Goal: Task Accomplishment & Management: Manage account settings

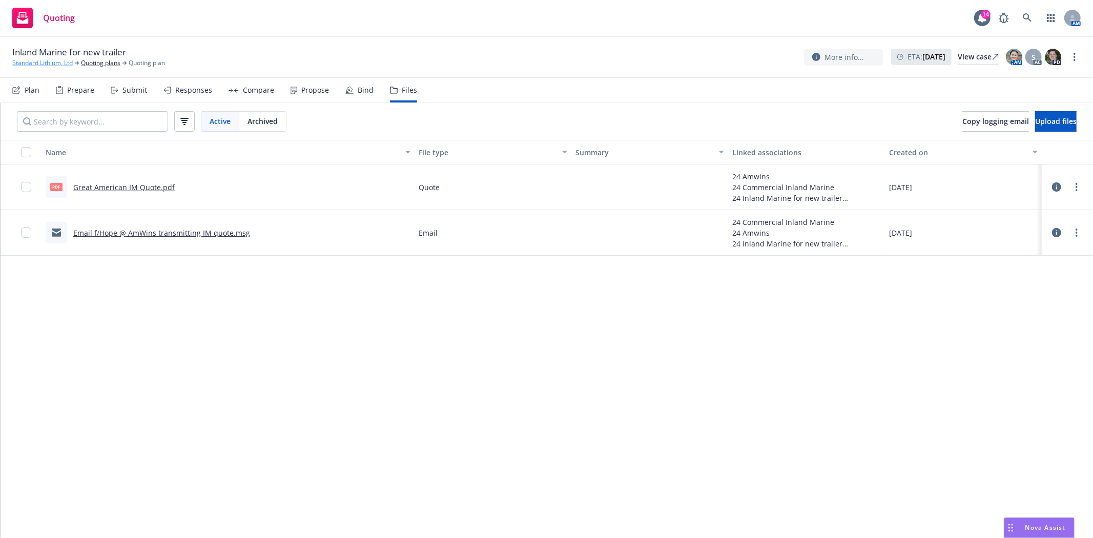
click at [37, 65] on link "Standard Lithium, Ltd" at bounding box center [42, 62] width 60 height 9
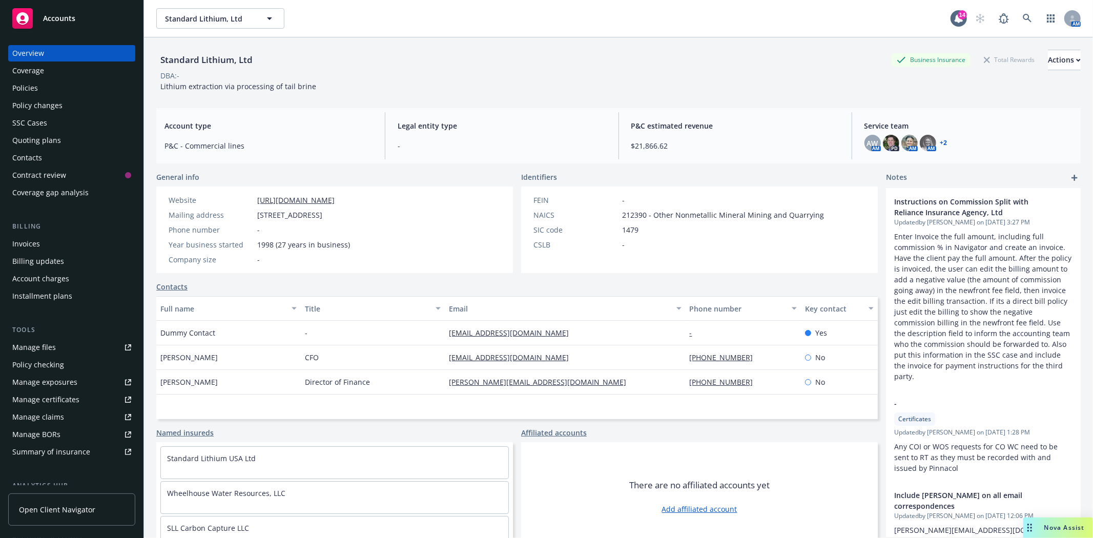
click at [77, 14] on div "Accounts" at bounding box center [71, 18] width 119 height 20
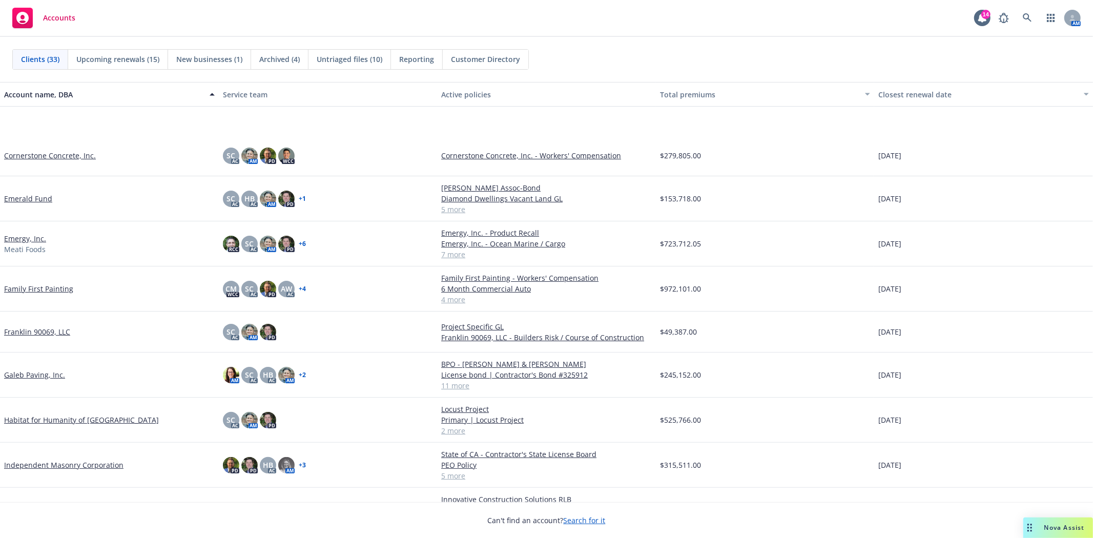
scroll to position [284, 0]
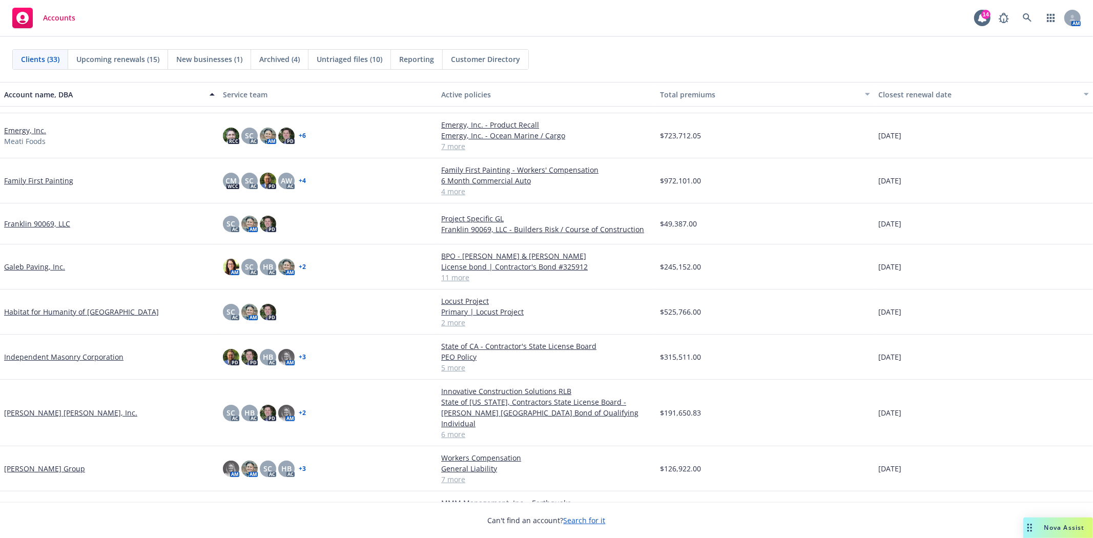
click at [48, 463] on link "Marchetti Group" at bounding box center [44, 468] width 81 height 11
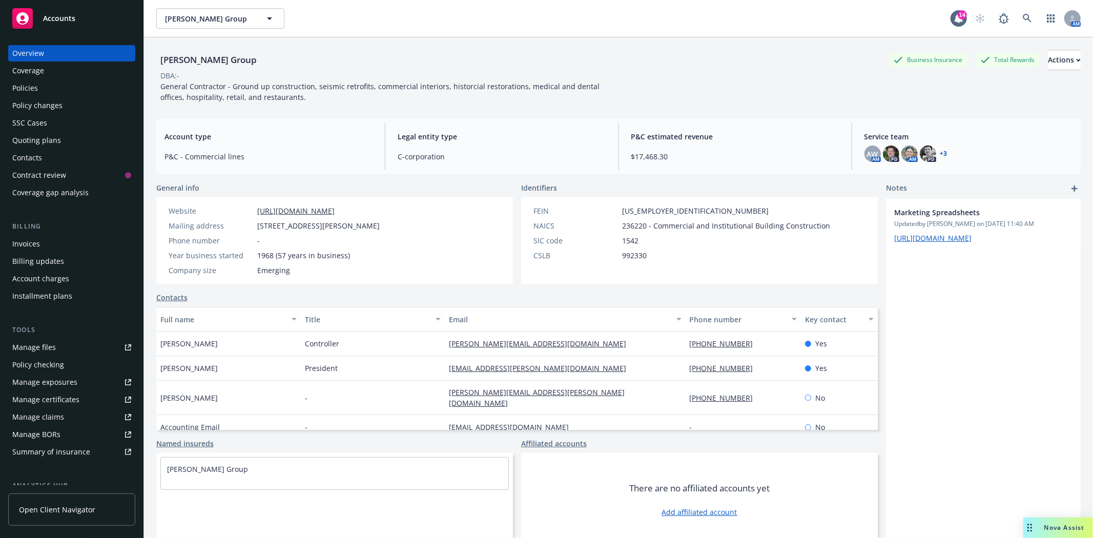
click at [16, 90] on div "Policies" at bounding box center [25, 88] width 26 height 16
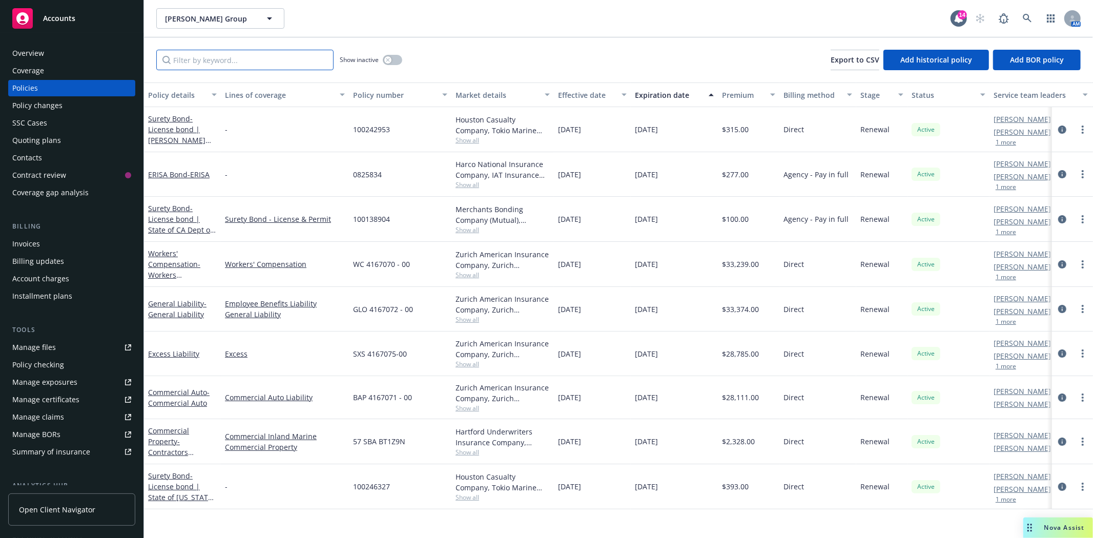
click at [175, 60] on input "Filter by keyword..." at bounding box center [244, 60] width 177 height 20
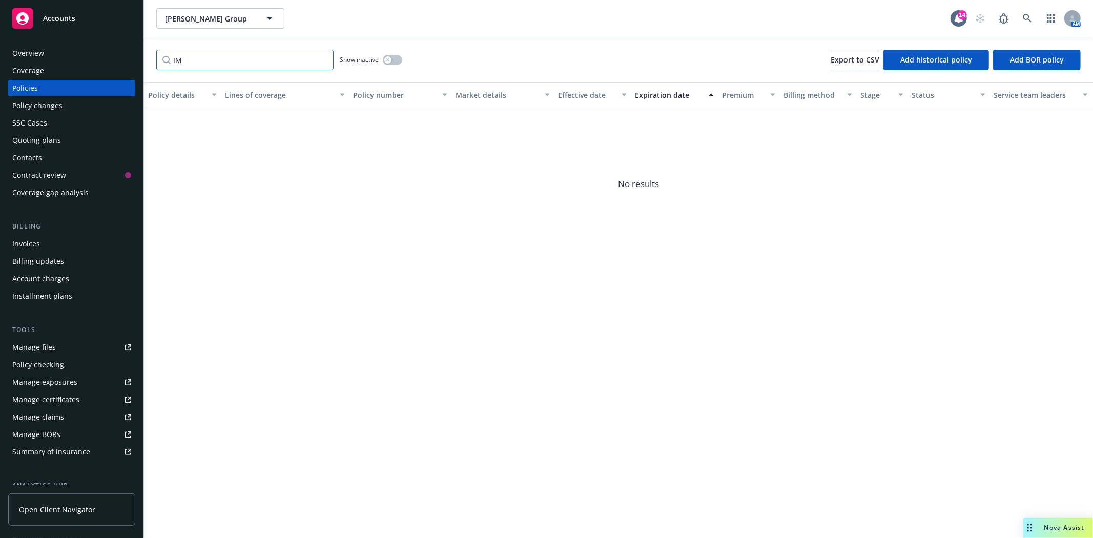
click at [240, 61] on input "IM" at bounding box center [244, 60] width 177 height 20
type input "V"
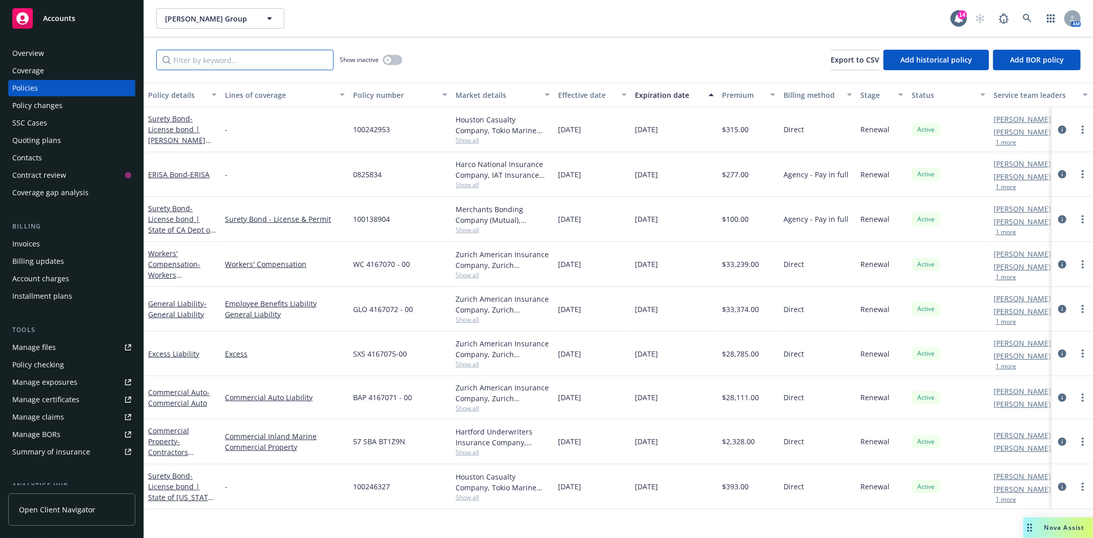
click at [217, 66] on input "Filter by keyword..." at bounding box center [244, 60] width 177 height 20
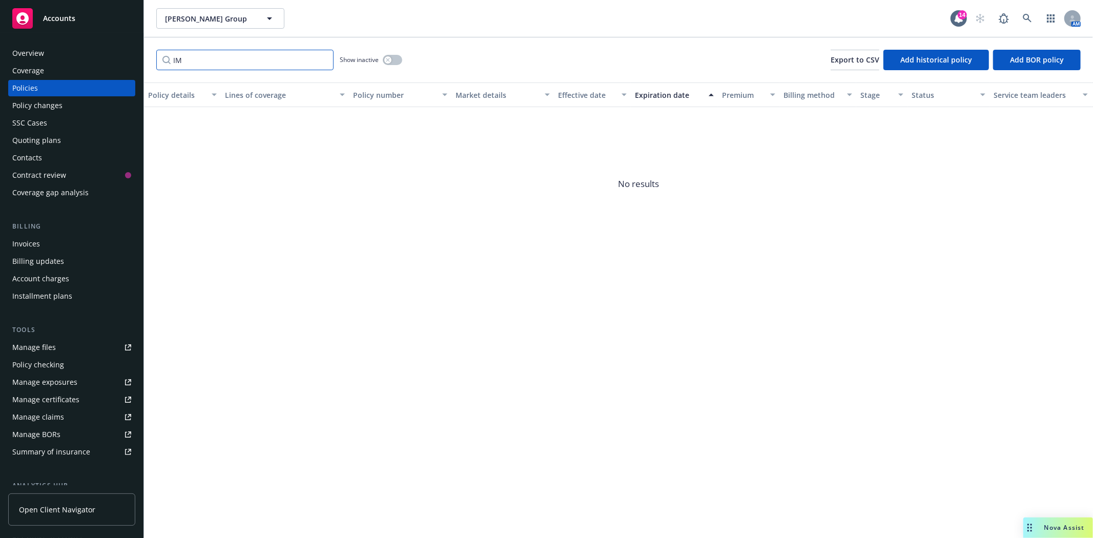
type input "I"
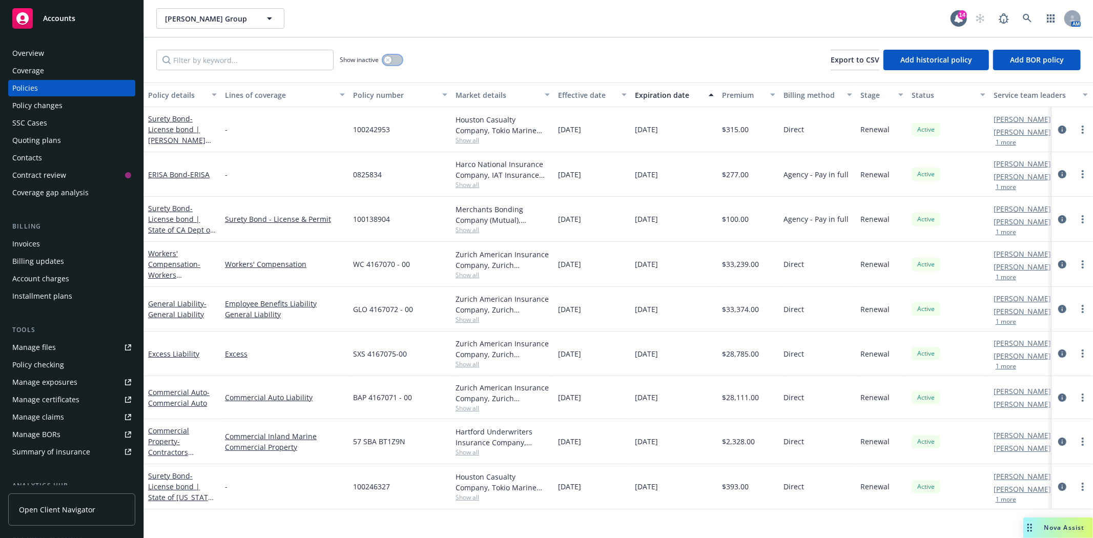
click at [398, 60] on button "button" at bounding box center [392, 60] width 19 height 10
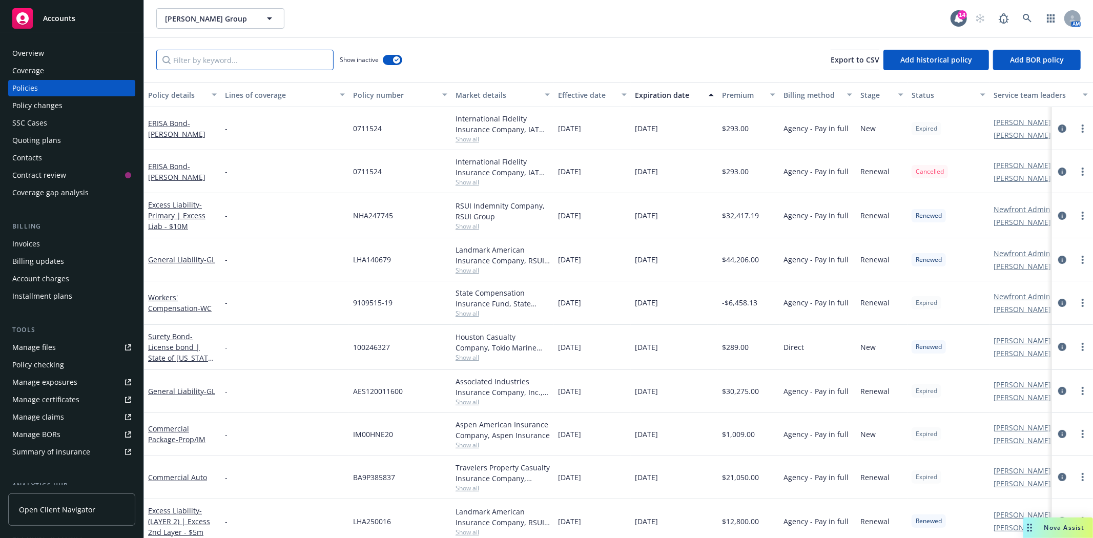
click at [229, 65] on input "Filter by keyword..." at bounding box center [244, 60] width 177 height 20
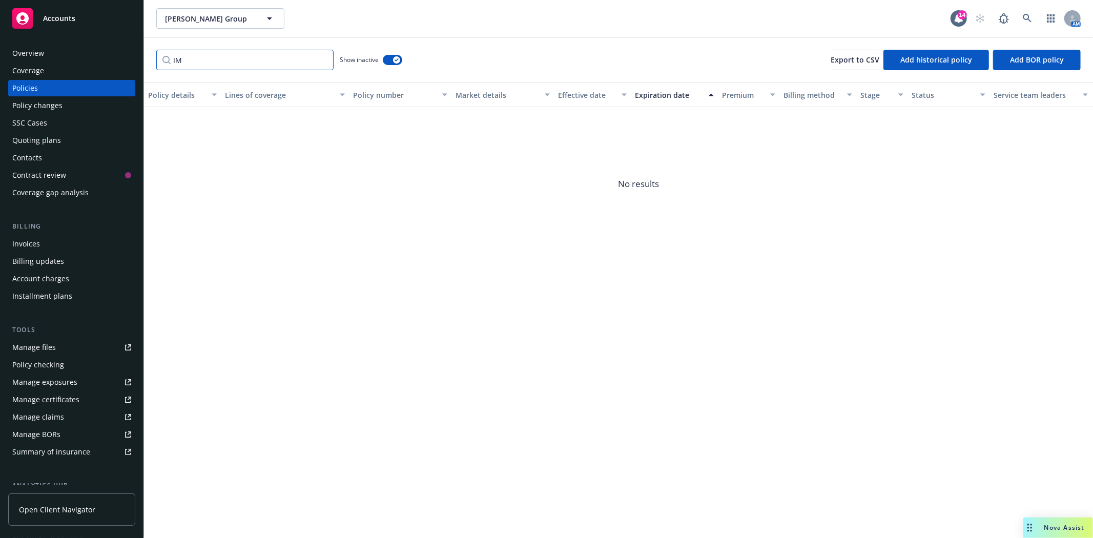
type input "I"
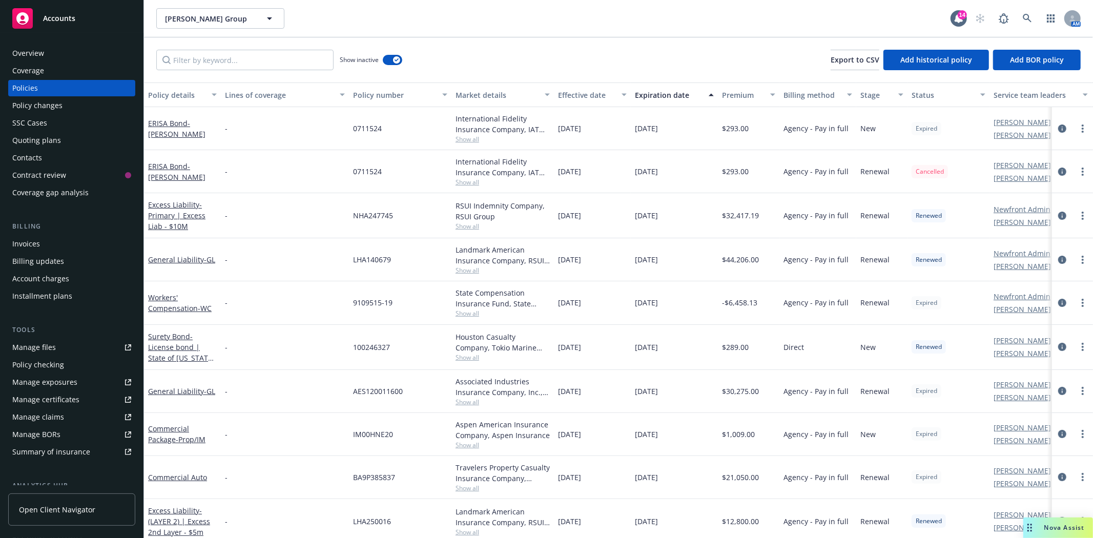
click at [55, 136] on div "Quoting plans" at bounding box center [36, 140] width 49 height 16
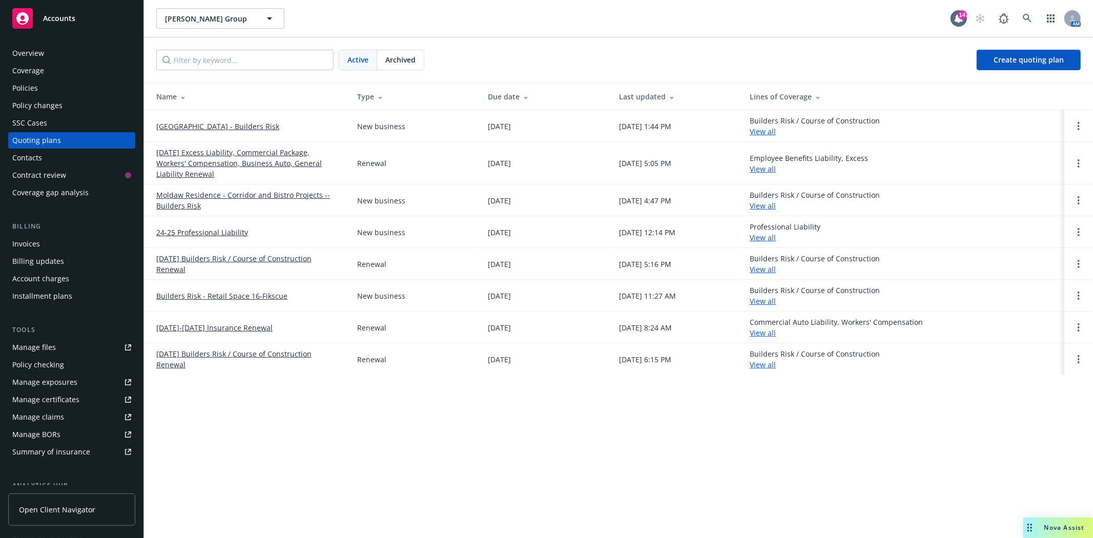
click at [199, 125] on link "Serra Clergy House - Builders Risk" at bounding box center [217, 126] width 123 height 11
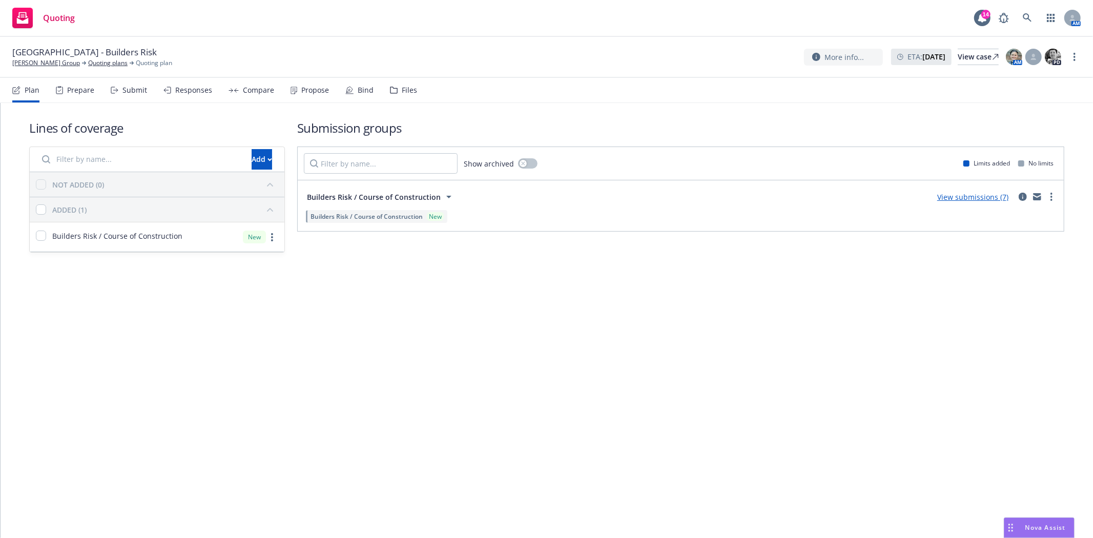
click at [403, 92] on div "Files" at bounding box center [409, 90] width 15 height 8
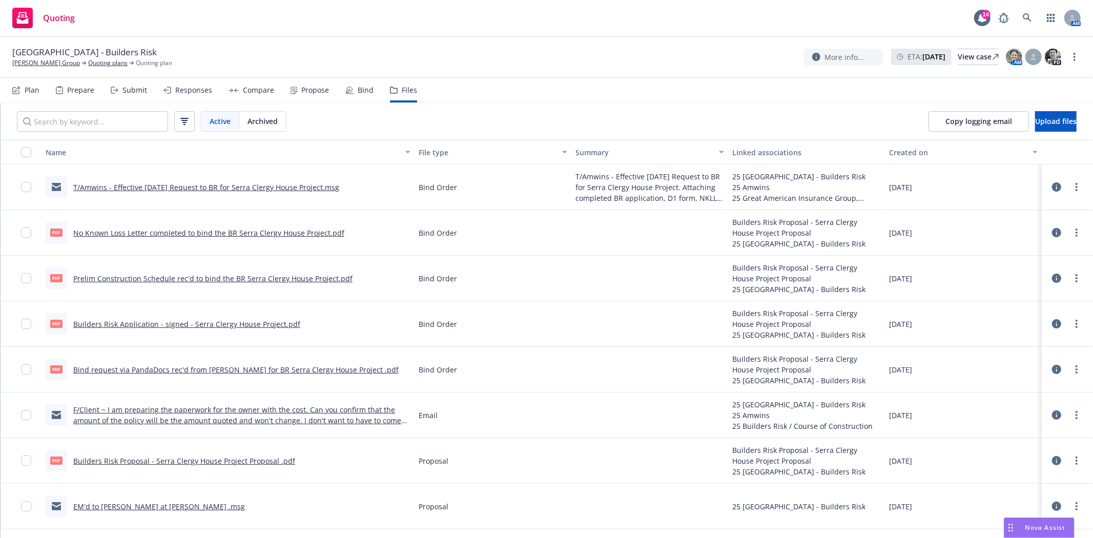
click at [276, 183] on link "T/Amwins - Effective 8.20.25 Request to BR for Serra Clergy House Project.msg" at bounding box center [206, 187] width 266 height 10
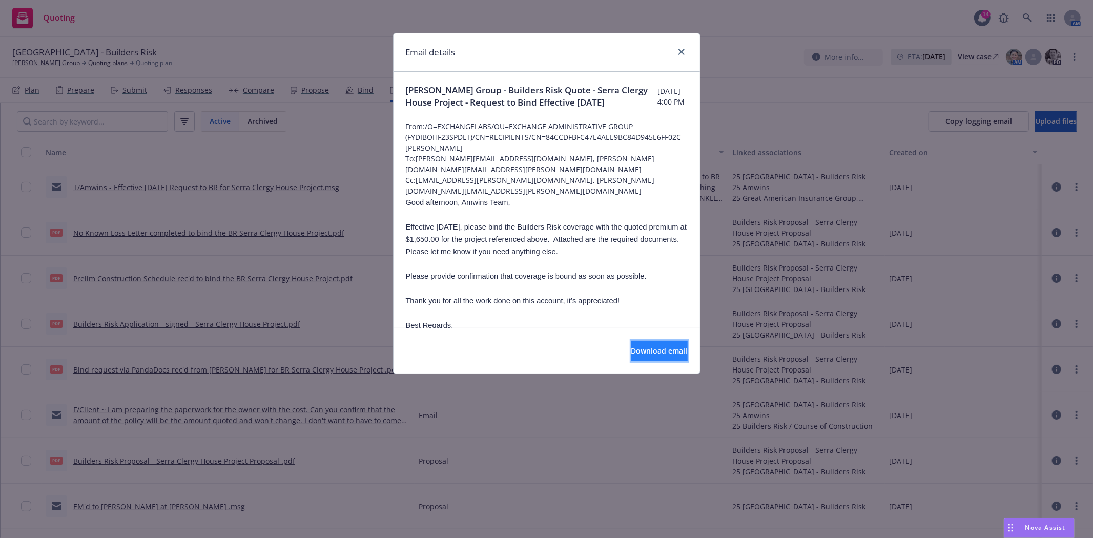
click at [637, 354] on span "Download email" at bounding box center [659, 351] width 56 height 10
click at [679, 49] on icon "close" at bounding box center [682, 52] width 6 height 6
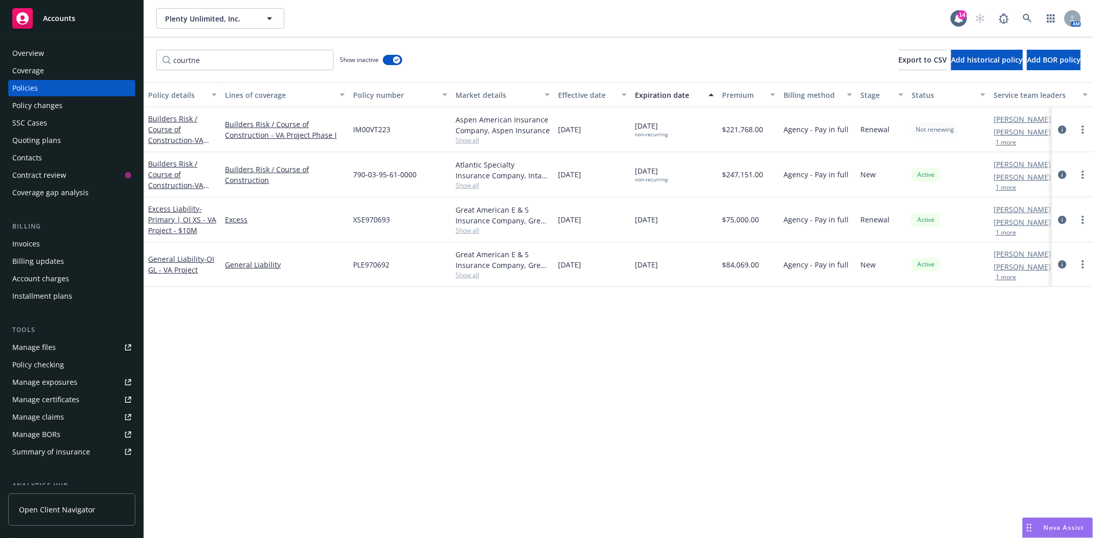
click at [60, 22] on span "Accounts" at bounding box center [59, 18] width 32 height 8
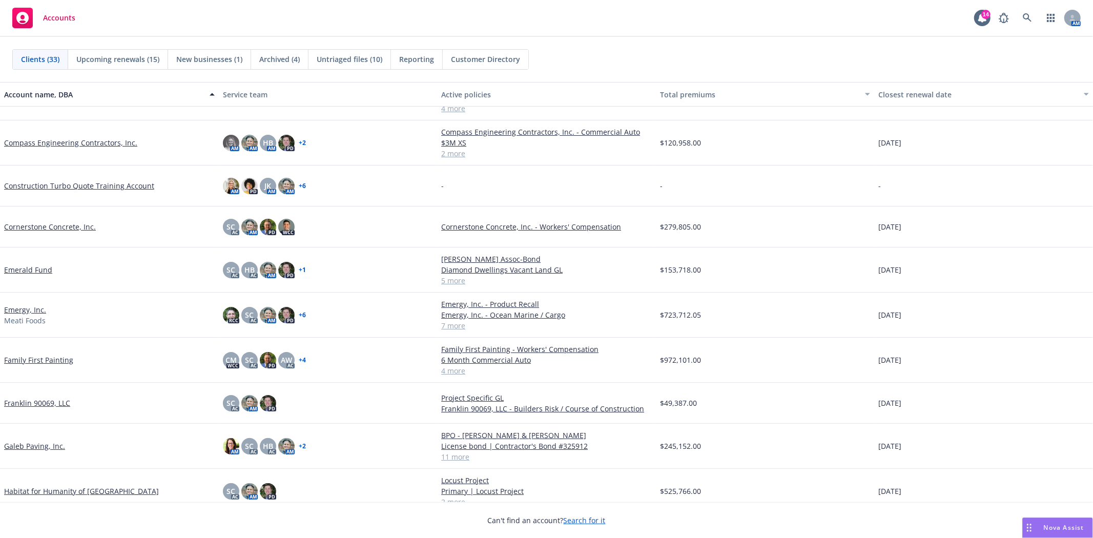
scroll to position [114, 0]
click at [41, 446] on link "Galeb Paving, Inc." at bounding box center [34, 445] width 61 height 11
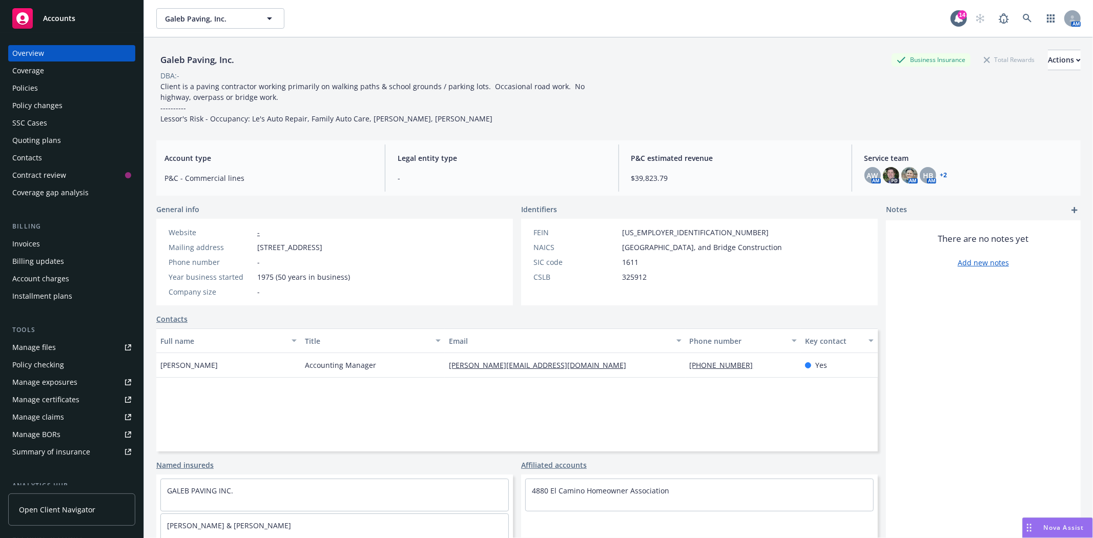
click at [26, 89] on div "Policies" at bounding box center [25, 88] width 26 height 16
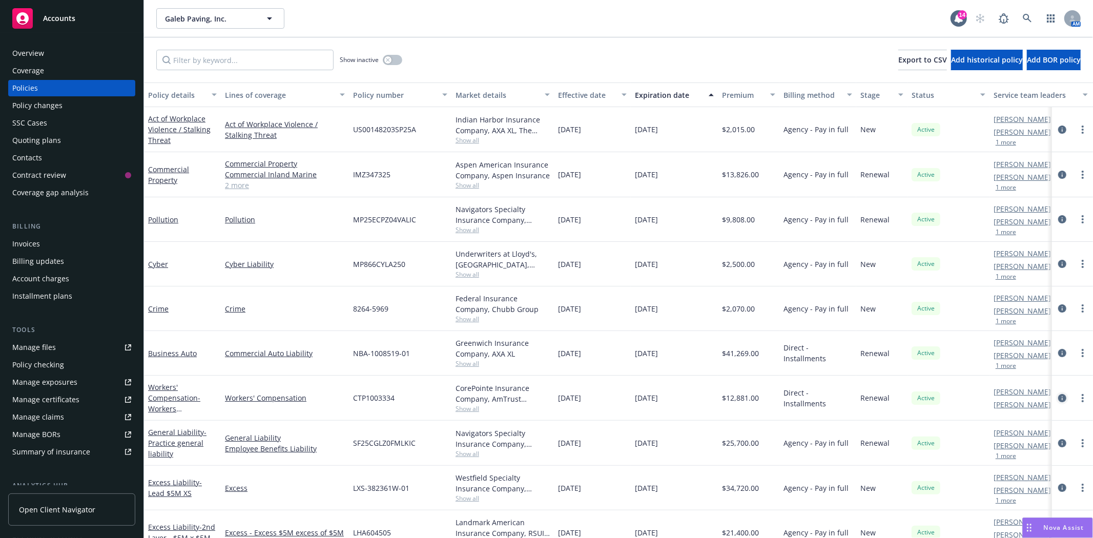
click at [1058, 399] on icon "circleInformation" at bounding box center [1062, 398] width 8 height 8
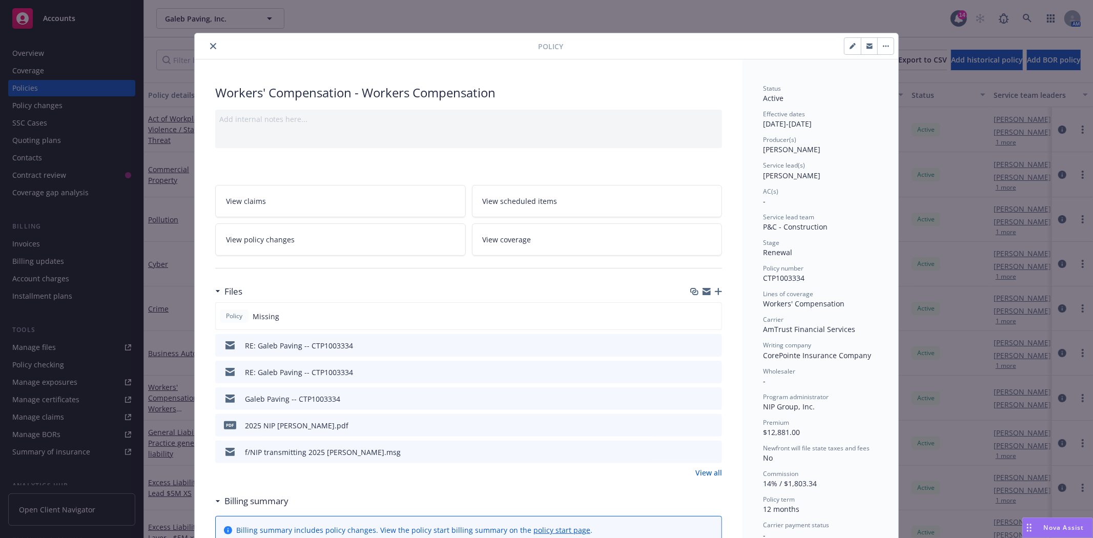
click at [708, 345] on icon "preview file" at bounding box center [712, 344] width 9 height 7
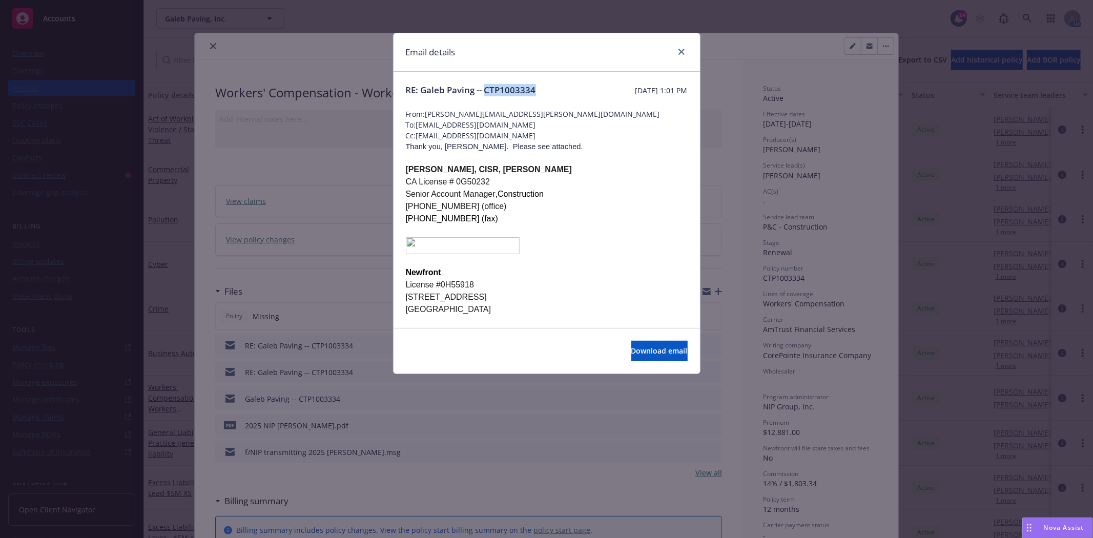
drag, startPoint x: 486, startPoint y: 89, endPoint x: 535, endPoint y: 90, distance: 49.2
click at [535, 90] on span "RE: Galeb Paving -- CTP1003334" at bounding box center [471, 90] width 130 height 12
copy span "CTP1003334"
click at [682, 51] on icon "close" at bounding box center [682, 52] width 6 height 6
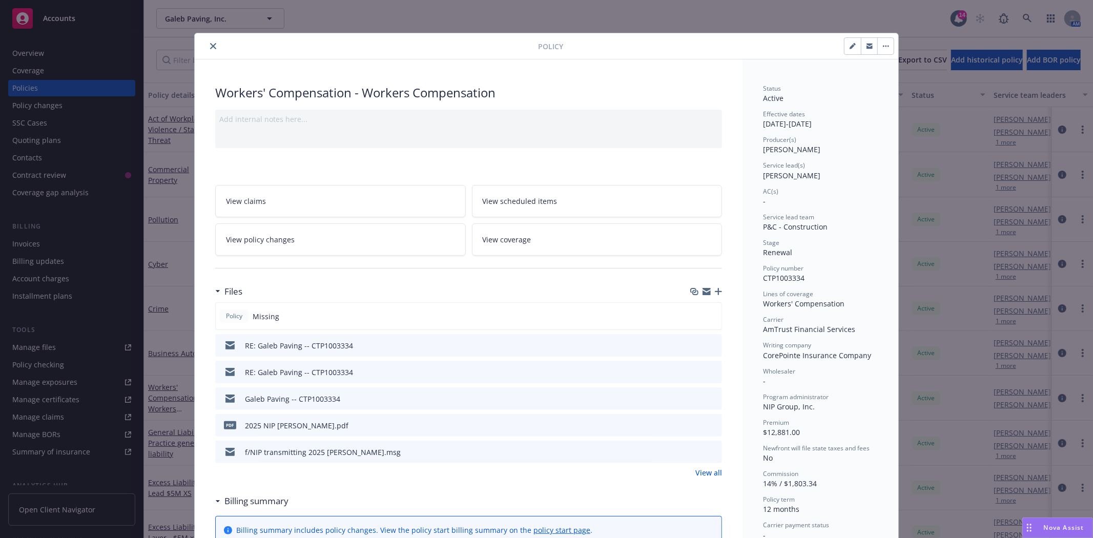
click at [715, 290] on icon "button" at bounding box center [718, 291] width 7 height 7
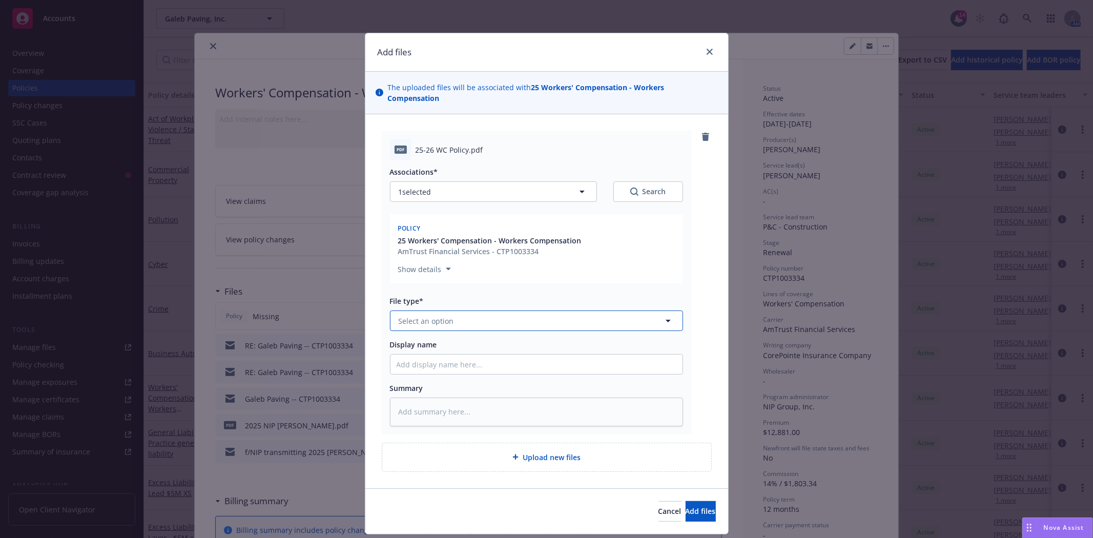
click at [528, 311] on button "Select an option" at bounding box center [536, 321] width 293 height 20
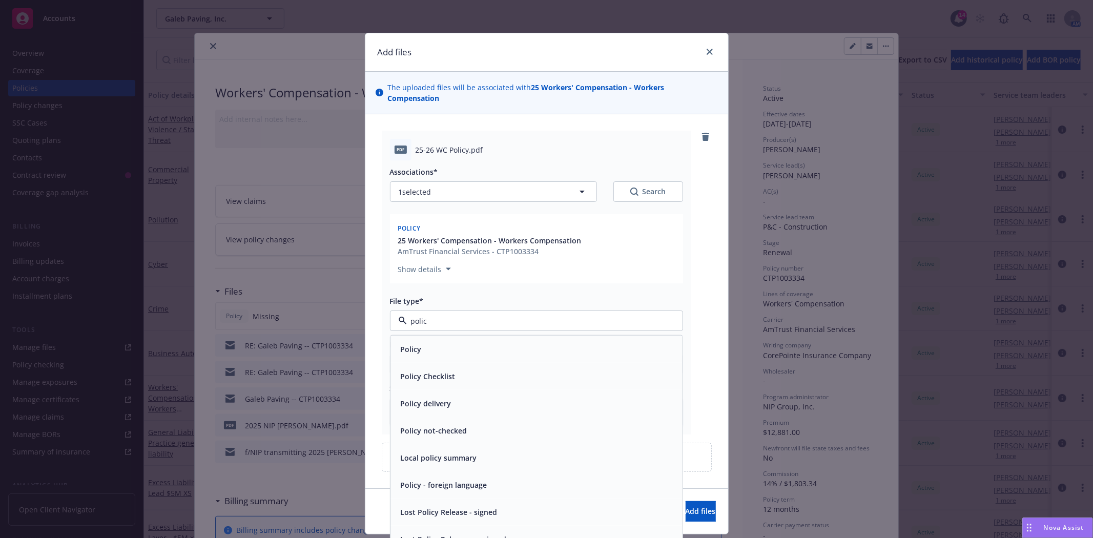
type input "policy"
click at [426, 342] on div "Policy" at bounding box center [537, 349] width 280 height 15
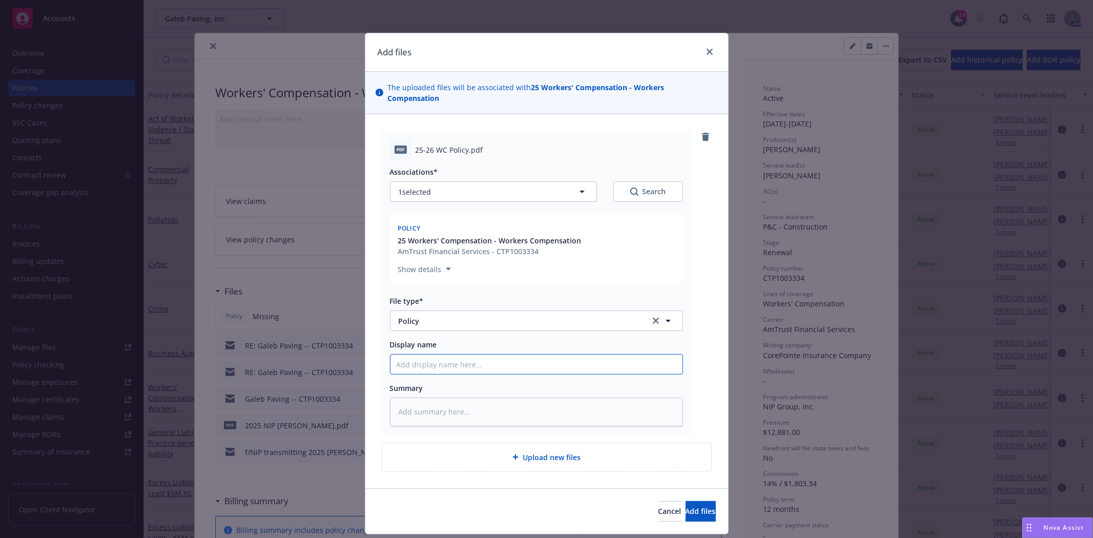
click at [426, 355] on input "Display name" at bounding box center [537, 364] width 292 height 19
type textarea "x"
type input "2"
type textarea "x"
type input "20"
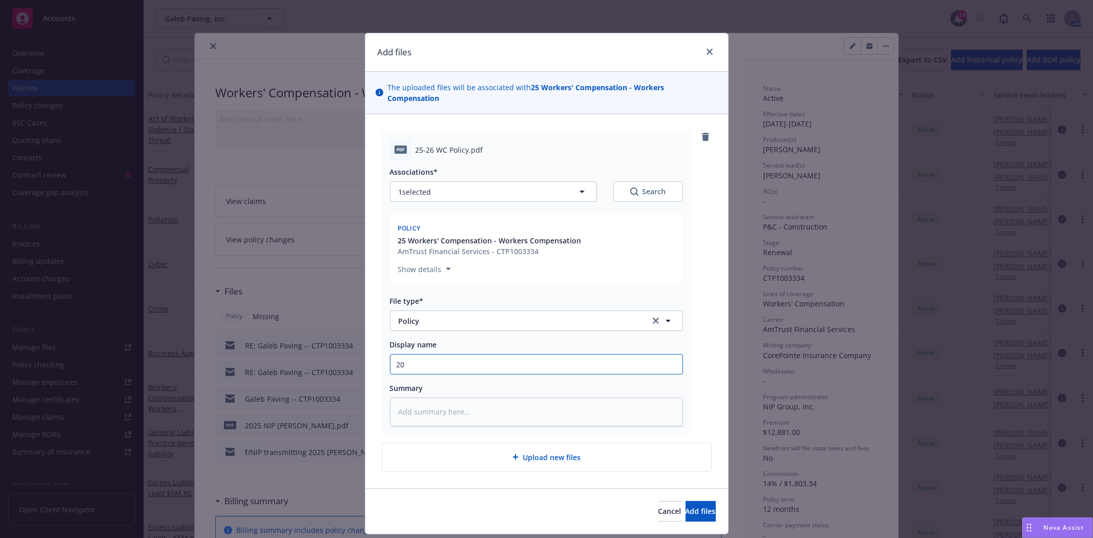
type textarea "x"
type input "202"
type textarea "x"
type input "2025"
type textarea "x"
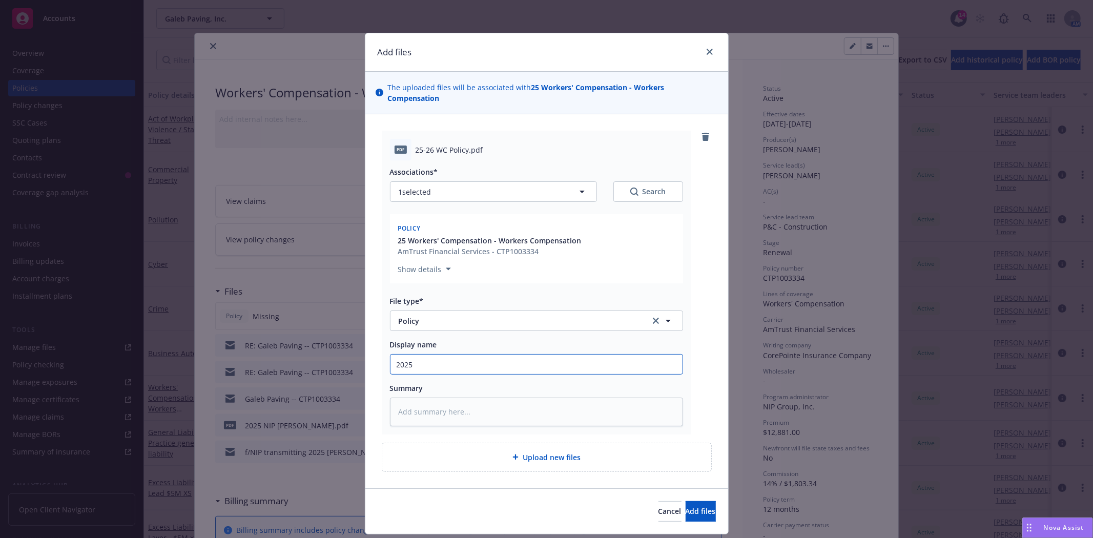
type input "2025-"
type textarea "x"
type input "2025-2"
type textarea "x"
type input "2025-26"
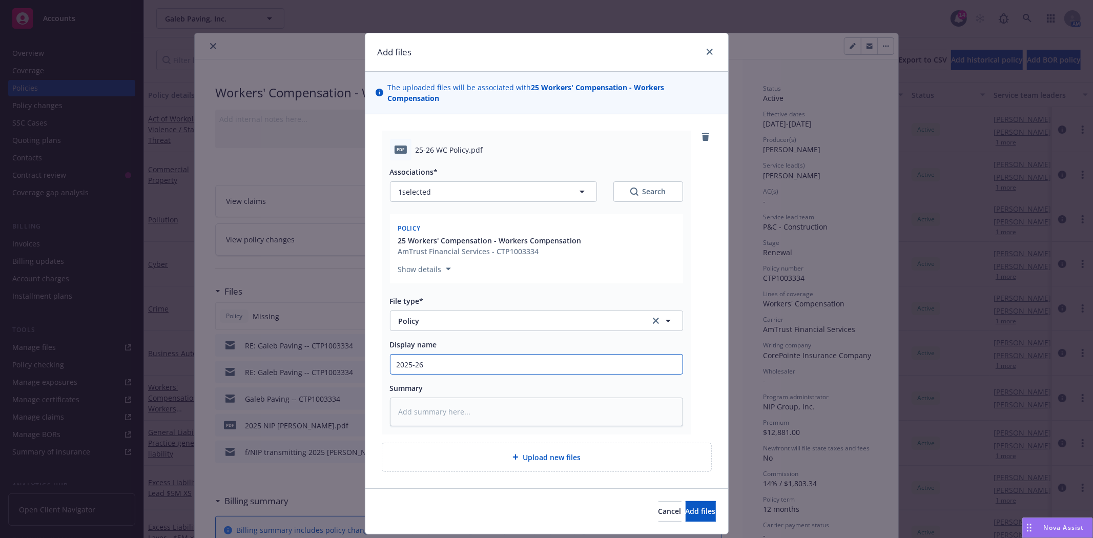
type textarea "x"
type input "2025-26"
type textarea "x"
type input "2025-26 N"
type textarea "x"
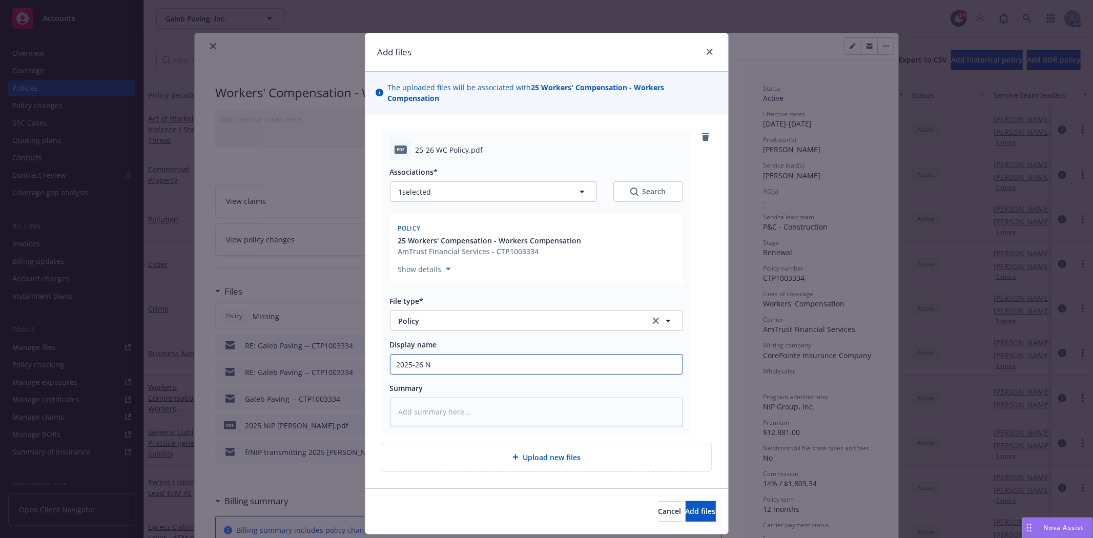
type input "2025-26 NI"
type textarea "x"
type input "2025-26 NIP"
type textarea "x"
type input "2025-26 NIP"
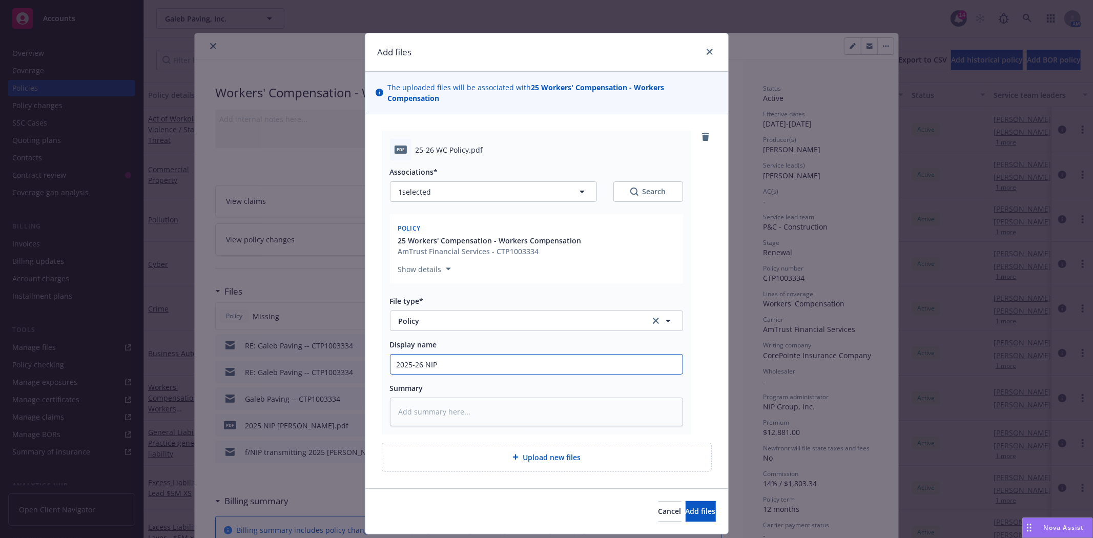
type textarea "x"
type input "2025-26 NIP W"
type textarea "x"
type input "2025-26 NIP WC"
type textarea "x"
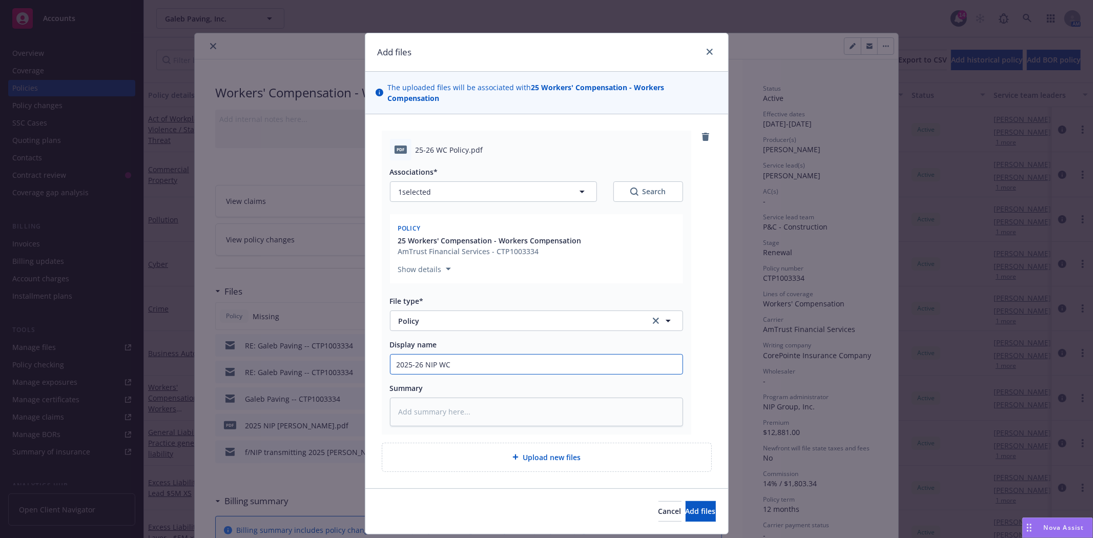
type input "2025-26 NIP WC"
type textarea "x"
type input "2025-26 NIP WC P"
type textarea "x"
type input "2025-26 NIP WC Po"
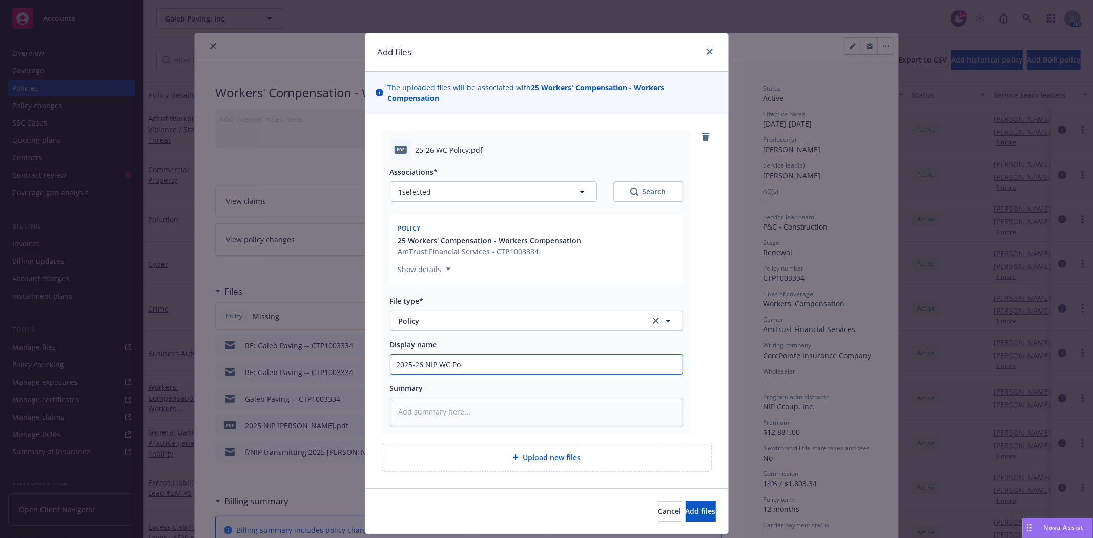
type textarea "x"
type input "2025-26 NIP WC Pol"
type textarea "x"
type input "2025-26 NIP WC Poli"
type textarea "x"
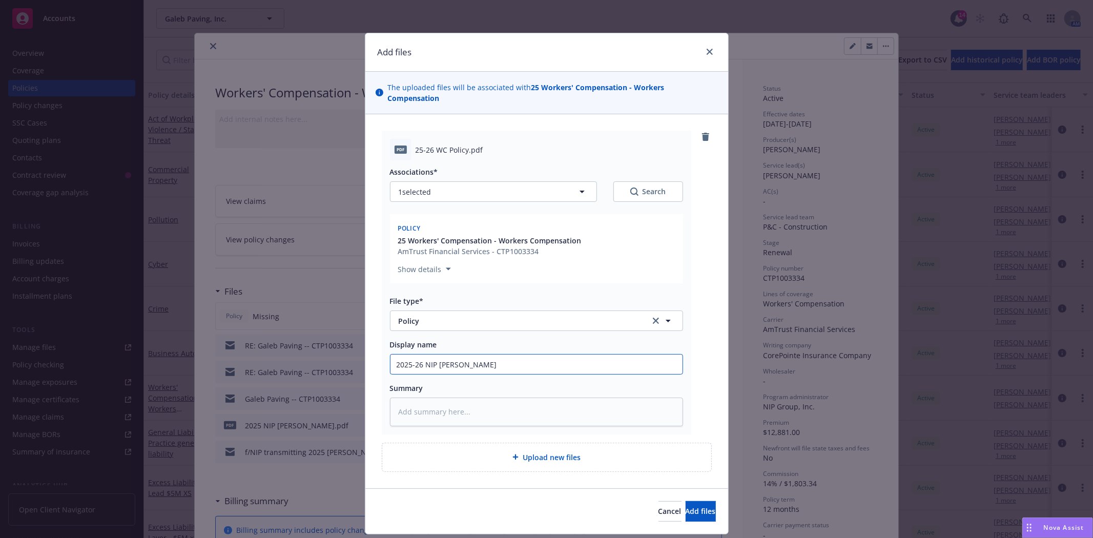
type input "2025-26 NIP WC Policy"
type textarea "x"
type input "2025-26 NIP WC Policy"
click at [687, 506] on span "Add files" at bounding box center [701, 511] width 30 height 10
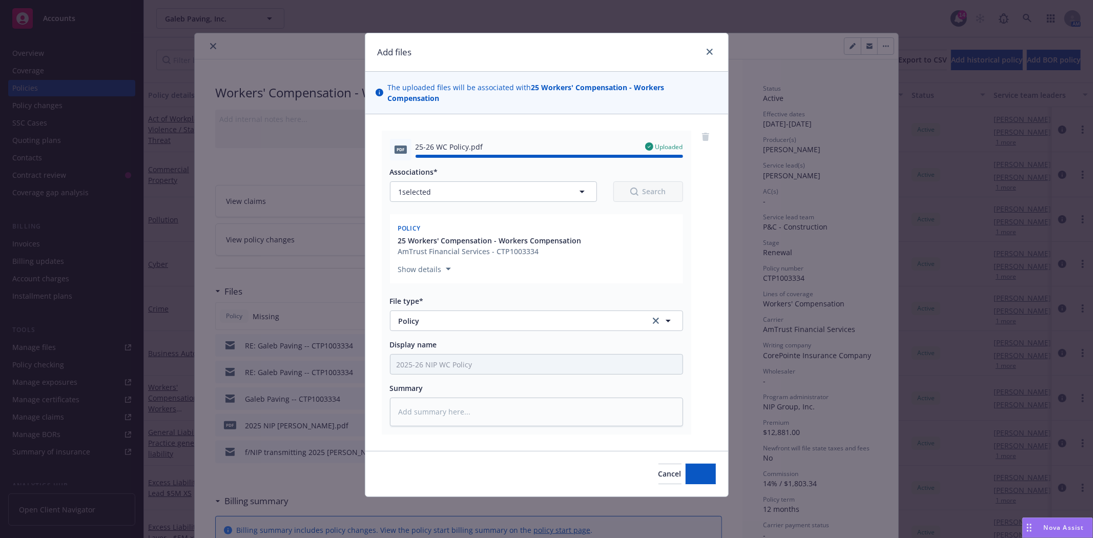
type textarea "x"
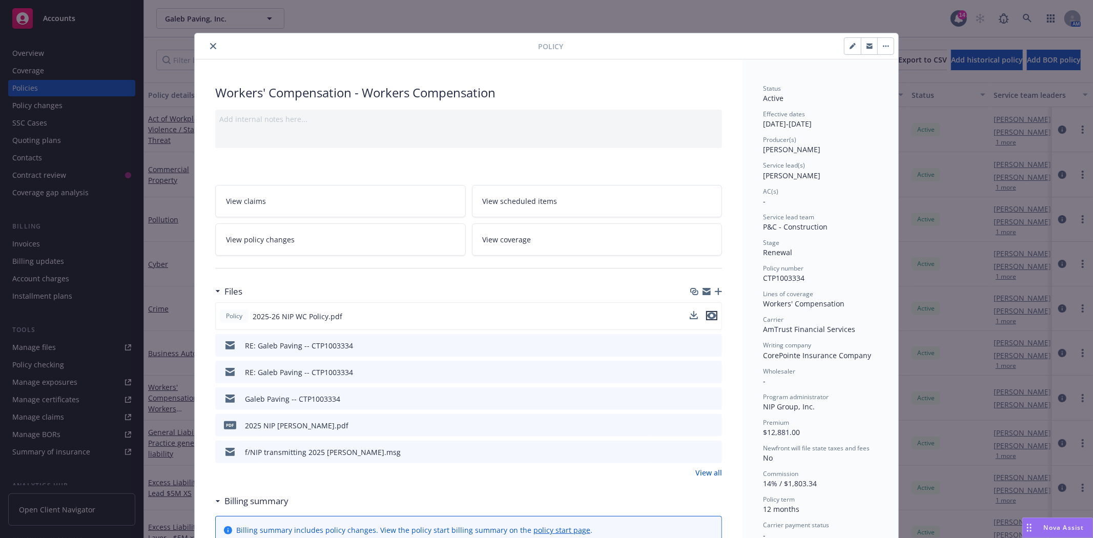
click at [709, 314] on icon "preview file" at bounding box center [711, 315] width 9 height 7
click at [211, 43] on icon "close" at bounding box center [213, 46] width 6 height 6
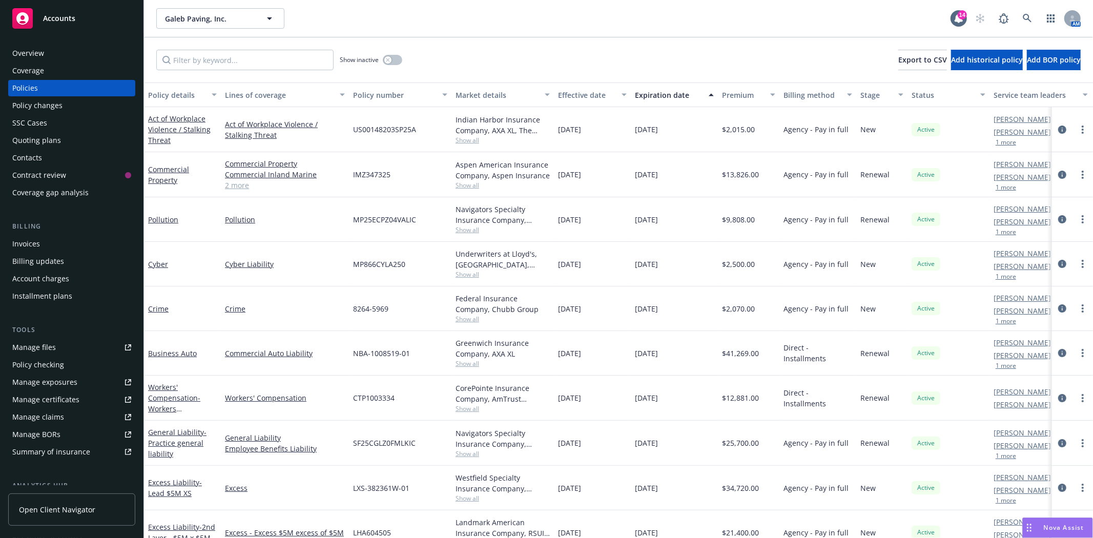
click at [56, 18] on span "Accounts" at bounding box center [59, 18] width 32 height 8
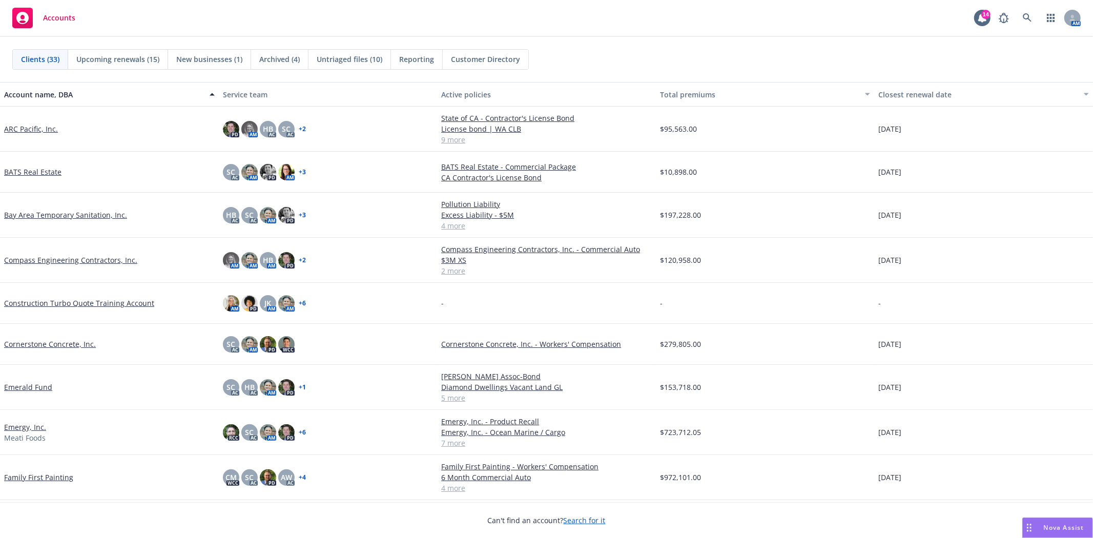
click at [33, 383] on link "Emerald Fund" at bounding box center [28, 387] width 48 height 11
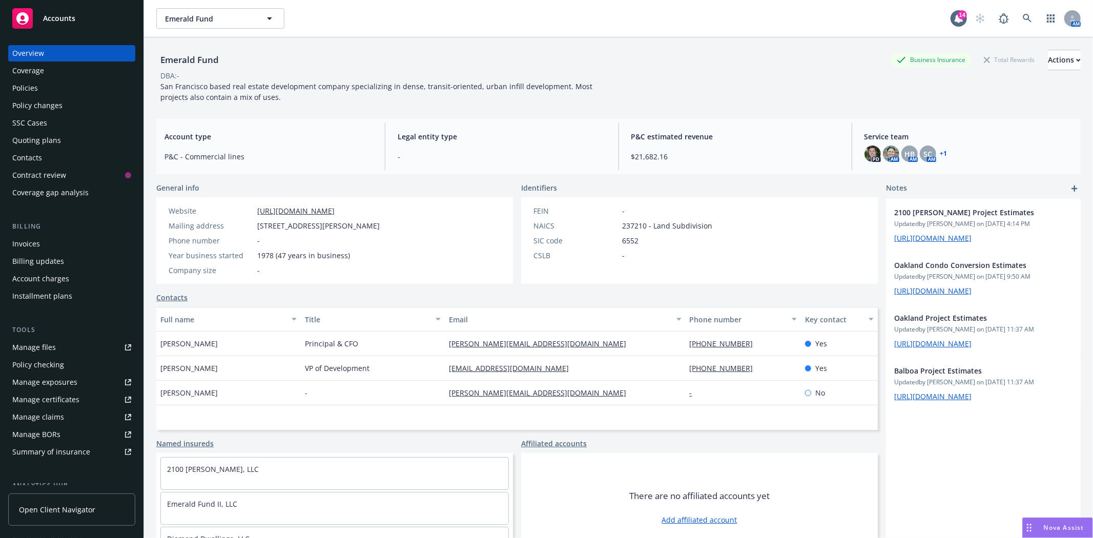
click at [32, 142] on div "Quoting plans" at bounding box center [36, 140] width 49 height 16
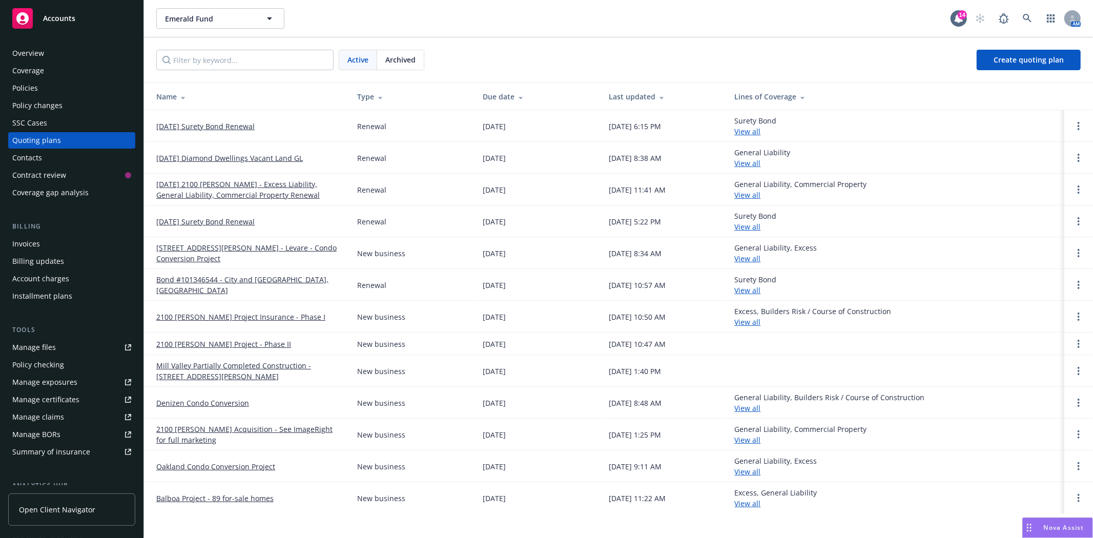
click at [229, 315] on link "2100 Jackson Project Insurance - Phase I" at bounding box center [240, 317] width 169 height 11
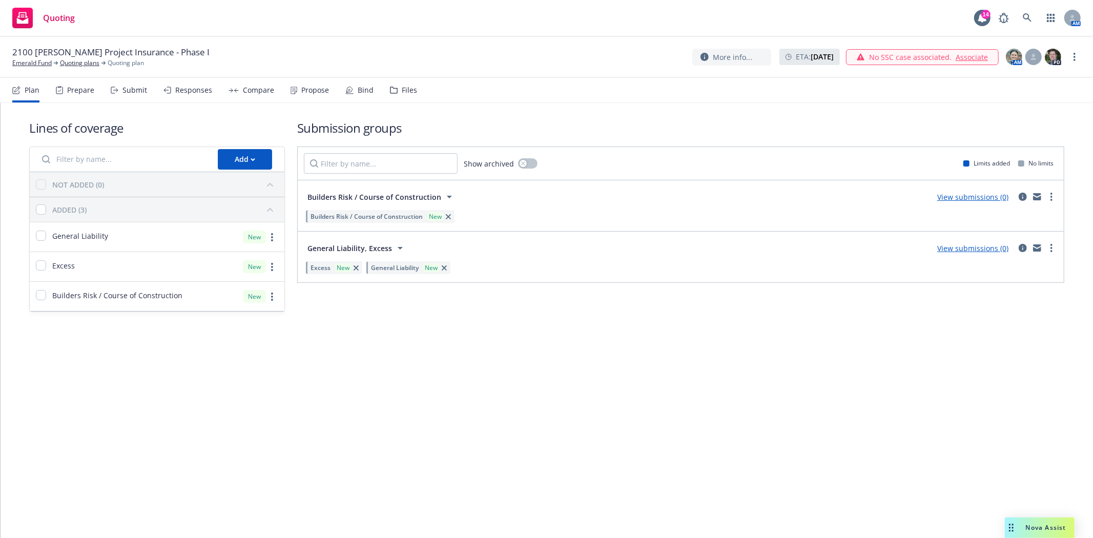
click at [172, 52] on span "2100 [PERSON_NAME] Project Insurance - Phase I" at bounding box center [110, 52] width 197 height 12
click at [1075, 57] on circle "more" at bounding box center [1075, 57] width 2 height 2
click at [1051, 94] on link "Rename quoting plan" at bounding box center [1024, 98] width 114 height 20
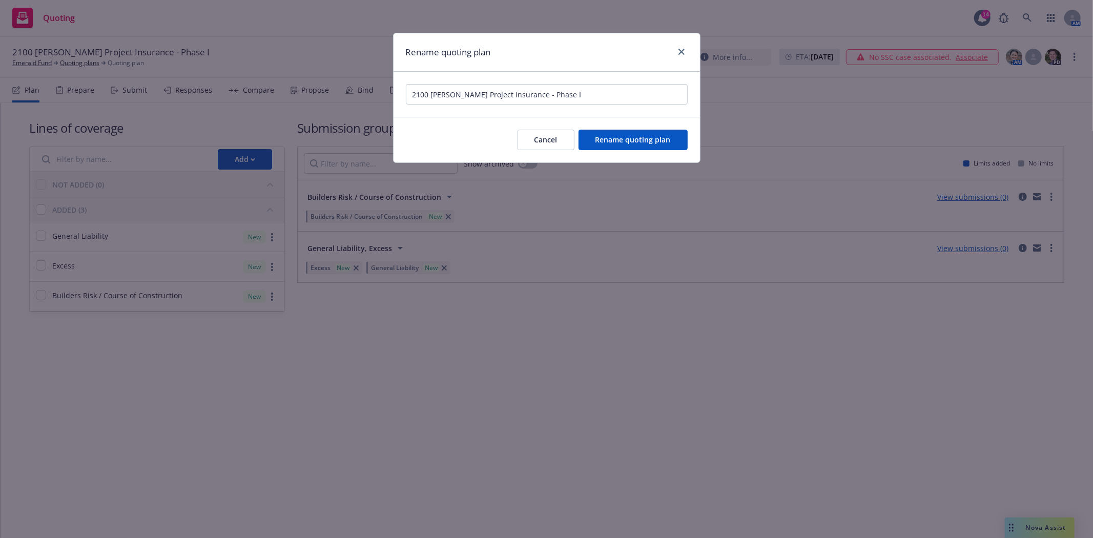
drag, startPoint x: 569, startPoint y: 91, endPoint x: 517, endPoint y: 95, distance: 52.4
click at [517, 95] on input "2100 Jackson Project Insurance - Phase I" at bounding box center [547, 94] width 282 height 20
type input "2100 Jackson Project Insurance"
click at [613, 142] on span "Rename quoting plan" at bounding box center [633, 140] width 75 height 10
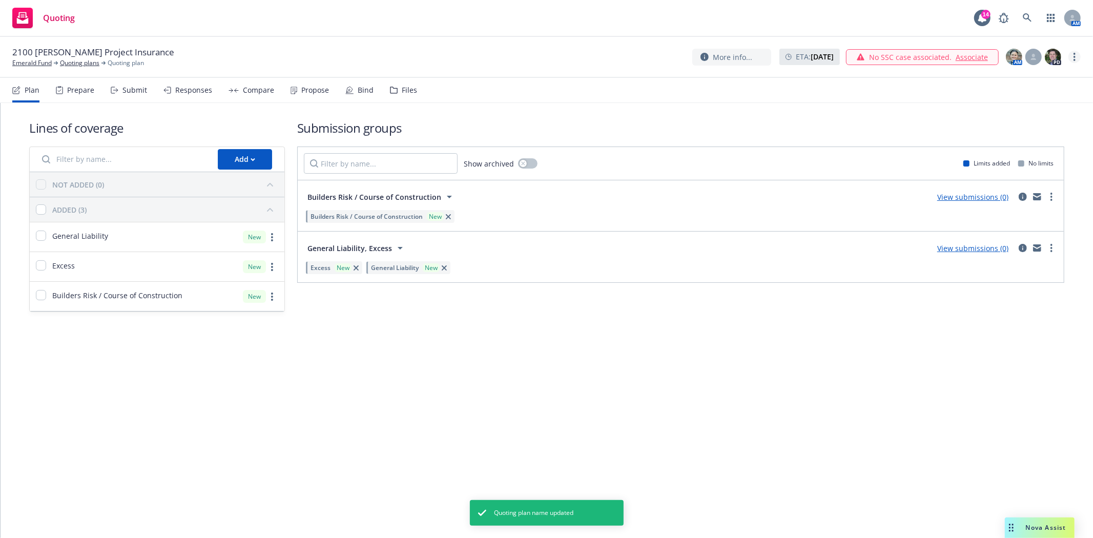
click at [1075, 56] on circle "more" at bounding box center [1075, 57] width 2 height 2
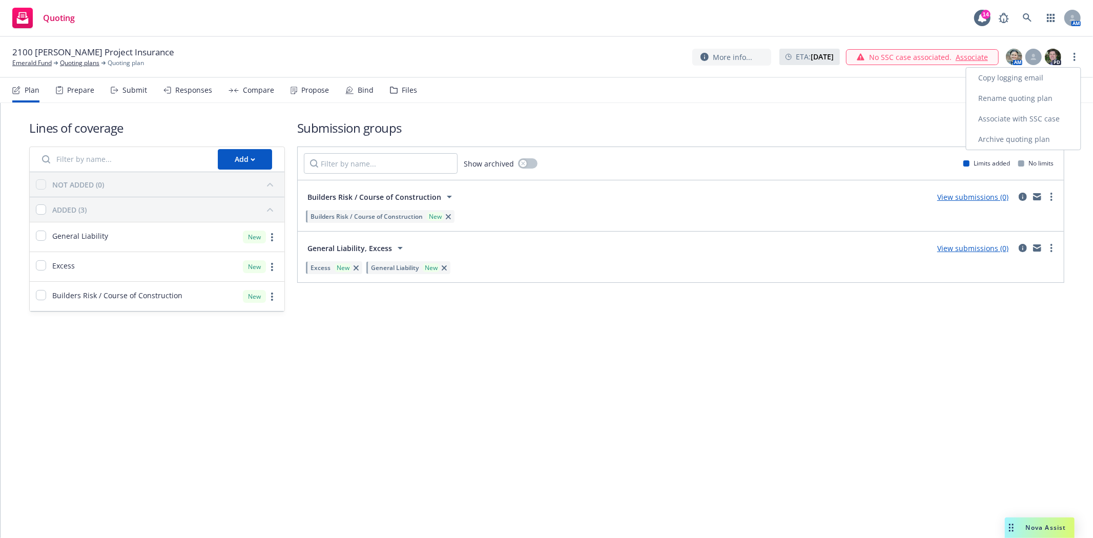
click at [1034, 77] on link "Copy logging email" at bounding box center [1024, 78] width 114 height 20
click at [359, 213] on span "Builders Risk / Course of Construction" at bounding box center [367, 216] width 112 height 9
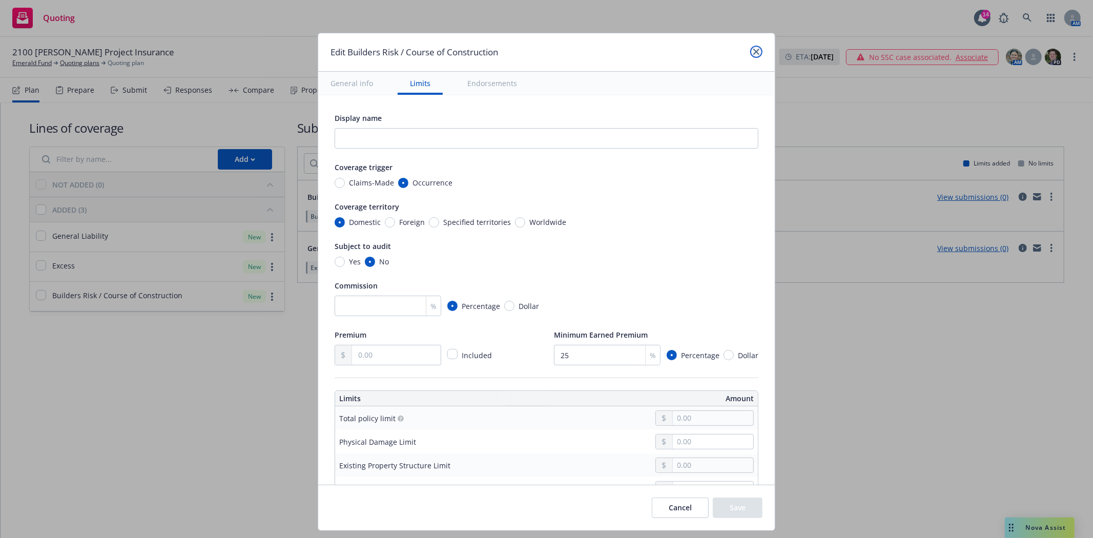
click at [756, 54] on icon "close" at bounding box center [756, 52] width 6 height 6
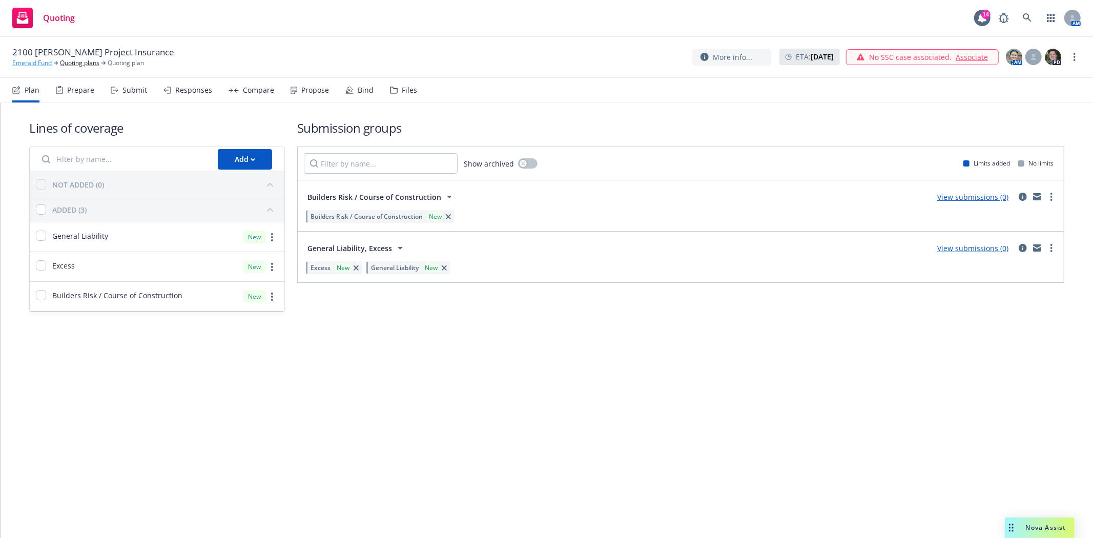
click at [46, 63] on link "Emerald Fund" at bounding box center [31, 62] width 39 height 9
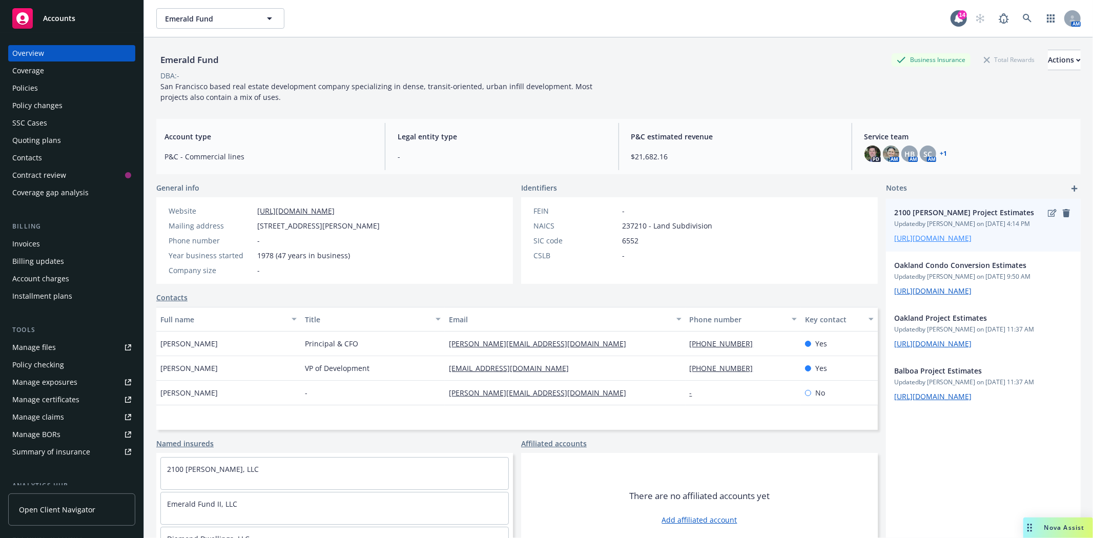
click at [936, 239] on link "[URL][DOMAIN_NAME]" at bounding box center [932, 238] width 77 height 10
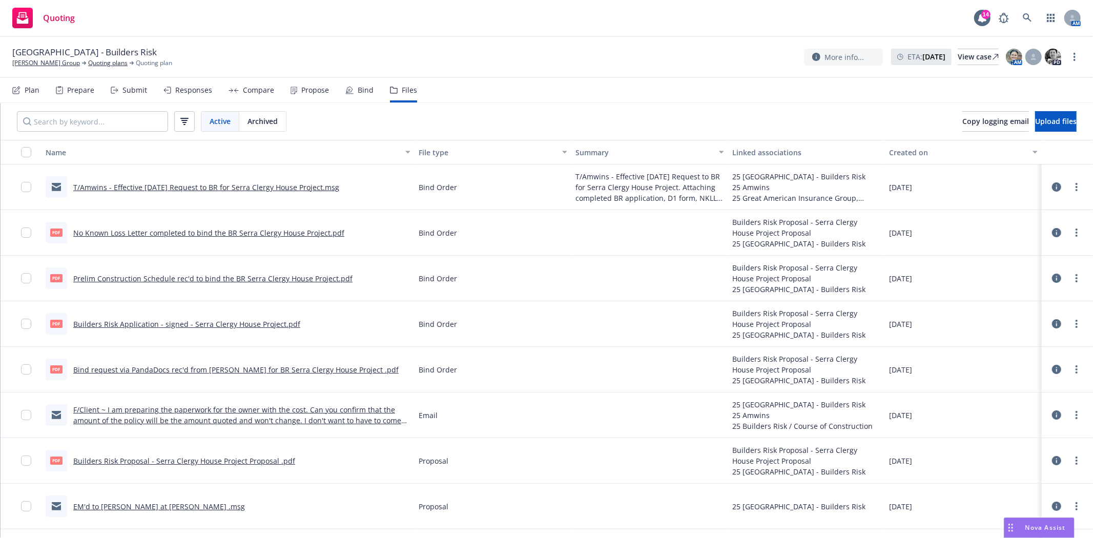
click at [355, 94] on div "Bind" at bounding box center [359, 90] width 28 height 25
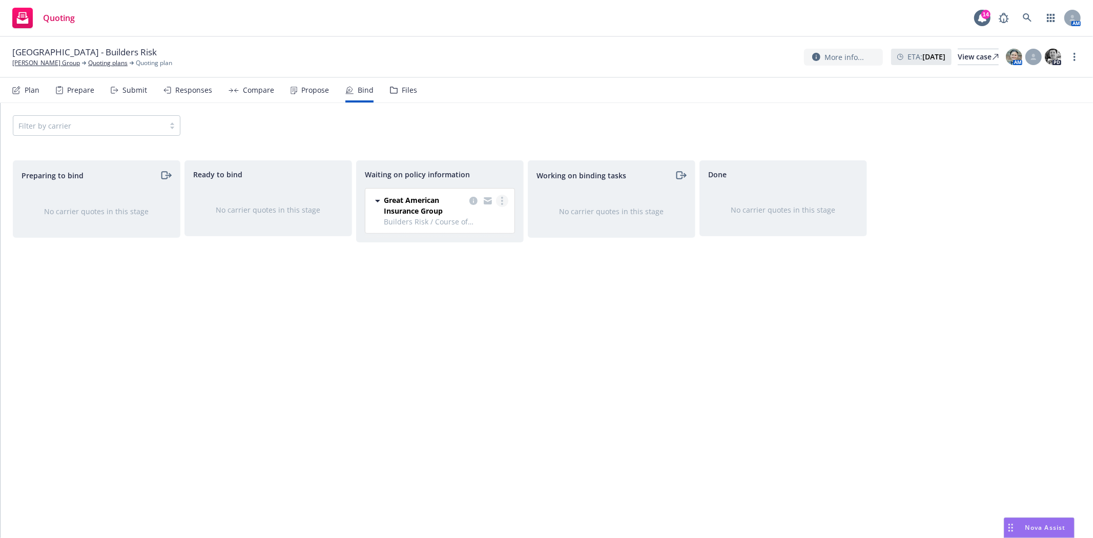
click at [501, 202] on icon "more" at bounding box center [502, 201] width 2 height 8
click at [495, 219] on link "Create policies" at bounding box center [461, 222] width 93 height 20
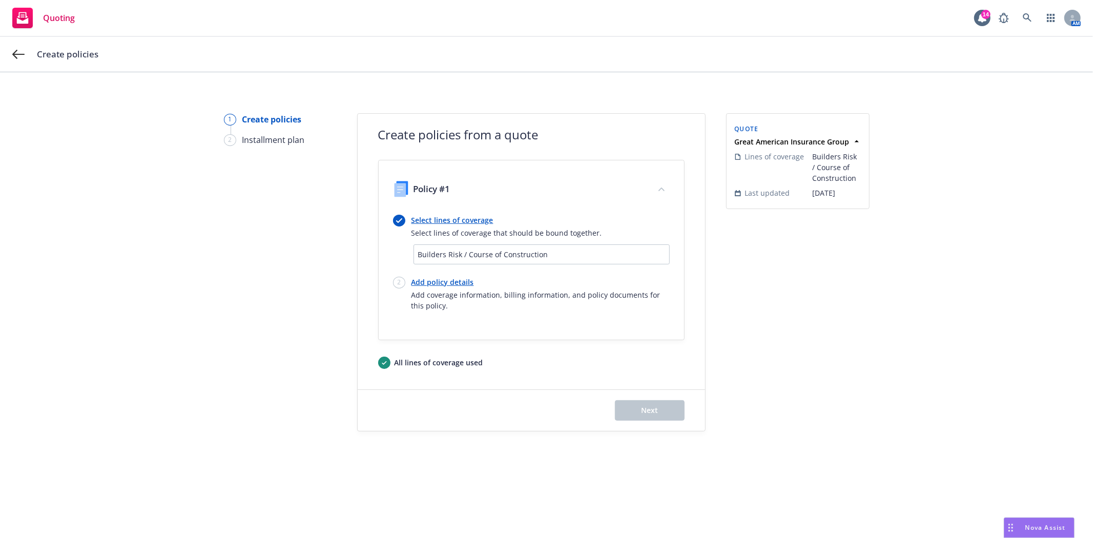
click at [432, 280] on link "Add policy details" at bounding box center [541, 282] width 258 height 11
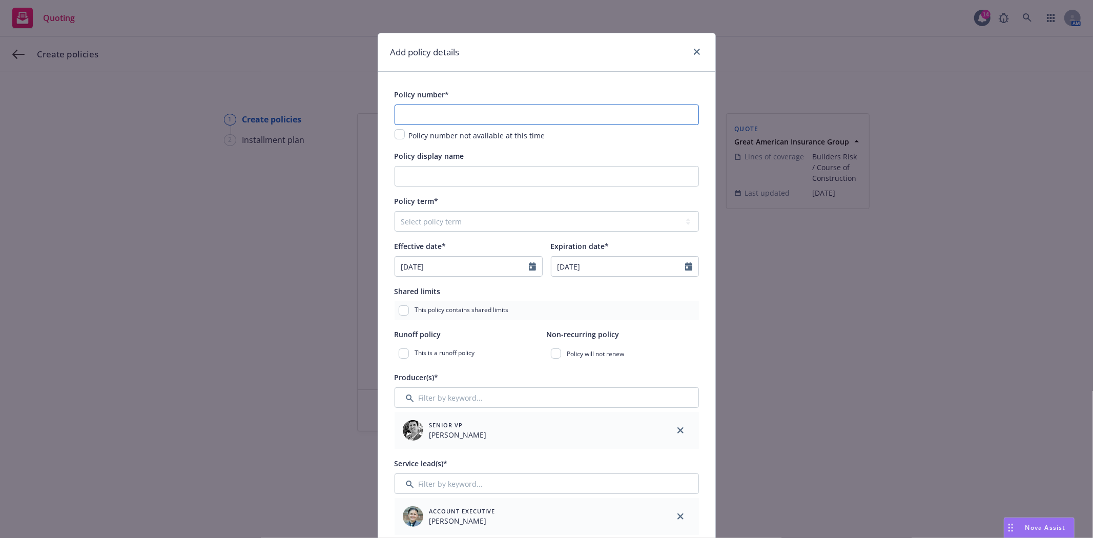
click at [418, 119] on input "text" at bounding box center [547, 115] width 304 height 20
paste input "IMP F393036 00 00"
type input "IMP F393036 00 00"
type input "Serra Clergy Builders Risk"
click at [523, 224] on select "Select policy term 12 Month 6 Month 4 Month 3 Month 2 Month 1 Month 36 Month (3…" at bounding box center [547, 221] width 304 height 20
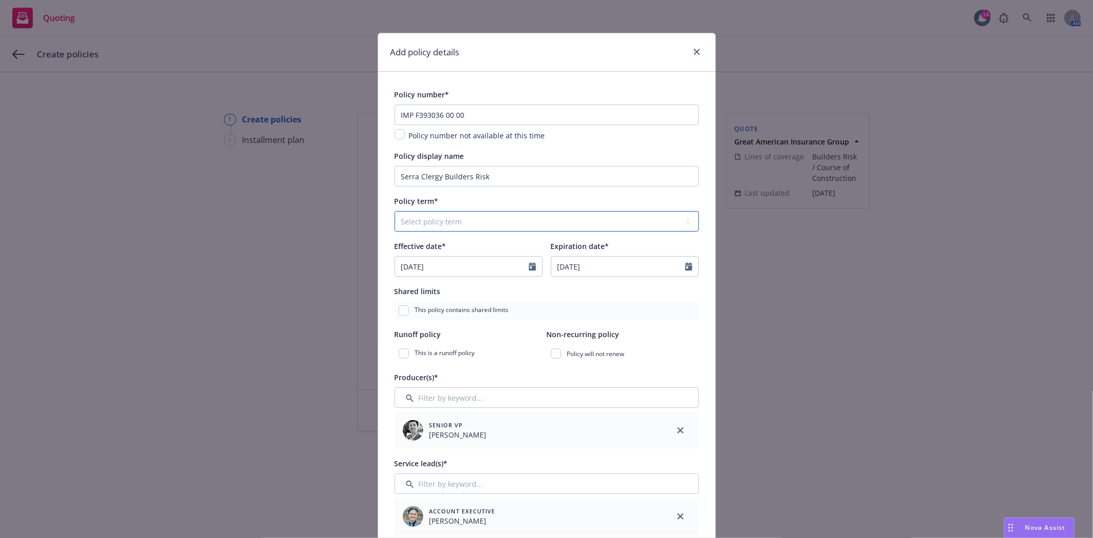
select select "other"
click at [395, 212] on select "Select policy term 12 Month 6 Month 4 Month 3 Month 2 Month 1 Month 36 Month (3…" at bounding box center [547, 221] width 304 height 20
click at [643, 265] on input "Expiration date*" at bounding box center [618, 266] width 134 height 19
select select "9"
type input "[DATE]"
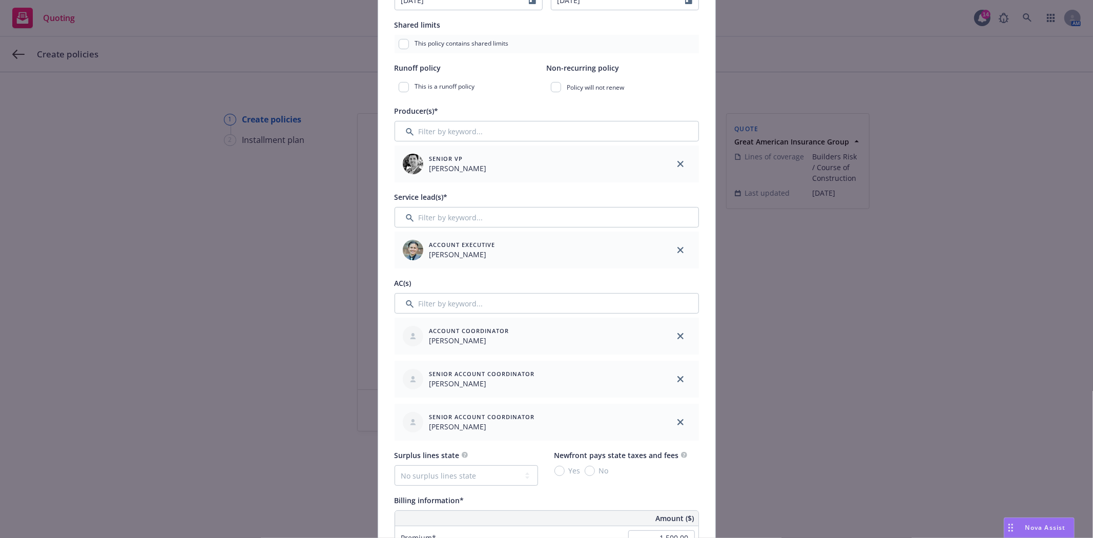
scroll to position [284, 0]
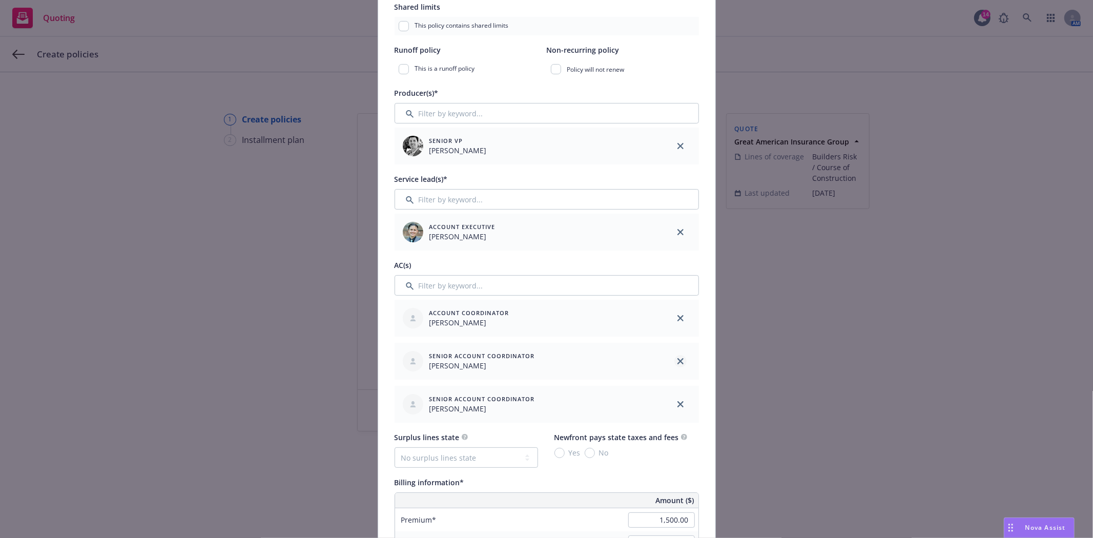
click at [678, 363] on icon "close" at bounding box center [681, 361] width 6 height 6
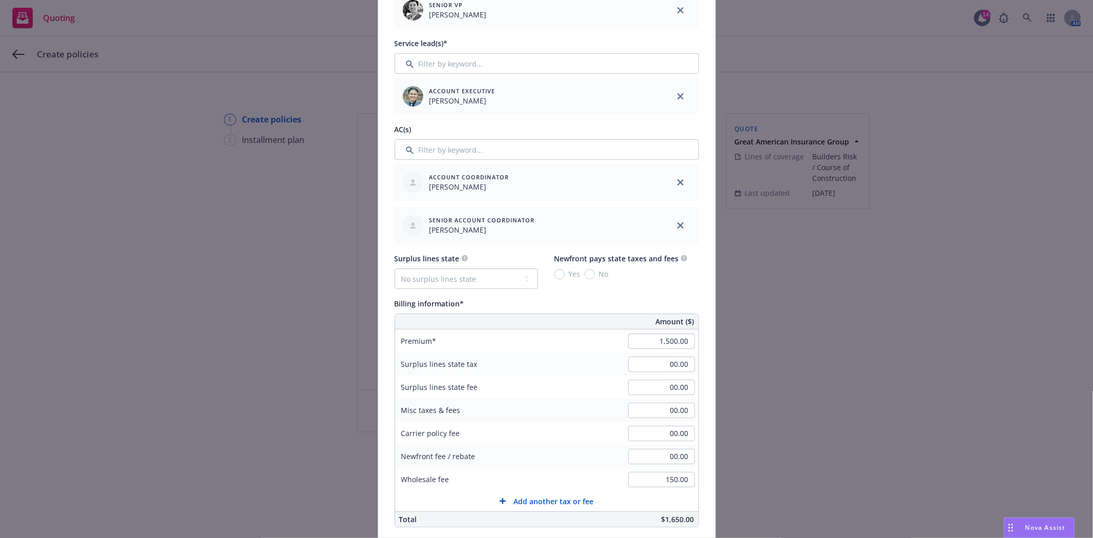
scroll to position [455, 0]
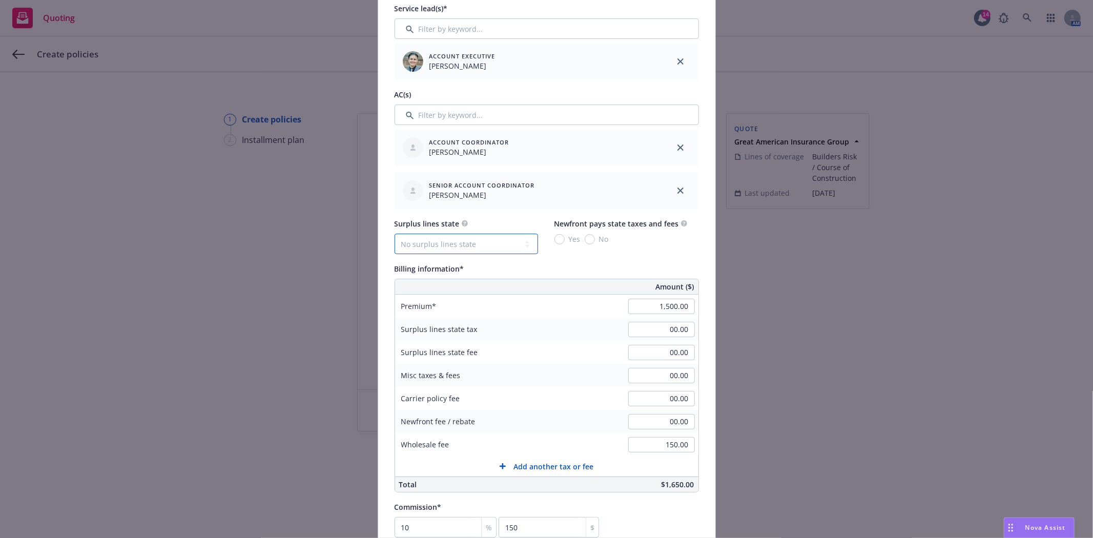
click at [479, 238] on select "No surplus lines state Alaska Alabama Arkansas Arizona California Colorado Conn…" at bounding box center [466, 244] width 143 height 20
select select "CA"
click at [395, 235] on select "No surplus lines state Alaska Alabama Arkansas Arizona California Colorado Conn…" at bounding box center [466, 244] width 143 height 20
type input "45.00"
type input "2.70"
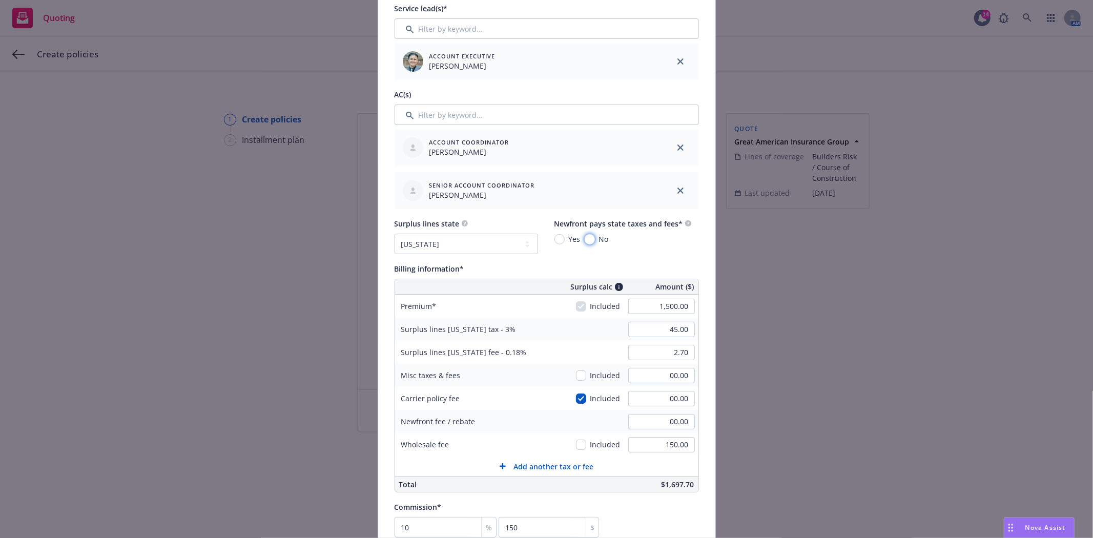
click at [586, 241] on input "No" at bounding box center [590, 239] width 10 height 10
radio input "true"
click at [656, 400] on input "00.00" at bounding box center [661, 398] width 67 height 15
click at [424, 244] on select "No surplus lines state Alaska Alabama Arkansas Arizona California Colorado Conn…" at bounding box center [466, 244] width 143 height 20
select select "NONE"
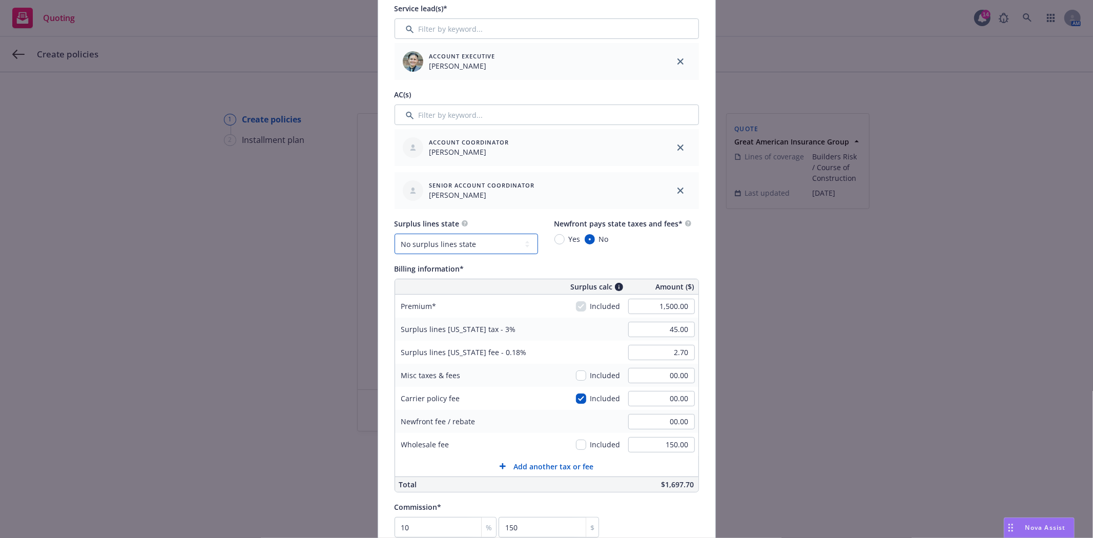
click at [395, 235] on select "No surplus lines state Alaska Alabama Arkansas Arizona California Colorado Conn…" at bounding box center [466, 244] width 143 height 20
type input "00.00"
click at [666, 398] on input "00.00" at bounding box center [661, 398] width 67 height 15
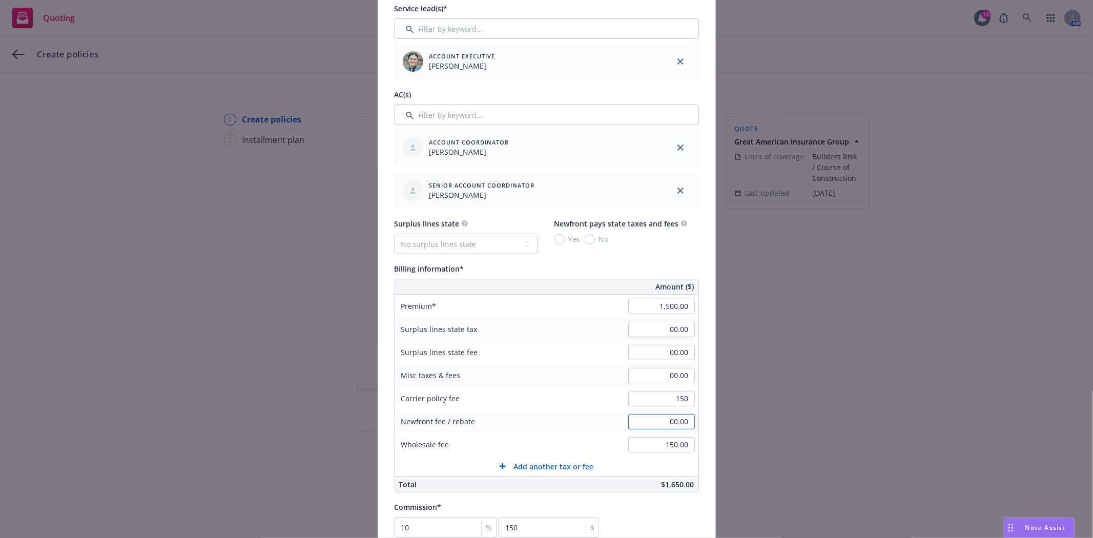
type input "150.00"
click at [658, 396] on input "150.00" at bounding box center [661, 398] width 67 height 15
type input "00.00"
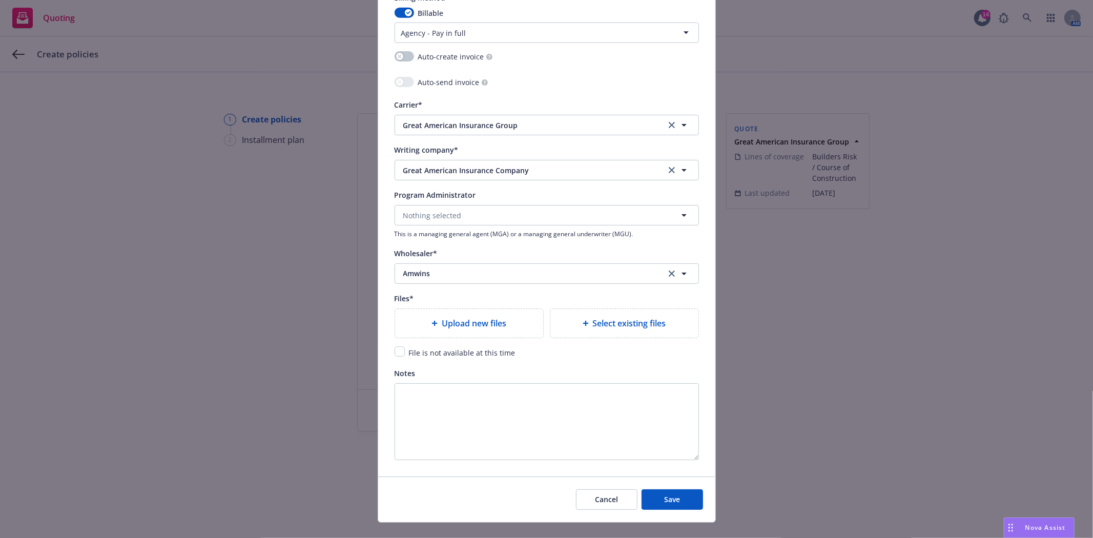
scroll to position [1031, 0]
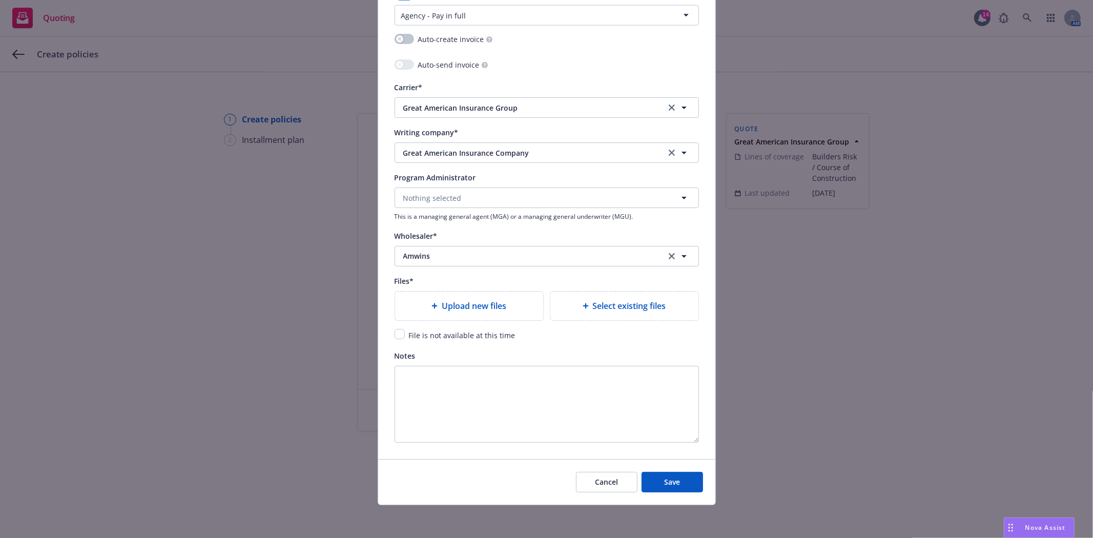
click at [461, 310] on span "Upload new files" at bounding box center [474, 306] width 65 height 12
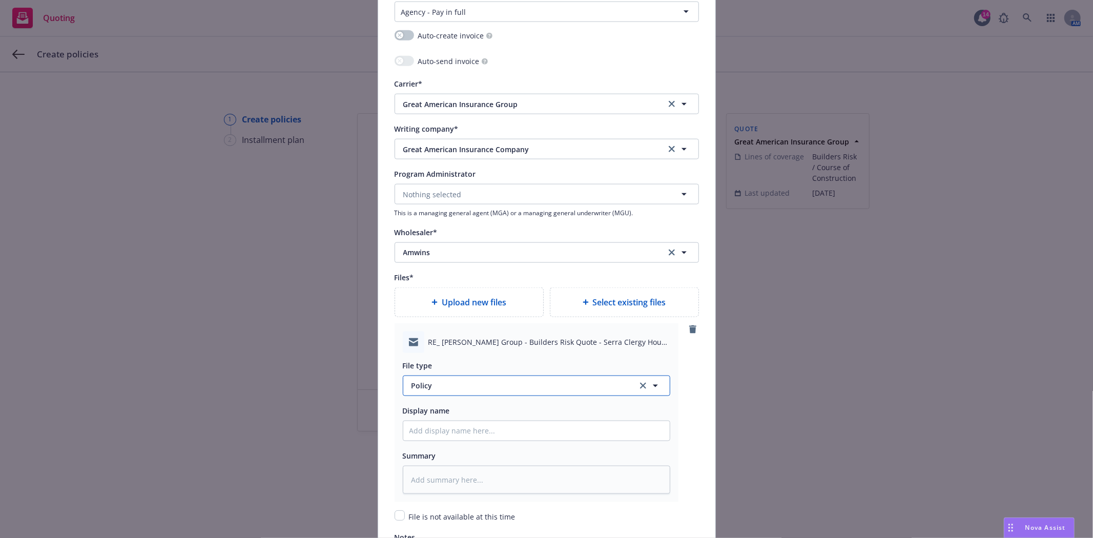
click at [470, 385] on span "Policy" at bounding box center [519, 385] width 214 height 11
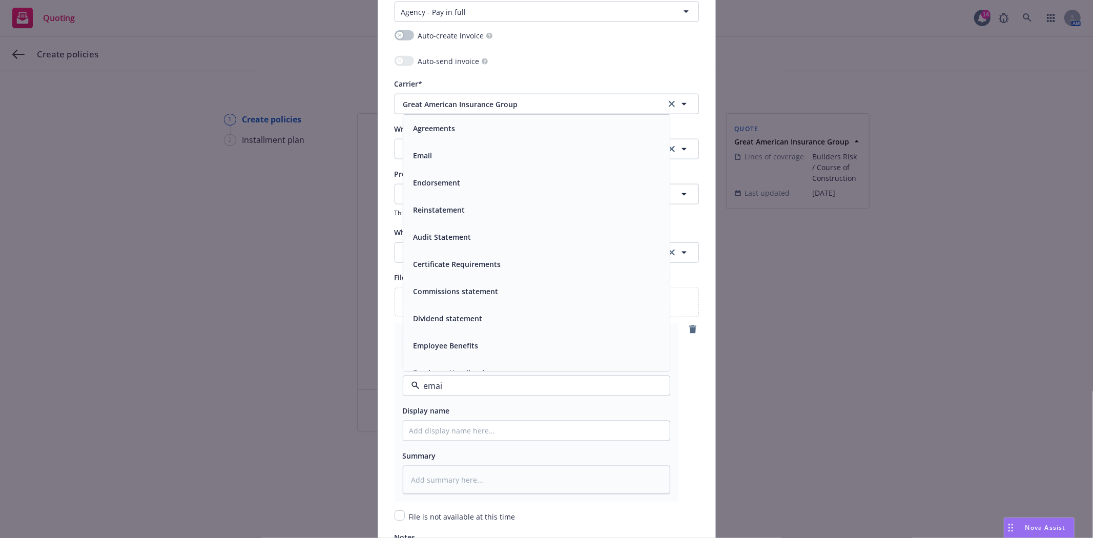
type input "email"
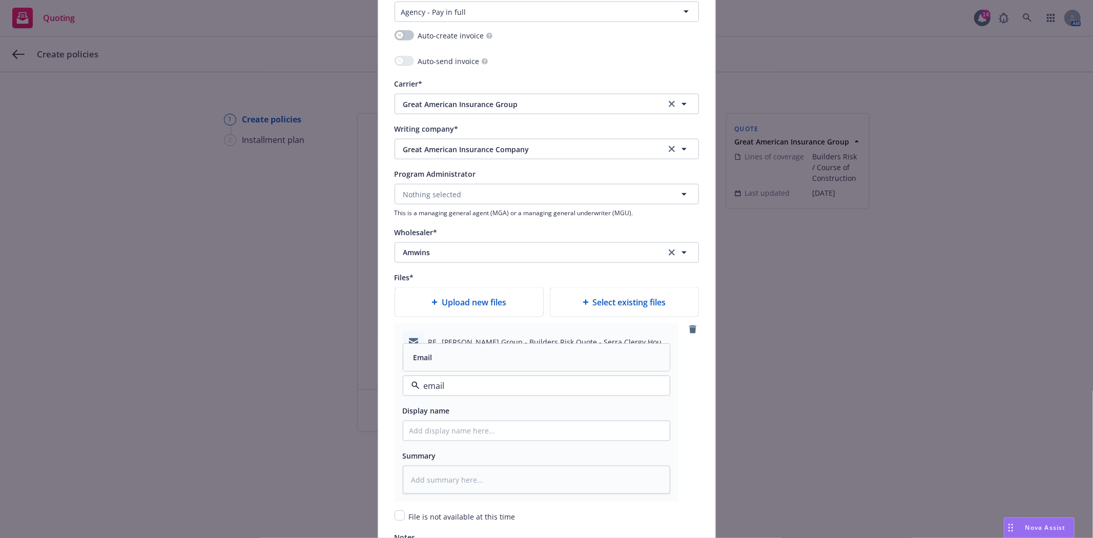
click at [449, 360] on div "Email" at bounding box center [536, 357] width 254 height 15
click at [446, 441] on input "Policy display name" at bounding box center [536, 430] width 266 height 19
type textarea "x"
type input "f"
type textarea "x"
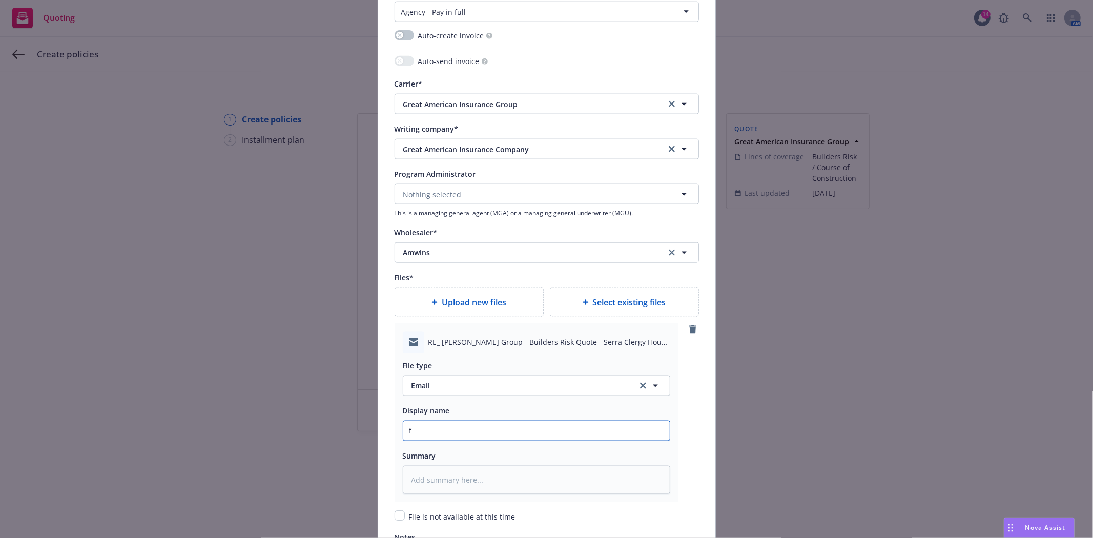
type input "f/"
type textarea "x"
type input "f/S"
type textarea "x"
type input "f/Sa"
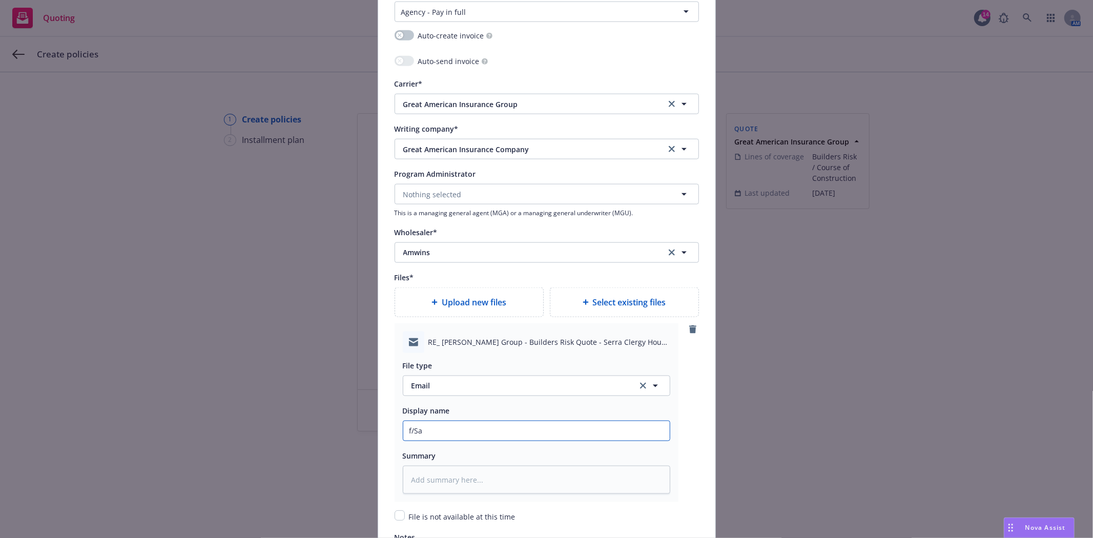
type textarea "x"
type input "f/Sas"
type textarea "x"
type input "f/Sash"
type textarea "x"
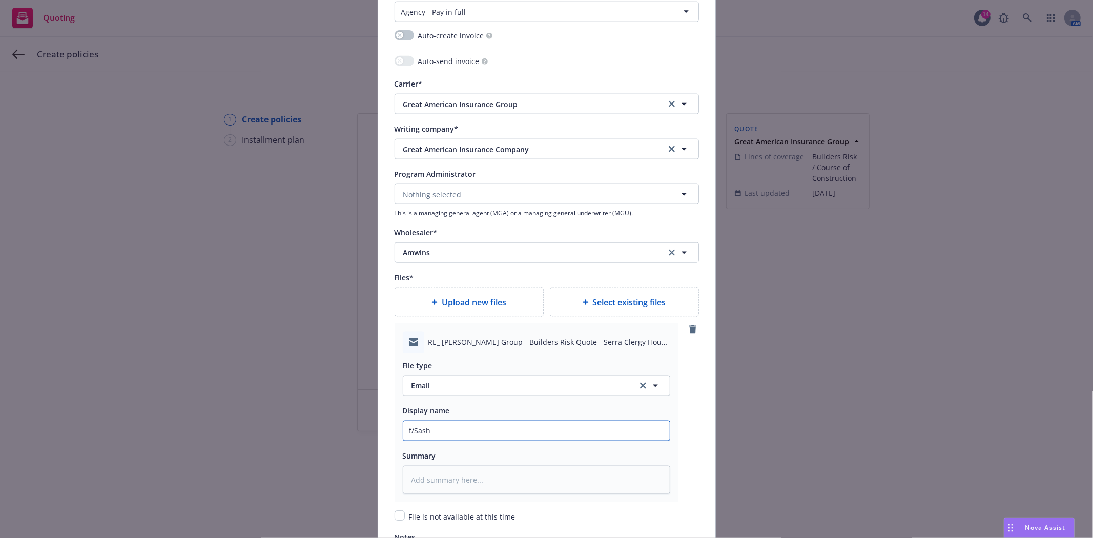
type input "f/Sasha"
type textarea "x"
type input "f/Sasha"
type textarea "x"
type input "f/Sasha @"
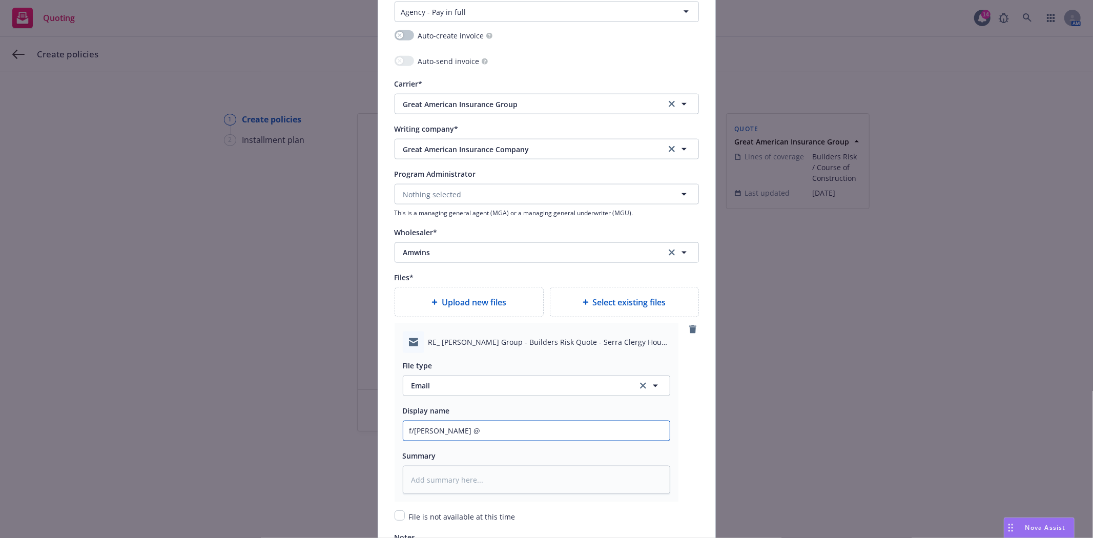
type textarea "x"
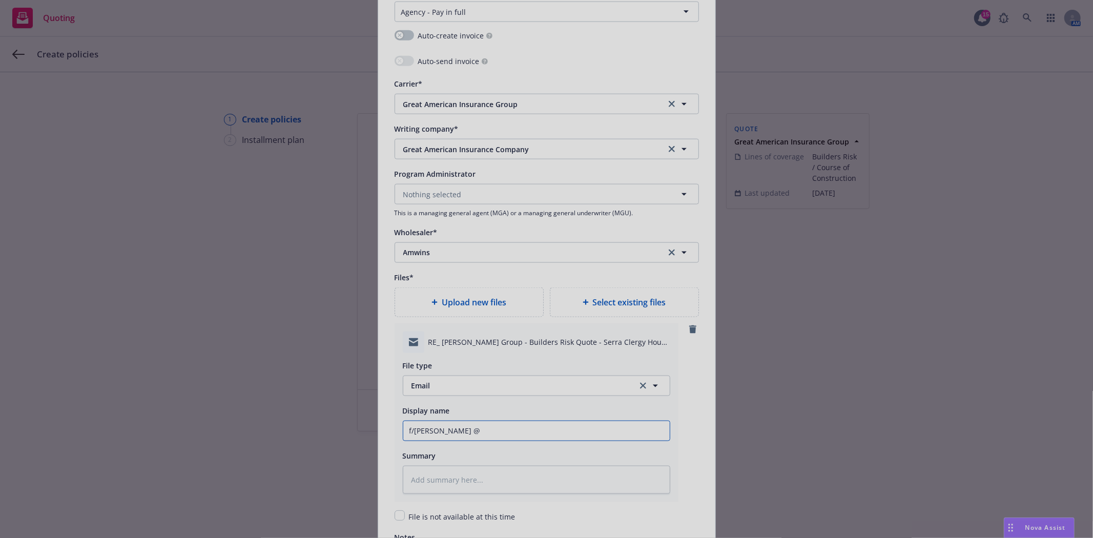
type input "f/Sasha @"
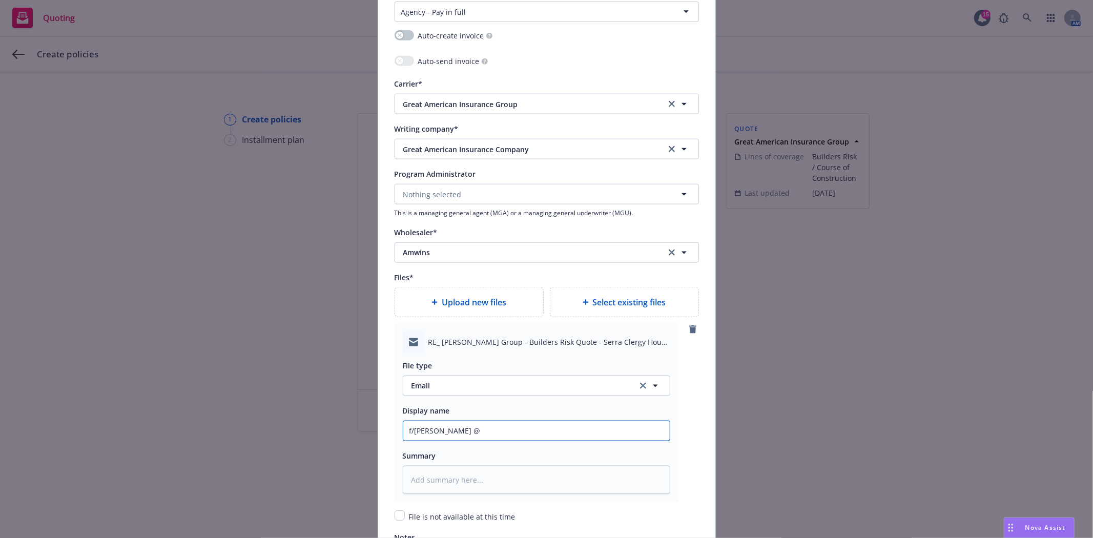
click at [484, 437] on input "f/Sasha @" at bounding box center [536, 430] width 266 height 19
type textarea "x"
type input "f/Sasha @ @"
type textarea "x"
type input "f/Sasha @ @"
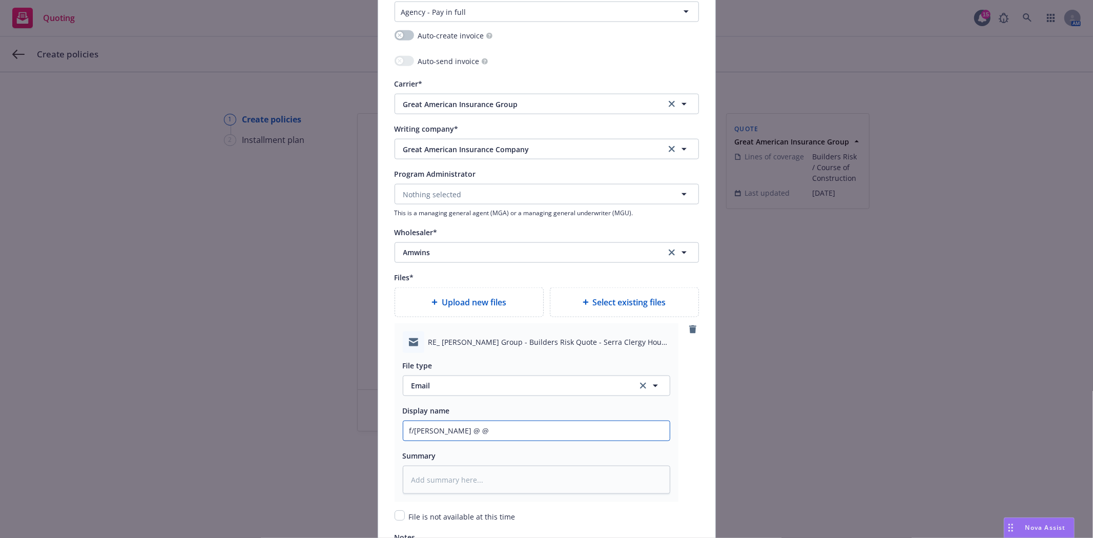
type textarea "x"
type input "f/Sasha @ @"
type textarea "x"
type input "f/Sasha @"
type textarea "x"
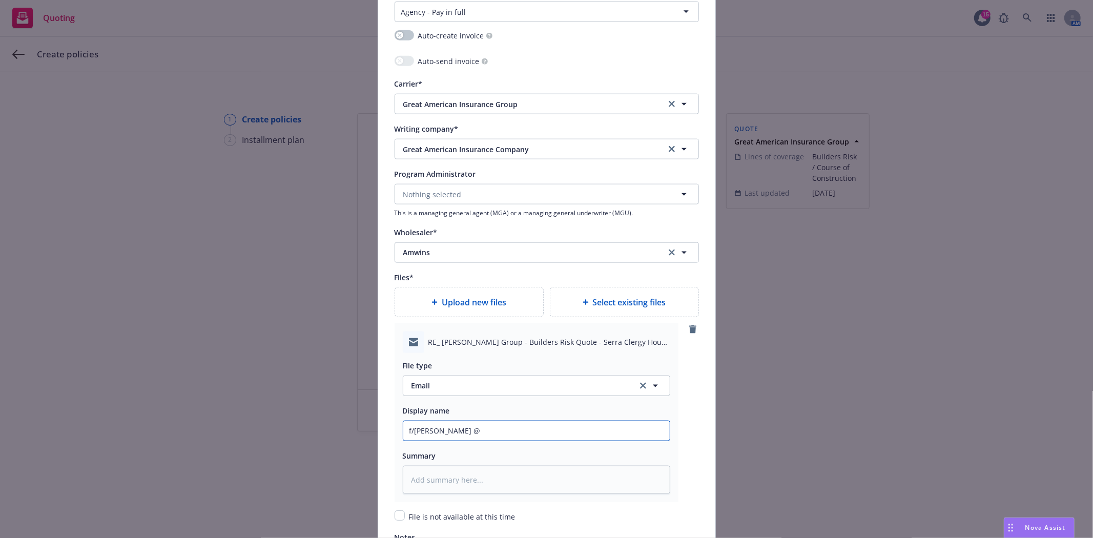
type input "f/Sasha @ A"
type textarea "x"
type input "f/Sasha @ Am"
type textarea "x"
type input "f/Sasha @ AmW"
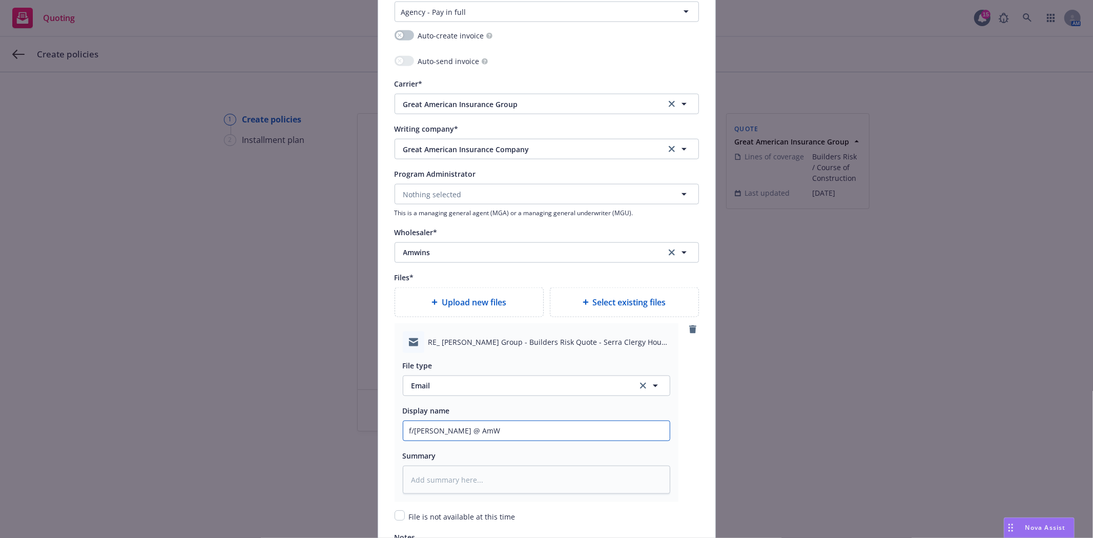
type textarea "x"
type input "f/Sasha @ AmWi"
type textarea "x"
type input "f/Sasha @ AmWin"
type textarea "x"
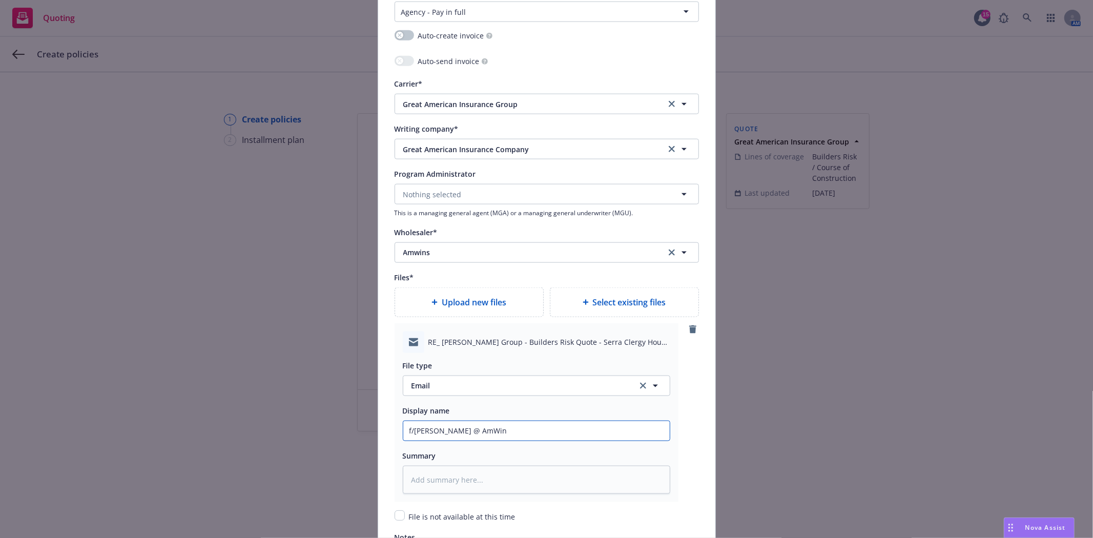
type input "f/Sasha @ AmWins"
type textarea "x"
type input "f/Sasha @ AmWins"
type textarea "x"
type input "f/Sasha @ AmWins t"
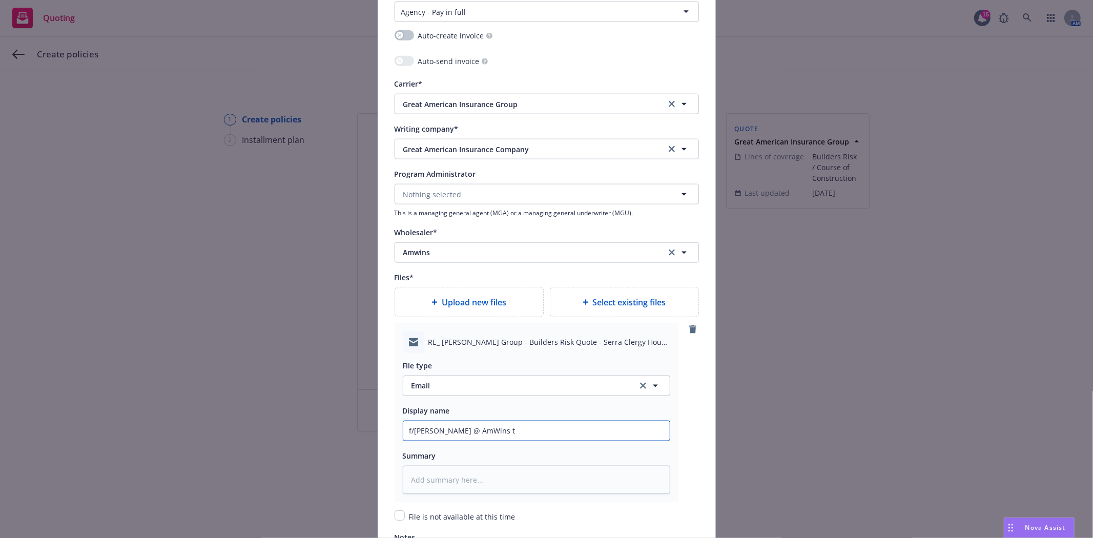
type textarea "x"
type input "f/Sasha @ AmWins tr"
type textarea "x"
type input "f/Sasha @ AmWins tra"
type textarea "x"
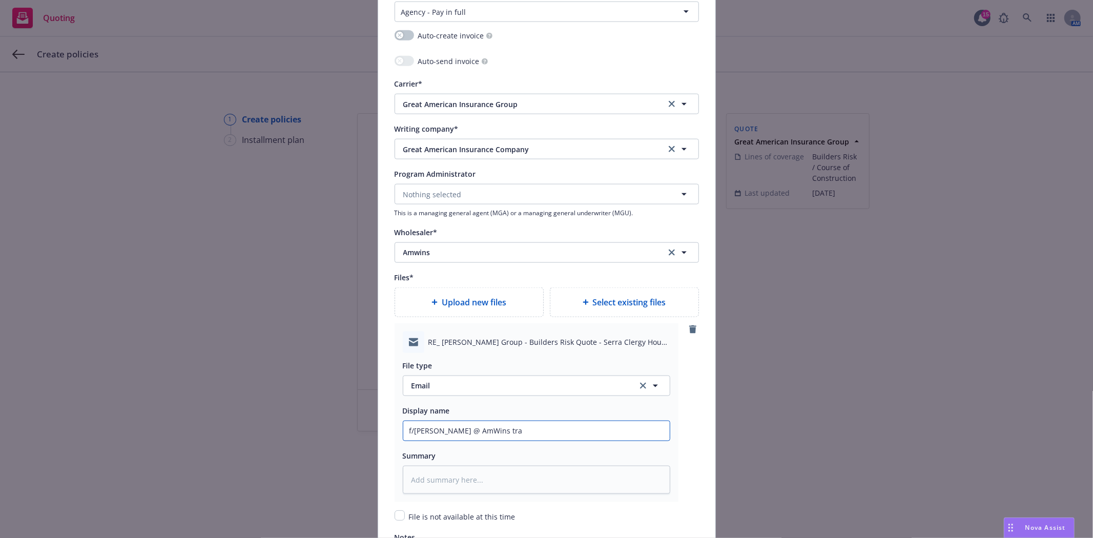
type input "f/Sasha @ AmWins tran"
type textarea "x"
type input "f/Sasha @ AmWins trans"
type textarea "x"
type input "f/Sasha @ AmWins transm"
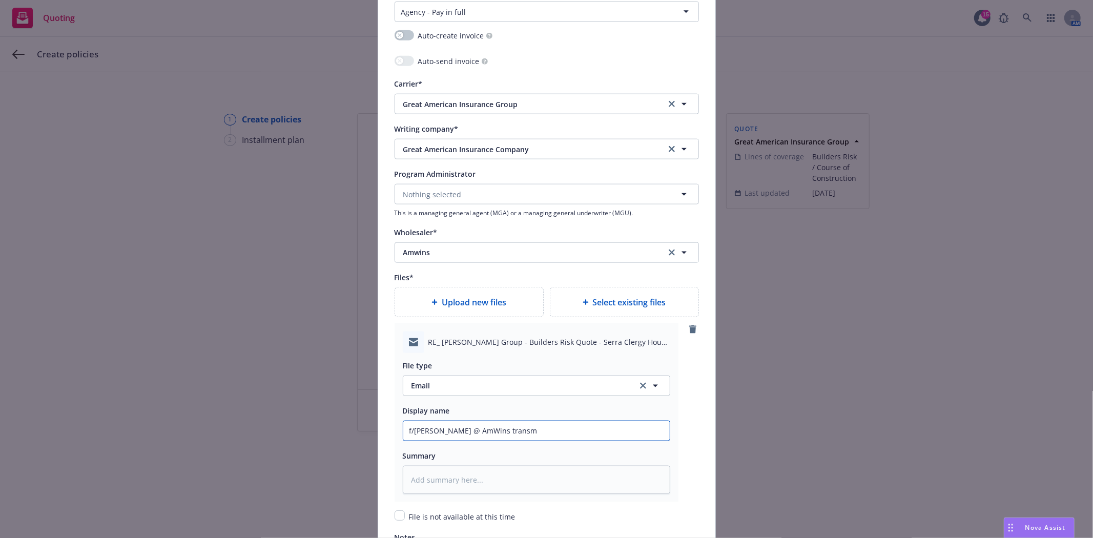
type textarea "x"
type input "f/Sasha @ AmWins transmi"
type textarea "x"
type input "f/Sasha @ AmWins transmit"
type textarea "x"
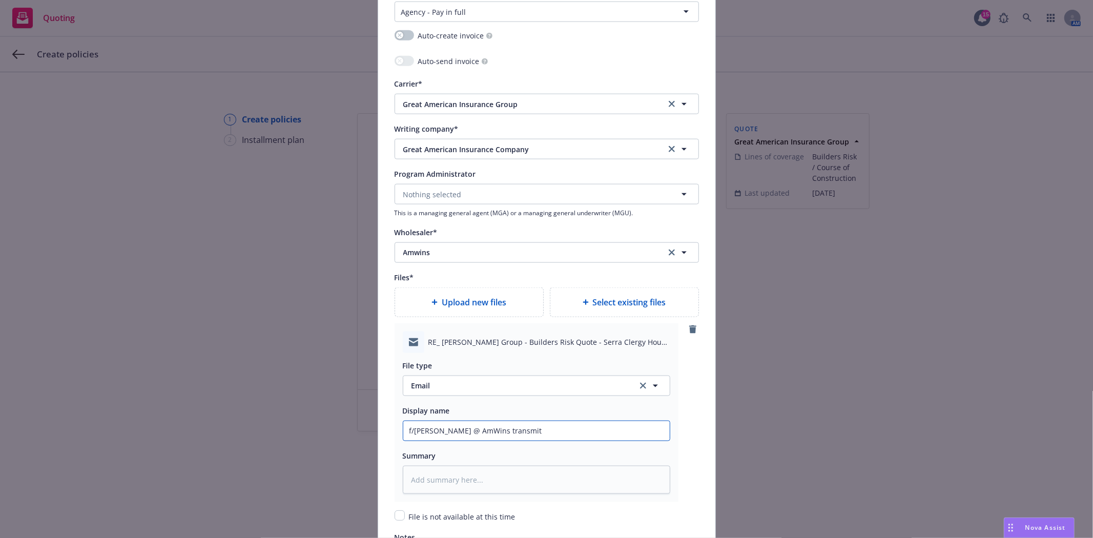
type input "f/Sasha @ AmWins transmitt"
type textarea "x"
type input "f/Sasha @ AmWins transmitti"
type textarea "x"
type input "f/Sasha @ AmWins transmittin"
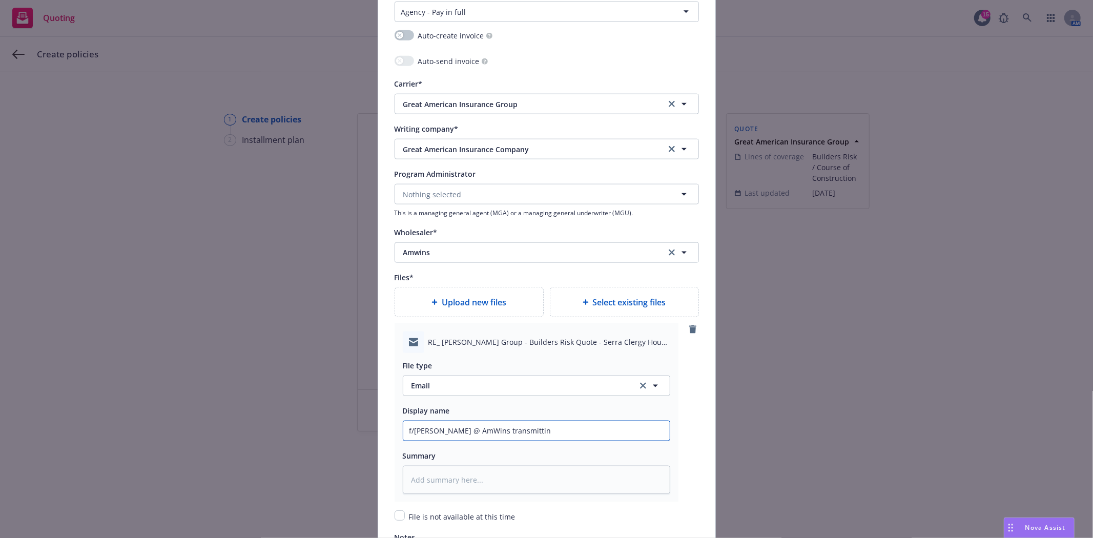
type textarea "x"
type input "f/Sasha @ AmWins transmitting"
type textarea "x"
type input "f/Sasha @ AmWins transmitting"
type textarea "x"
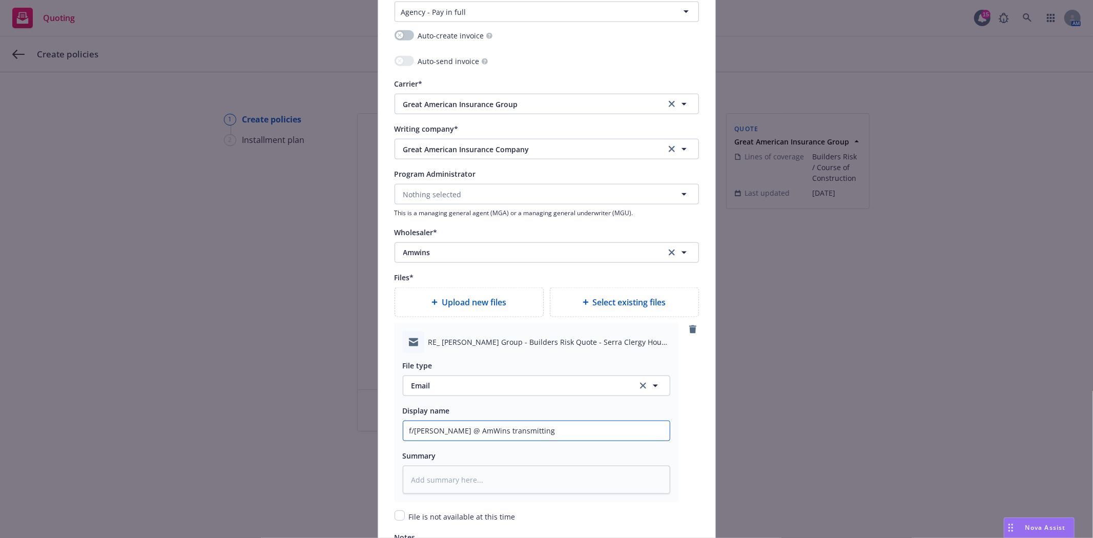
type input "f/Sasha @ AmWins transmitting B"
type textarea "x"
type input "f/Sasha @ AmWins transmitting BR"
type textarea "x"
type input "f/Sasha @ AmWins transmitting BR"
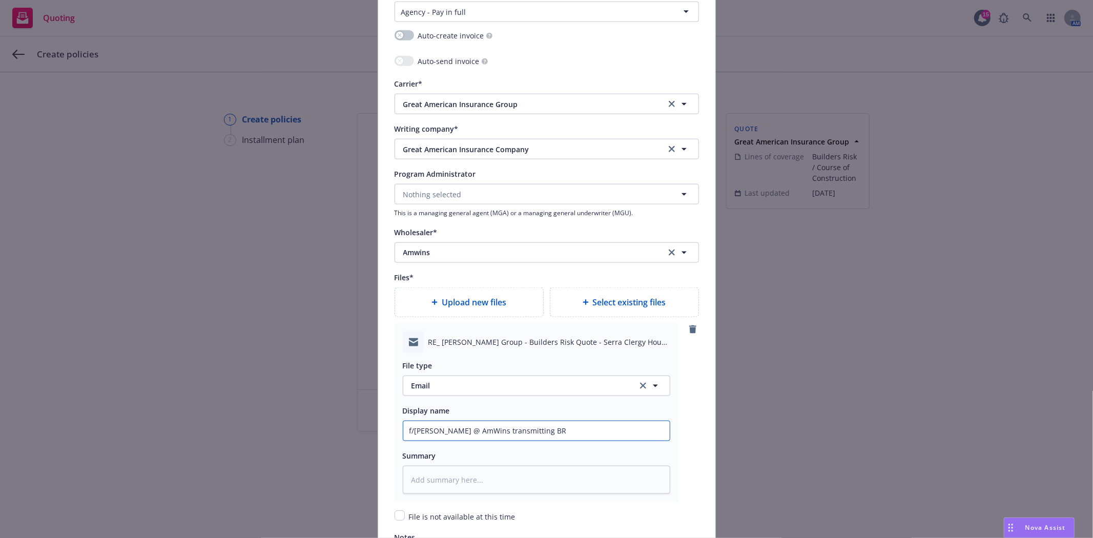
type textarea "x"
type input "f/Sasha @ AmWins transmitting BR b"
type textarea "x"
type input "f/Sasha @ AmWins transmitting BR bi"
type textarea "x"
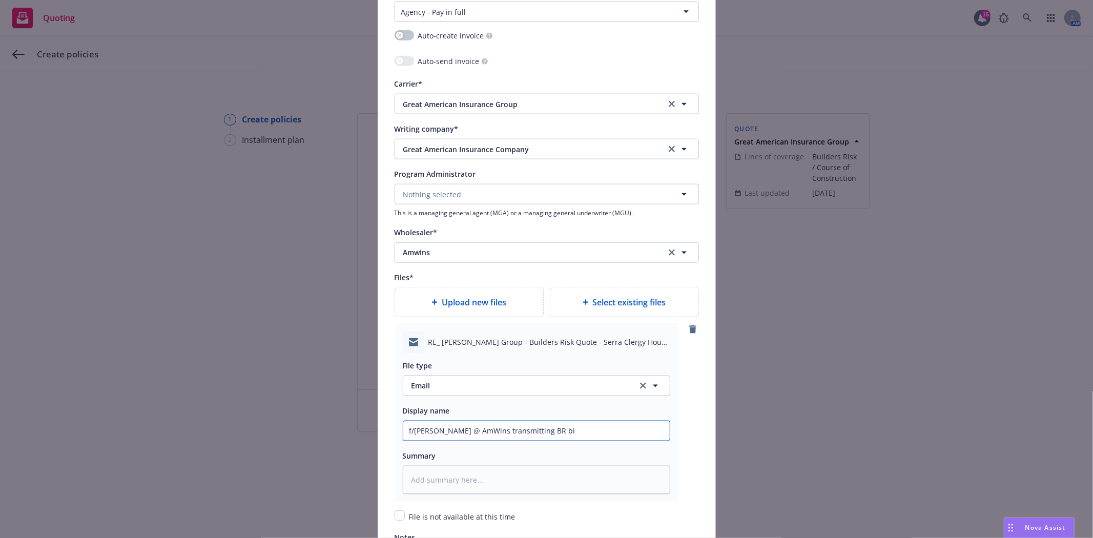
type input "f/Sasha @ AmWins transmitting BR bin"
type textarea "x"
type input "f/Sasha @ AmWins transmitting BR bind"
type textarea "x"
type input "f/Sasha @ AmWins transmitting BR binde"
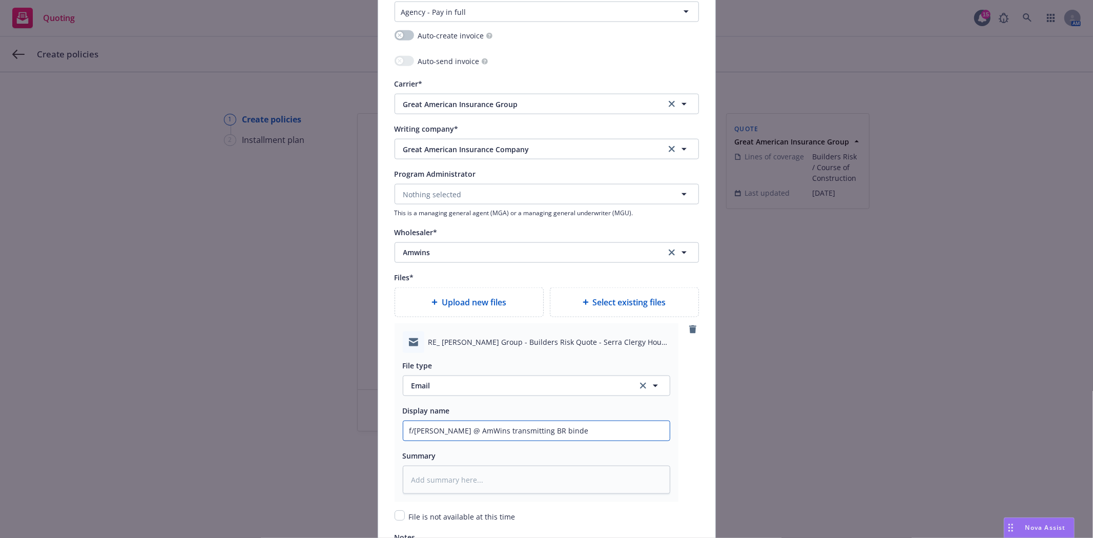
type textarea "x"
type input "f/Sasha @ AmWins transmitting BR binder"
type textarea "x"
type input "f/Sasha @ AmWins transmitting BR binder"
type textarea "x"
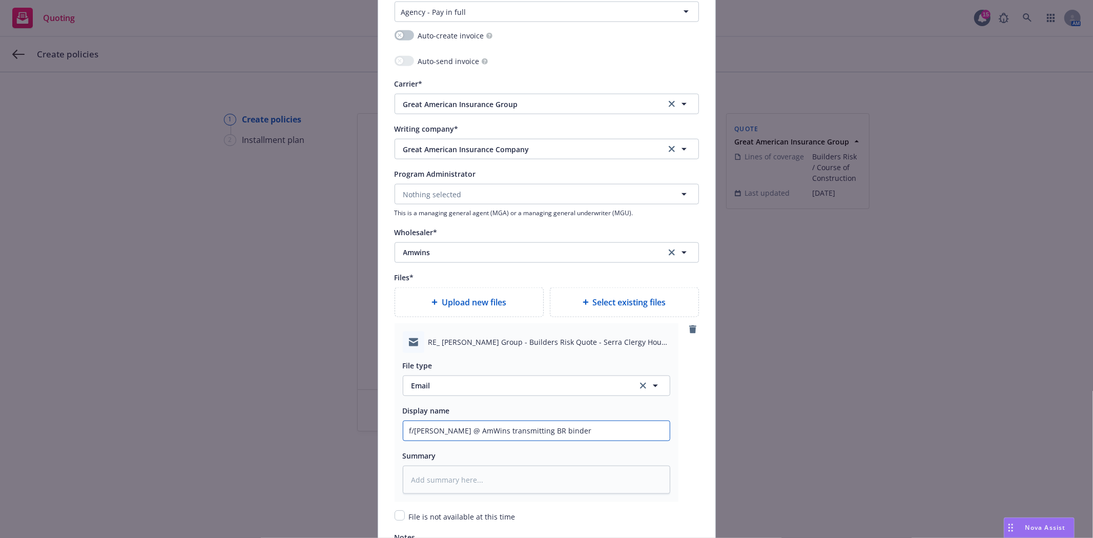
type input "f/Sasha @ AmWins transmitting BR binder +"
type textarea "x"
type input "f/Sasha @ AmWins transmitting BR binder +"
type textarea "x"
type input "f/Sasha @ AmWins transmitting BR binder + i"
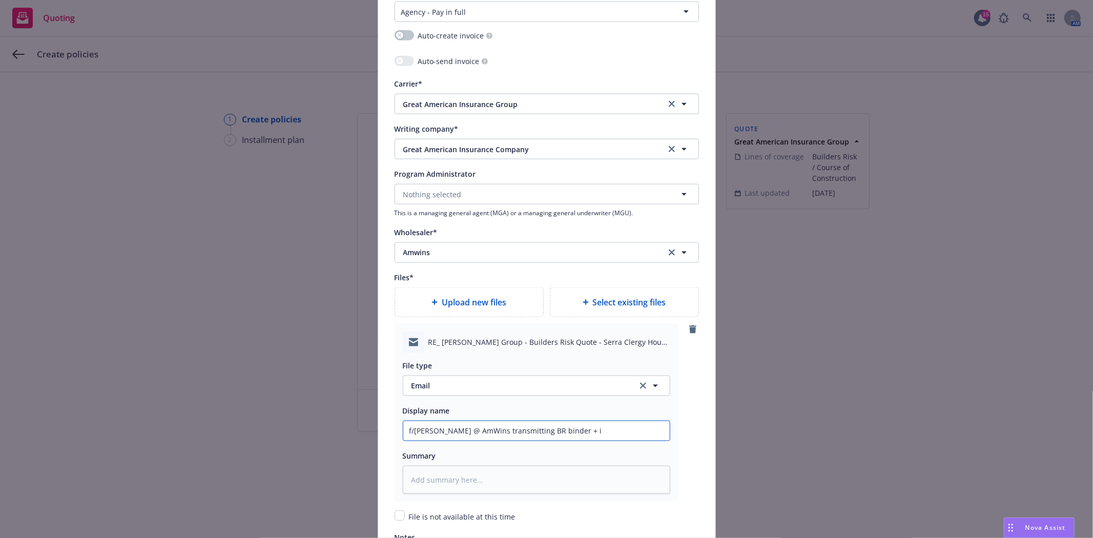
type textarea "x"
type input "f/Sasha @ AmWins transmitting BR binder + in"
type textarea "x"
type input "f/Sasha @ AmWins transmitting BR binder + inv"
type textarea "x"
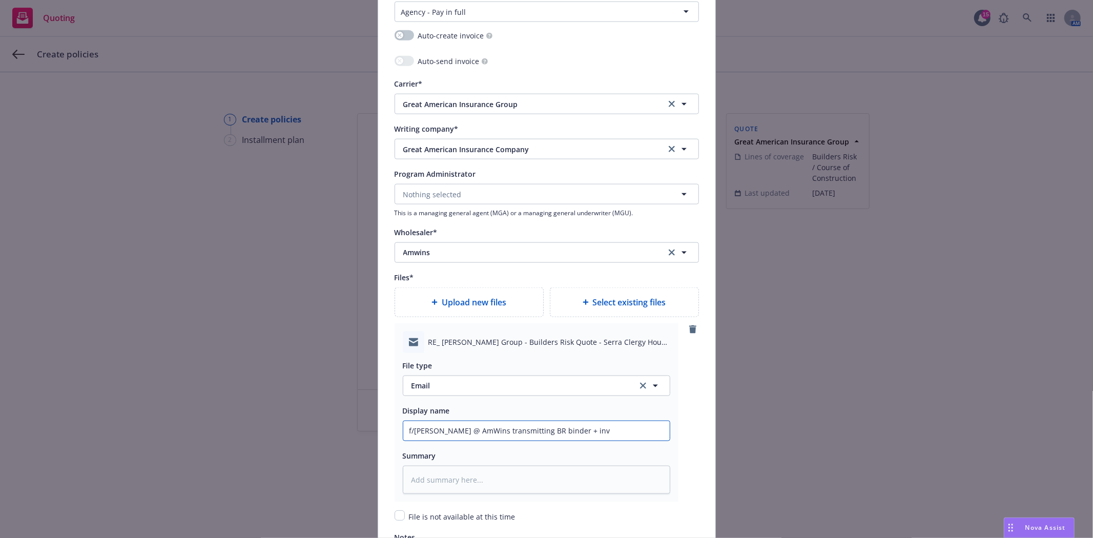
type input "f/Sasha @ AmWins transmitting BR binder + invo"
type textarea "x"
type input "f/Sasha @ AmWins transmitting BR binder + invoi"
type textarea "x"
type input "f/Sasha @ AmWins transmitting BR binder + invoic"
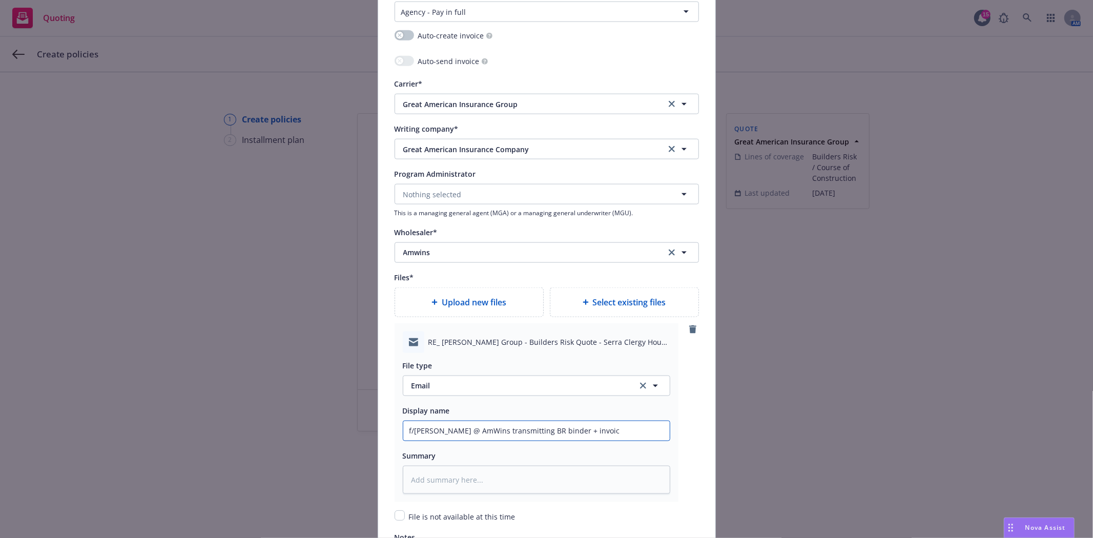
type textarea "x"
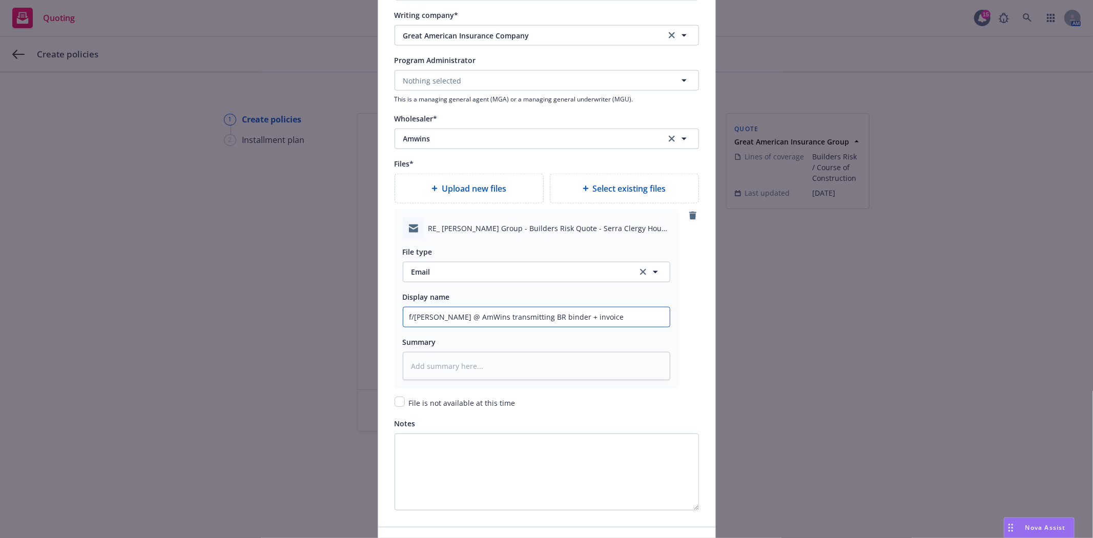
scroll to position [1201, 0]
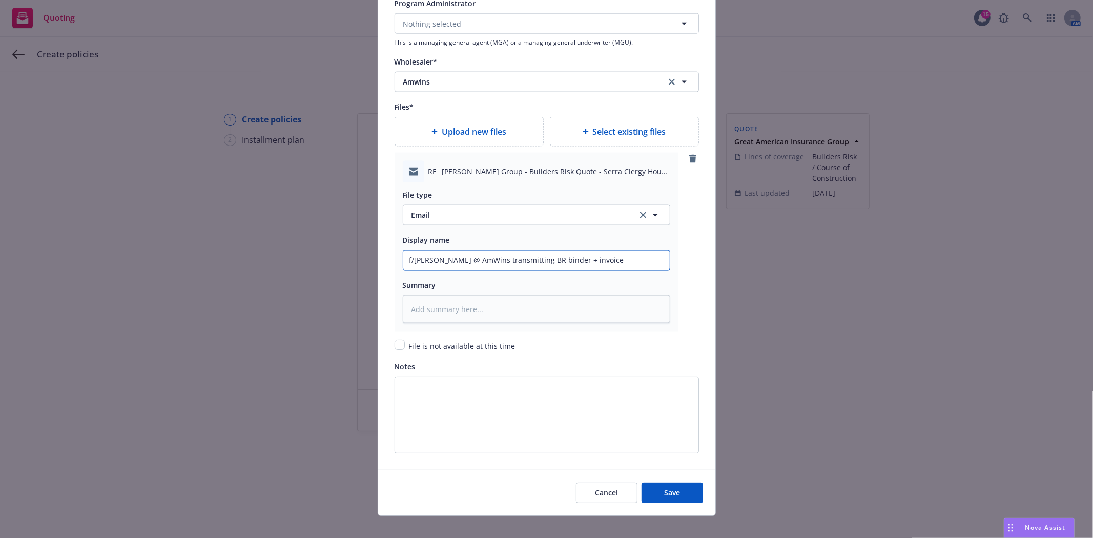
type input "f/Sasha @ AmWins transmitting BR binder + invoice"
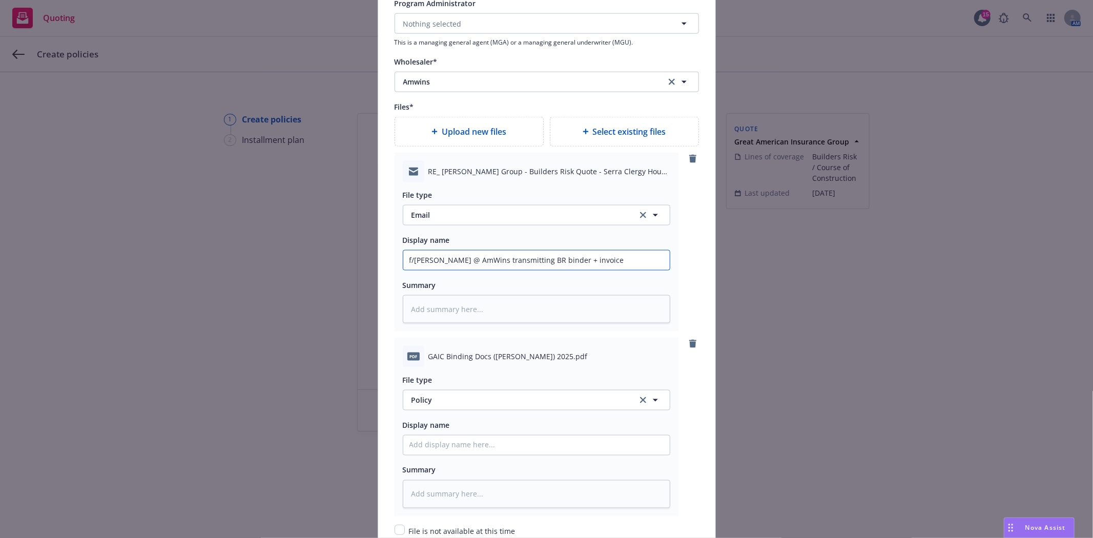
type textarea "x"
click at [453, 401] on span "Policy" at bounding box center [519, 400] width 214 height 11
type input "binder"
click at [414, 344] on span "Binder" at bounding box center [425, 344] width 23 height 11
click at [531, 451] on input "Policy display name" at bounding box center [536, 445] width 266 height 19
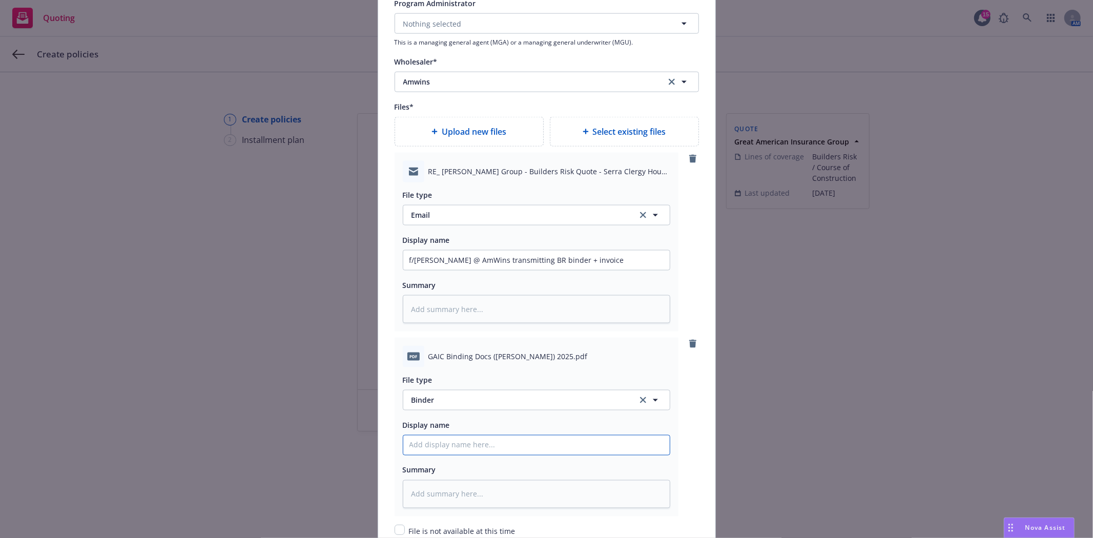
type textarea "x"
type input "A"
type textarea "x"
type input "Am"
type textarea "x"
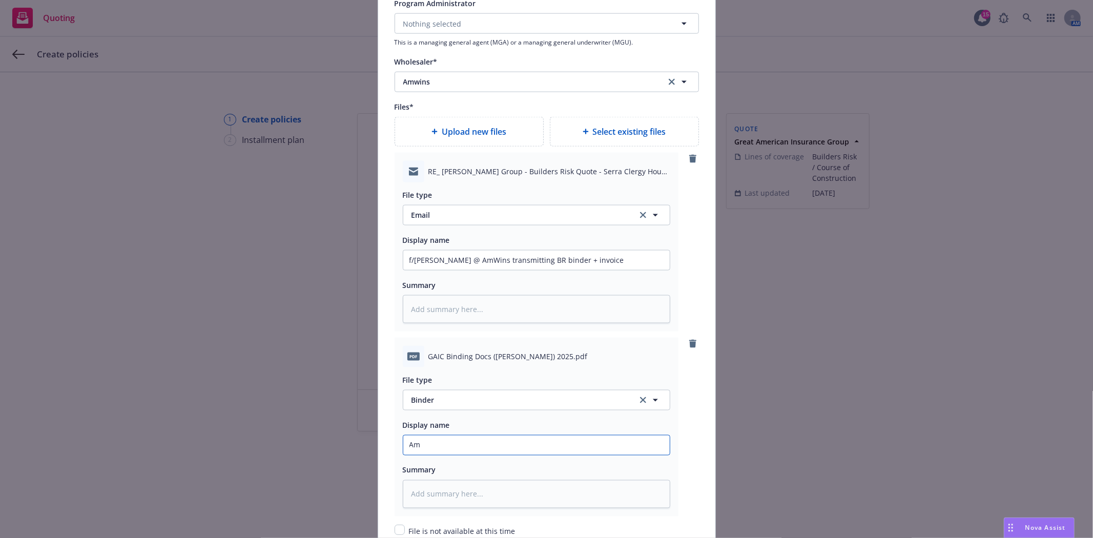
type input "AmW"
type textarea "x"
type input "AmWi"
type textarea "x"
type input "AmWin"
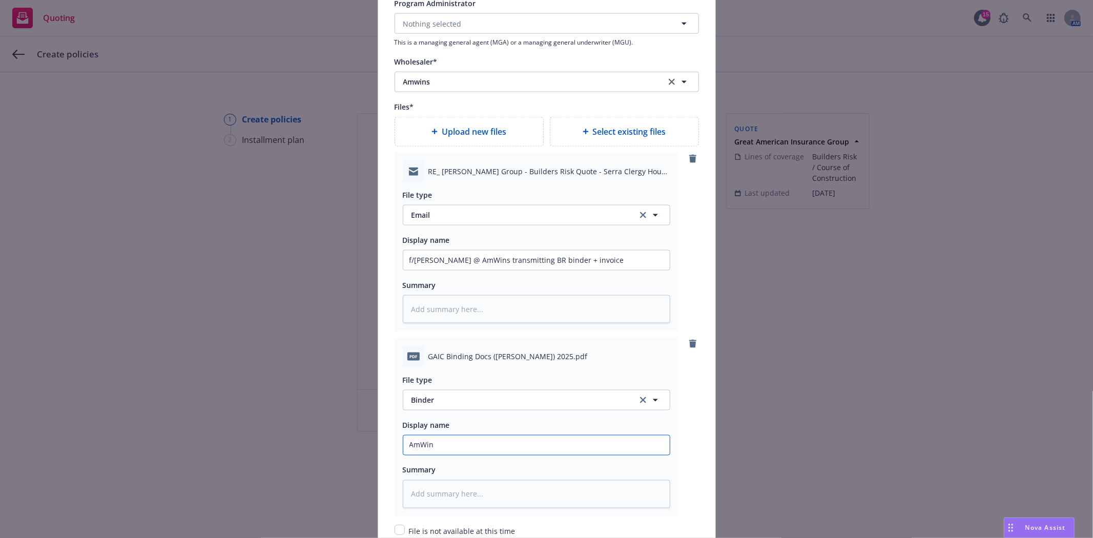
type textarea "x"
type input "AmWins"
type textarea "x"
type input "AmWins"
type textarea "x"
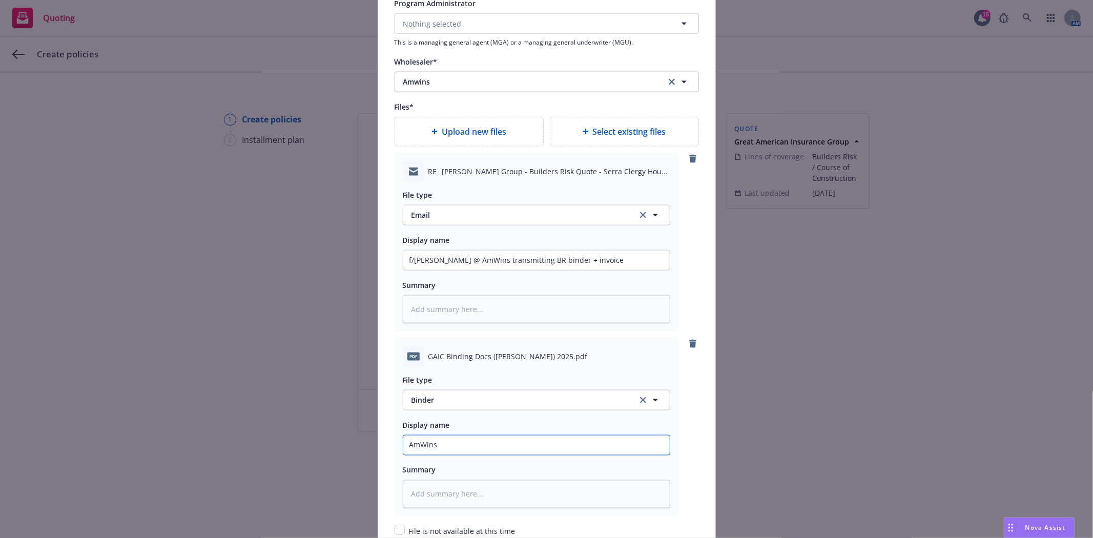
type input "AmWins c"
type textarea "x"
type input "AmWins co"
type textarea "x"
type input "AmWins con"
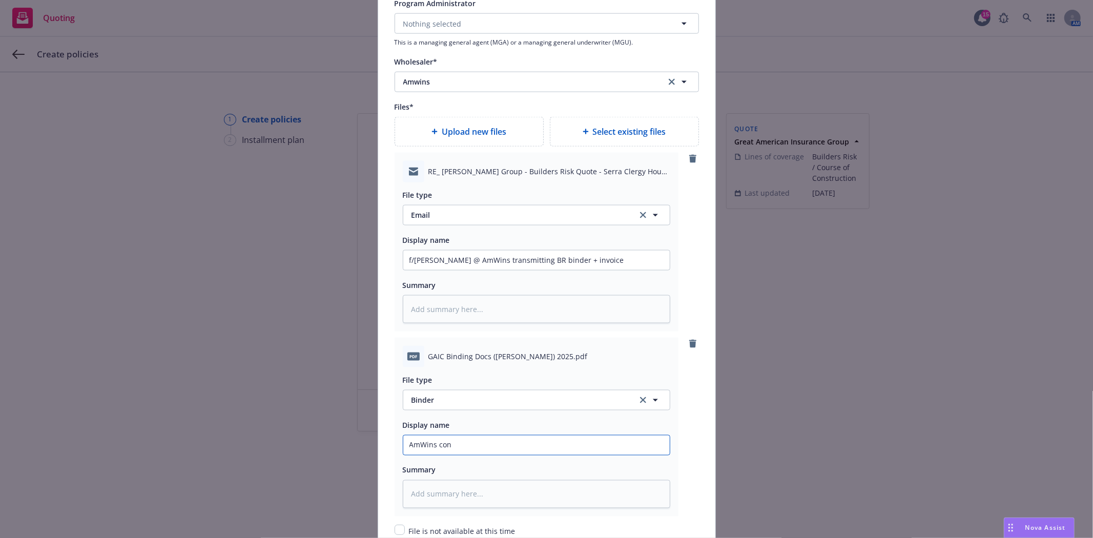
type textarea "x"
type input "AmWins conf"
type textarea "x"
type input "AmWins confi"
type textarea "x"
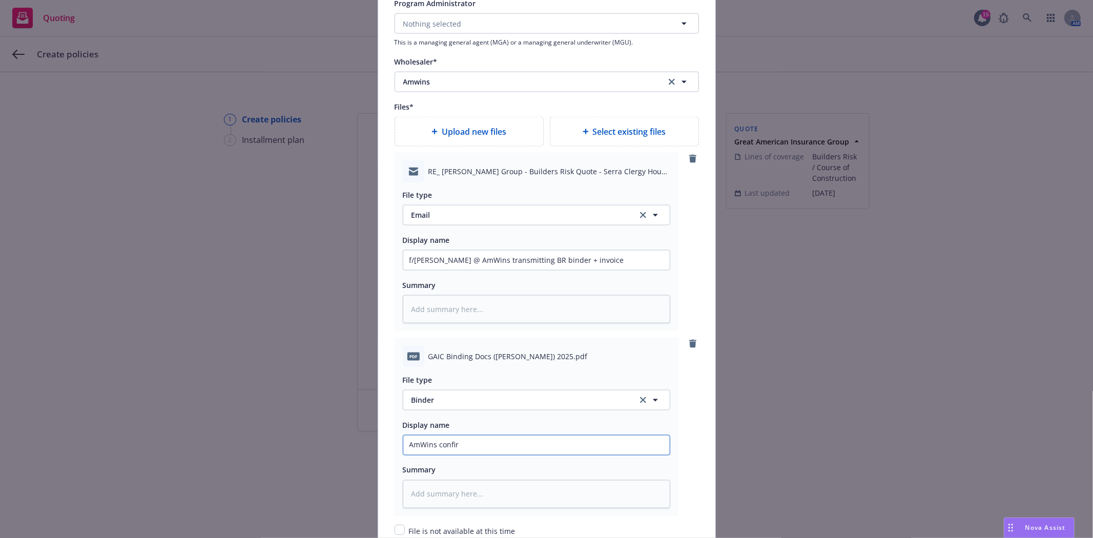
type input "AmWins confirm"
type textarea "x"
type input "AmWins confirma"
type textarea "x"
type input "AmWins confirmat"
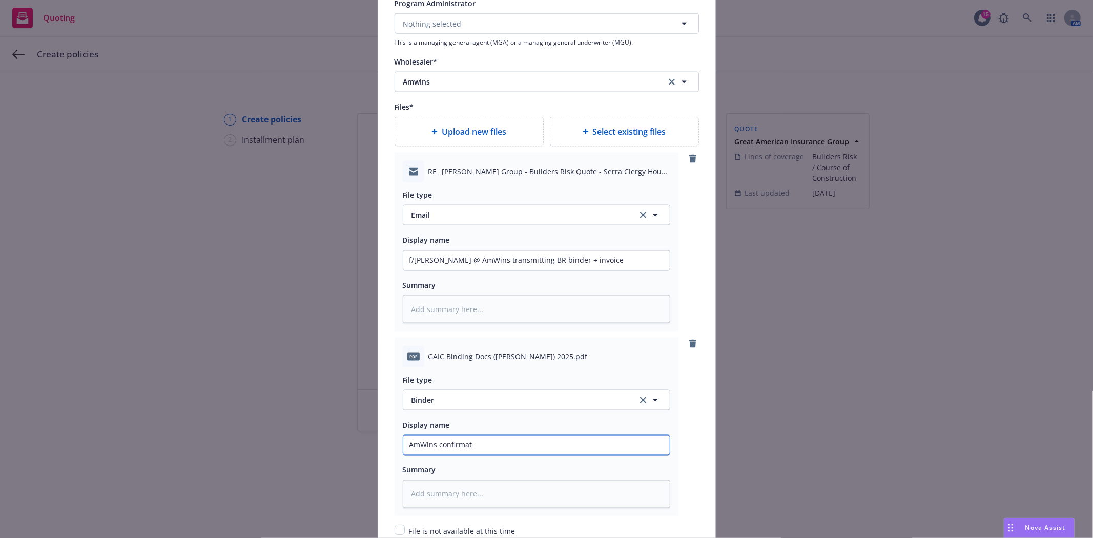
type textarea "x"
type input "AmWins confirmati"
type textarea "x"
type input "AmWins confirmatio"
type textarea "x"
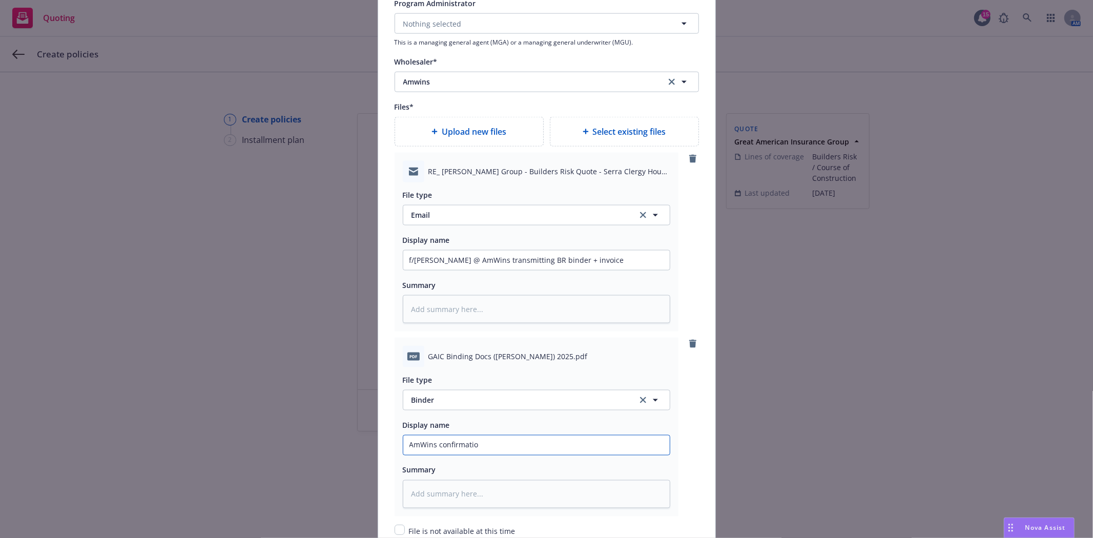
type input "AmWins confirmation"
type textarea "x"
type input "AmWins confirmation"
type textarea "x"
type input "AmWins confirmation o"
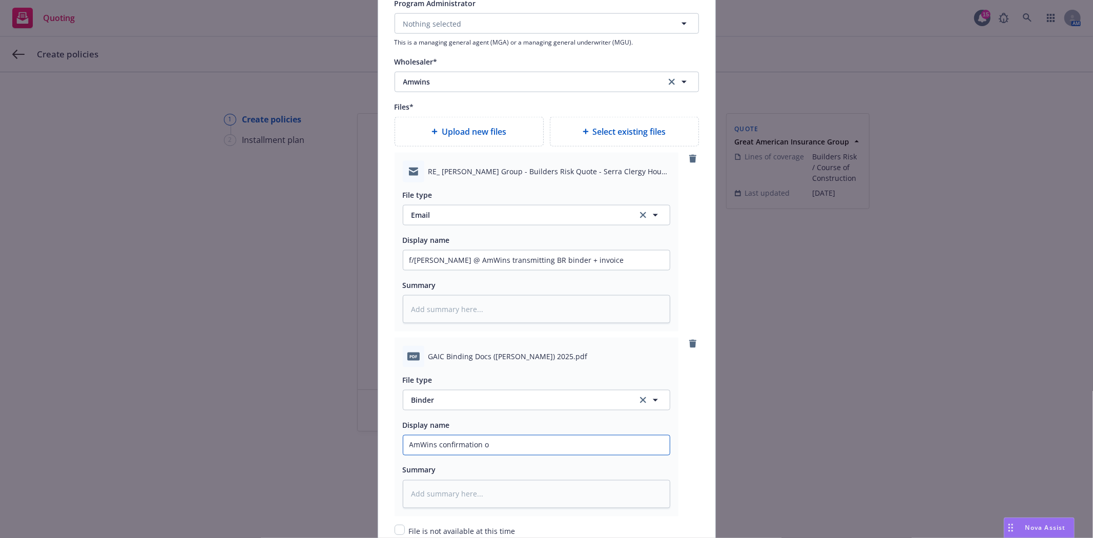
type textarea "x"
type input "AmWins confirmation of"
type textarea "x"
type input "AmWins confirmation of"
type textarea "x"
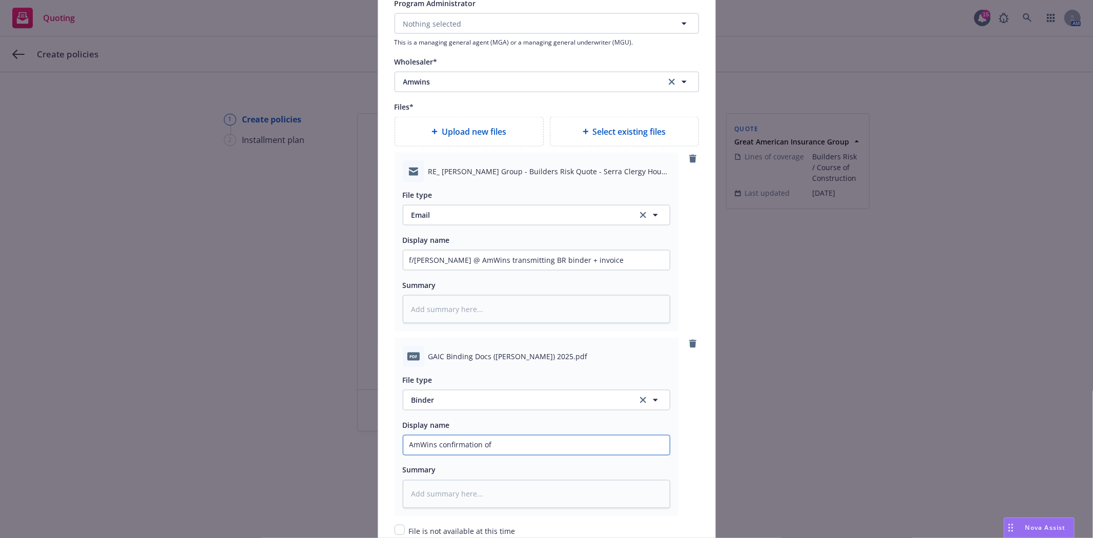
type input "AmWins confirmation of b"
type textarea "x"
type input "AmWins confirmation of bi"
type textarea "x"
type input "AmWins confirmation of bind"
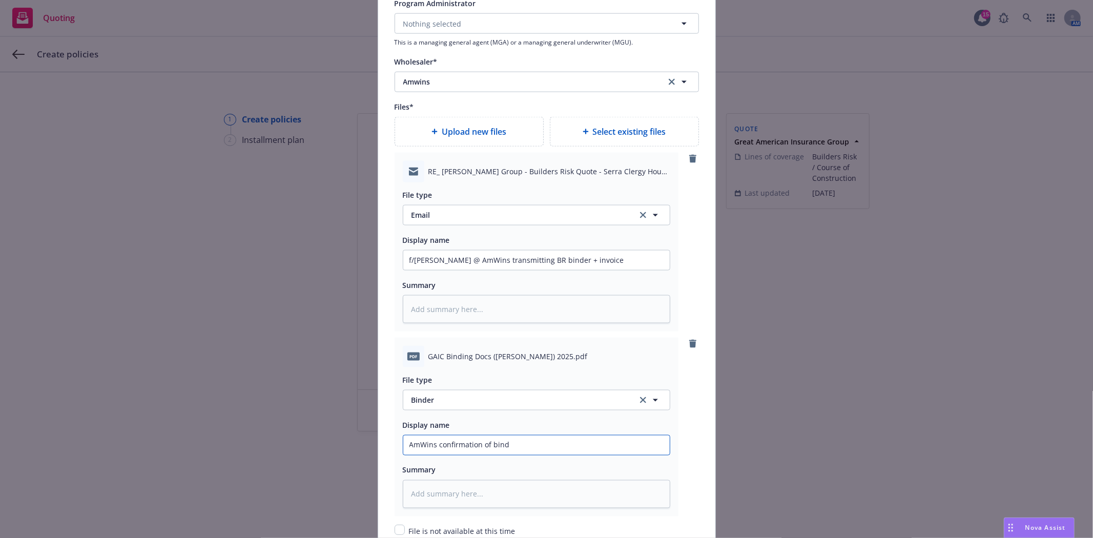
type textarea "x"
type input "AmWins confirmation of bindi"
type textarea "x"
type input "AmWins confirmation of binding"
type textarea "x"
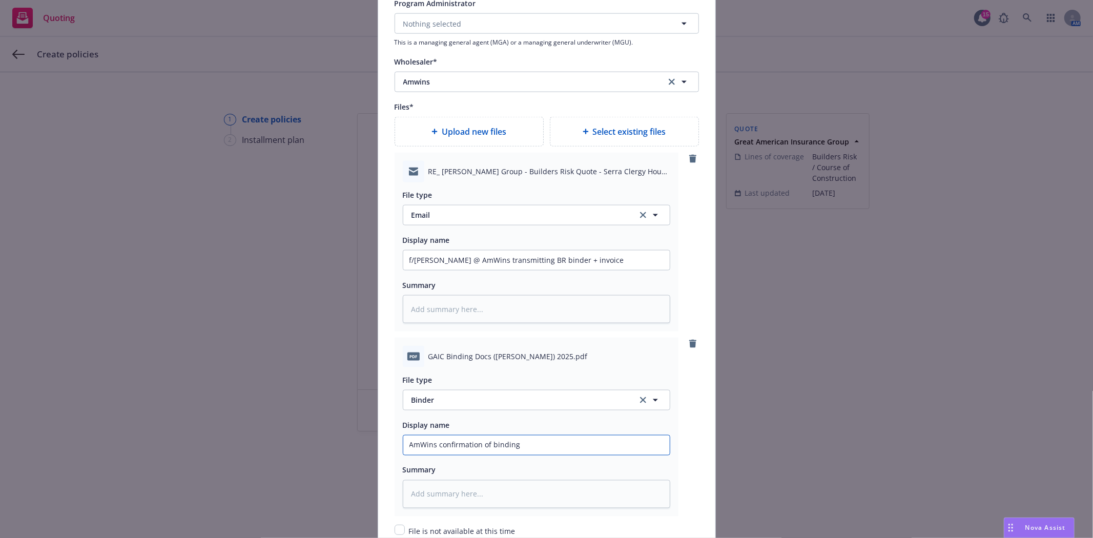
type input "AmWins confirmation of binding"
type textarea "x"
type input "AmWins confirmation of binding -"
type textarea "x"
type input "AmWins confirmation of binding -"
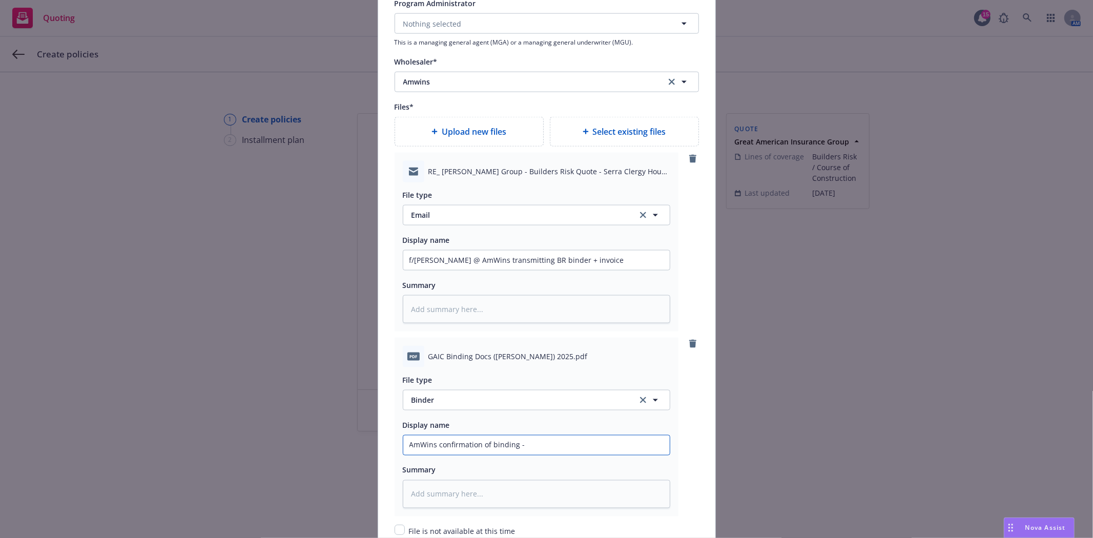
type textarea "x"
type input "AmWins confirmation of binding - S"
type textarea "x"
type input "AmWins confirmation of binding - Se"
type textarea "x"
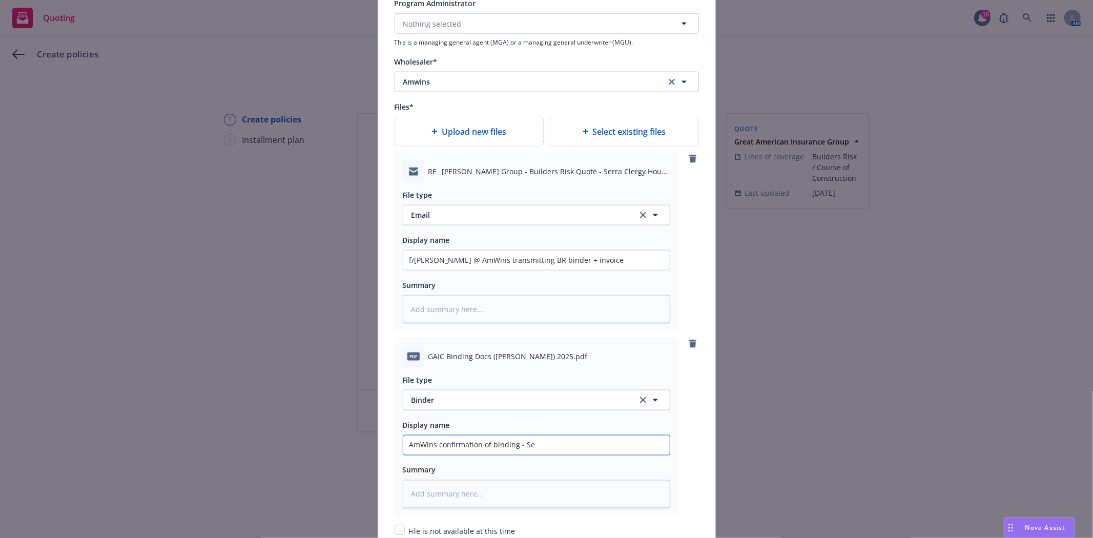
type input "AmWins confirmation of binding - Ser"
type textarea "x"
type input "AmWins confirmation of binding - Serr"
type textarea "x"
type input "AmWins confirmation of binding - Serra"
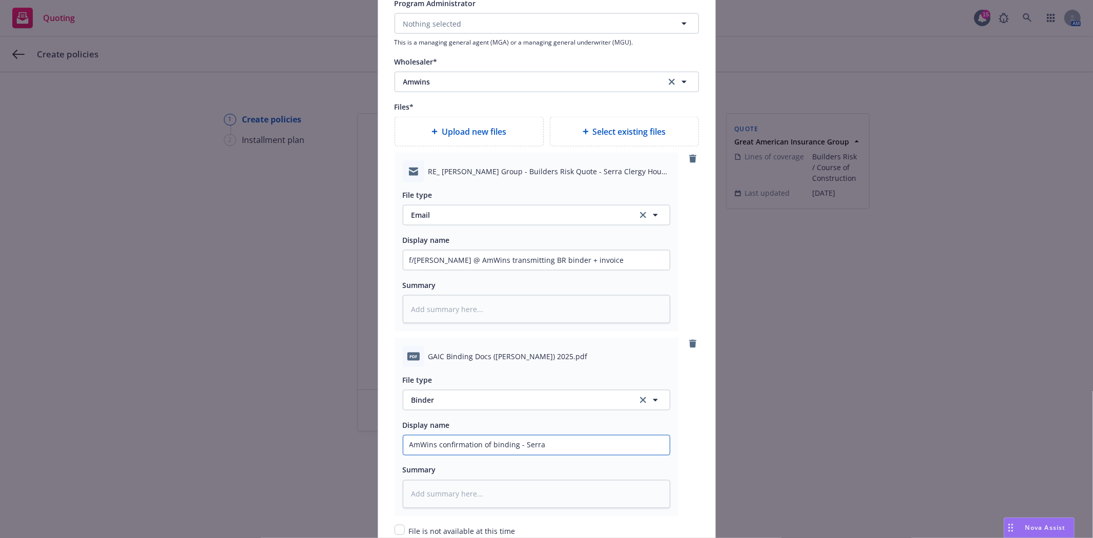
type textarea "x"
type input "AmWins confirmation of binding - Serra"
type textarea "x"
type input "AmWins confirmation of binding - Serra C"
type textarea "x"
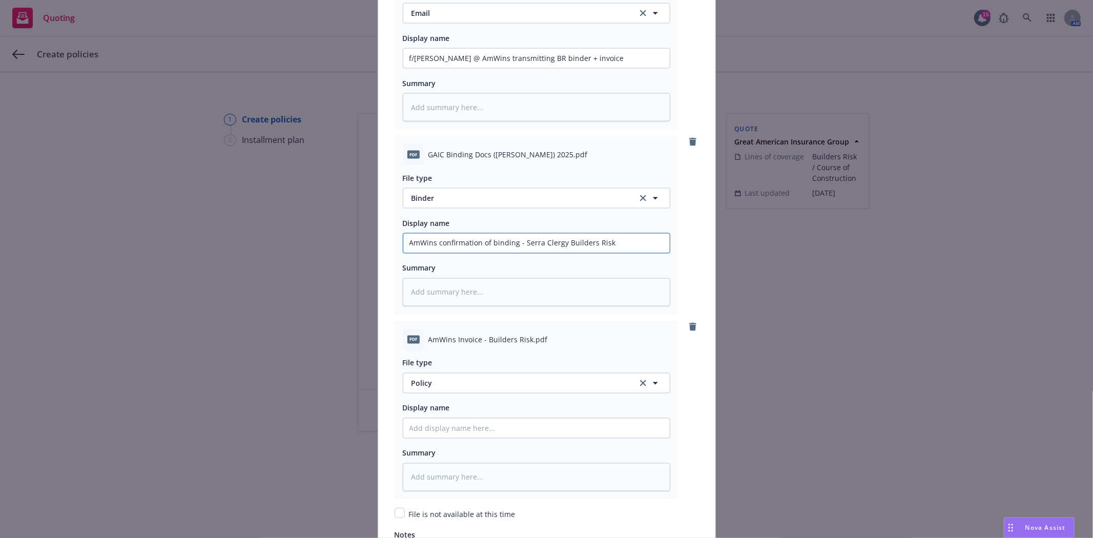
scroll to position [1429, 0]
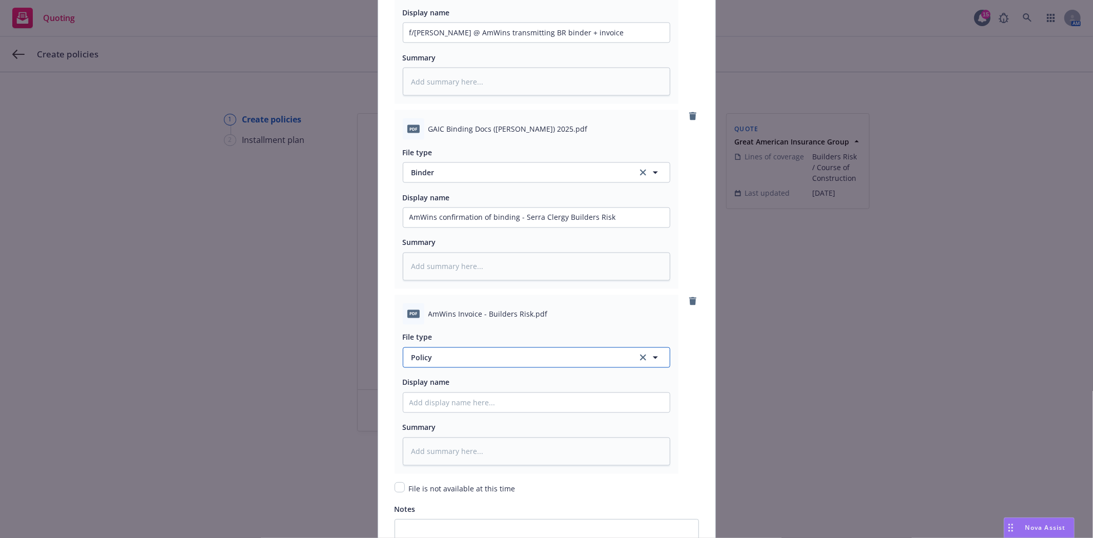
click at [449, 360] on span "Policy" at bounding box center [519, 358] width 214 height 11
click at [463, 335] on span "Invoice - Third Party" at bounding box center [449, 329] width 71 height 11
click at [457, 405] on input "Policy display name" at bounding box center [536, 402] width 266 height 19
drag, startPoint x: 614, startPoint y: 221, endPoint x: 520, endPoint y: 222, distance: 93.8
click at [520, 222] on input "AmWins confirmation of binding - Serra Clergy Builders Risk" at bounding box center [536, 217] width 266 height 19
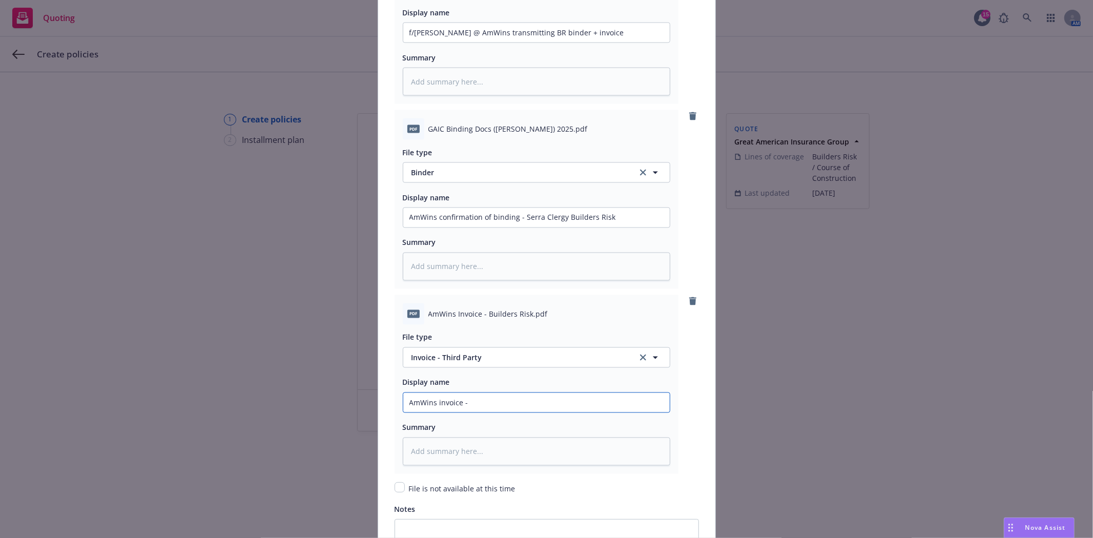
click at [504, 405] on input "AmWins invoice -" at bounding box center [536, 402] width 266 height 19
paste input "Serra Clergy Builders Risk"
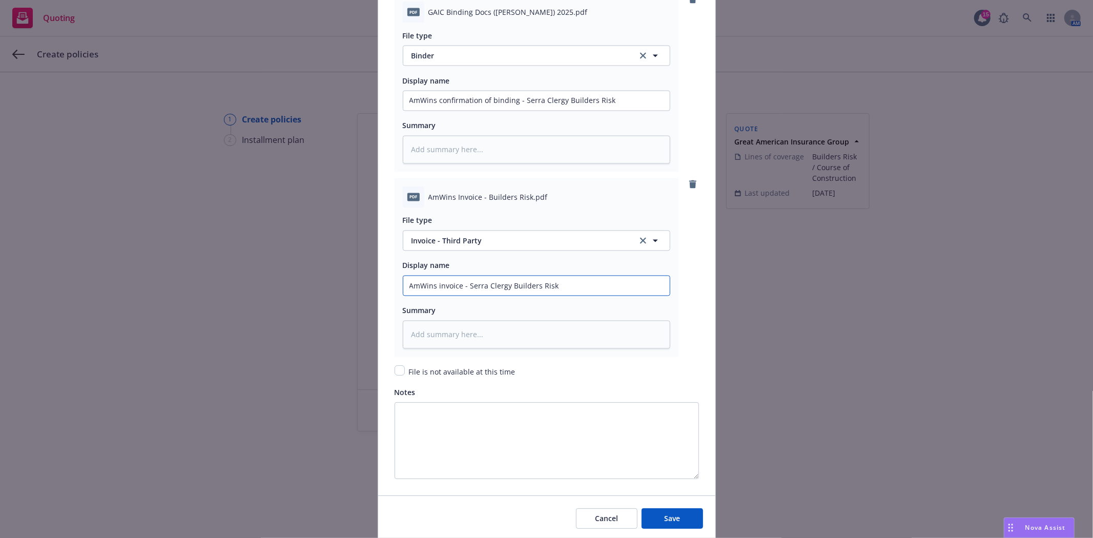
scroll to position [1587, 0]
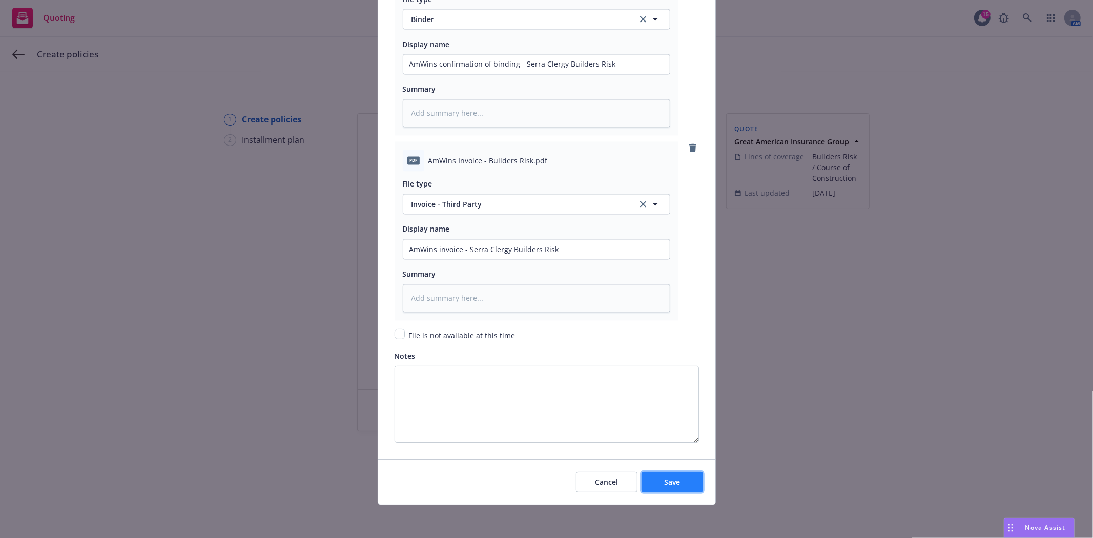
click at [679, 489] on button "Save" at bounding box center [672, 482] width 61 height 20
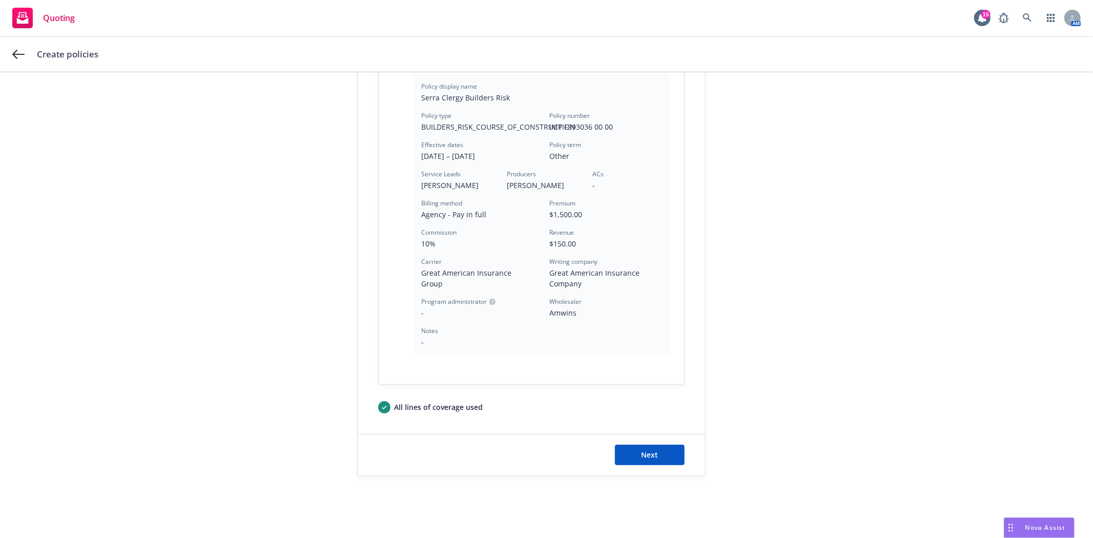
scroll to position [258, 0]
click at [643, 450] on span "Next" at bounding box center [649, 451] width 17 height 10
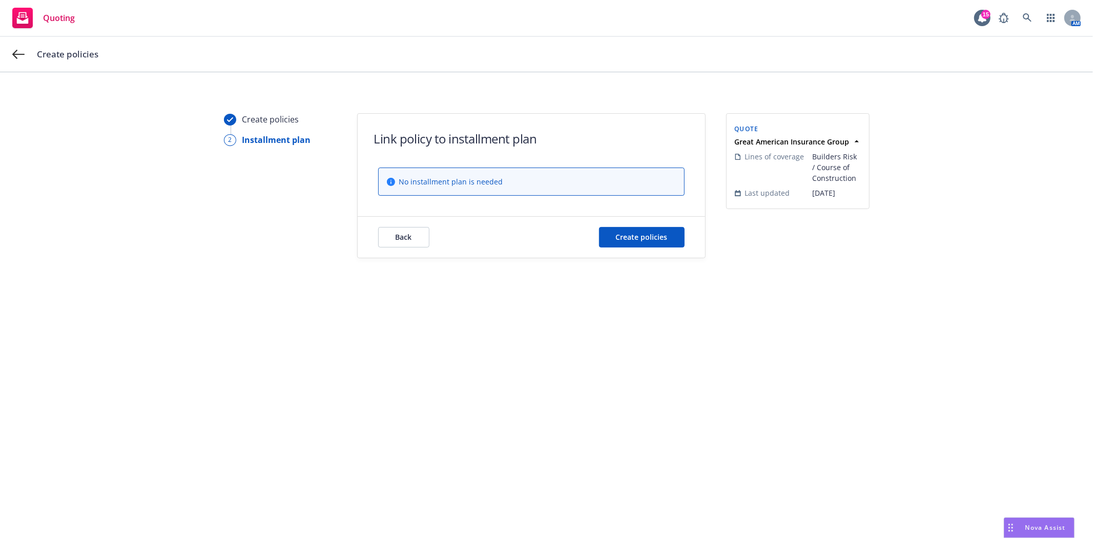
scroll to position [0, 0]
click at [644, 239] on span "Create policies" at bounding box center [642, 237] width 52 height 10
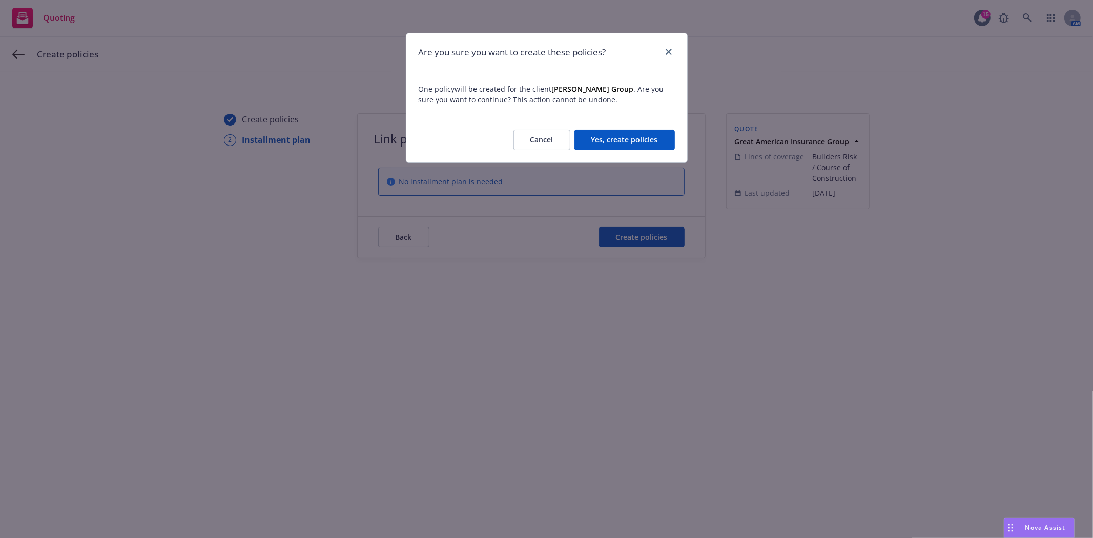
click at [644, 136] on button "Yes, create policies" at bounding box center [624, 140] width 100 height 20
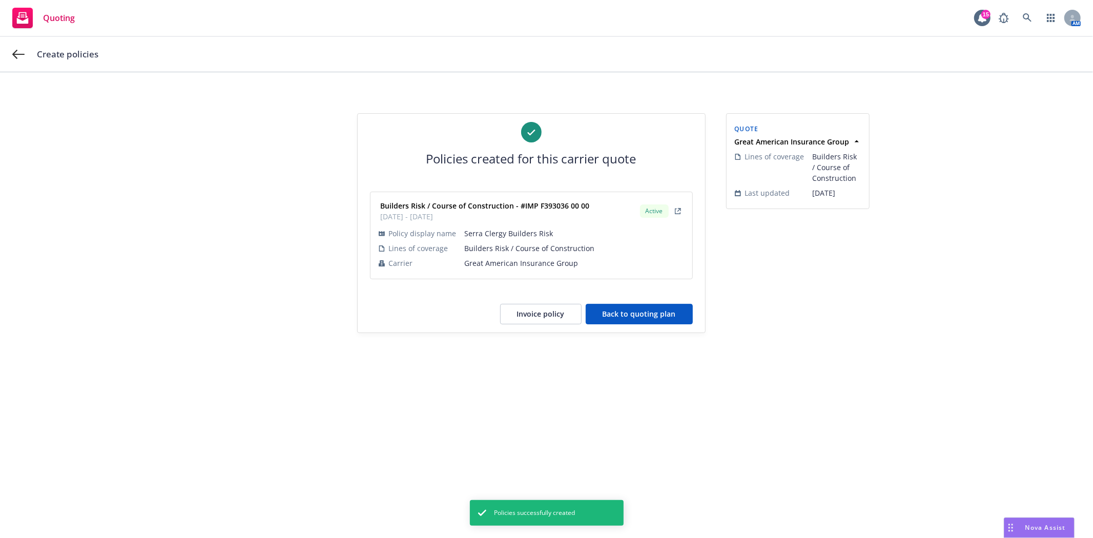
click at [627, 307] on button "Back to quoting plan" at bounding box center [639, 314] width 107 height 20
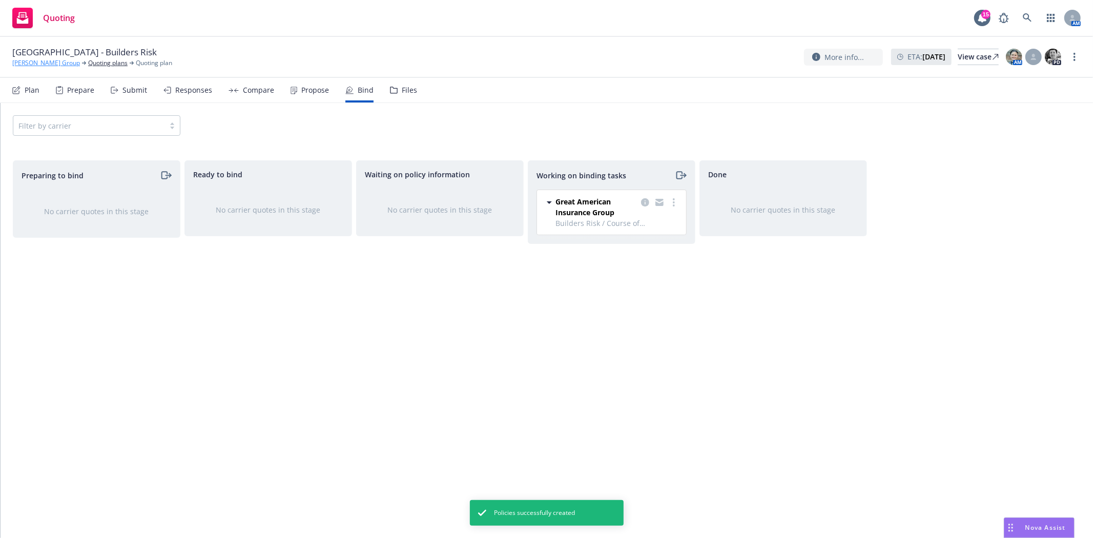
click at [39, 61] on link "Marchetti Group" at bounding box center [46, 62] width 68 height 9
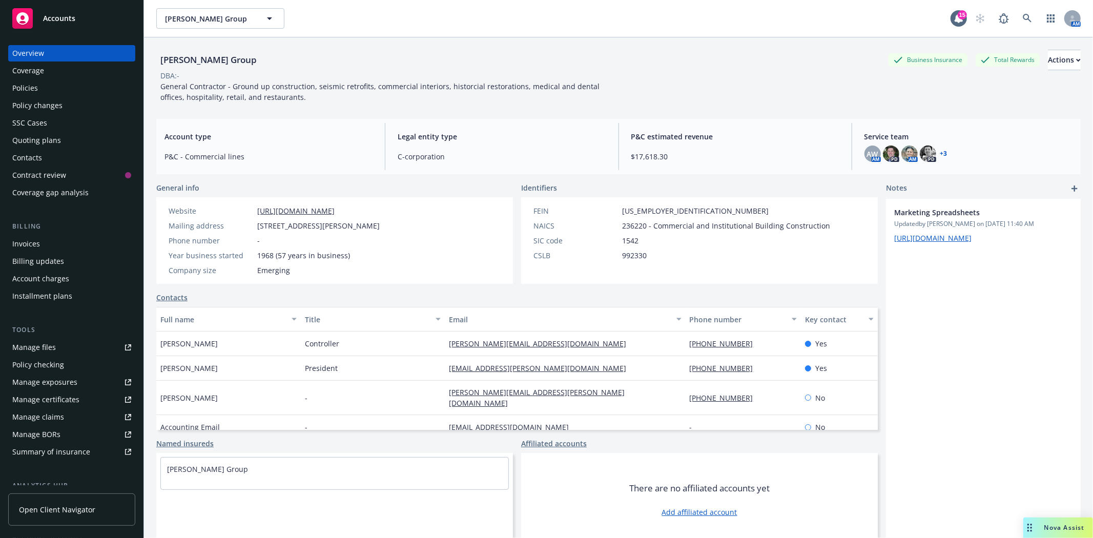
click at [51, 103] on div "Policy changes" at bounding box center [37, 105] width 50 height 16
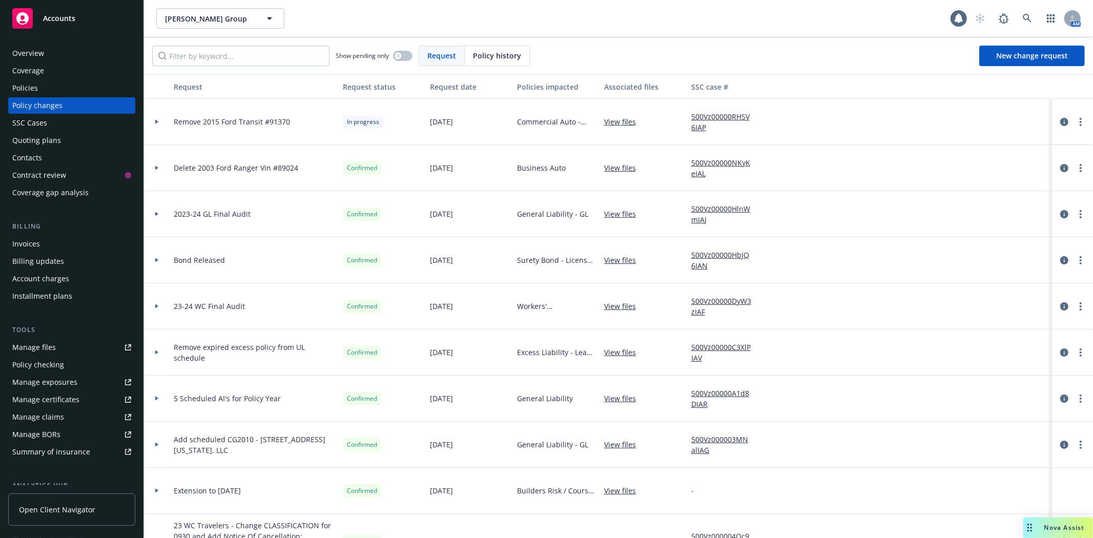
click at [51, 85] on div "Policies" at bounding box center [71, 88] width 119 height 16
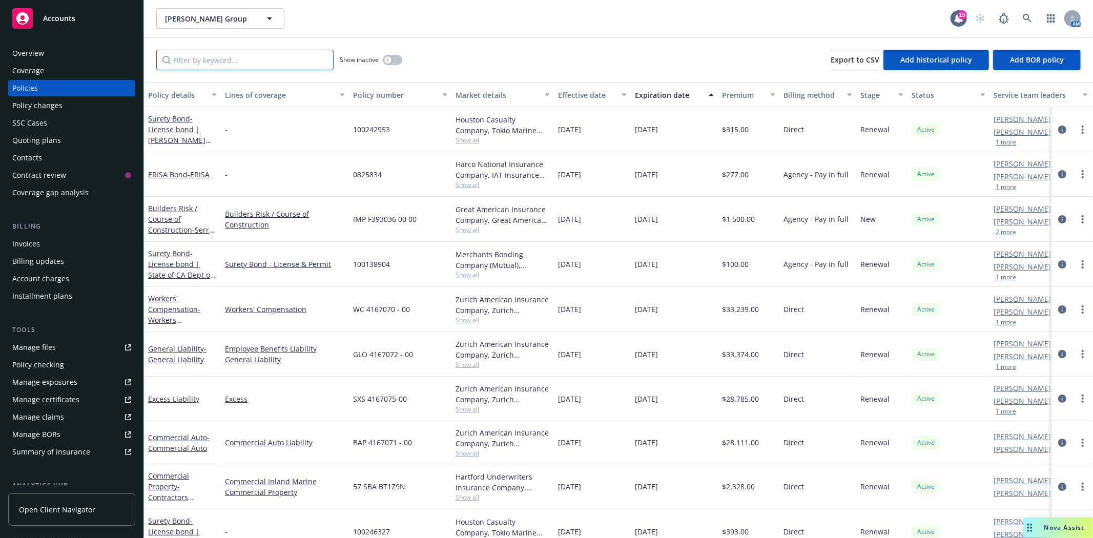
click at [209, 68] on input "Filter by keyword..." at bounding box center [244, 60] width 177 height 20
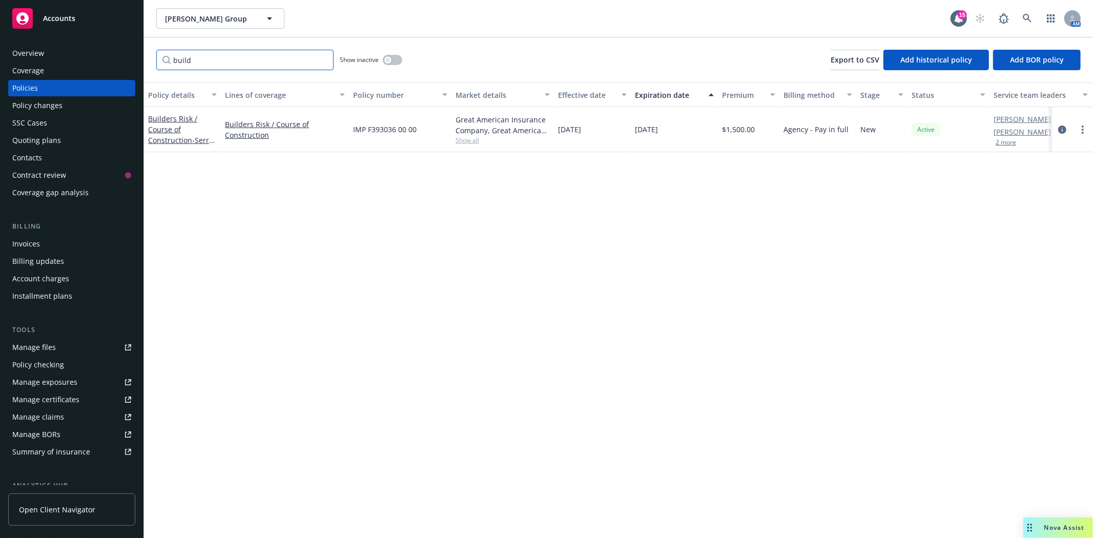
type input "build"
click at [48, 247] on div "Invoices" at bounding box center [71, 244] width 119 height 16
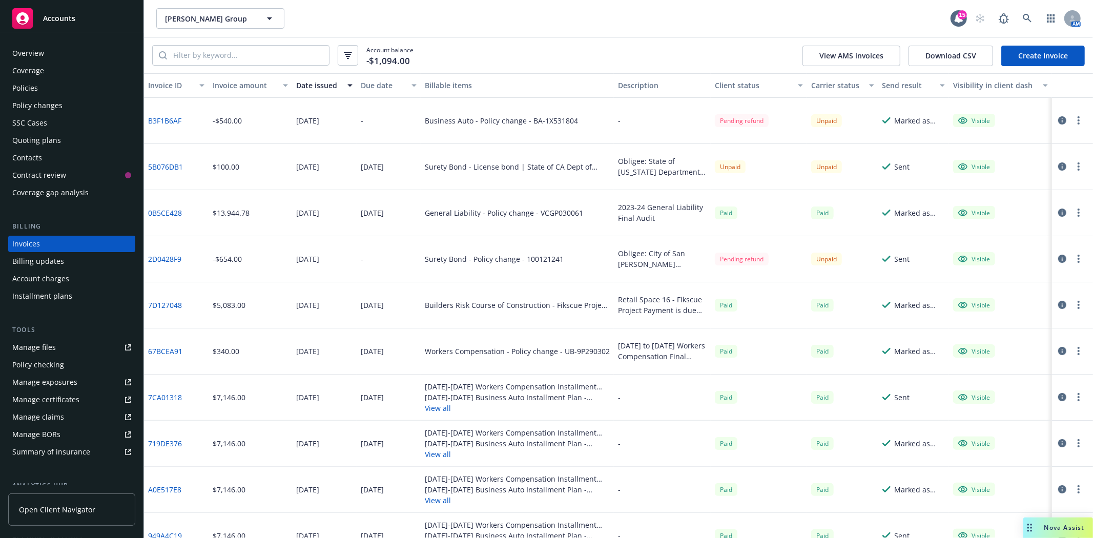
click at [1043, 57] on link "Create Invoice" at bounding box center [1043, 56] width 84 height 20
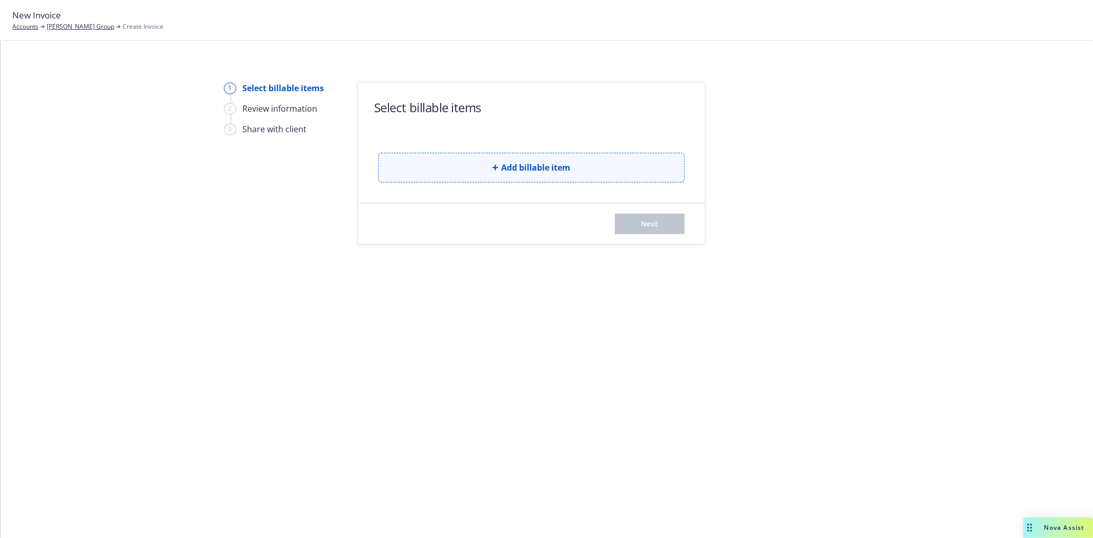
click at [487, 170] on button "Add billable item" at bounding box center [531, 168] width 306 height 30
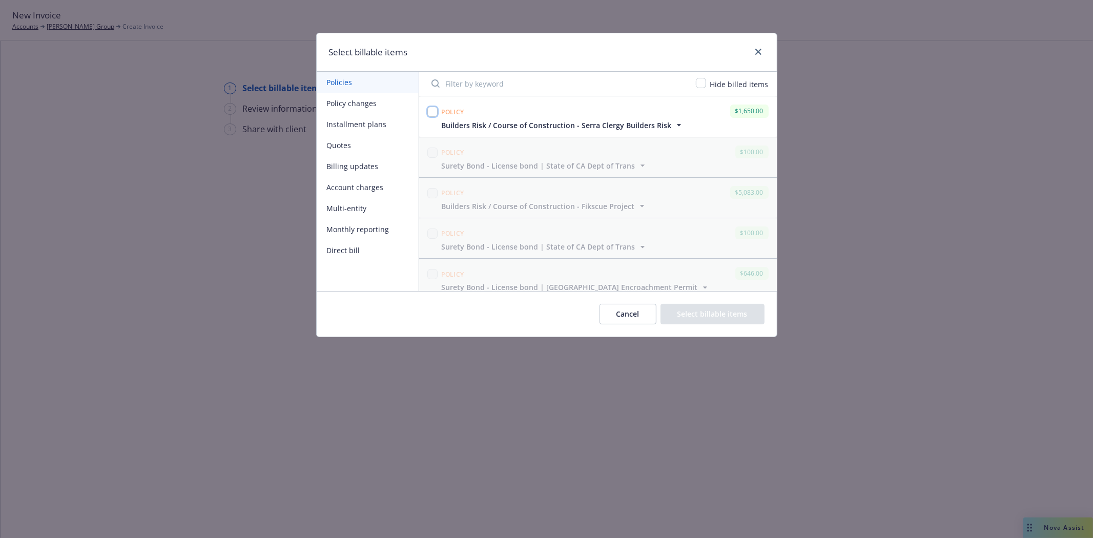
click at [433, 113] on input "checkbox" at bounding box center [432, 112] width 10 height 10
checkbox input "true"
click at [737, 320] on button "Select billable items" at bounding box center [713, 314] width 104 height 20
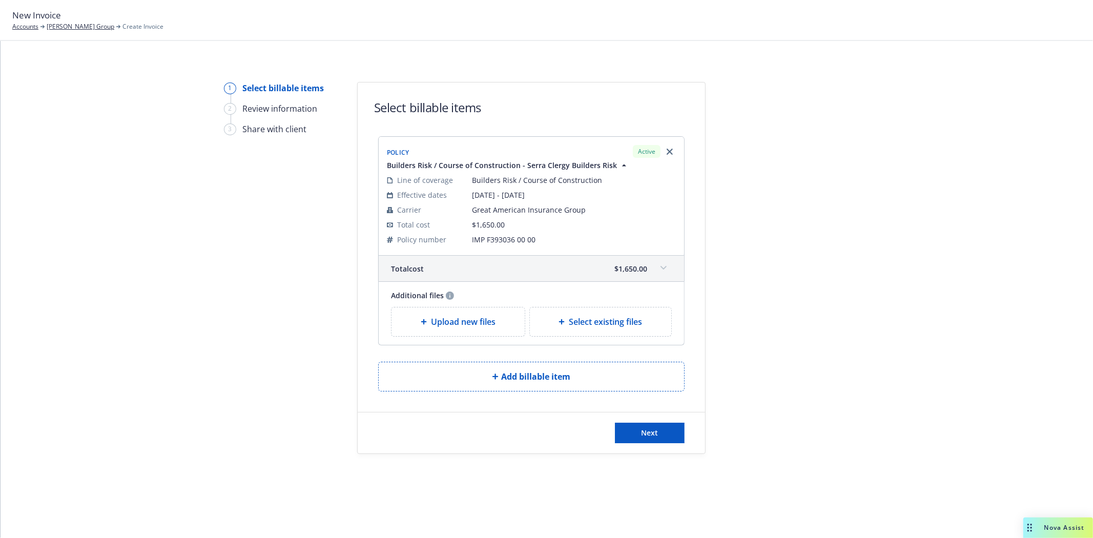
click at [572, 323] on span "Select existing files" at bounding box center [605, 322] width 73 height 12
select select "Invoice - Third Party"
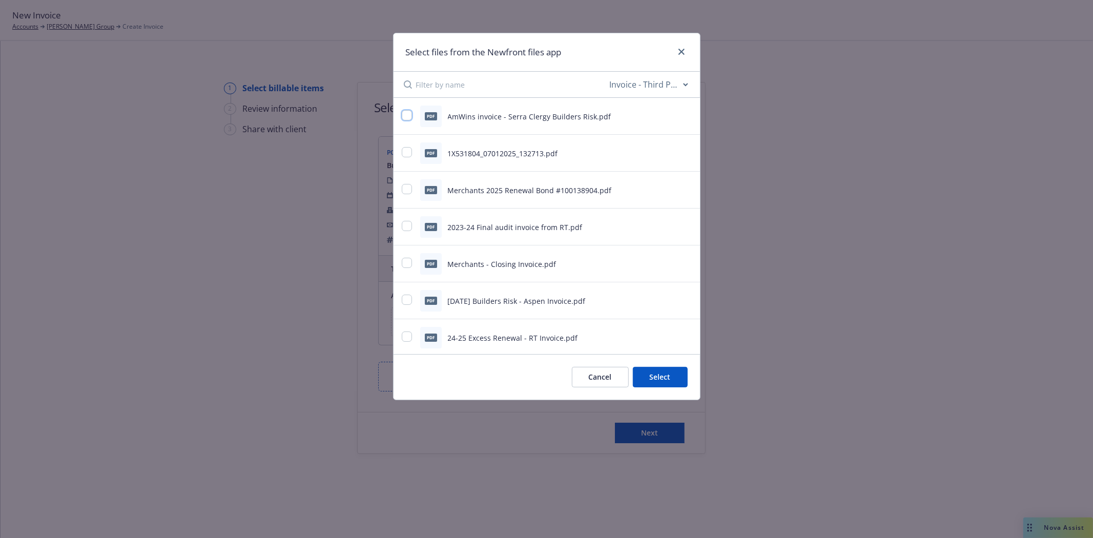
click at [409, 115] on input "checkbox" at bounding box center [407, 115] width 10 height 10
checkbox input "true"
click at [637, 382] on button "Select 1 file" at bounding box center [651, 377] width 74 height 20
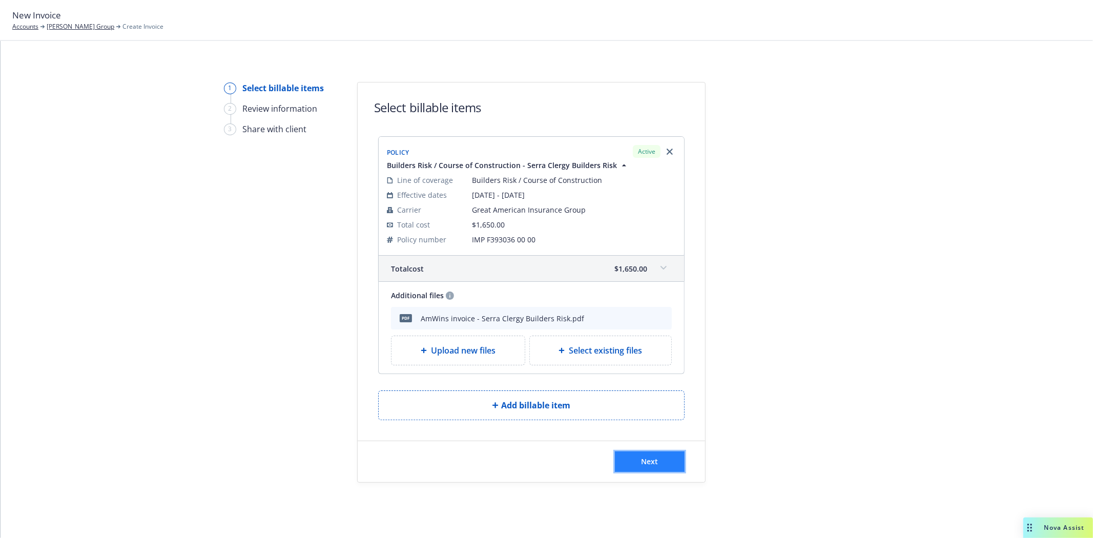
click at [642, 463] on span "Next" at bounding box center [650, 462] width 17 height 10
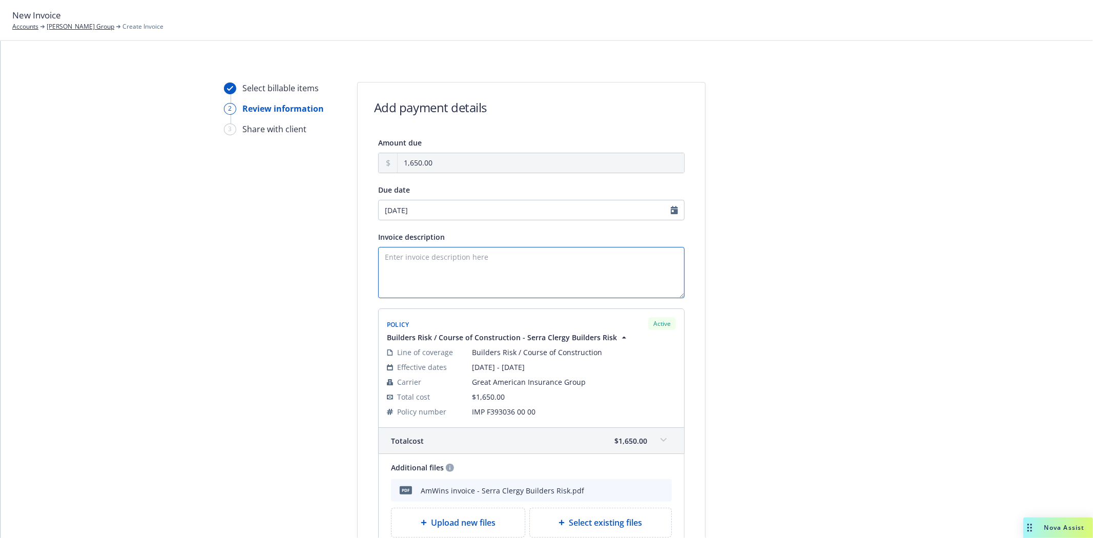
click at [458, 258] on textarea "Invoice description" at bounding box center [531, 272] width 306 height 51
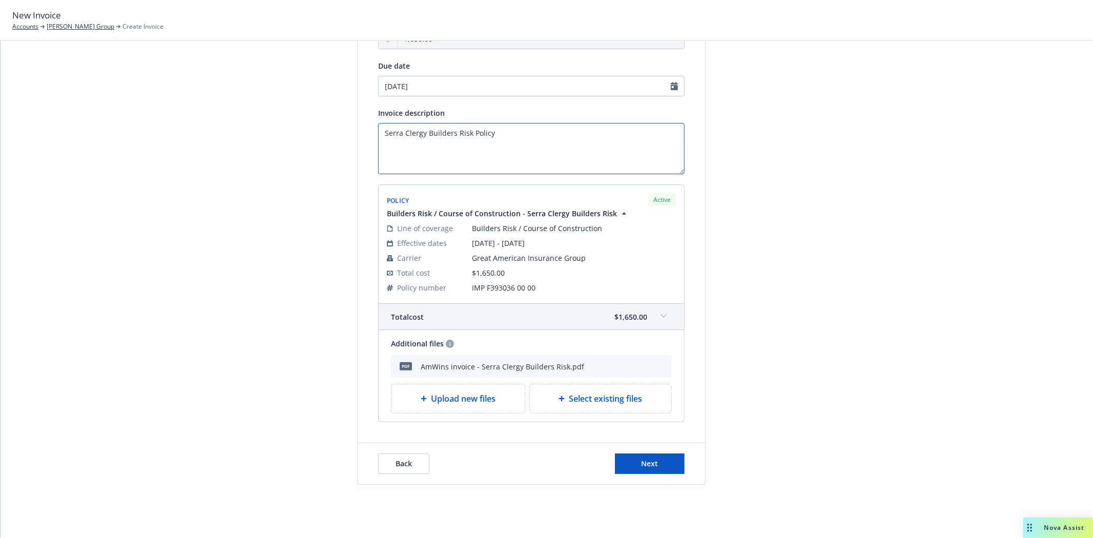
scroll to position [137, 0]
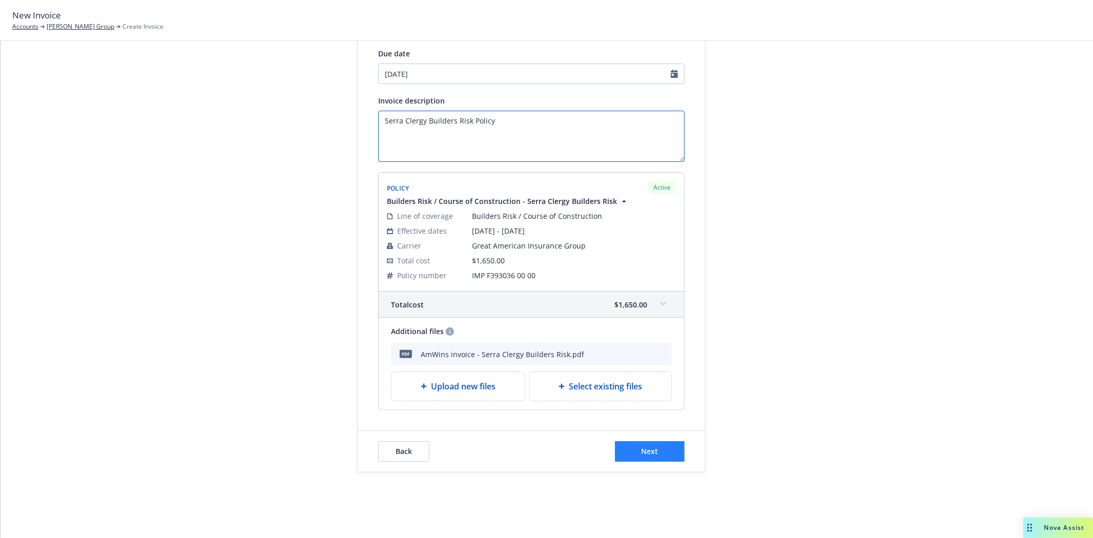
type textarea "Serra Clergy Builders Risk Policy"
click at [653, 444] on button "Next" at bounding box center [650, 451] width 70 height 20
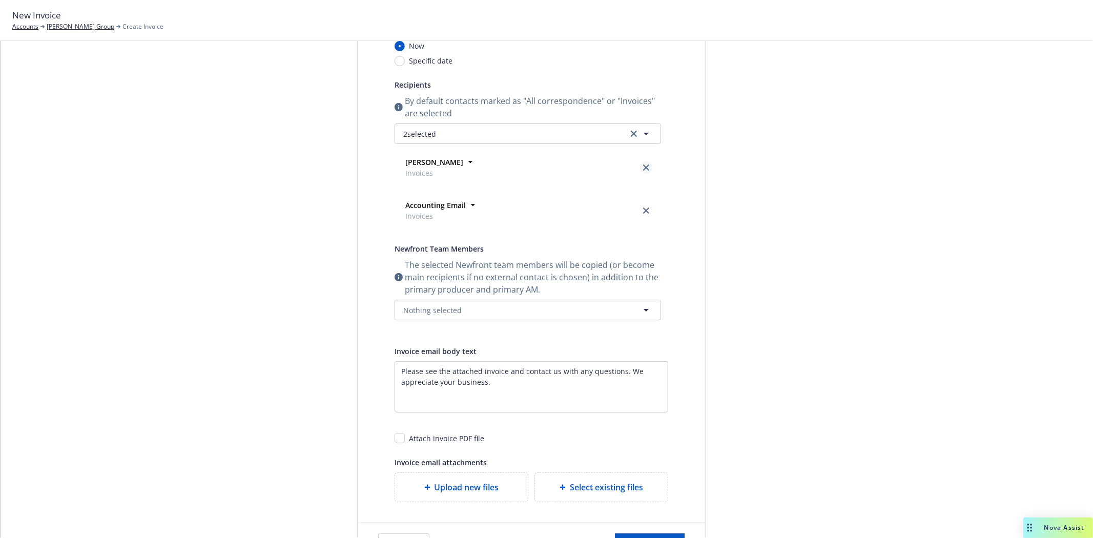
click at [643, 166] on icon "close" at bounding box center [646, 168] width 6 height 6
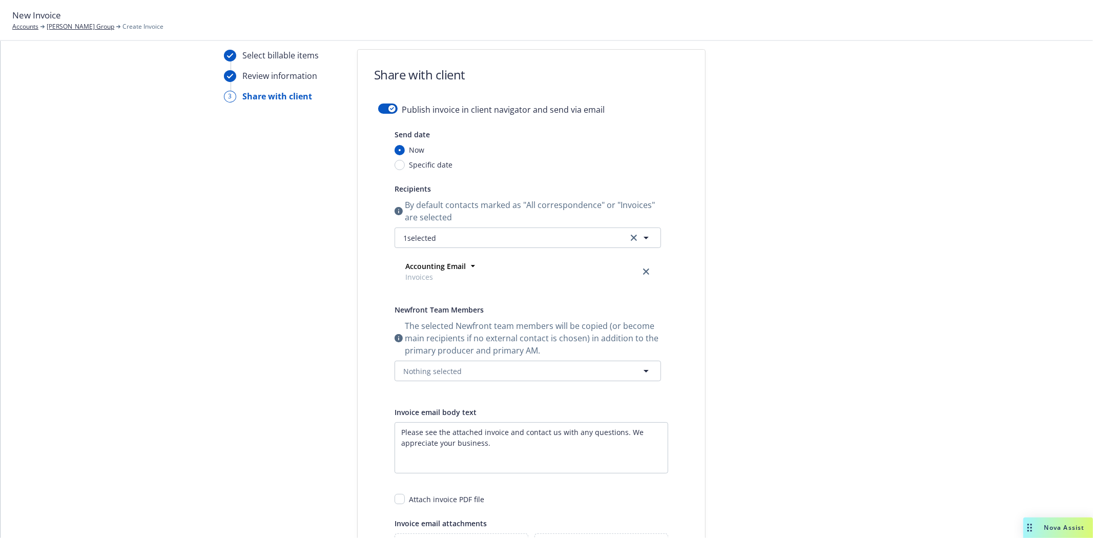
scroll to position [0, 0]
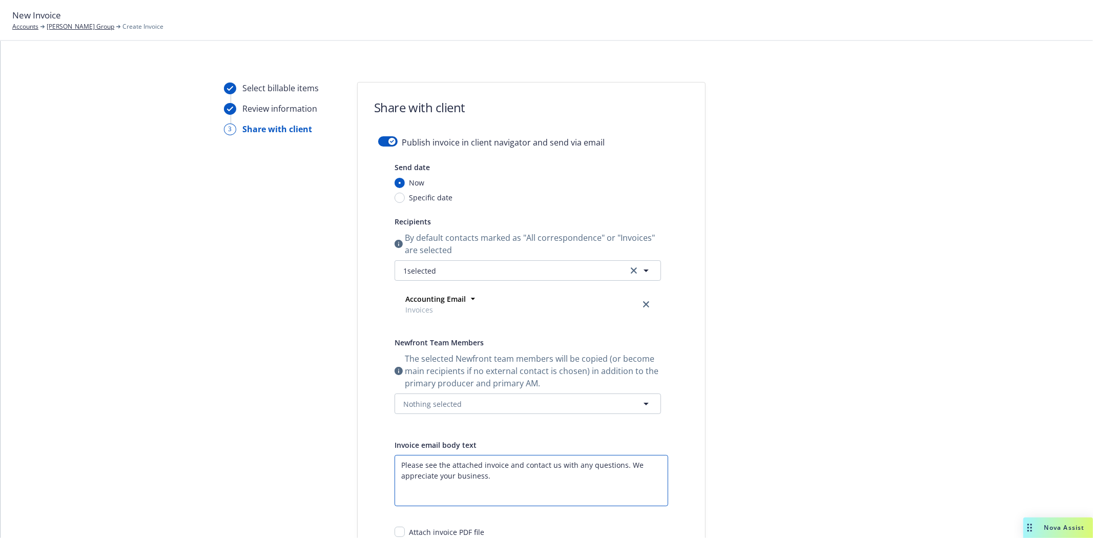
click at [504, 463] on textarea "Please see the attached invoice and contact us with any questions. We appreciat…" at bounding box center [532, 480] width 274 height 51
click at [523, 487] on textarea "Please see the attached invoice for the Serra Clergy builders risk policy. Plea…" at bounding box center [532, 480] width 274 height 51
click at [647, 478] on textarea "Please see the attached invoice for the Serra Clergy builders risk policy. Plea…" at bounding box center [532, 480] width 274 height 51
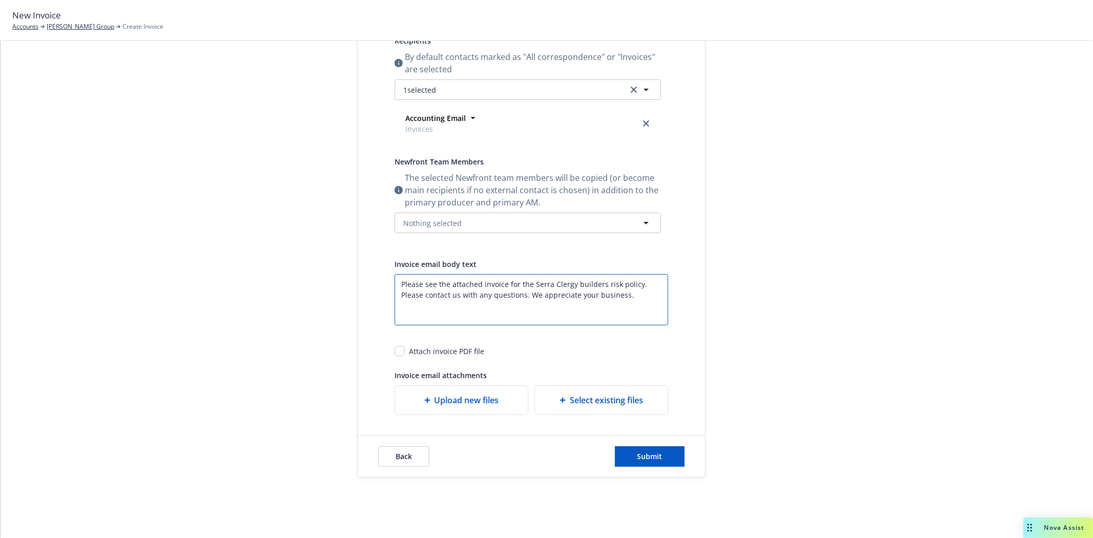
scroll to position [187, 0]
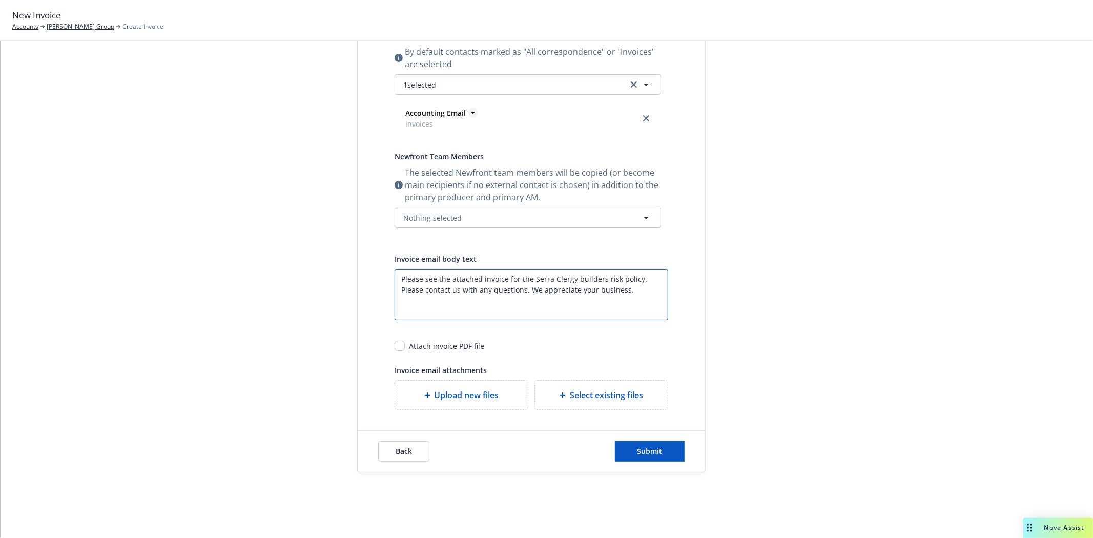
type textarea "Please see the attached invoice for the Serra Clergy builders risk policy. Plea…"
click at [469, 110] on icon at bounding box center [473, 113] width 10 height 10
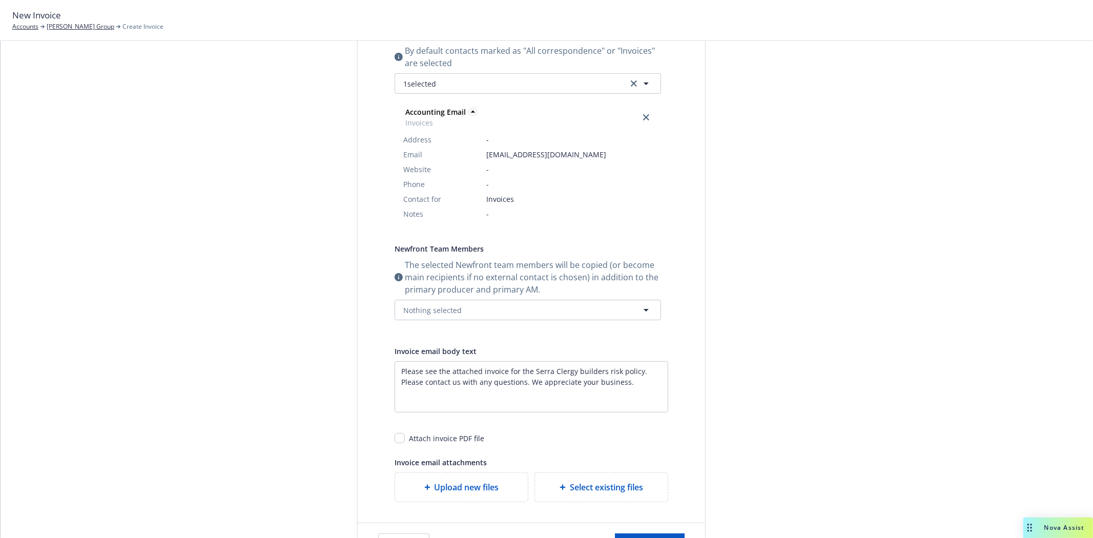
click at [469, 110] on icon at bounding box center [473, 112] width 10 height 10
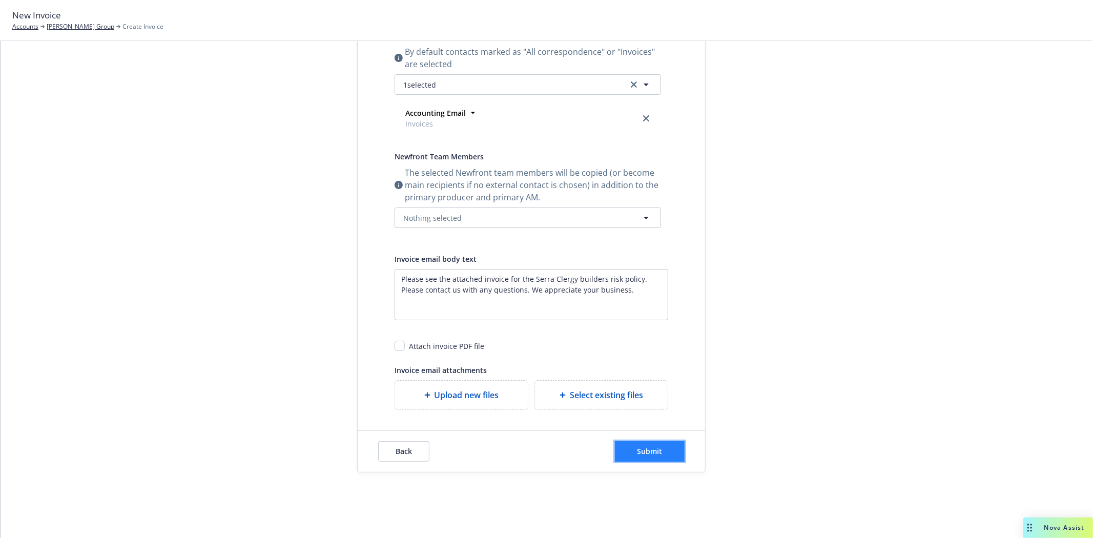
click at [646, 451] on span "Submit" at bounding box center [650, 451] width 25 height 10
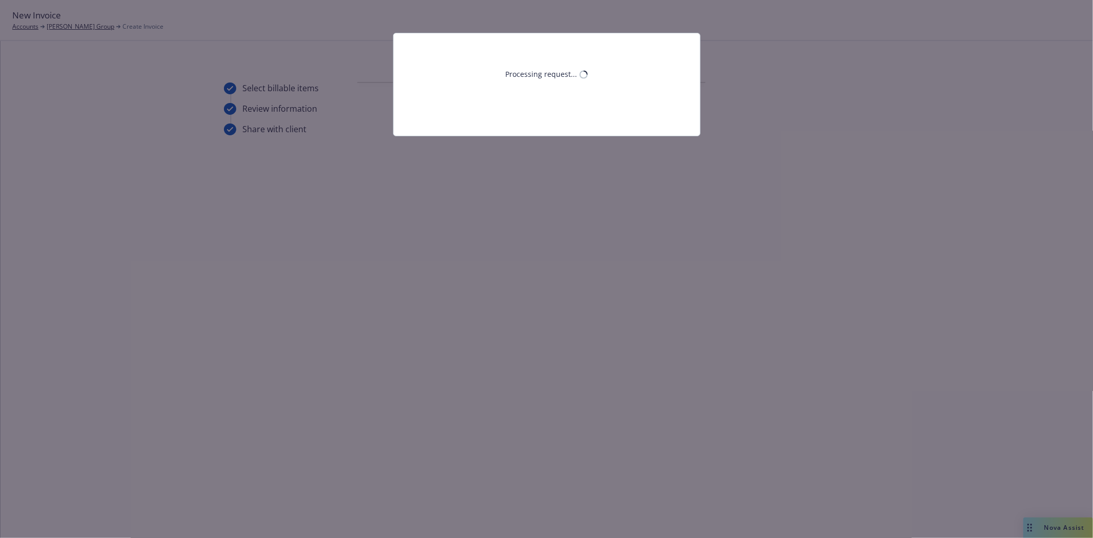
scroll to position [0, 0]
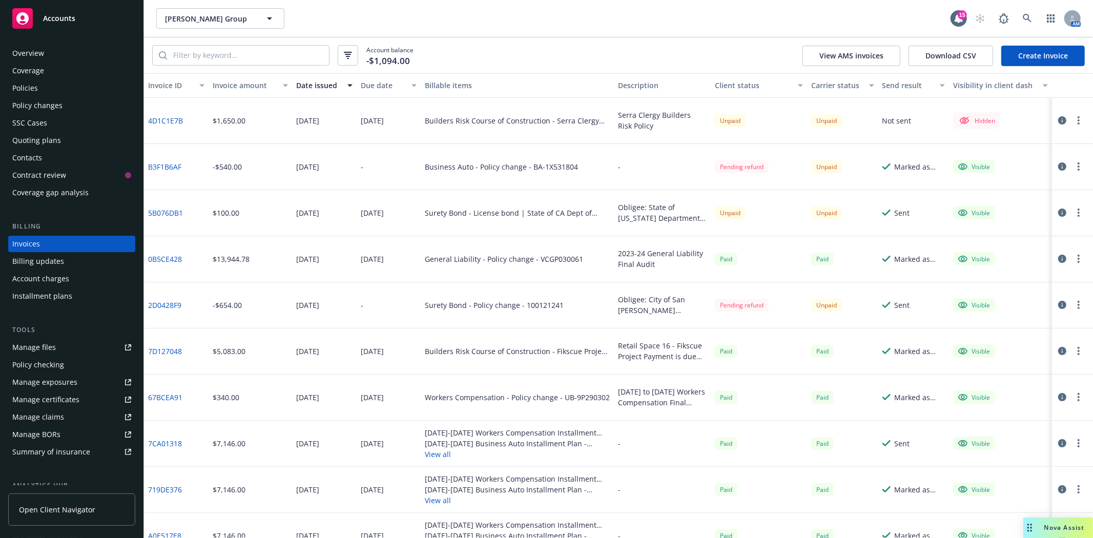
click at [63, 16] on span "Accounts" at bounding box center [59, 18] width 32 height 8
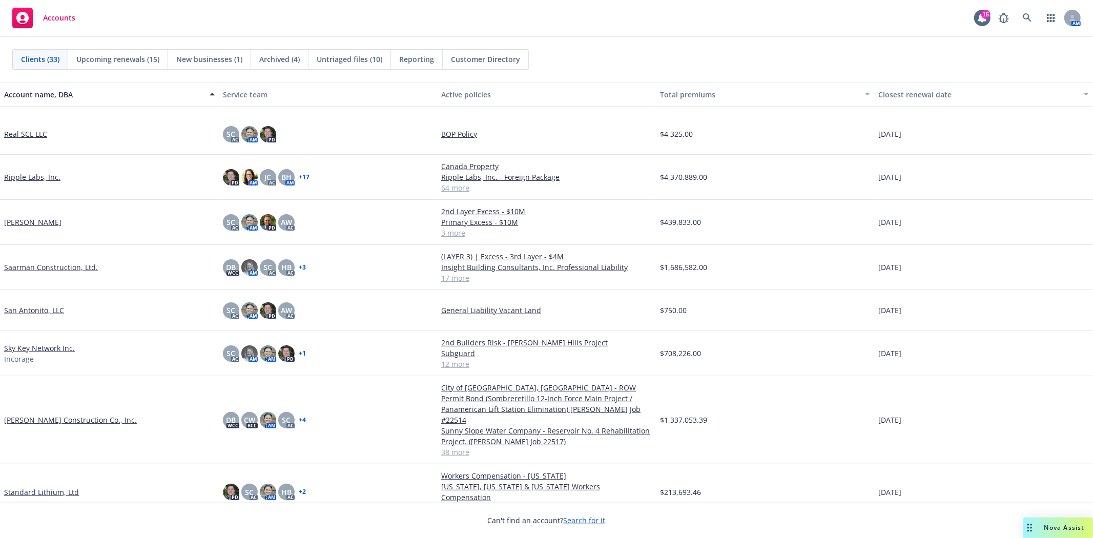
scroll to position [854, 0]
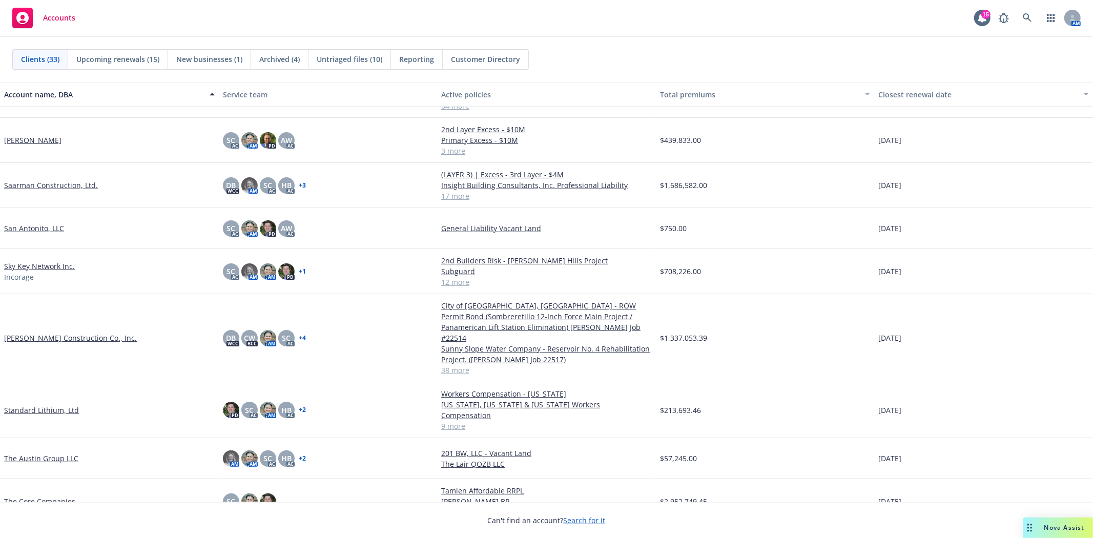
click at [32, 496] on link "The Core Companies" at bounding box center [39, 501] width 71 height 11
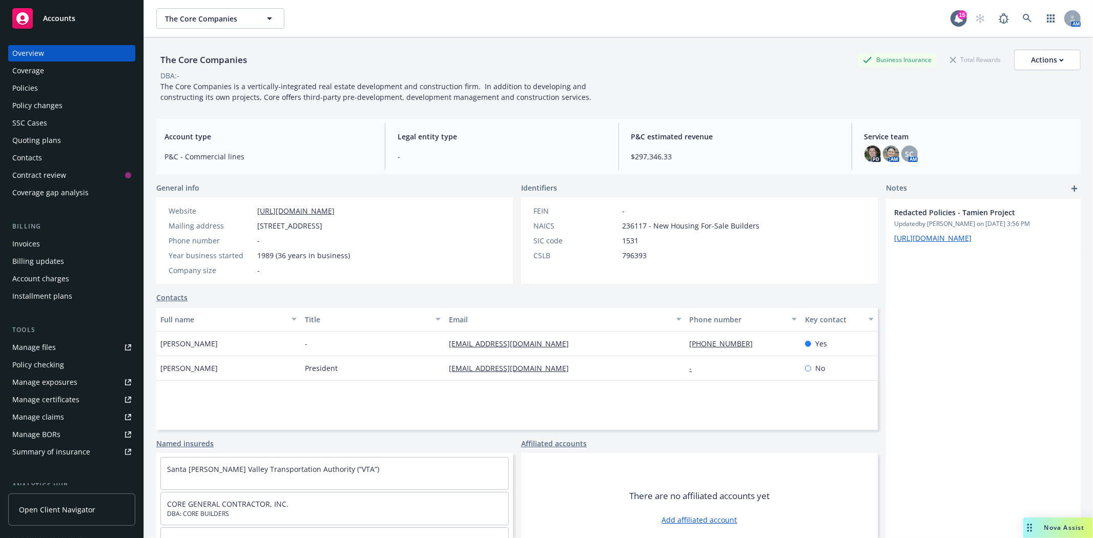
click at [68, 145] on div "Quoting plans" at bounding box center [71, 140] width 119 height 16
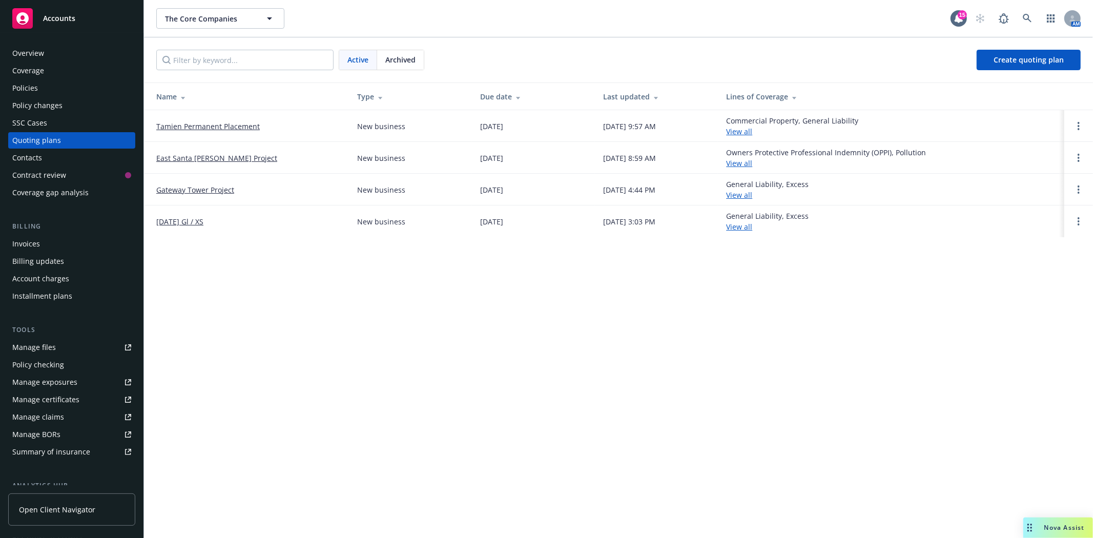
click at [207, 124] on link "Tamien Permanent Placement" at bounding box center [208, 126] width 104 height 11
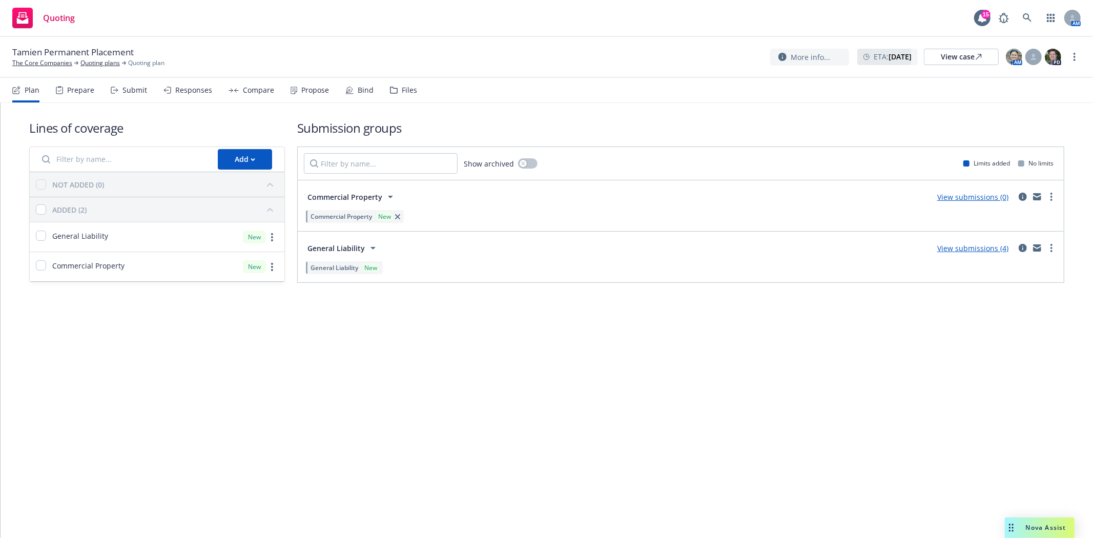
click at [124, 92] on div "Submit" at bounding box center [134, 90] width 25 height 8
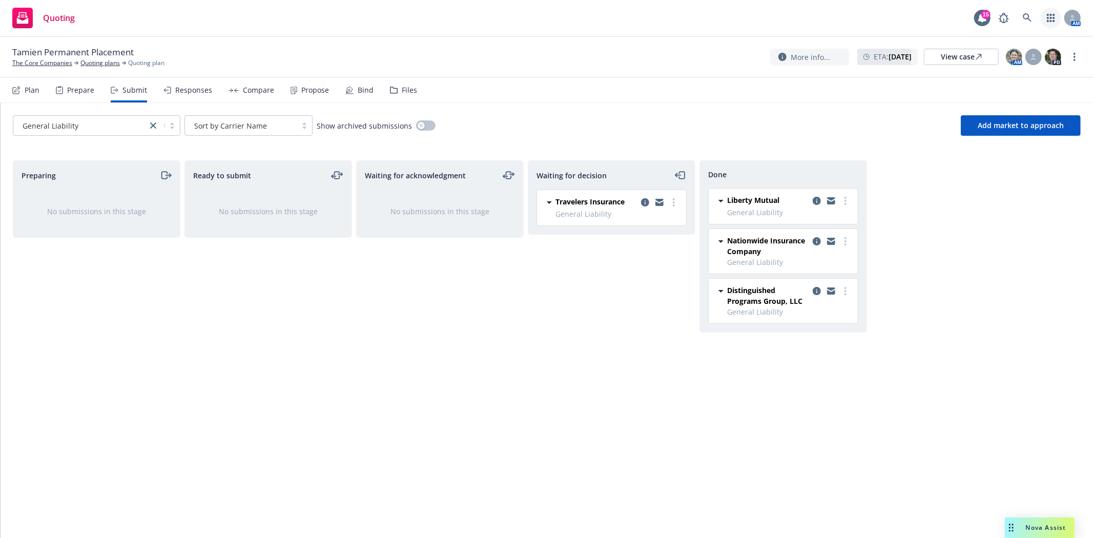
click at [1048, 18] on icon "button" at bounding box center [1051, 18] width 8 height 8
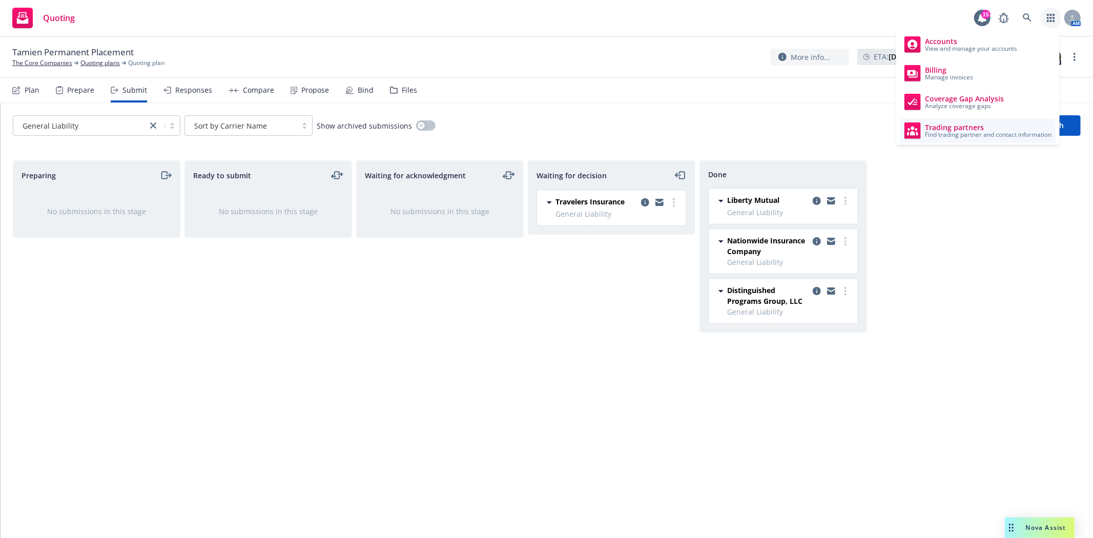
click at [982, 124] on span "Trading partners" at bounding box center [988, 128] width 127 height 8
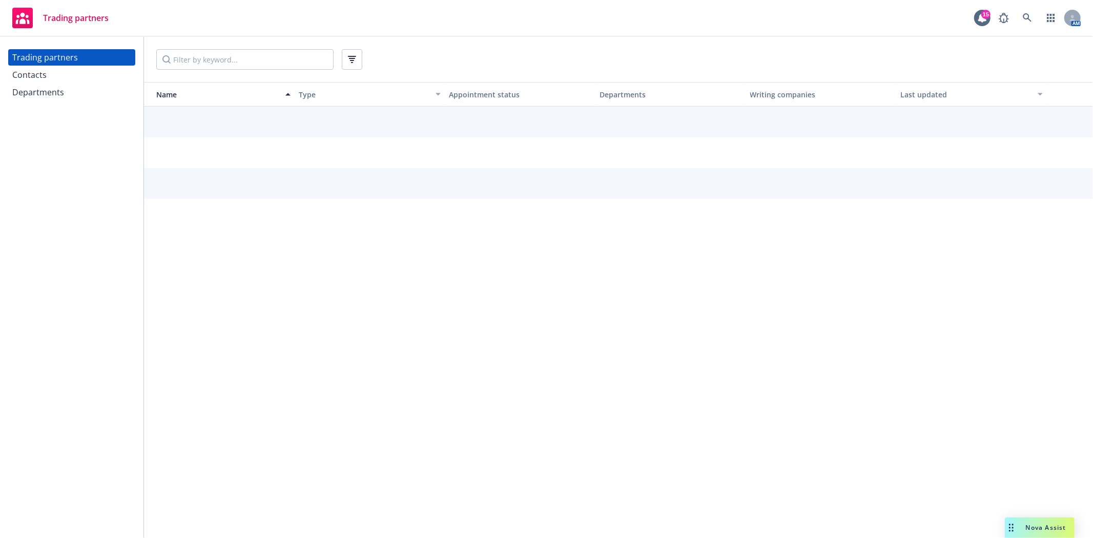
click at [79, 91] on div "Departments" at bounding box center [71, 92] width 119 height 16
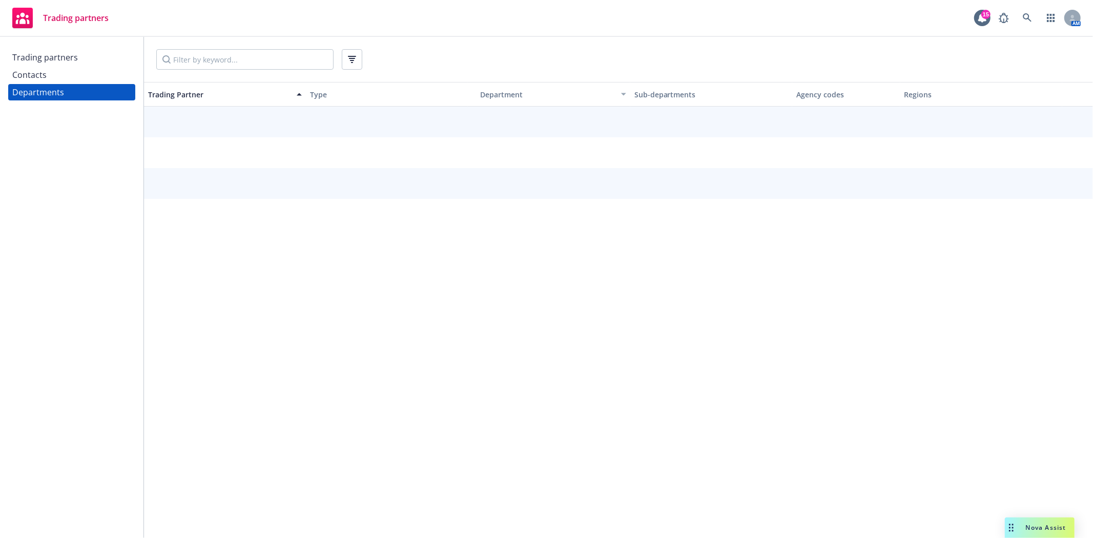
click at [84, 72] on div "Contacts" at bounding box center [71, 75] width 119 height 16
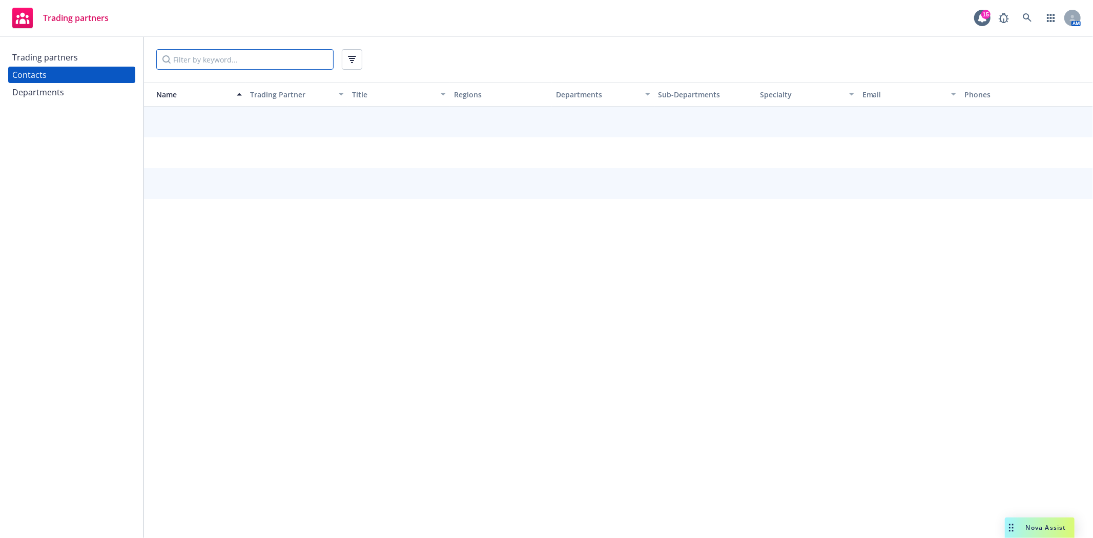
click at [240, 65] on input "Filter by keyword..." at bounding box center [244, 59] width 177 height 20
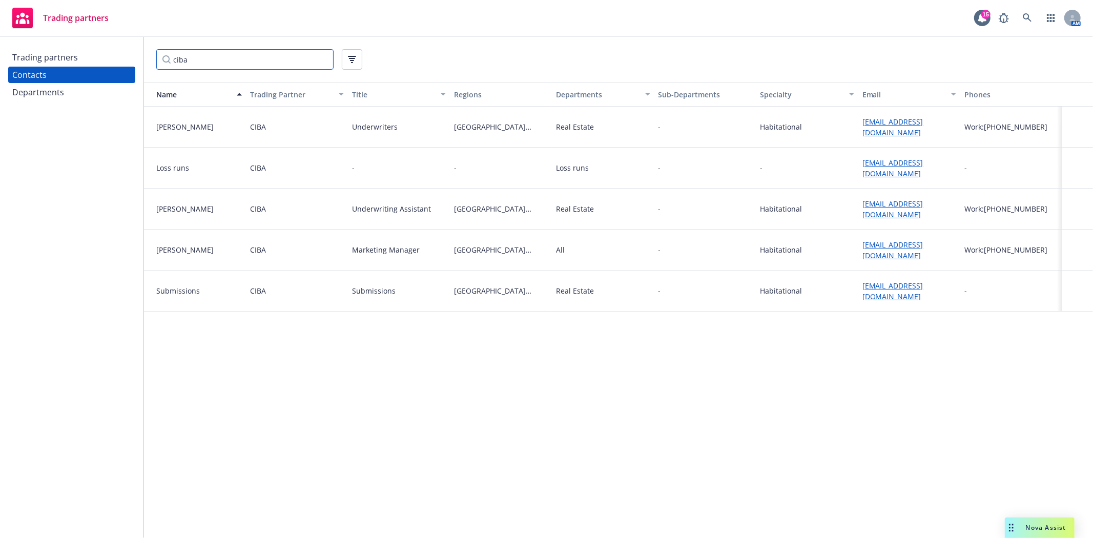
type input "ciba"
click at [924, 284] on link "[EMAIL_ADDRESS][DOMAIN_NAME]" at bounding box center [893, 291] width 61 height 20
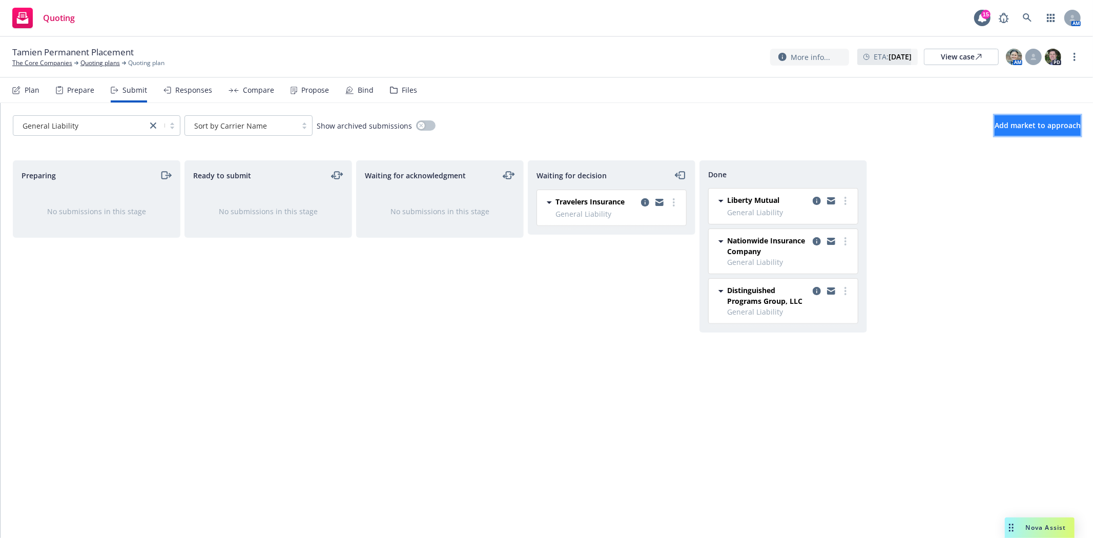
click at [1014, 123] on span "Add market to approach" at bounding box center [1038, 125] width 86 height 10
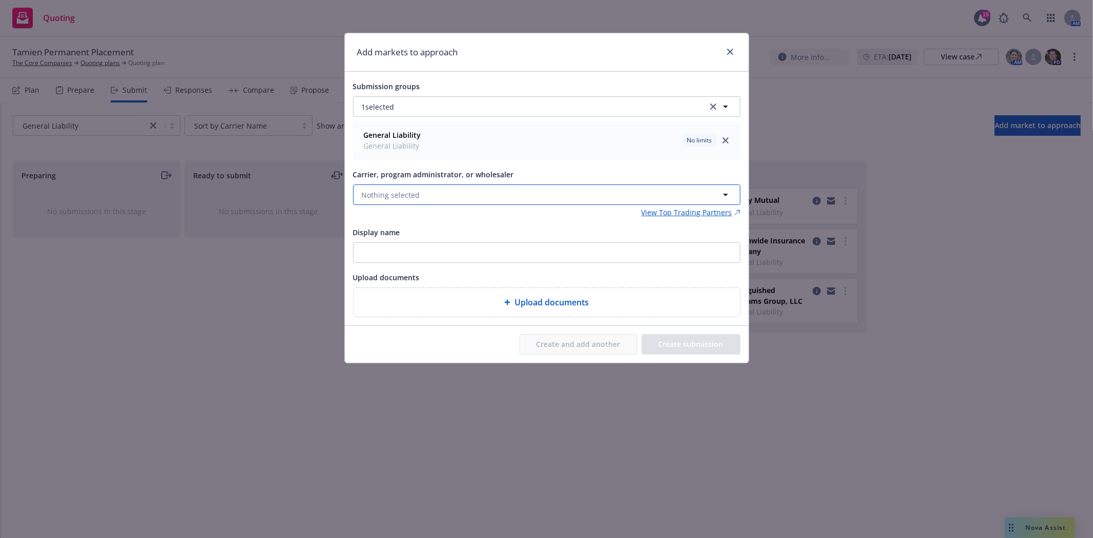
click at [426, 196] on button "Nothing selected" at bounding box center [546, 194] width 387 height 20
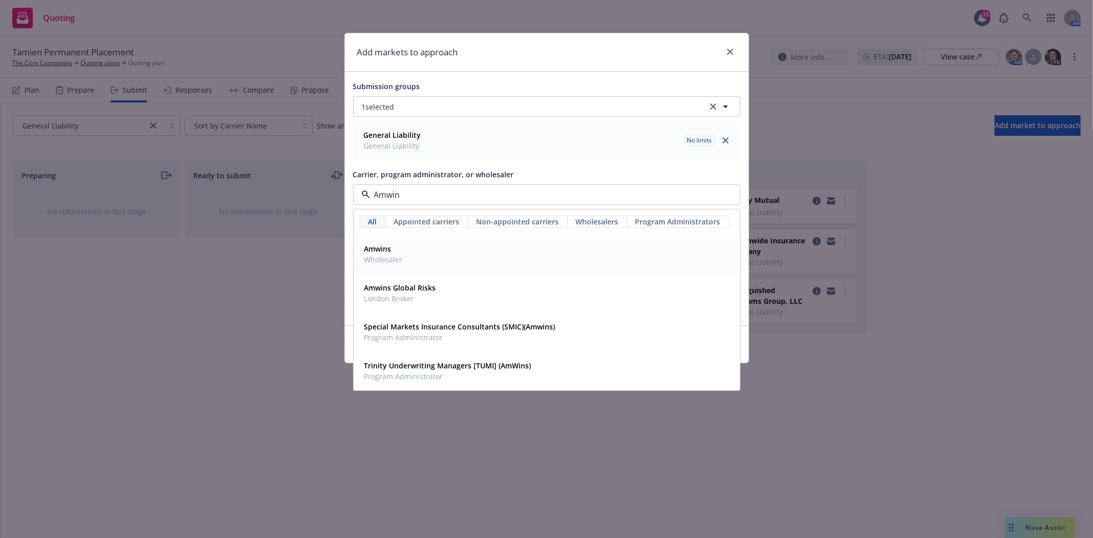
click at [397, 254] on span "Amwins" at bounding box center [383, 248] width 38 height 11
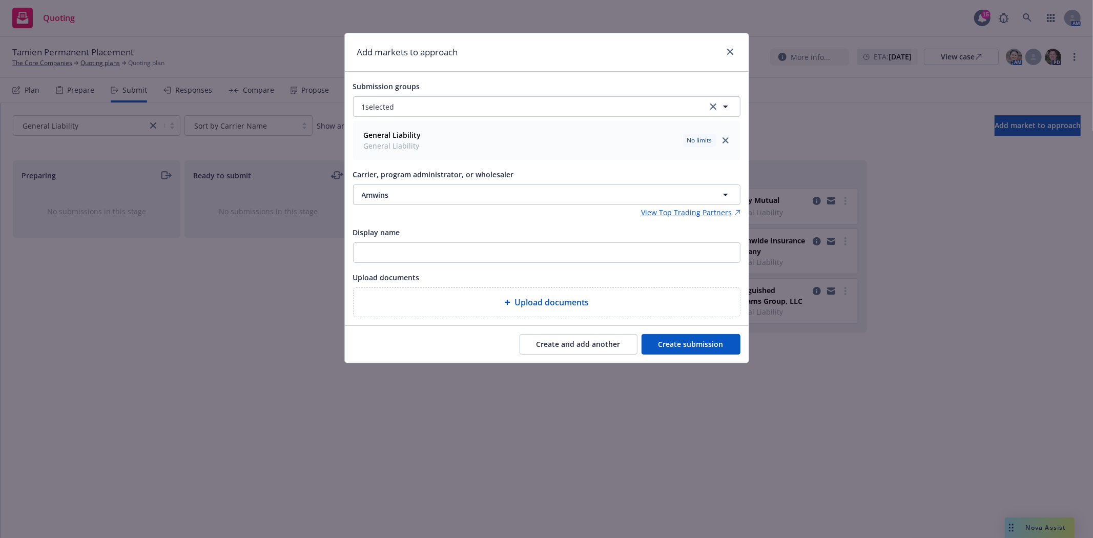
click at [567, 348] on button "Create and add another" at bounding box center [579, 344] width 118 height 20
click at [447, 197] on button "Nothing selected" at bounding box center [546, 194] width 387 height 20
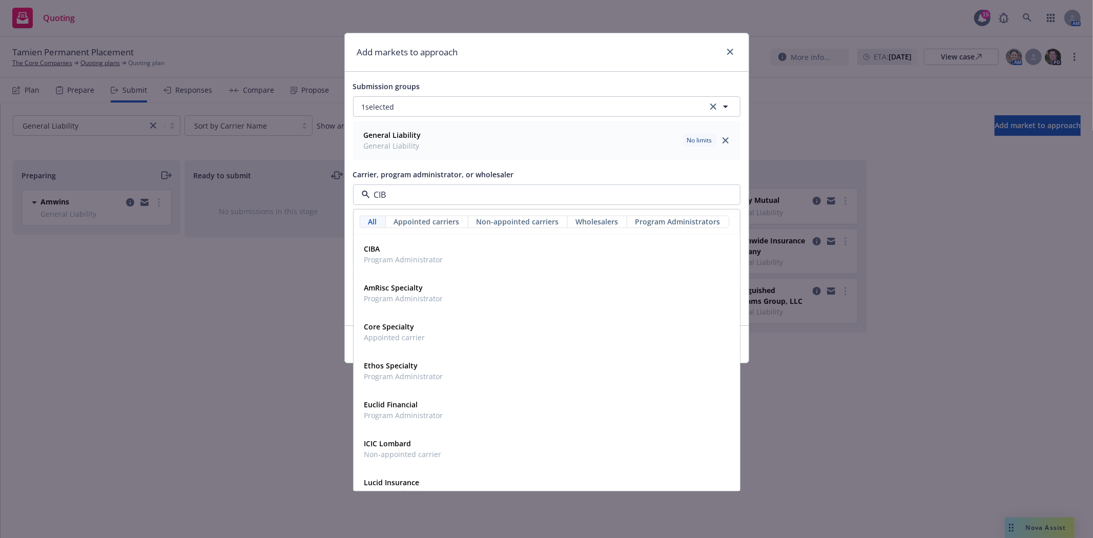
type input "CIBA"
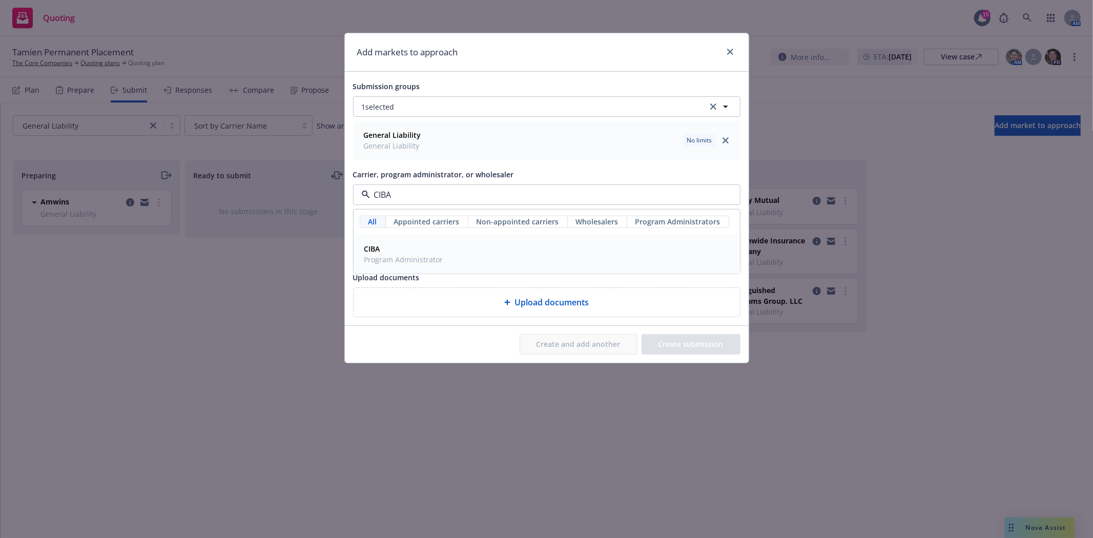
click at [391, 248] on span "CIBA" at bounding box center [403, 248] width 79 height 11
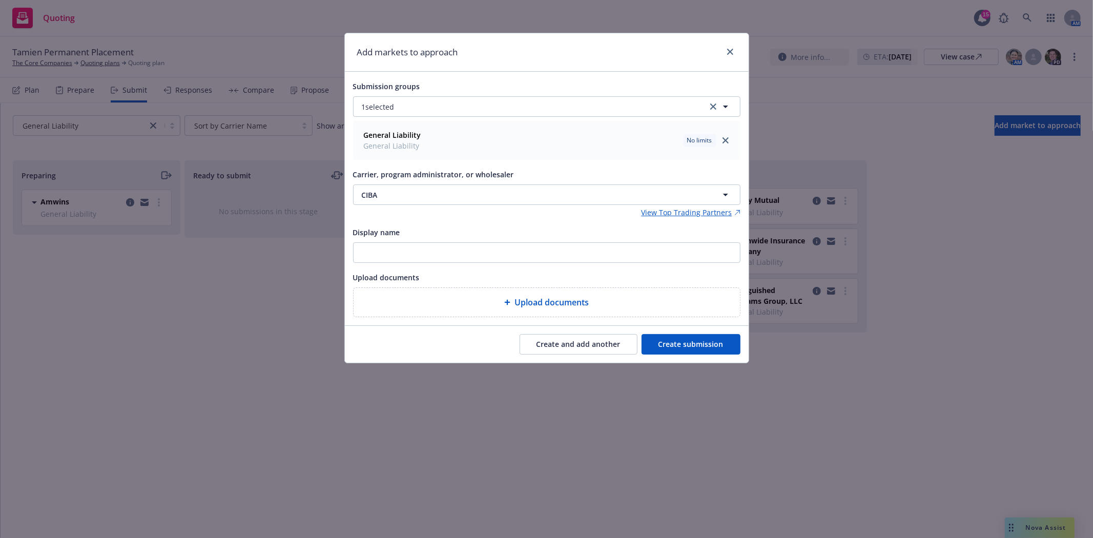
click at [694, 340] on button "Create submission" at bounding box center [691, 344] width 99 height 20
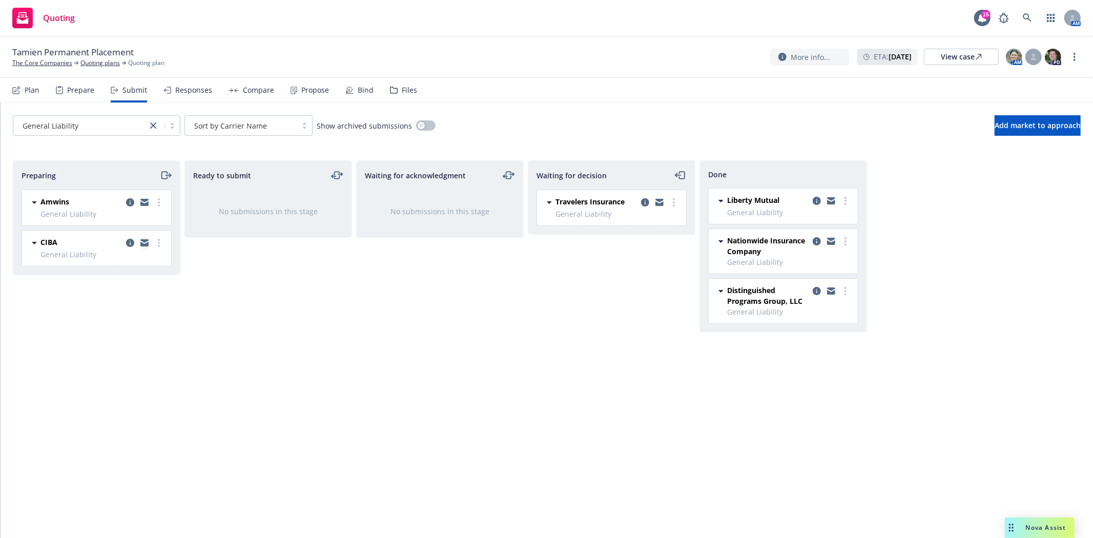
click at [147, 243] on icon "copy logging email" at bounding box center [144, 244] width 8 height 5
click at [143, 201] on icon "copy logging email" at bounding box center [144, 201] width 8 height 4
click at [1049, 14] on icon "button" at bounding box center [1051, 18] width 8 height 8
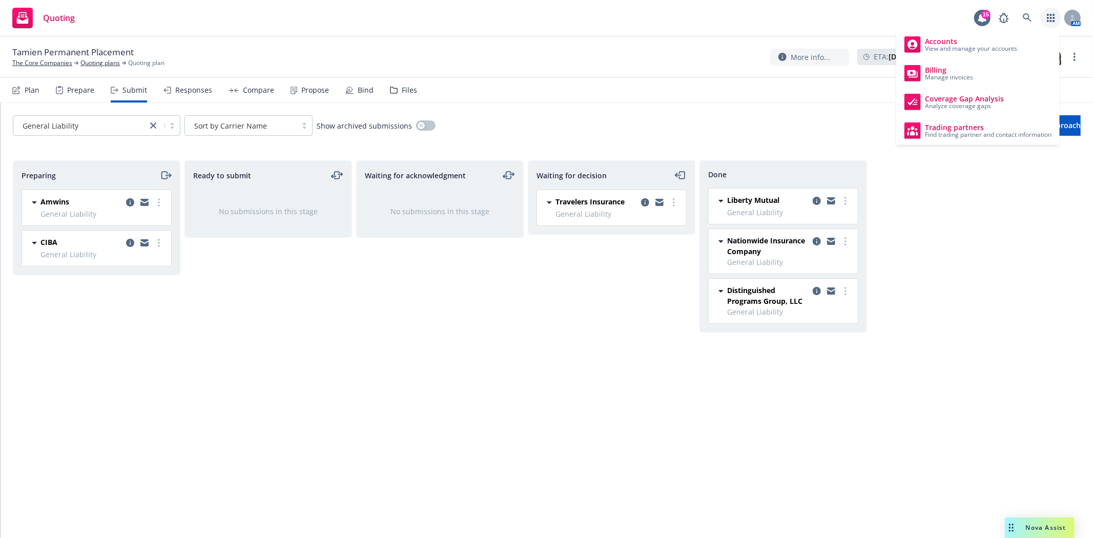
click at [979, 325] on div "Preparing Amwins General Liability [DATE] 2:58 PM CIBA General Liability [DATE]…" at bounding box center [547, 338] width 1068 height 356
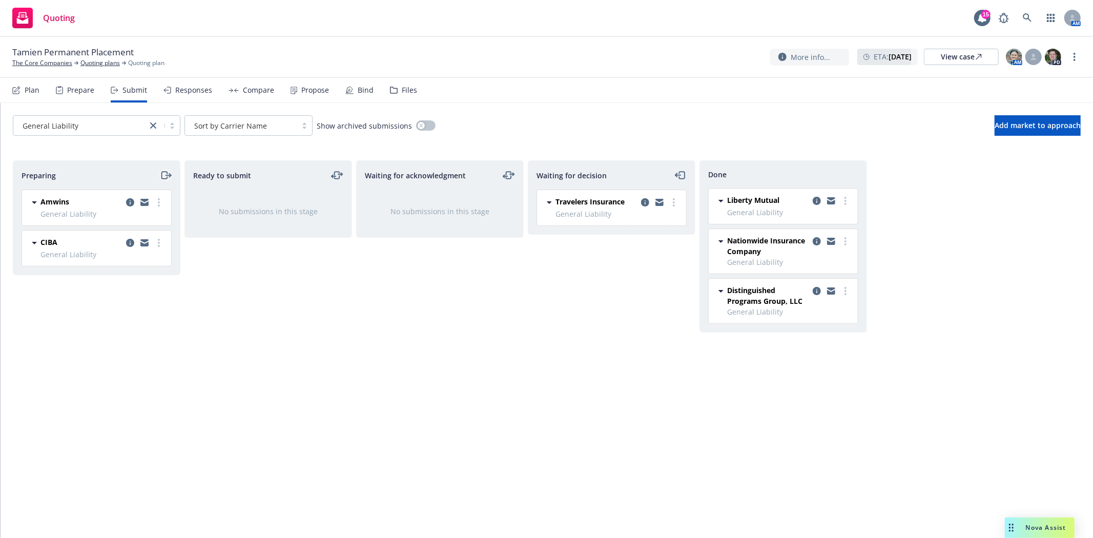
click at [163, 175] on icon "moveRight" at bounding box center [166, 175] width 12 height 12
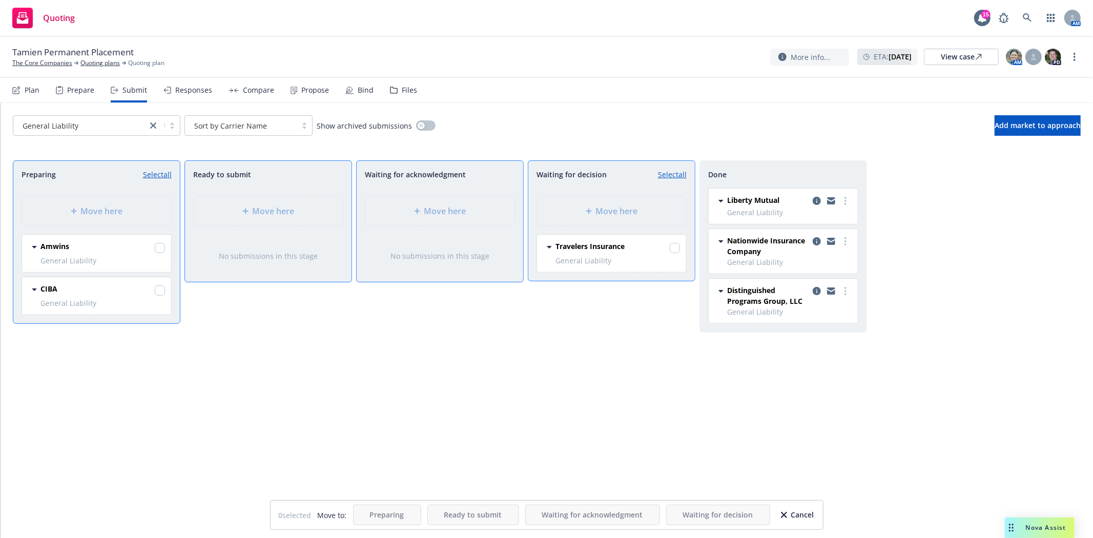
click at [145, 176] on link "Select all" at bounding box center [157, 174] width 29 height 11
checkbox input "true"
click at [613, 213] on span "Move here" at bounding box center [617, 211] width 42 height 12
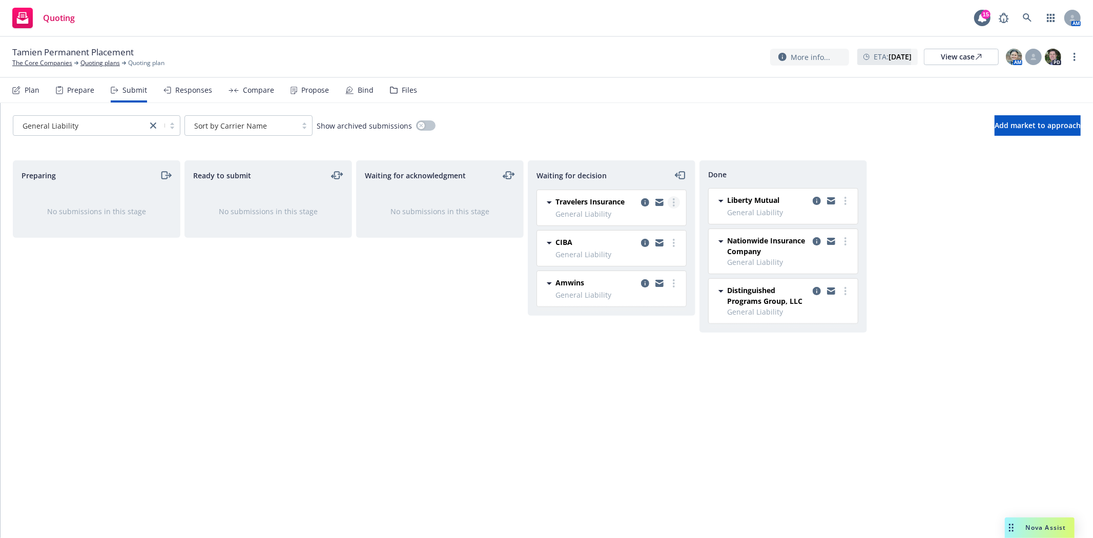
click at [673, 204] on icon "more" at bounding box center [674, 202] width 2 height 8
click at [654, 280] on span "Add declined decision" at bounding box center [627, 285] width 101 height 10
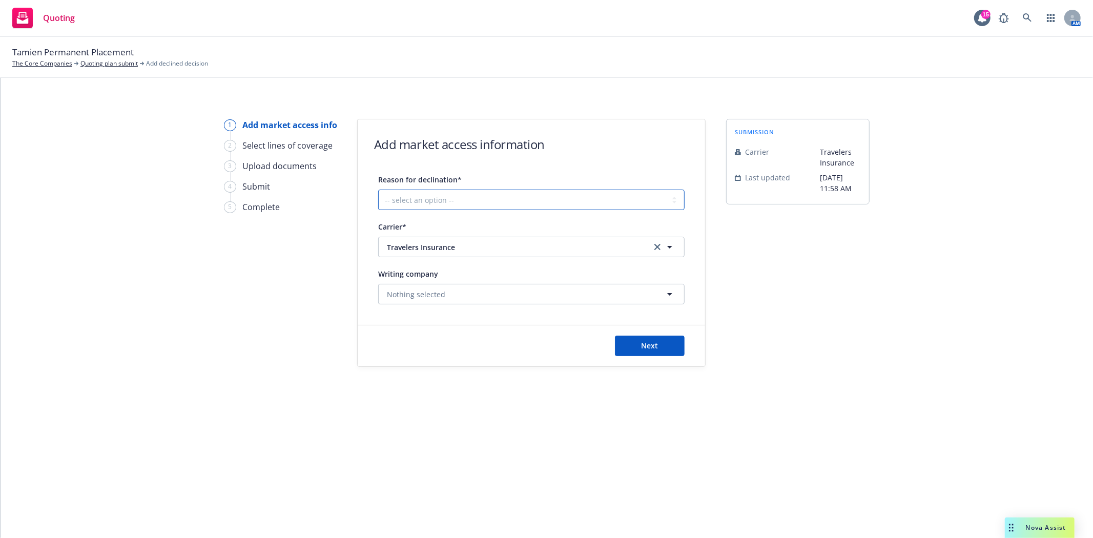
click at [539, 201] on select "-- select an option -- Cannot compete with other markets Carrier non-renewed Ca…" at bounding box center [531, 200] width 306 height 20
select select "CLIENT_TOO_LARGE"
click at [378, 190] on select "-- select an option -- Cannot compete with other markets Carrier non-renewed Ca…" at bounding box center [531, 200] width 306 height 20
click at [658, 348] on span "Next" at bounding box center [650, 346] width 17 height 10
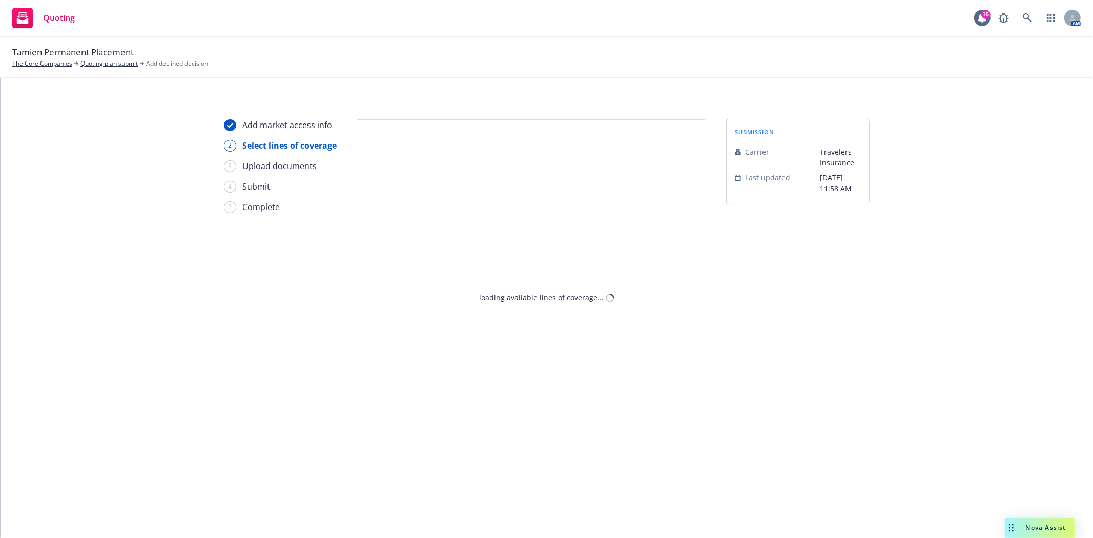
select select "CLIENT_TOO_LARGE"
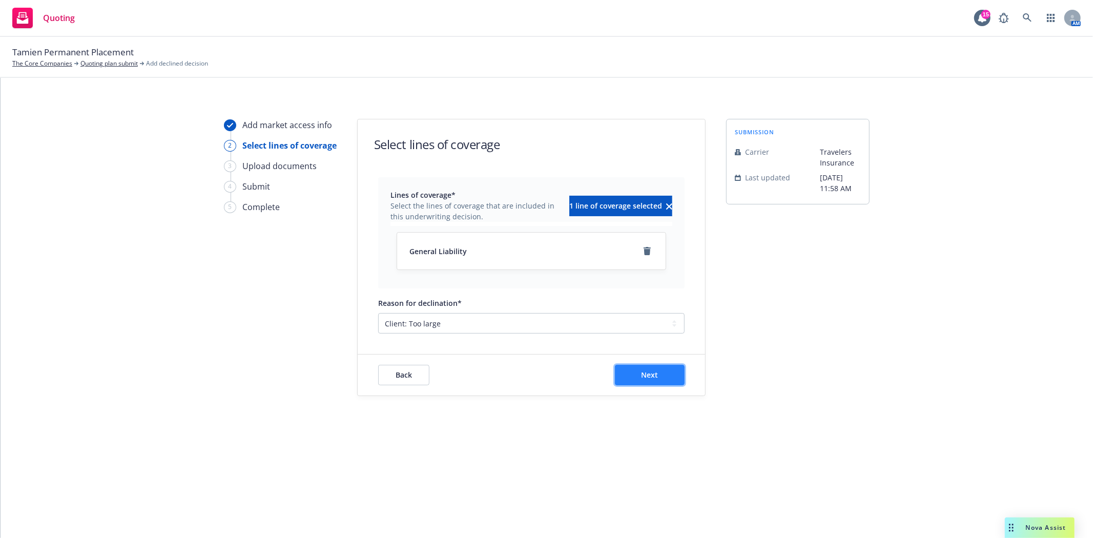
click at [623, 374] on button "Next" at bounding box center [650, 375] width 70 height 20
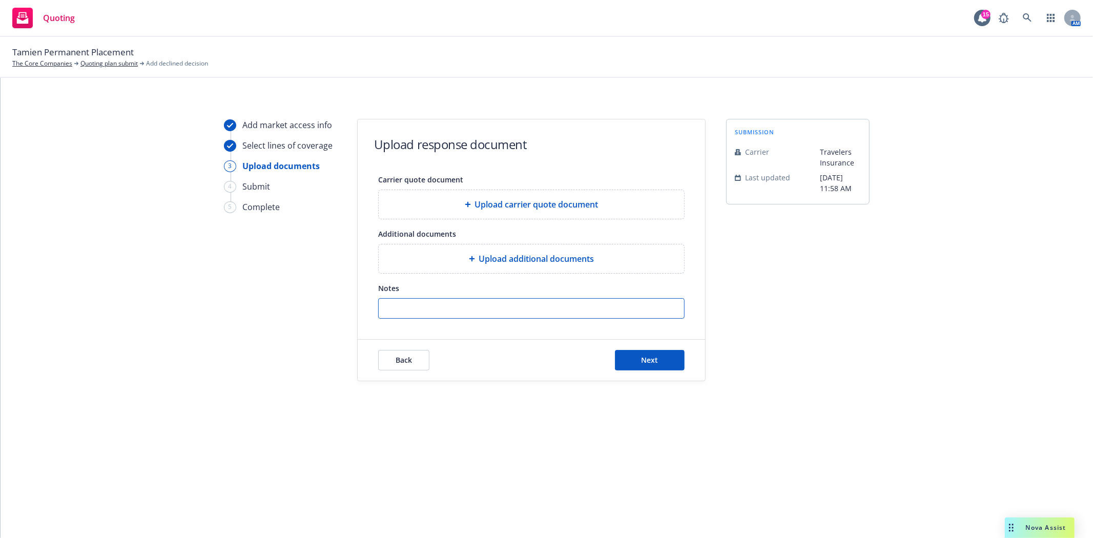
click at [468, 314] on input "Notes" at bounding box center [531, 308] width 305 height 19
type input "H"
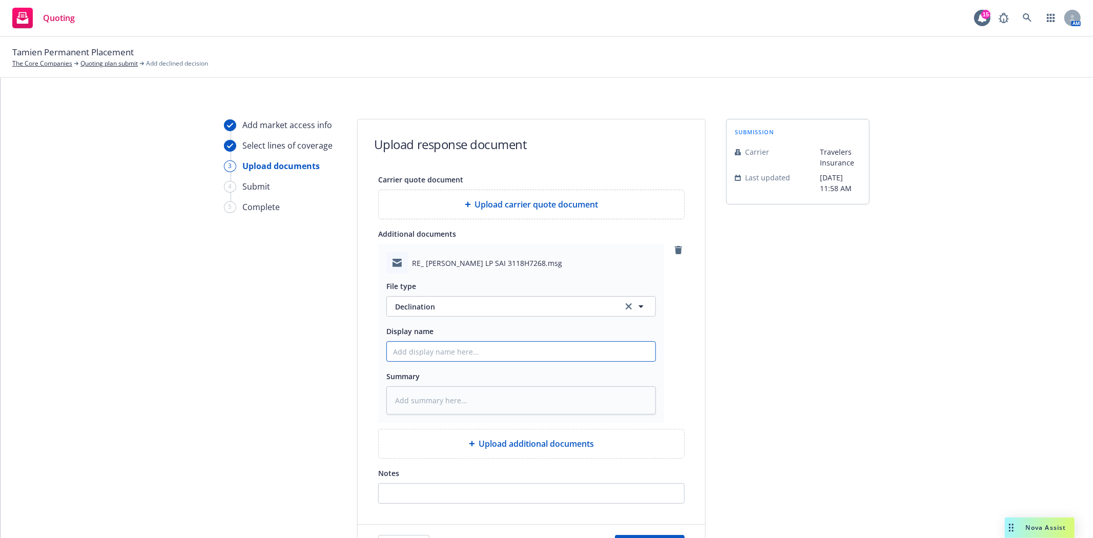
click at [434, 357] on input "Display name" at bounding box center [521, 351] width 269 height 19
type textarea "x"
type input "f"
type textarea "x"
type input "f/"
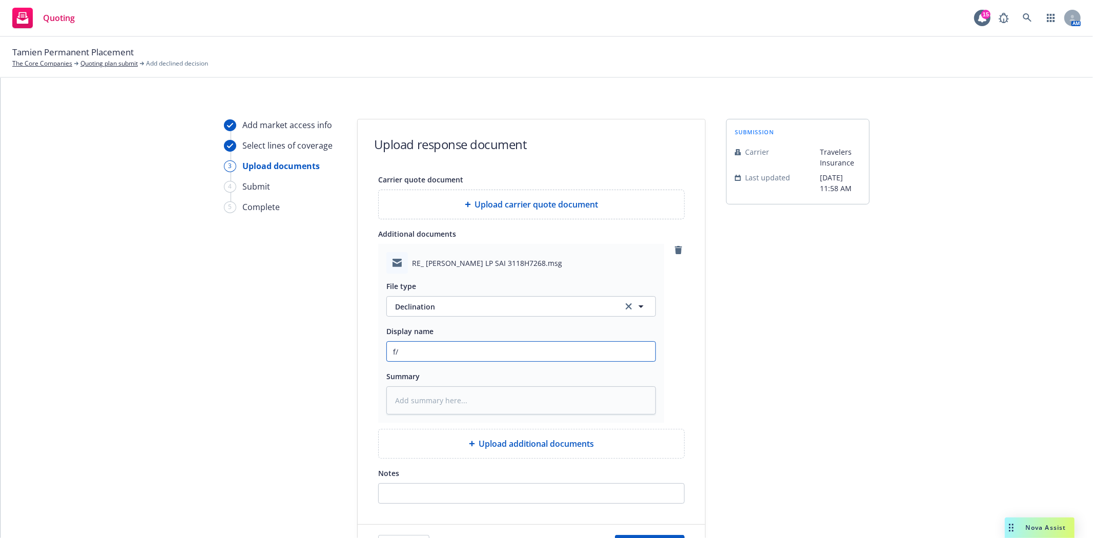
type textarea "x"
type input "f/A"
type textarea "x"
type input "f/Ad"
type textarea "x"
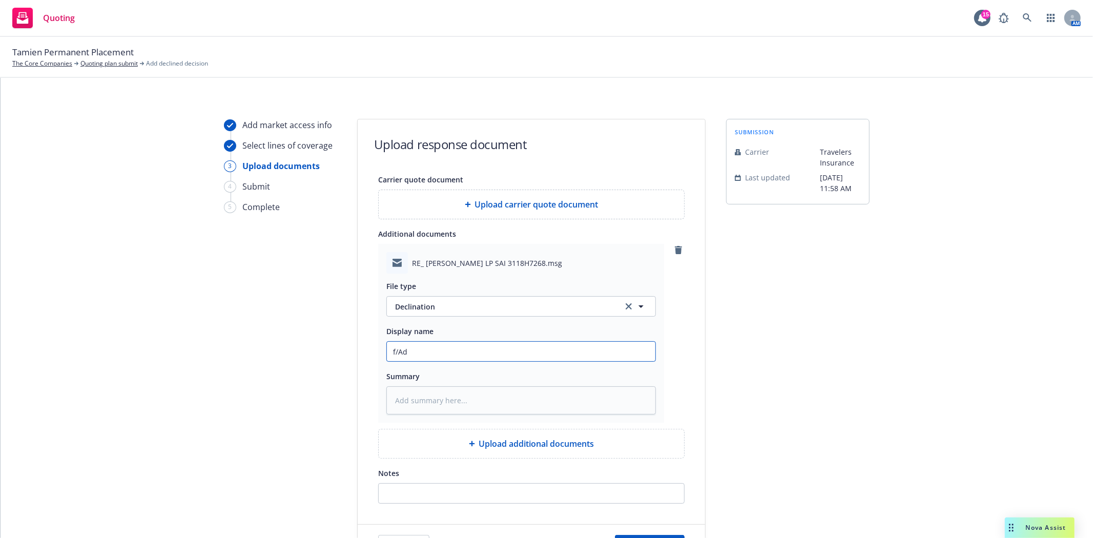
type input "f/Adr"
type textarea "x"
type input "f/Adri"
type textarea "x"
type input "f/[PERSON_NAME]"
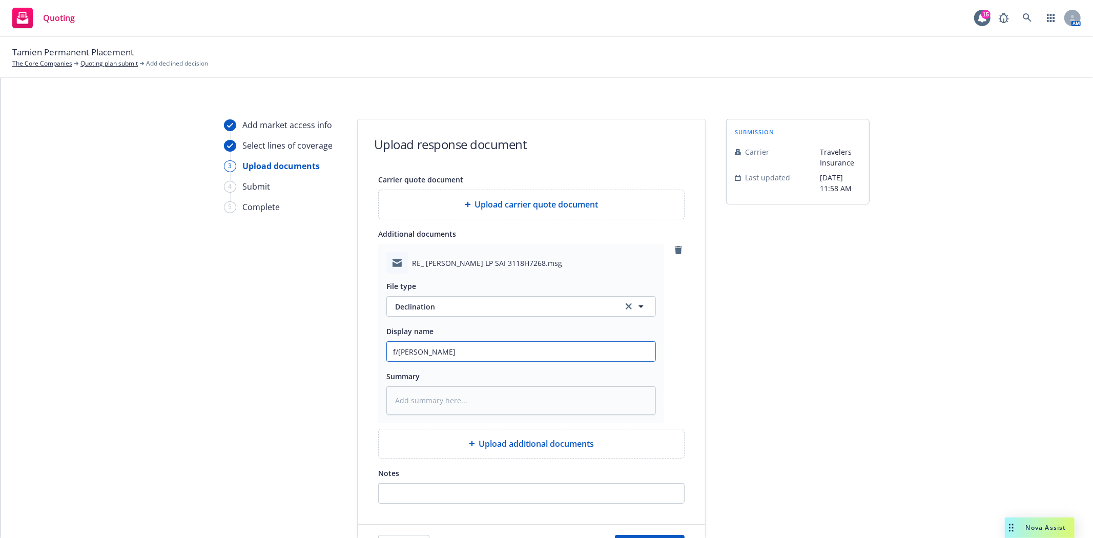
type textarea "x"
type input "f/Adrina"
type textarea "x"
type input "f/Adrina"
type textarea "x"
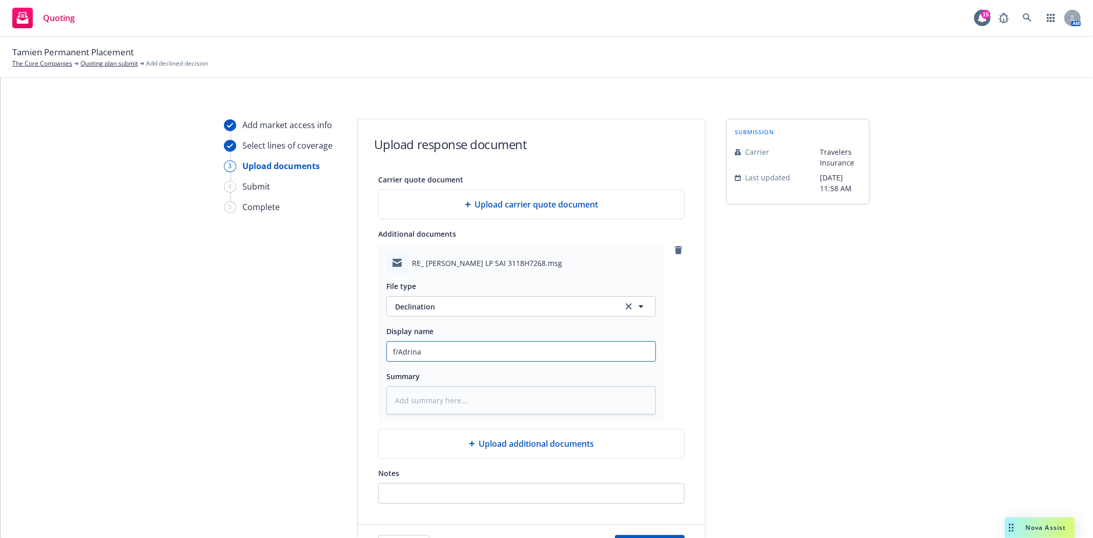
type input "f/Adrina @"
type textarea "x"
type input "f/Adrina @"
type textarea "x"
type input "f/Adrina @ T"
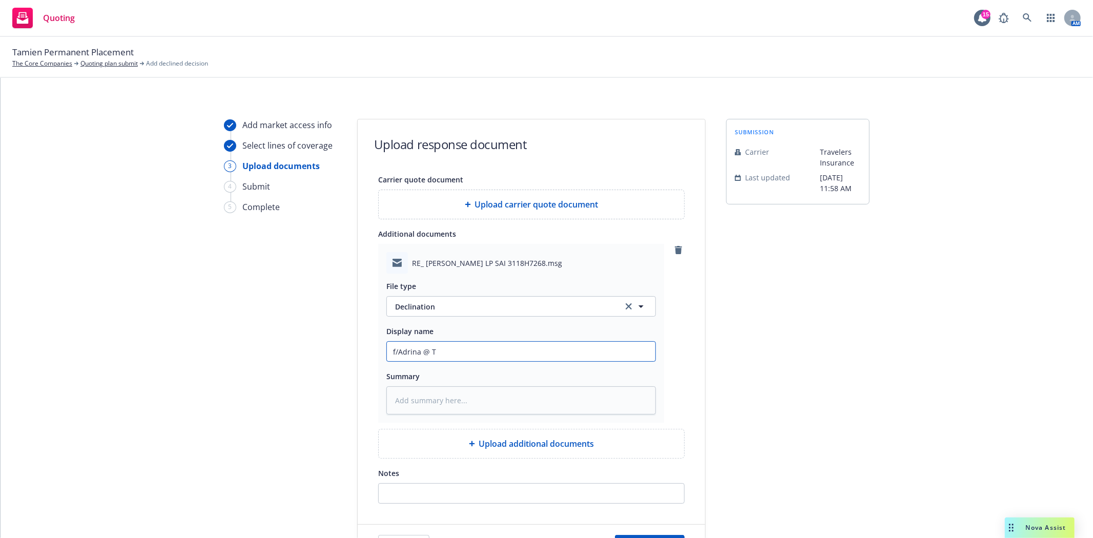
type textarea "x"
type input "f/Adrina @ Tr"
type textarea "x"
type input "f/Adrina @ Tra"
type textarea "x"
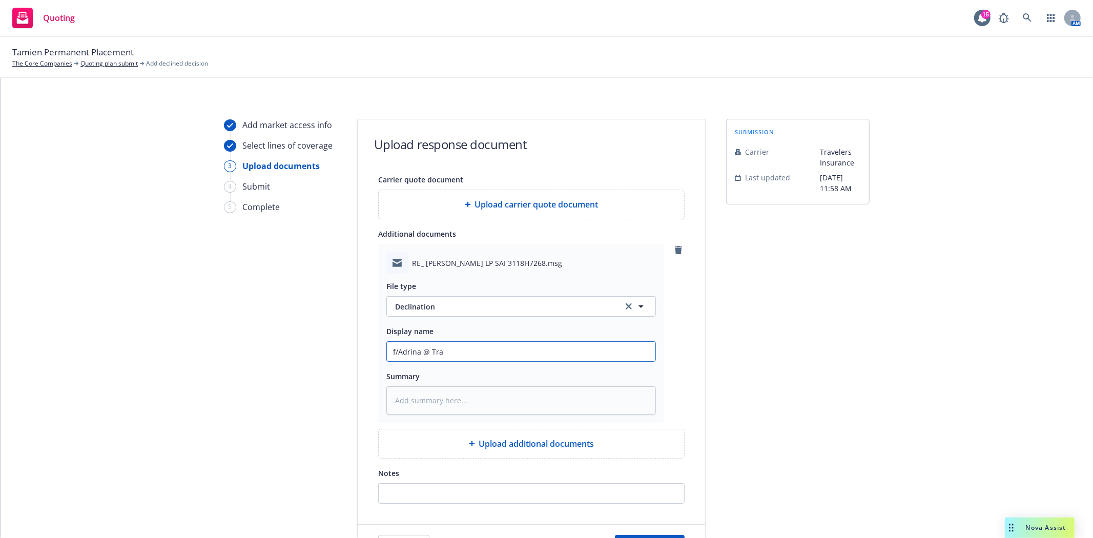
type input "f/Adrina @ Trav"
type textarea "x"
type input "f/Adrina @ Trave"
type textarea "x"
type input "f/Adrina @ Travel"
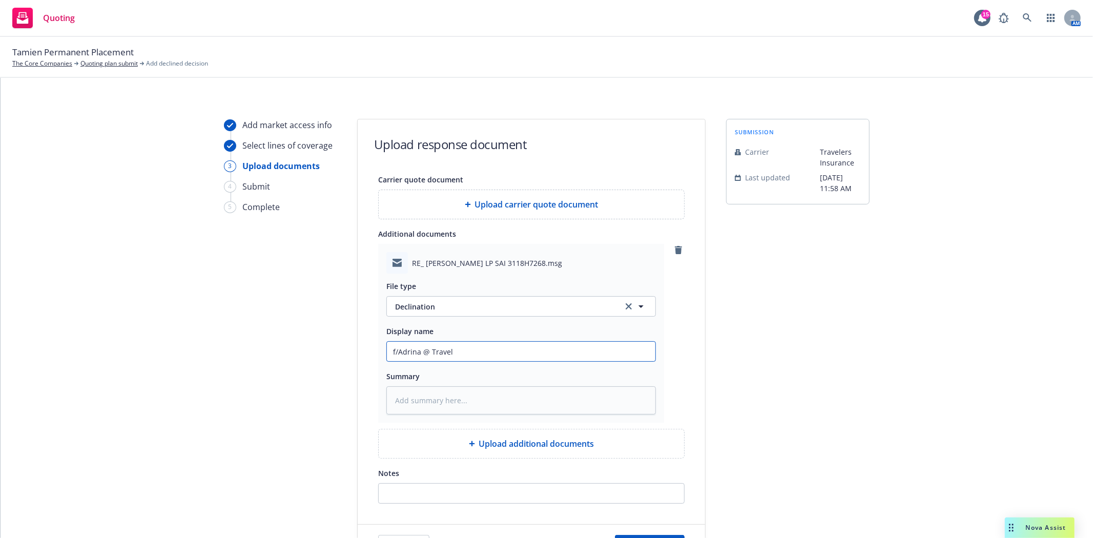
type textarea "x"
type input "f/Adrina @ Travele"
type textarea "x"
type input "f/Adrina @ Traveler"
type textarea "x"
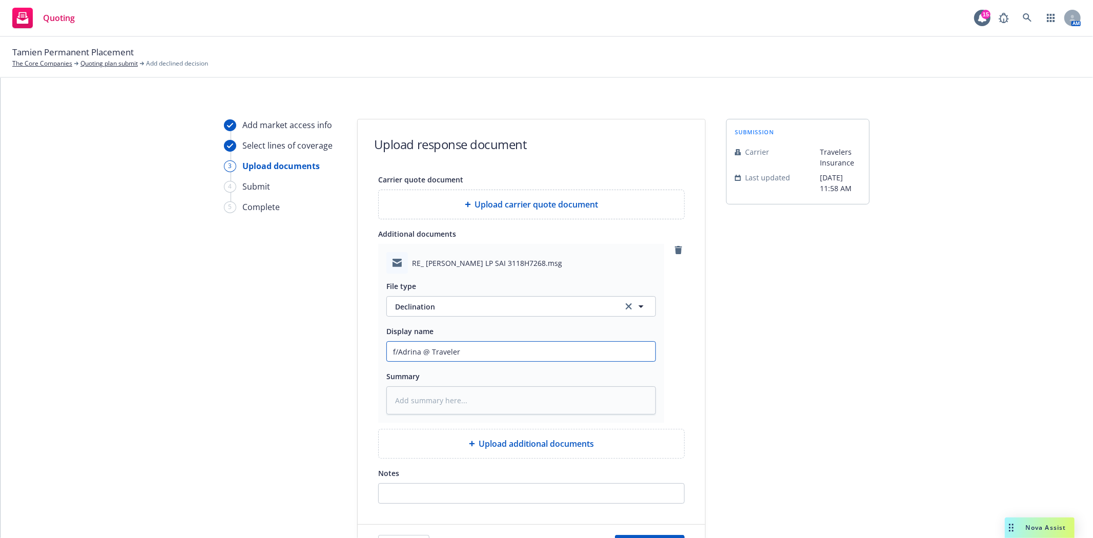
type input "f/Adrina @ Travelers"
type textarea "x"
type input "f/Adrina @ Travelers"
type textarea "x"
type input "f/Adrina @ Travelers -"
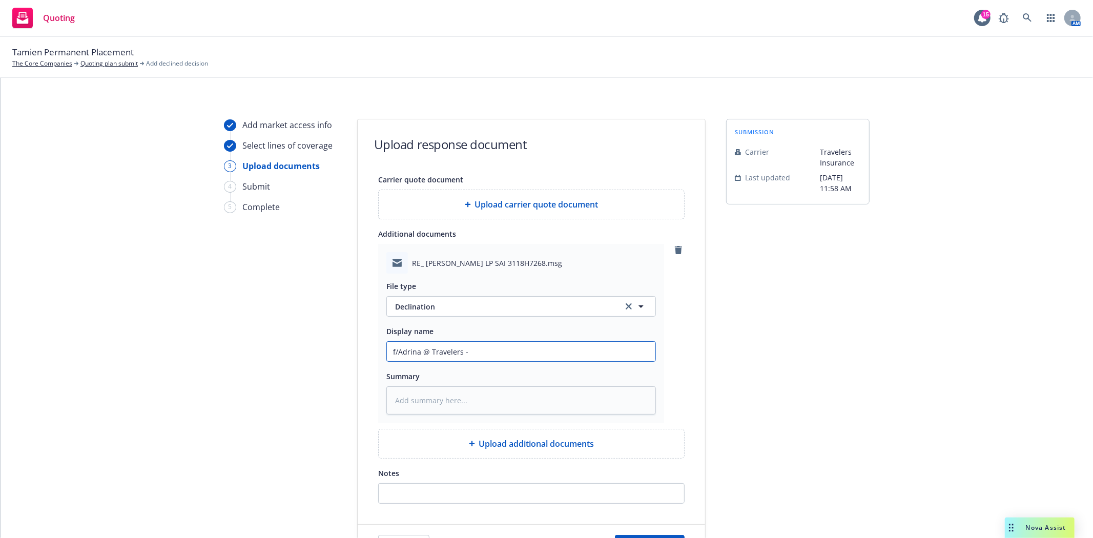
type textarea "x"
type input "f/Adrina @ Travelers -"
type textarea "x"
type input "f/Adrina @ Travelers - d"
type textarea "x"
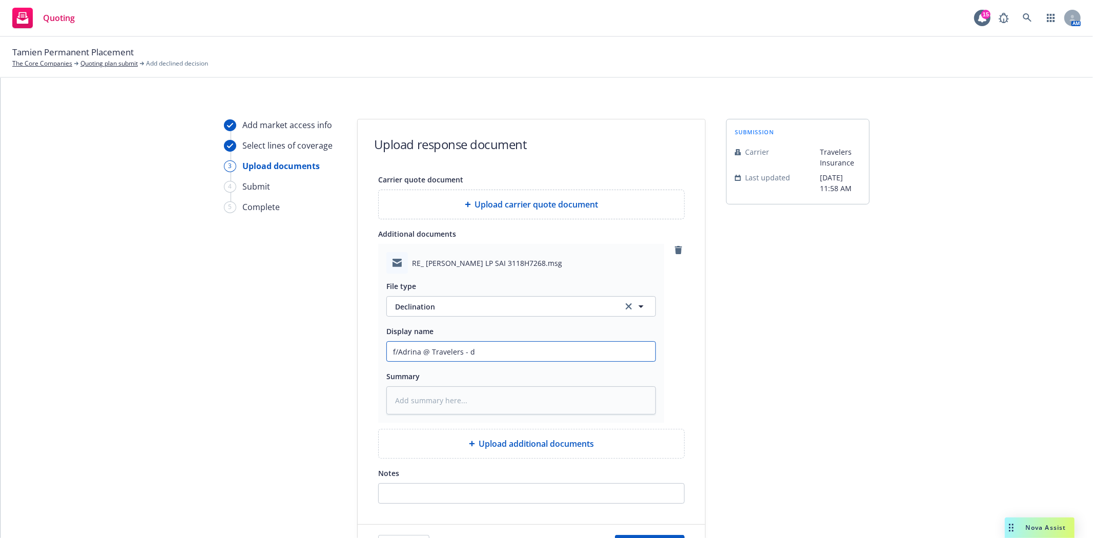
type input "f/Adrina @ Travelers - de"
type textarea "x"
type input "f/Adrina @ Travelers - dec"
type textarea "x"
type input "f/Adrina @ Travelers - decl"
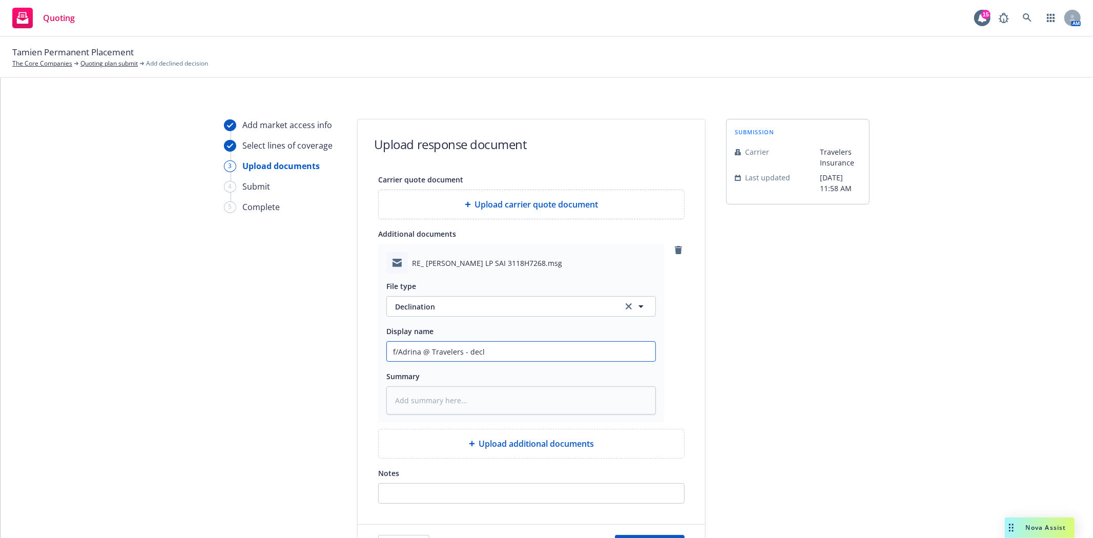
type textarea "x"
type input "f/Adrina @ Travelers - decli"
type textarea "x"
type input "f/Adrina @ Travelers - declin"
type textarea "x"
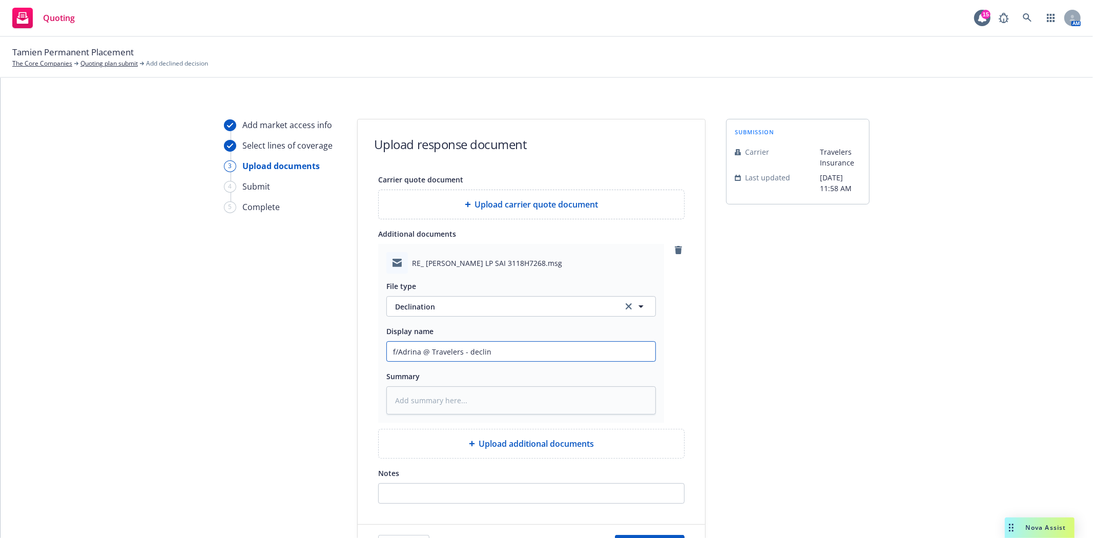
type input "f/Adrina @ Travelers - declini"
type textarea "x"
type input "f/Adrina @ Travelers - declinin"
type textarea "x"
type input "f/Adrina @ Travelers - declining"
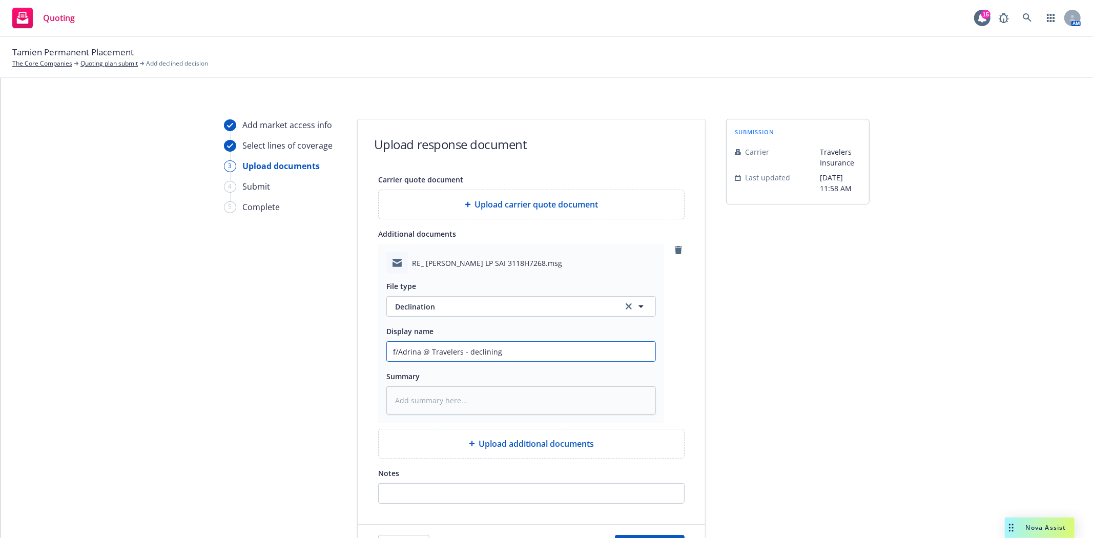
type textarea "x"
type input "f/Adrina @ Travelers - declining"
type textarea "x"
type input "f/Adrina @ Travelers - declining a"
type textarea "x"
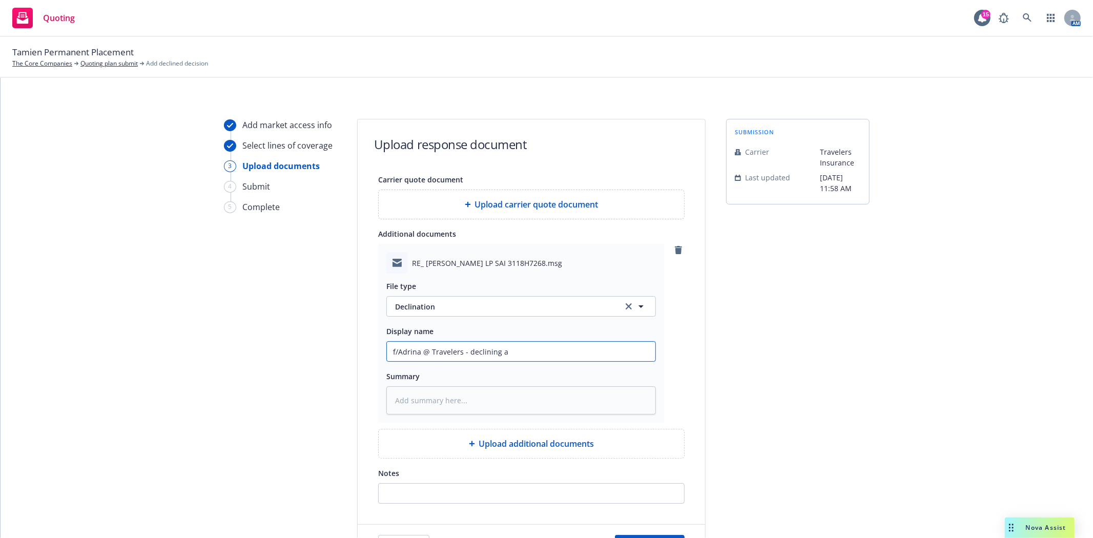
type input "f/Adrina @ Travelers - declining as"
type textarea "x"
type input "f/Adrina @ Travelers - declining as"
type textarea "x"
type input "f/Adrina @ Travelers - declining as h"
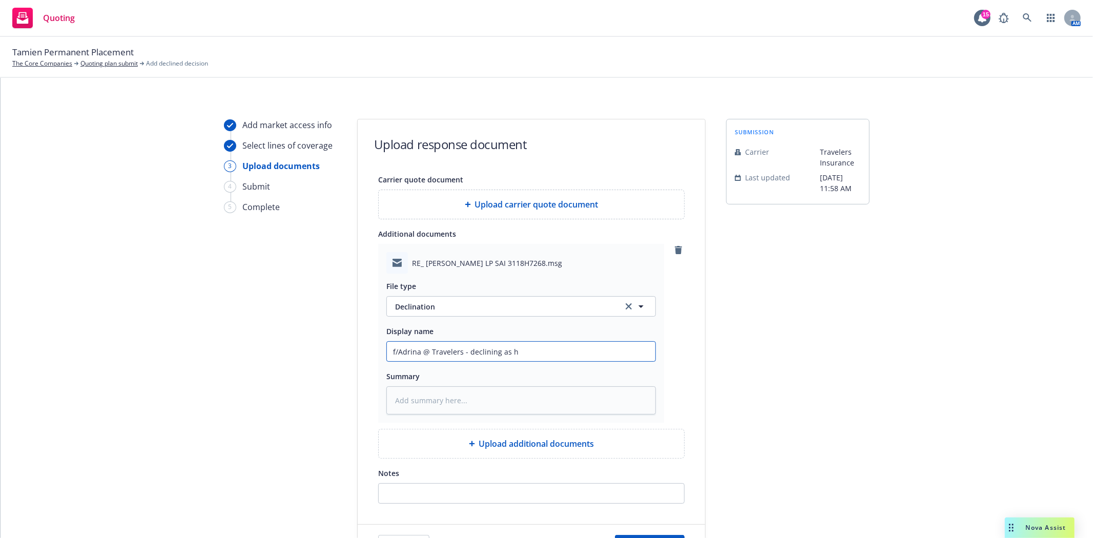
type textarea "x"
type input "f/Adrina @ Travelers - declining as hi"
type textarea "x"
type input "f/Adrina @ Travelers - declining as hig"
type textarea "x"
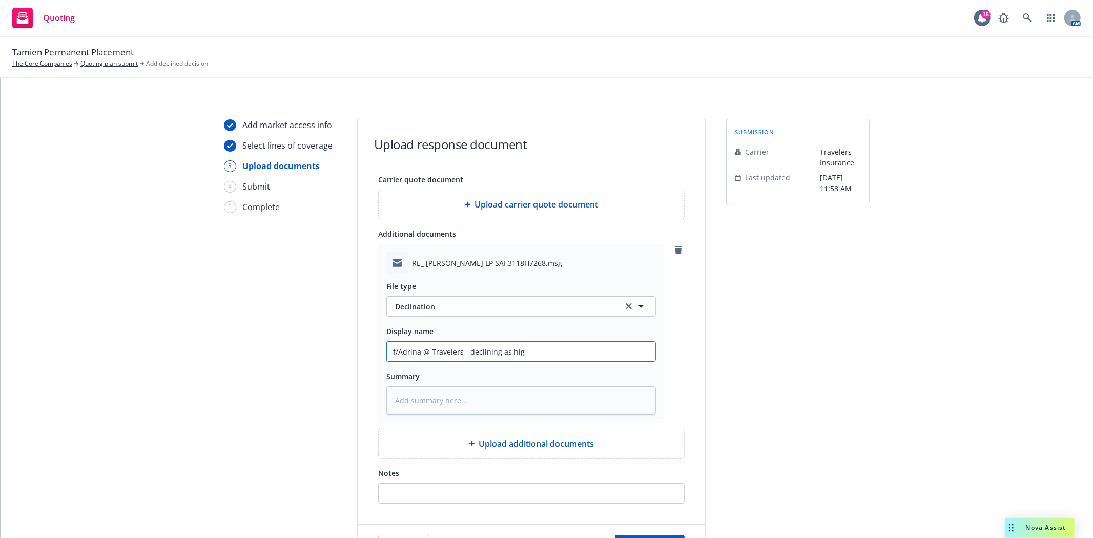
type input "f/Adrina @ Travelers - declining as high"
type textarea "x"
type input "f/Adrina @ Travelers - declining as high"
type textarea "x"
type input "f/Adrina @ Travelers - declining as high r"
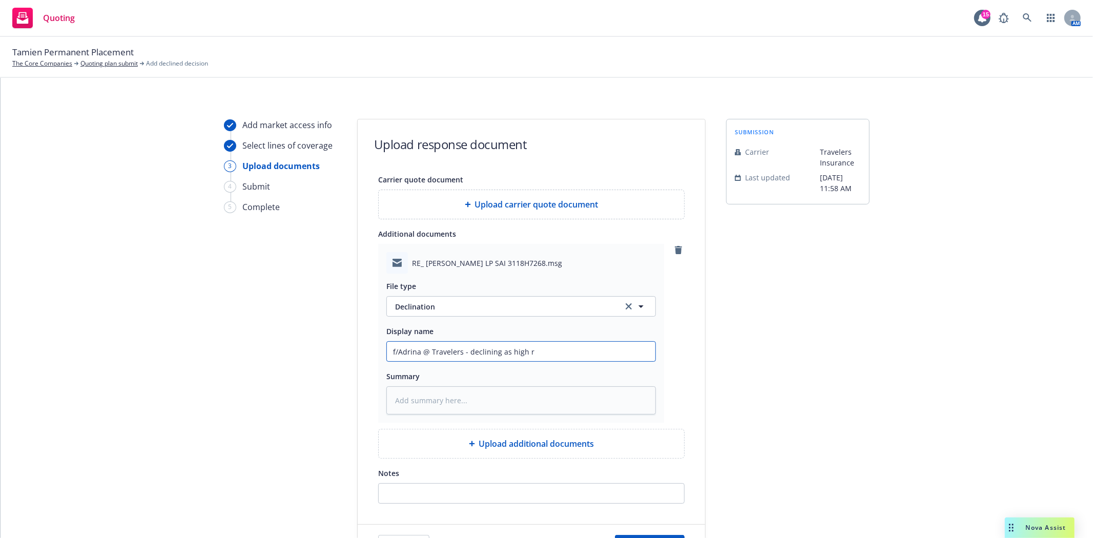
type textarea "x"
type input "f/Adrina @ Travelers - declining as high ri"
type textarea "x"
type input "f/Adrina @ Travelers - declining as high ris"
type textarea "x"
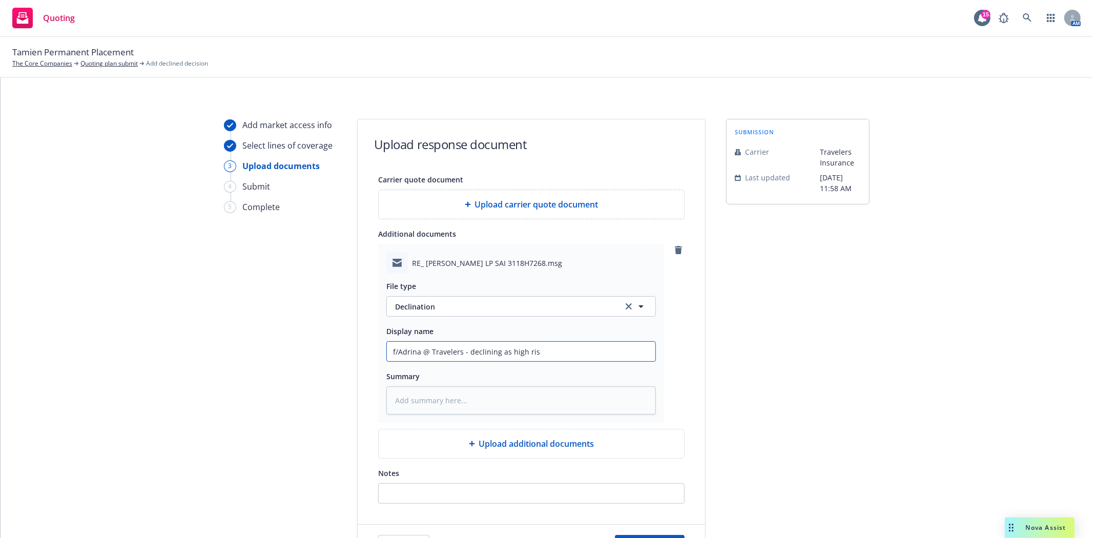
type input "f/Adrina @ Travelers - declining as high rise"
type textarea "x"
type input "f/Adrina @ Travelers - declining as high rise"
type textarea "x"
type input "f/Adrina @ Travelers - declining as high rise a"
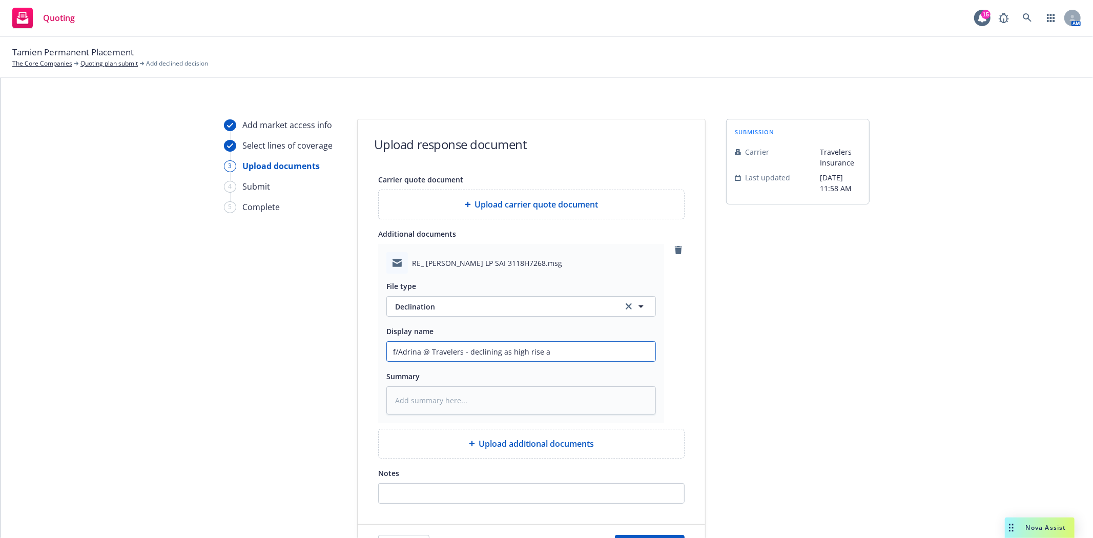
type textarea "x"
type input "f/Adrina @ Travelers - declining as high rise ap"
type textarea "x"
type input "f/Adrina @ Travelers - declining as high rise apa"
type textarea "x"
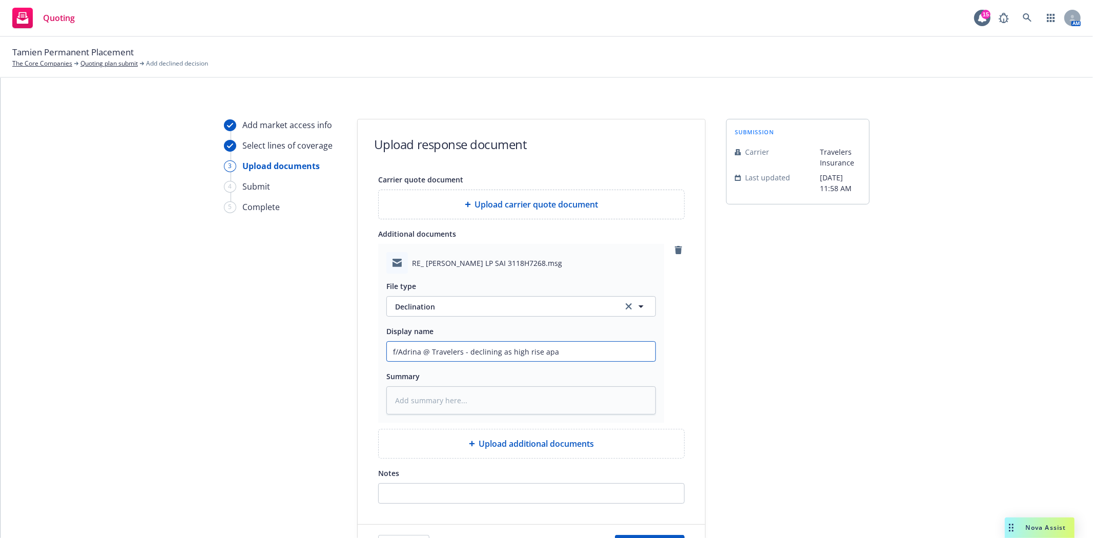
type input "f/Adrina @ Travelers - declining as high rise apar"
type textarea "x"
type input "f/Adrina @ Travelers - declining as high rise apart"
type textarea "x"
type input "f/Adrina @ Travelers - declining as high rise apartm"
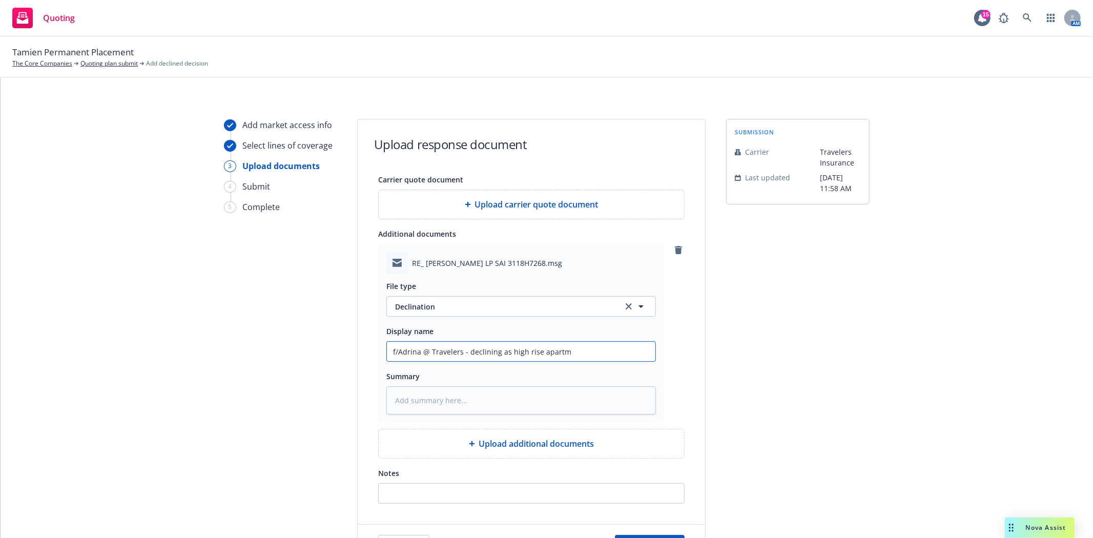
type textarea "x"
type input "f/Adrina @ Travelers - declining as high rise apartme"
type textarea "x"
type input "f/Adrina @ Travelers - declining as high rise apartmen"
type textarea "x"
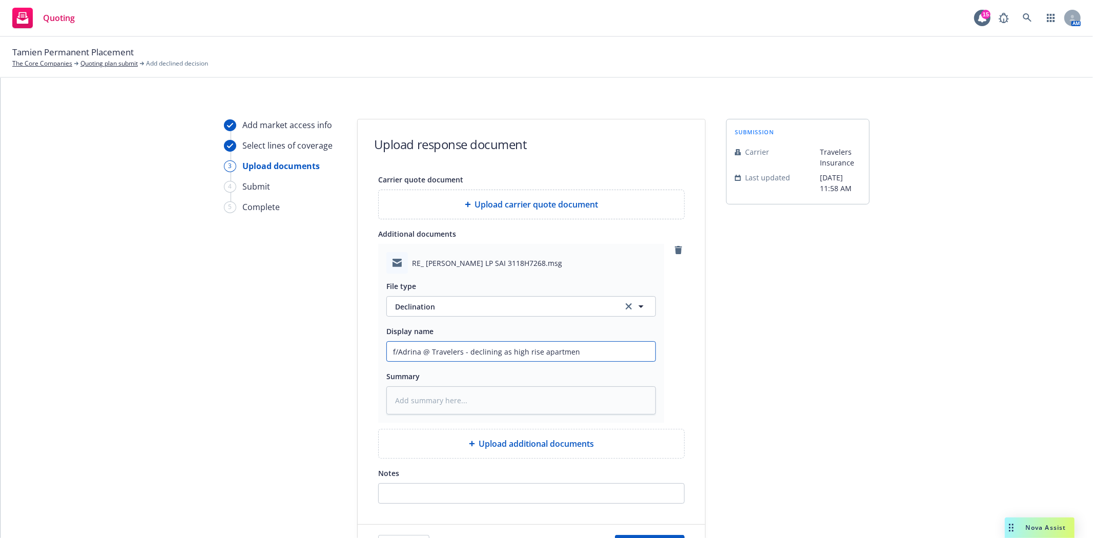
type input "f/Adrina @ Travelers - declining as high rise apartment"
type textarea "x"
type input "f/Adrina @ Travelers - declining as high rise apartments"
type textarea "x"
type input "f/Adrina @ Travelers - declining as high rise apartments"
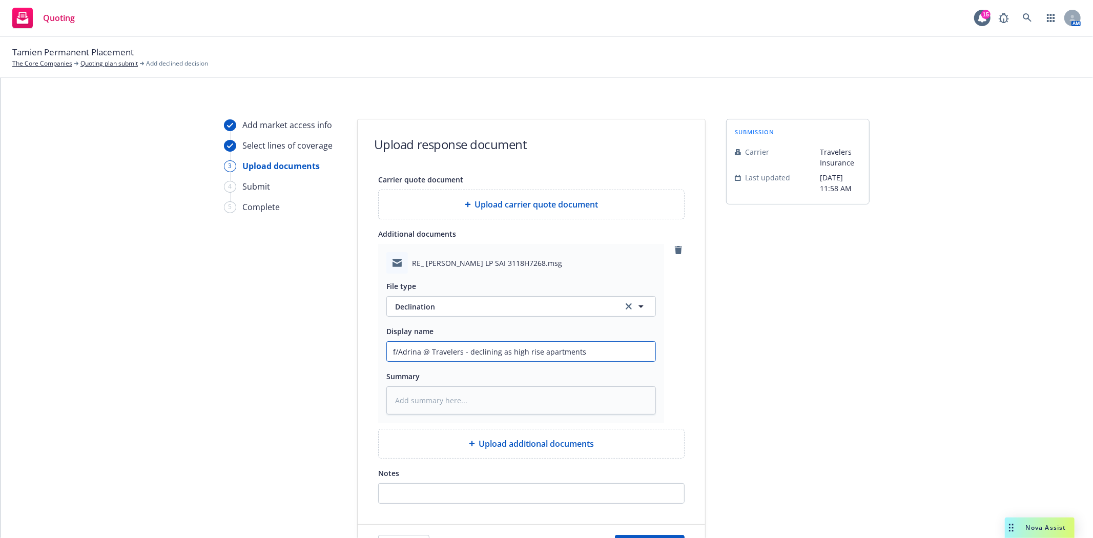
type textarea "x"
type input "f/Adrina @ Travelers - declining as high rise apartments n"
type textarea "x"
type input "f/Adrina @ Travelers - declining as high rise apartments no"
type textarea "x"
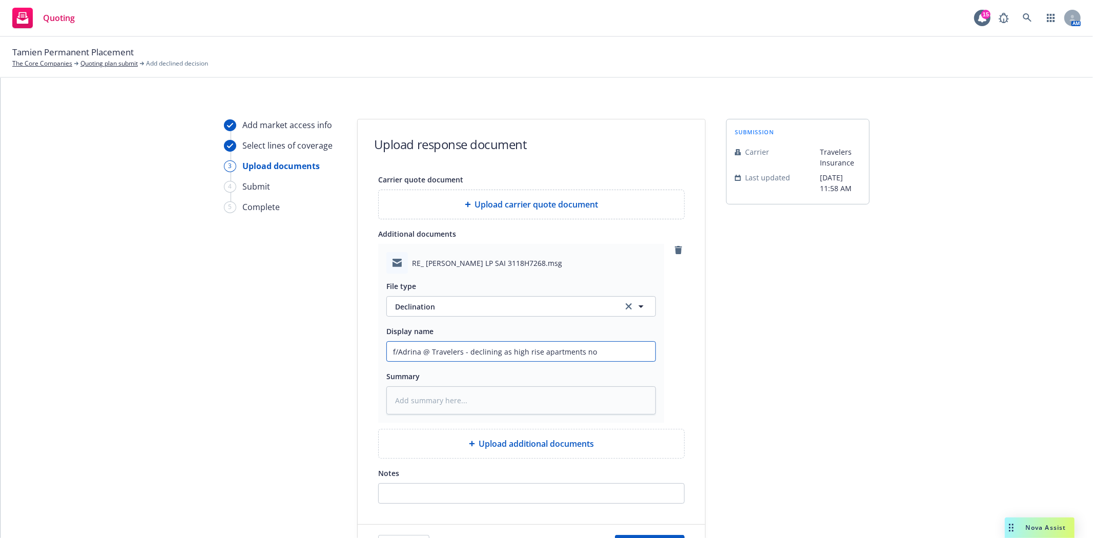
type input "f/Adrina @ Travelers - declining as high rise apartments not"
type textarea "x"
type input "f/Adrina @ Travelers - declining as high rise apartments not"
type textarea "x"
type input "f/Adrina @ Travelers - declining as high rise apartments not i"
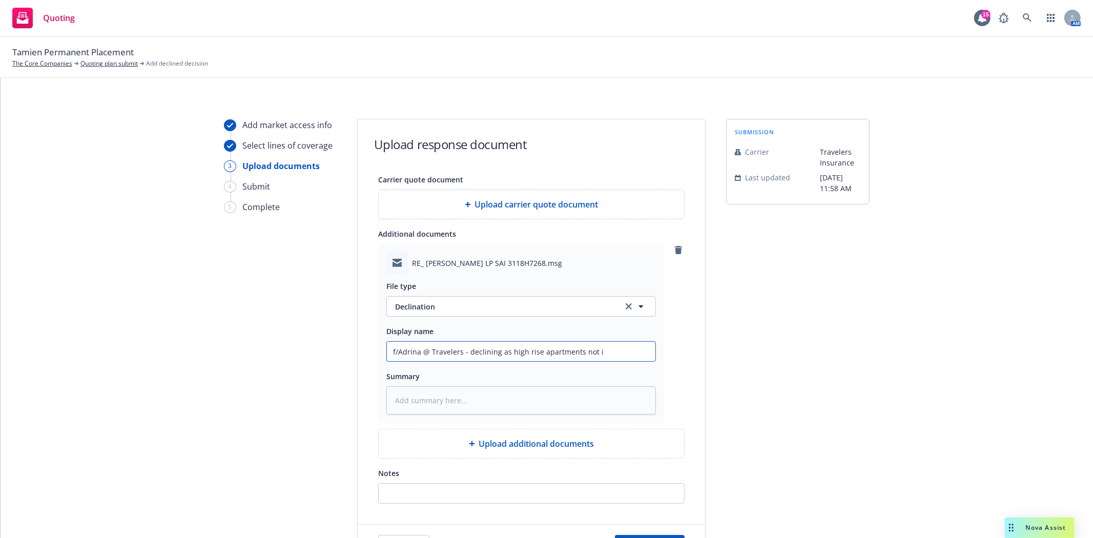
type textarea "x"
type input "f/Adrina @ Travelers - declining as high rise apartments not in"
type textarea "x"
type input "f/Adrina @ Travelers - declining as high rise apartments not in"
type textarea "x"
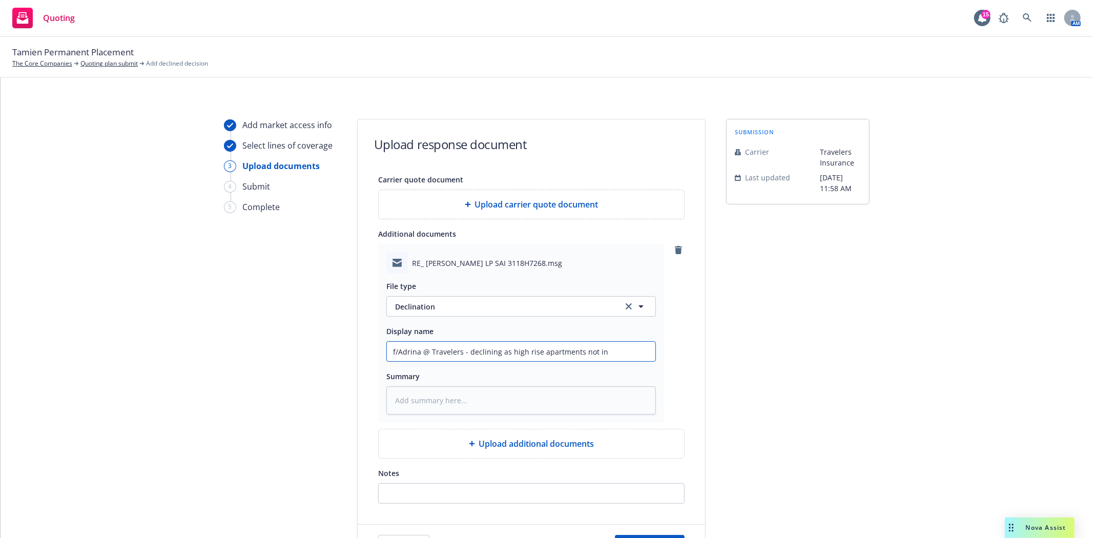
type input "f/Adrina @ Travelers - declining as high rise apartments not in a"
type textarea "x"
type input "f/Adrina @ Travelers - declining as high rise apartments not in ap"
type textarea "x"
type input "f/Adrina @ Travelers - declining as high rise apartments not in app"
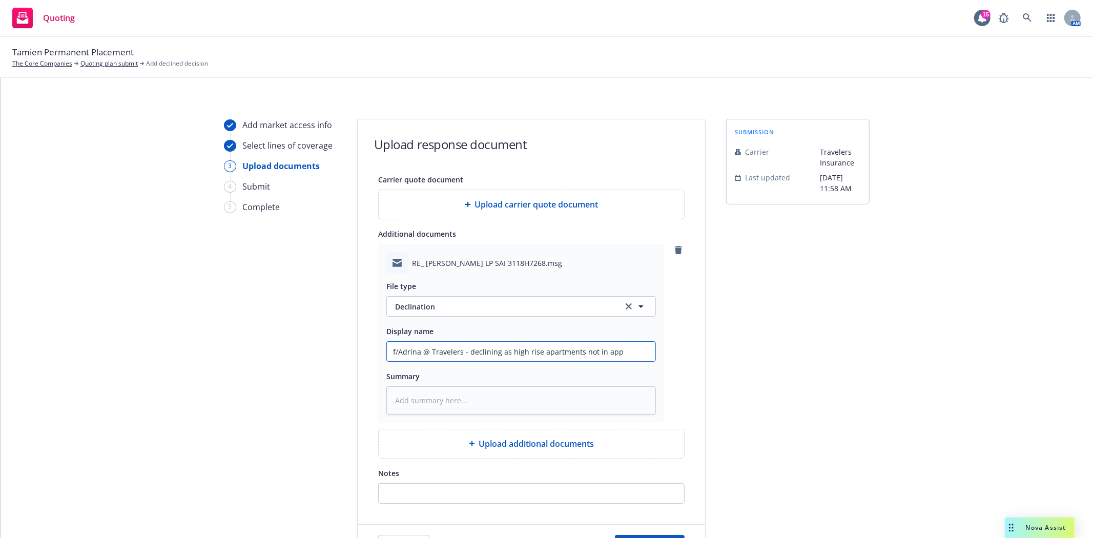
type textarea "x"
type input "f/Adrina @ Travelers - declining as high rise apartments not in appe"
type textarea "x"
type input "f/Adrina @ Travelers - declining as high rise apartments not in appet"
type textarea "x"
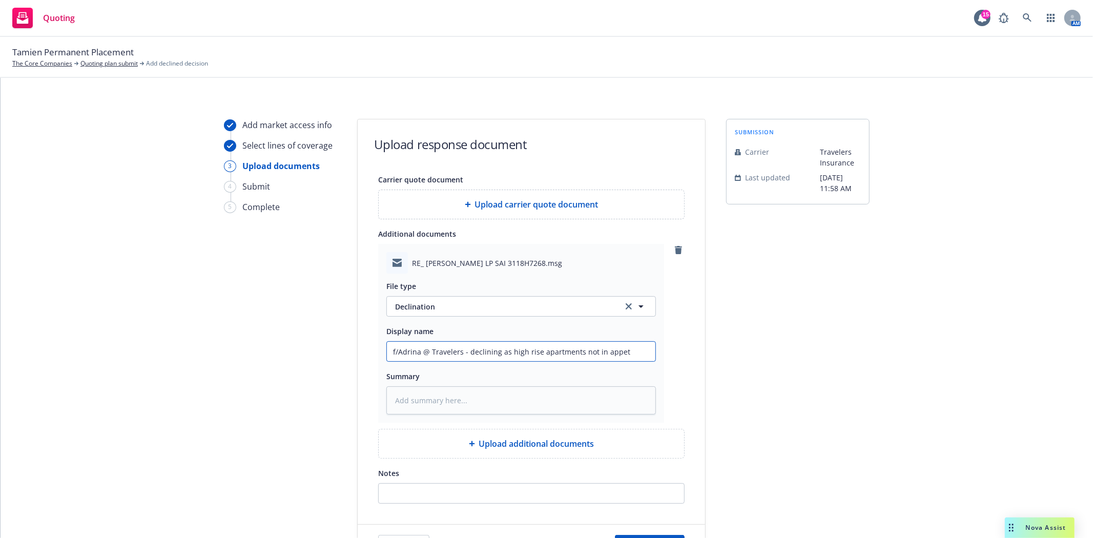
type input "f/Adrina @ Travelers - declining as high rise apartments not in [GEOGRAPHIC_DAT…"
type textarea "x"
type input "f/Adrina @ Travelers - declining as high rise apartments not in appetit"
type textarea "x"
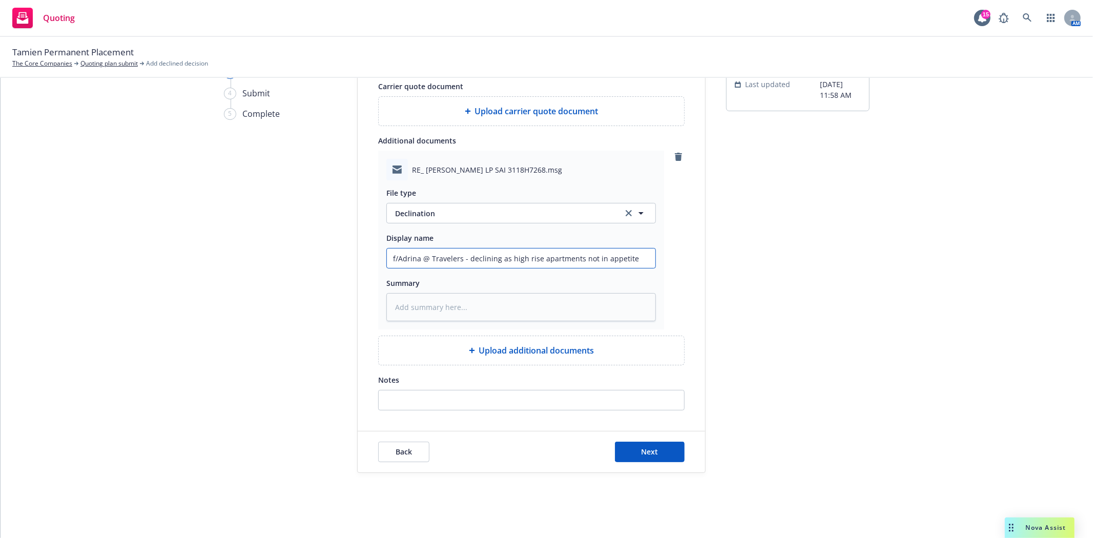
scroll to position [95, 0]
type input "f/Adrina @ Travelers - declining as high rise apartments not in appetite"
click at [644, 448] on span "Next" at bounding box center [650, 451] width 17 height 10
type textarea "x"
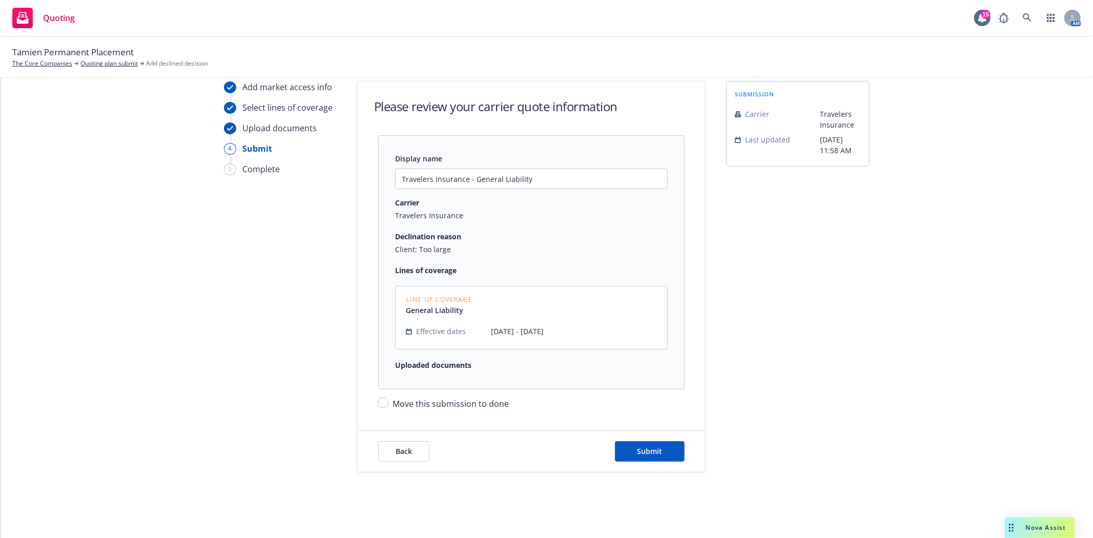
scroll to position [60, 0]
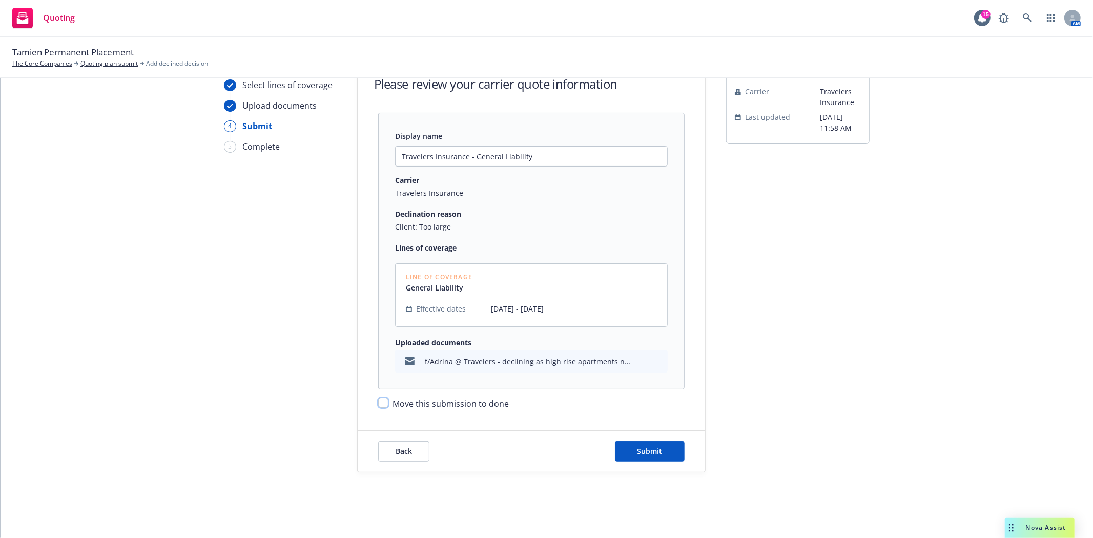
click at [381, 403] on input "Move this submission to done" at bounding box center [383, 403] width 10 height 10
checkbox input "true"
click at [617, 456] on button "Submit" at bounding box center [650, 451] width 70 height 20
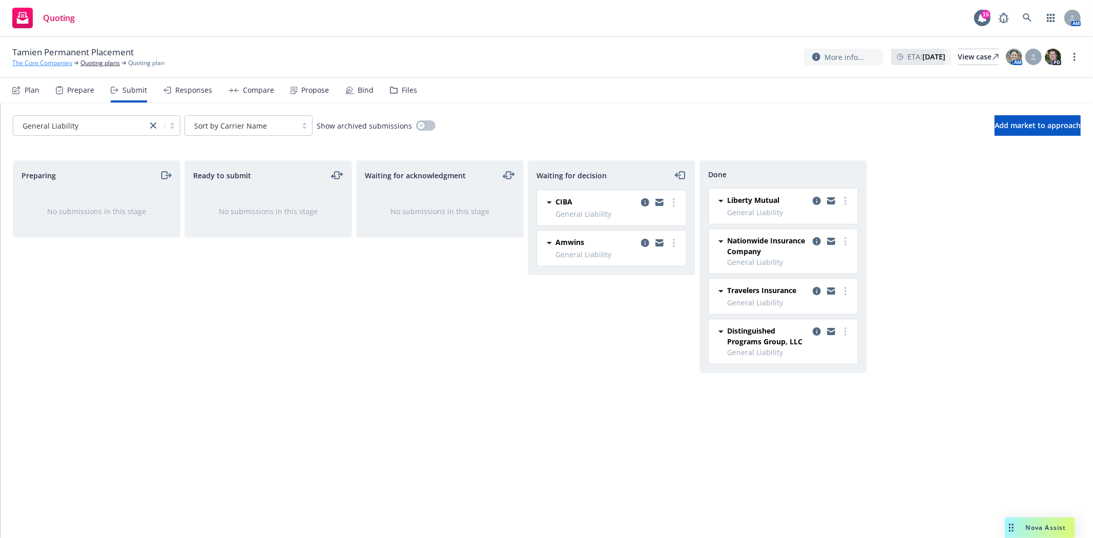
click at [61, 63] on link "The Core Companies" at bounding box center [42, 62] width 60 height 9
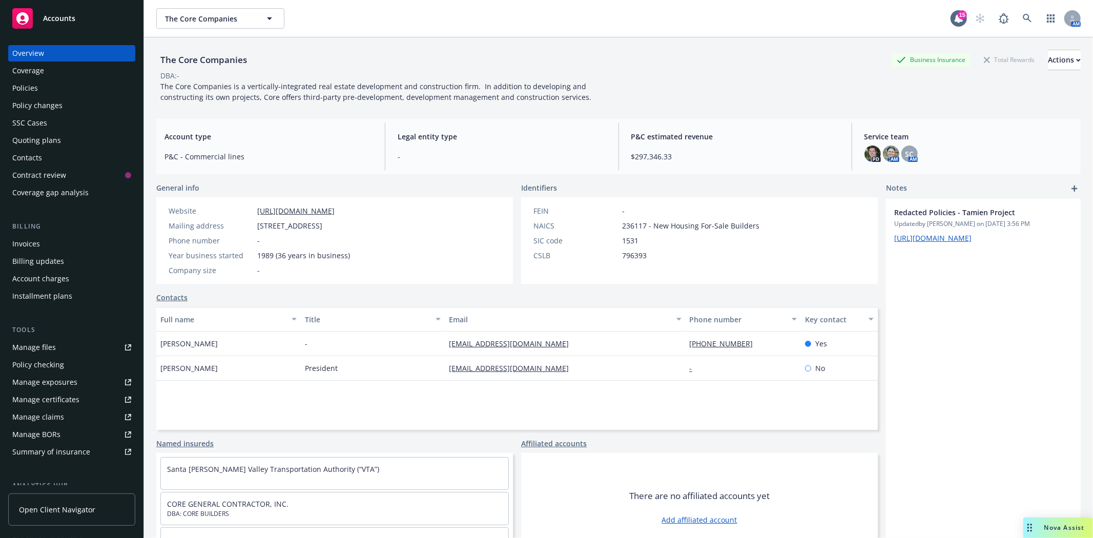
click at [59, 24] on div "Accounts" at bounding box center [71, 18] width 119 height 20
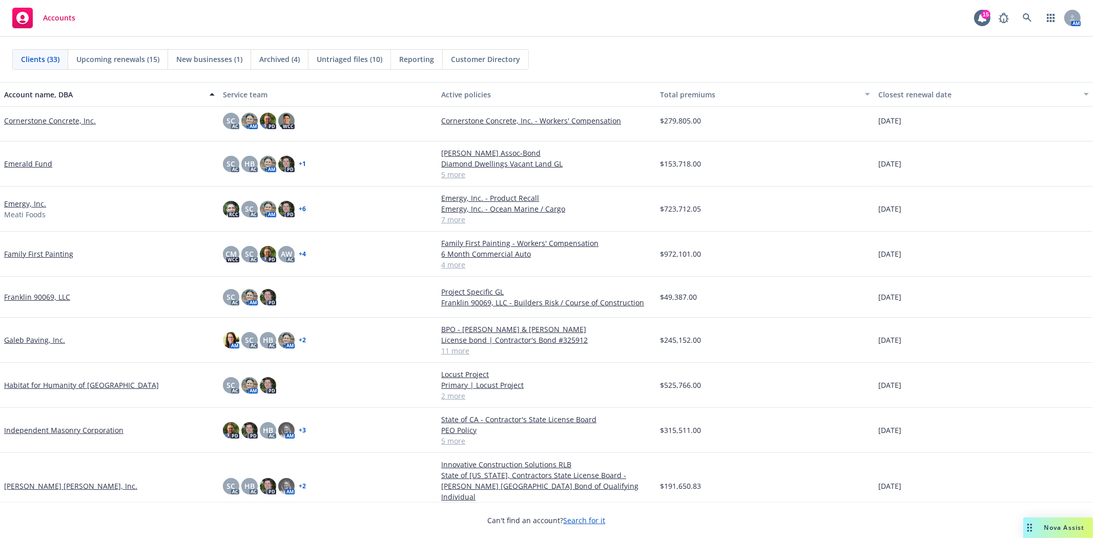
scroll to position [228, 0]
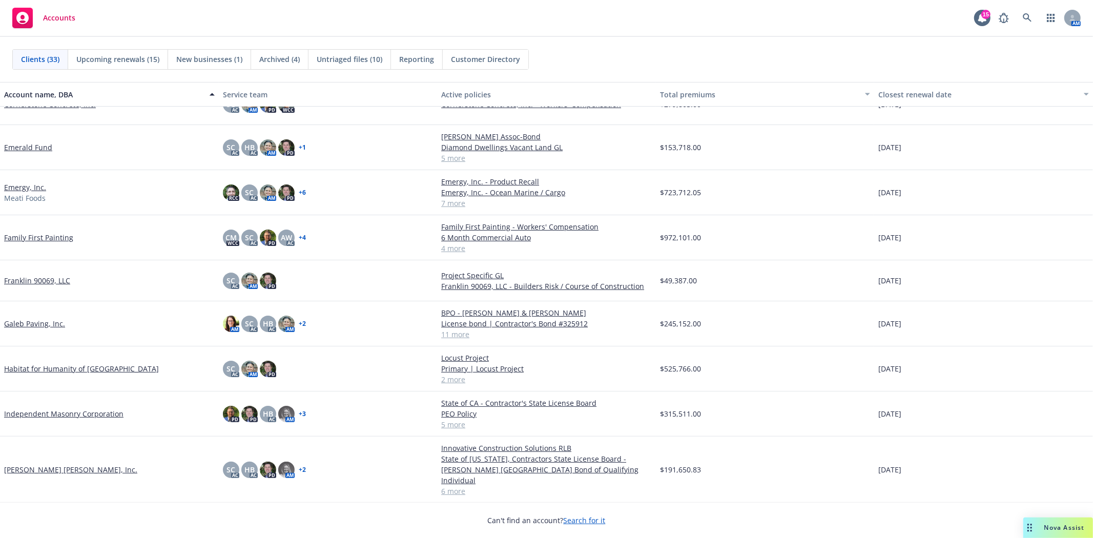
click at [44, 145] on link "Emerald Fund" at bounding box center [28, 147] width 48 height 11
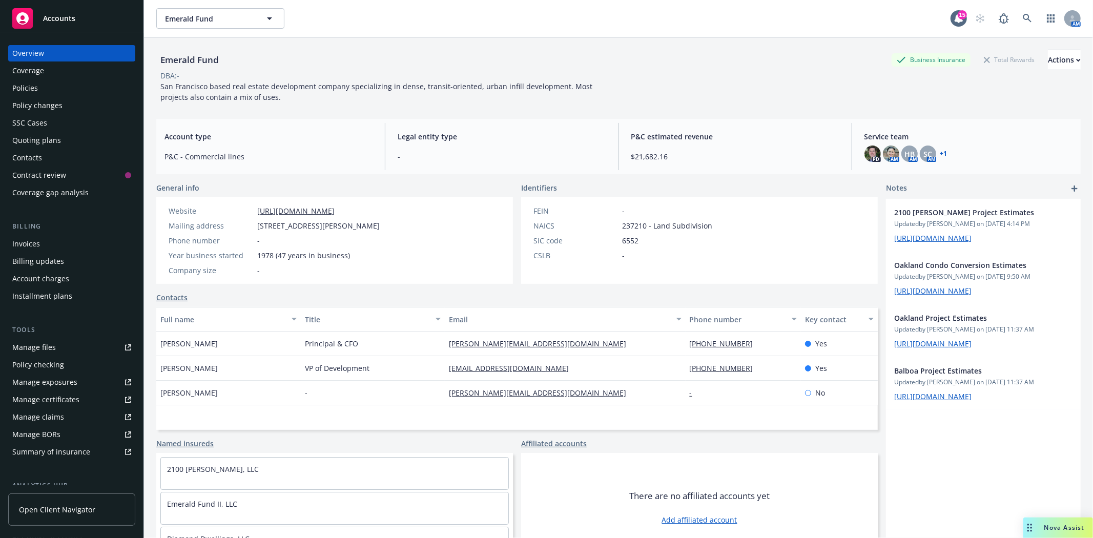
click at [46, 142] on div "Quoting plans" at bounding box center [36, 140] width 49 height 16
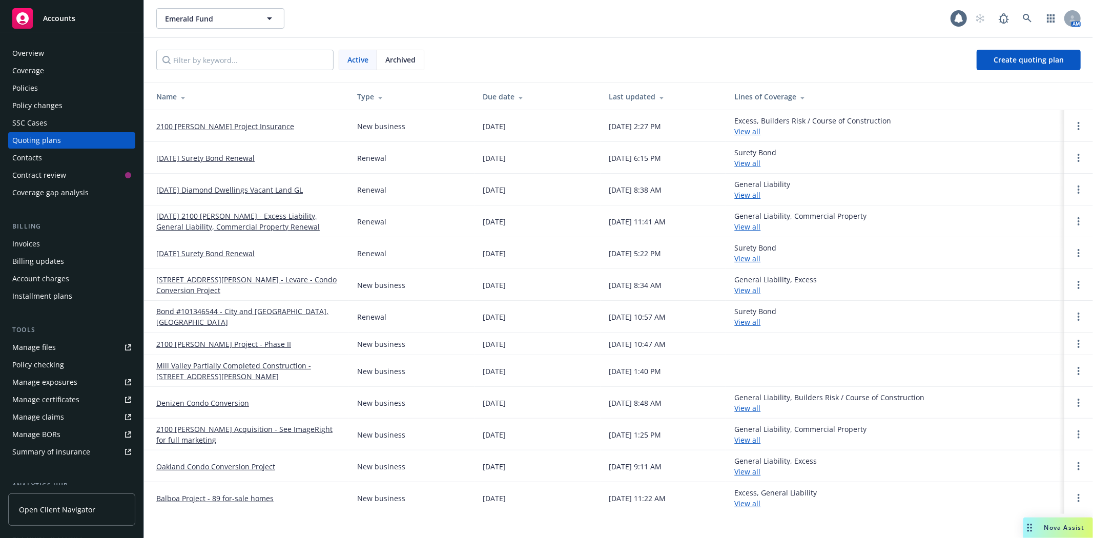
click at [183, 123] on link "2100 [PERSON_NAME] Project Insurance" at bounding box center [225, 126] width 138 height 11
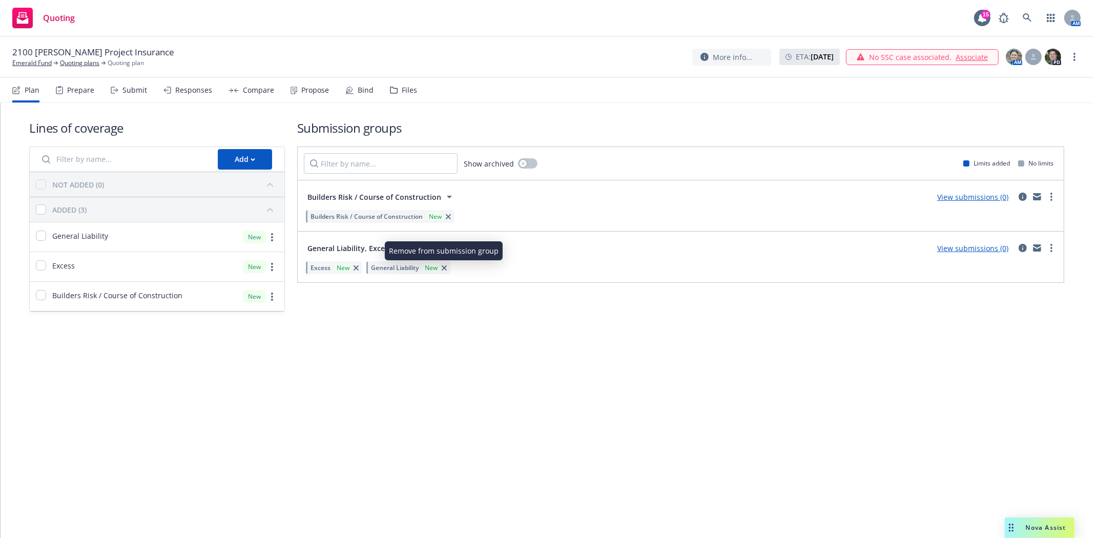
click at [444, 268] on icon "button" at bounding box center [444, 267] width 5 height 5
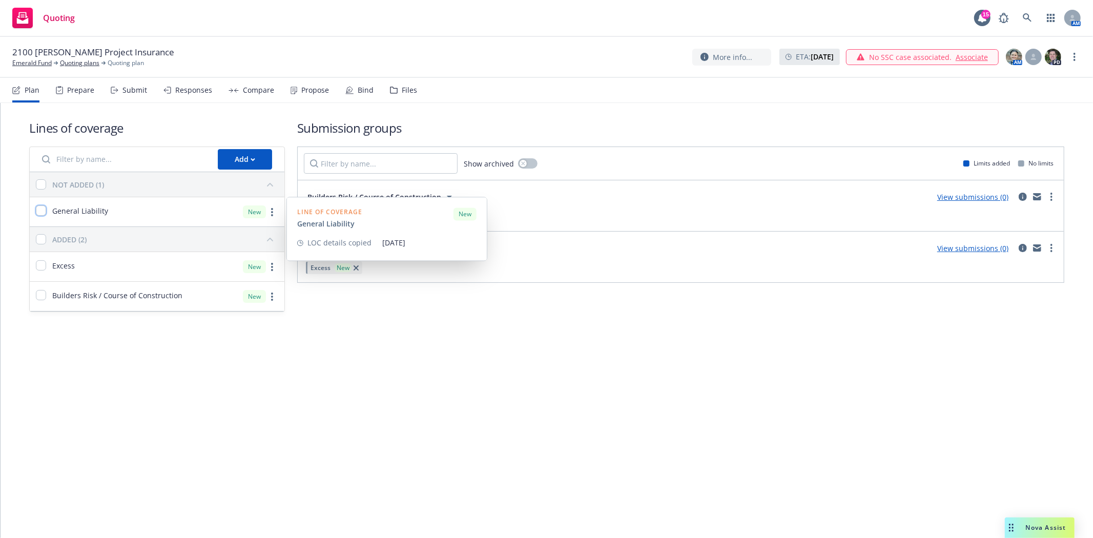
click at [39, 211] on input "checkbox" at bounding box center [41, 211] width 10 height 10
checkbox input "true"
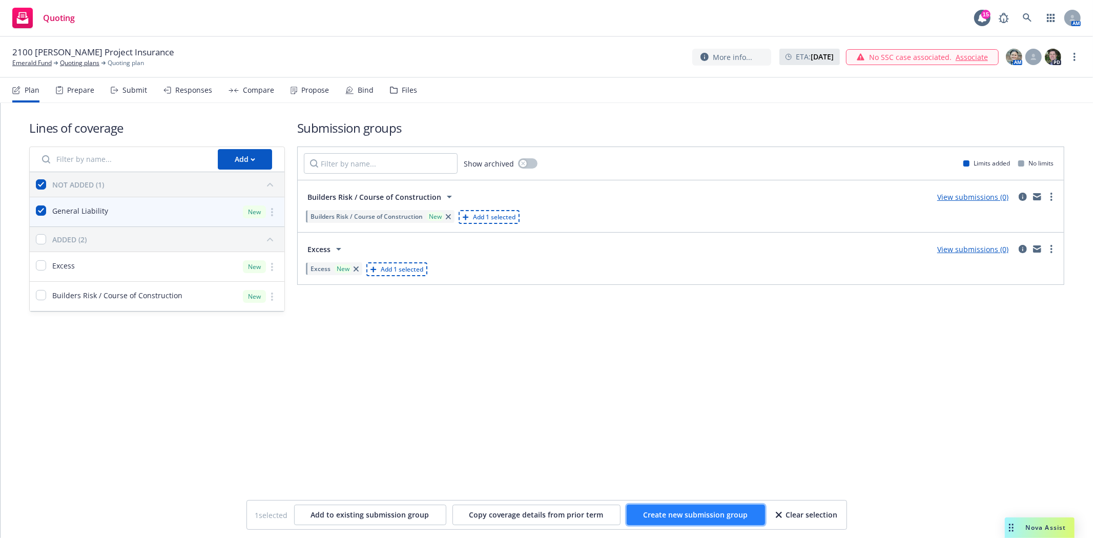
click at [667, 511] on span "Create new submission group" at bounding box center [696, 515] width 105 height 10
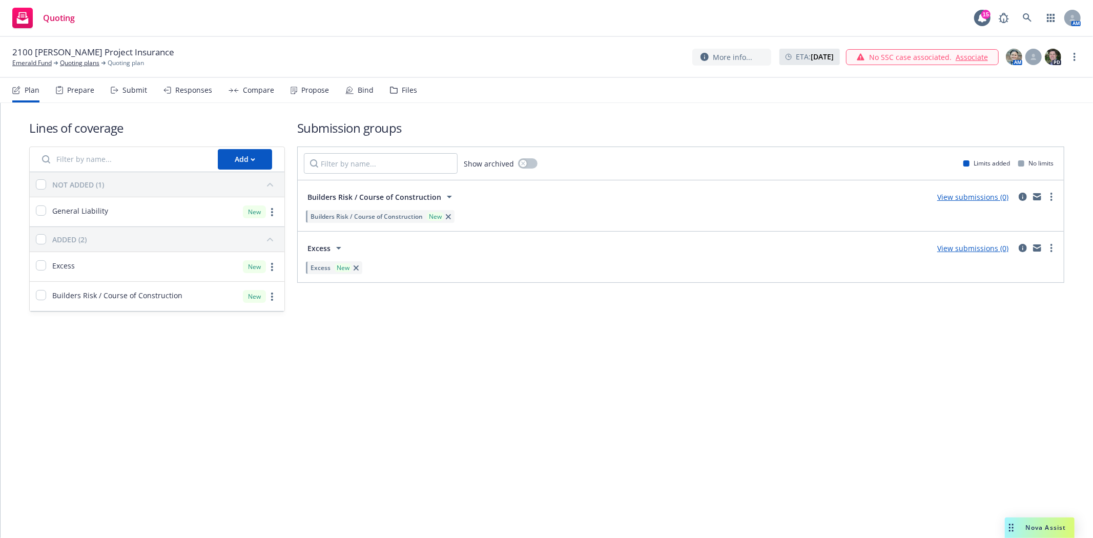
checkbox input "false"
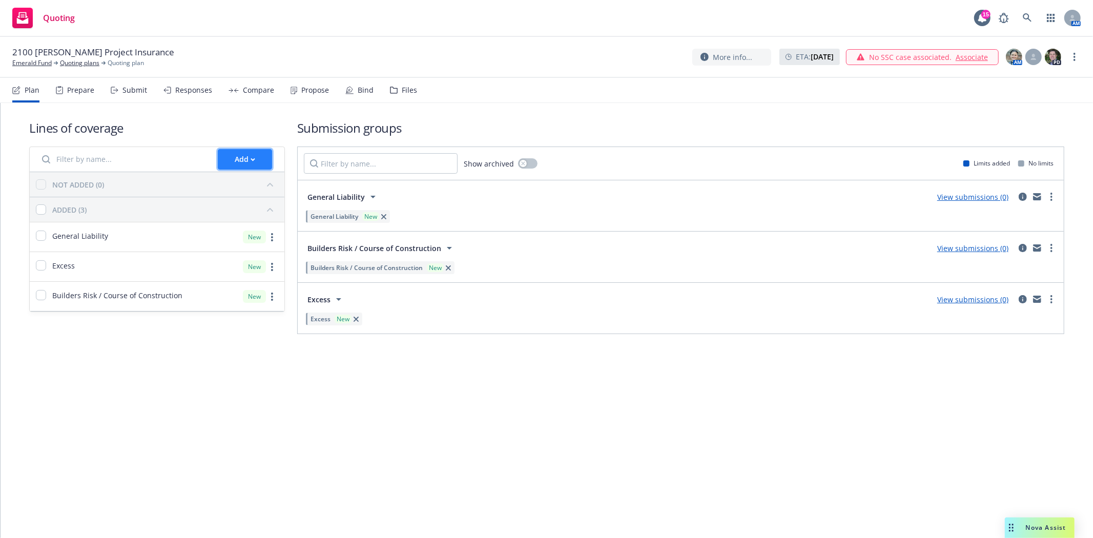
click at [249, 165] on div "Add" at bounding box center [245, 159] width 20 height 19
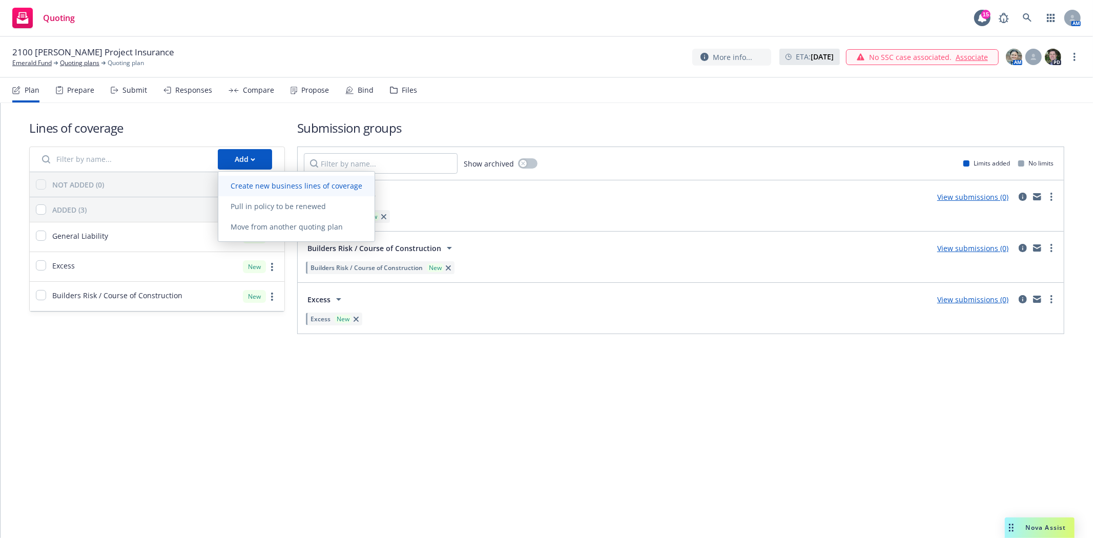
click at [252, 190] on span "Create new business lines of coverage" at bounding box center [296, 186] width 156 height 10
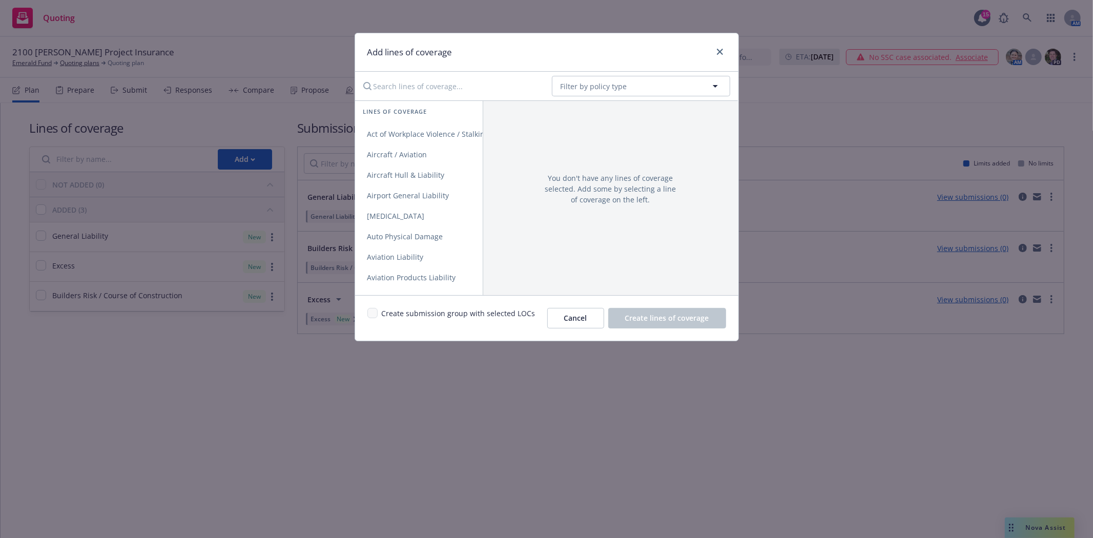
click at [515, 84] on input "Search lines of coverage..." at bounding box center [450, 86] width 187 height 20
type input "pollutio"
click at [411, 131] on link "Pollution" at bounding box center [419, 134] width 128 height 20
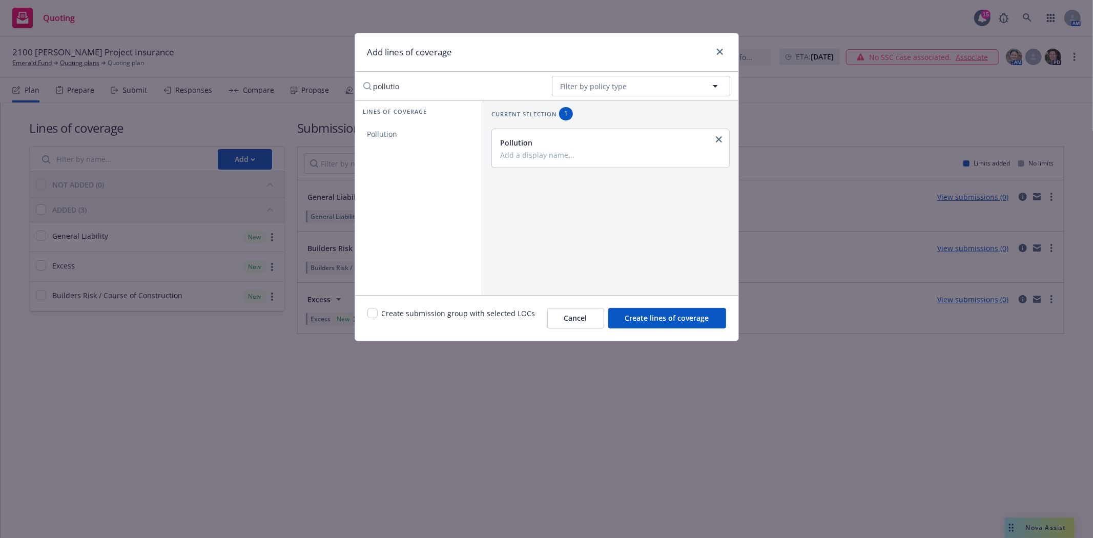
click at [449, 313] on span "Create submission group with selected LOCs" at bounding box center [459, 318] width 154 height 20
click at [374, 311] on input "checkbox" at bounding box center [372, 313] width 10 height 10
checkbox input "true"
click at [642, 319] on span "Create lines of coverage" at bounding box center [667, 318] width 84 height 10
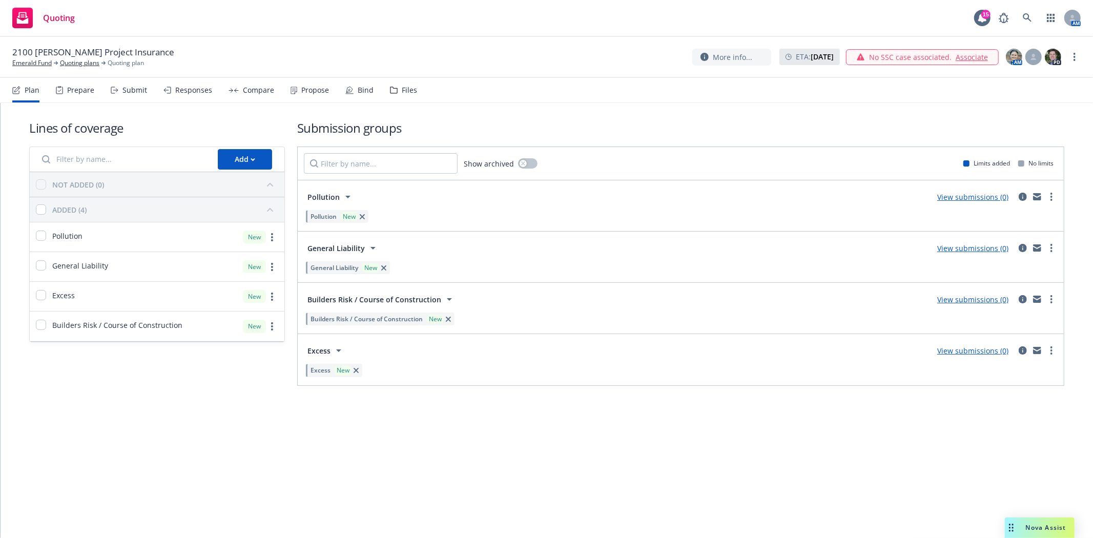
click at [402, 91] on div "Files" at bounding box center [409, 90] width 15 height 8
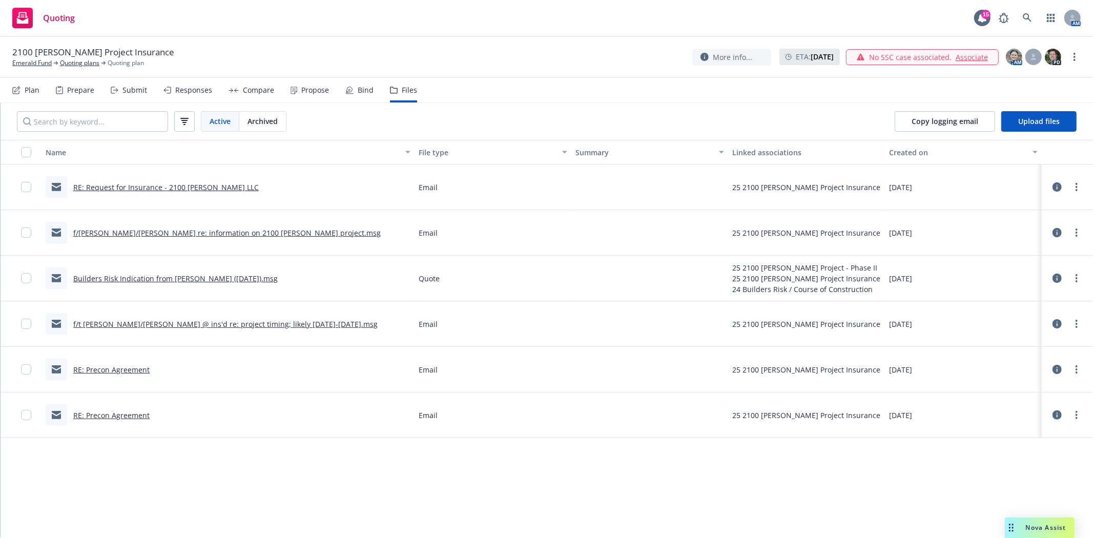
click at [109, 232] on link "f/t Brynn/Bryan re: information on 2100 Jackson project.msg" at bounding box center [226, 233] width 307 height 10
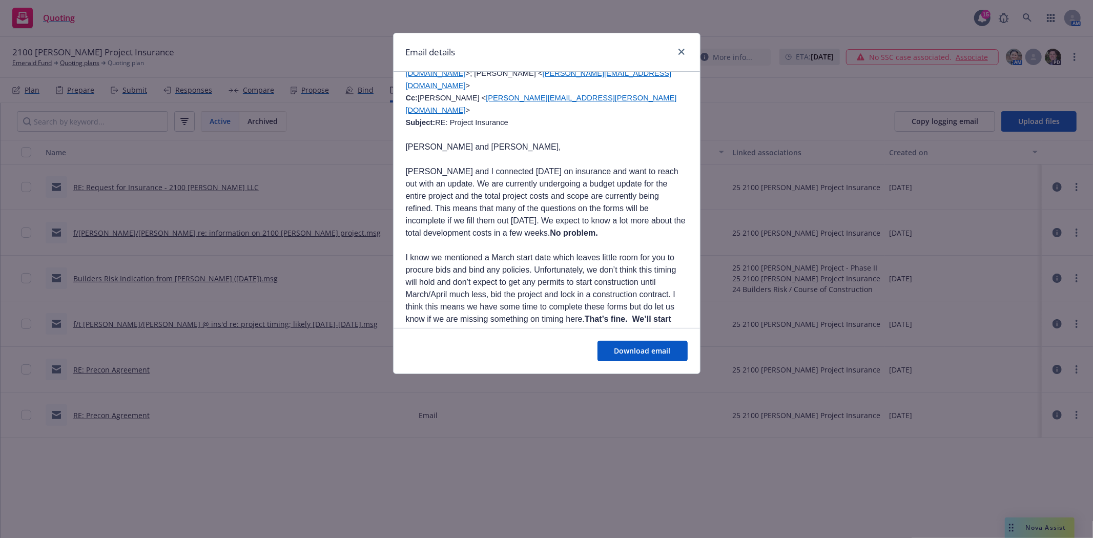
scroll to position [626, 0]
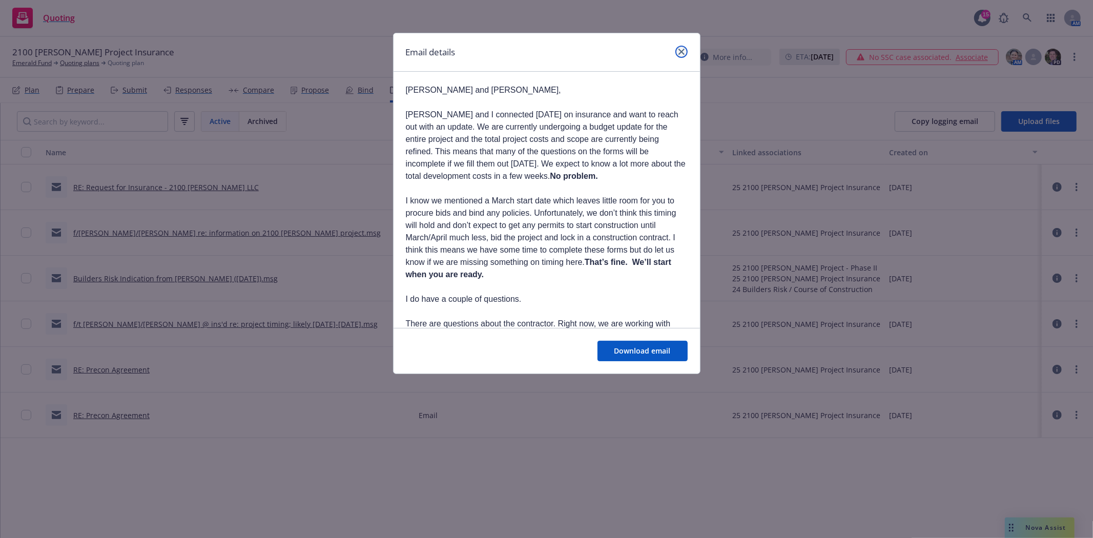
click at [680, 49] on icon "close" at bounding box center [682, 52] width 6 height 6
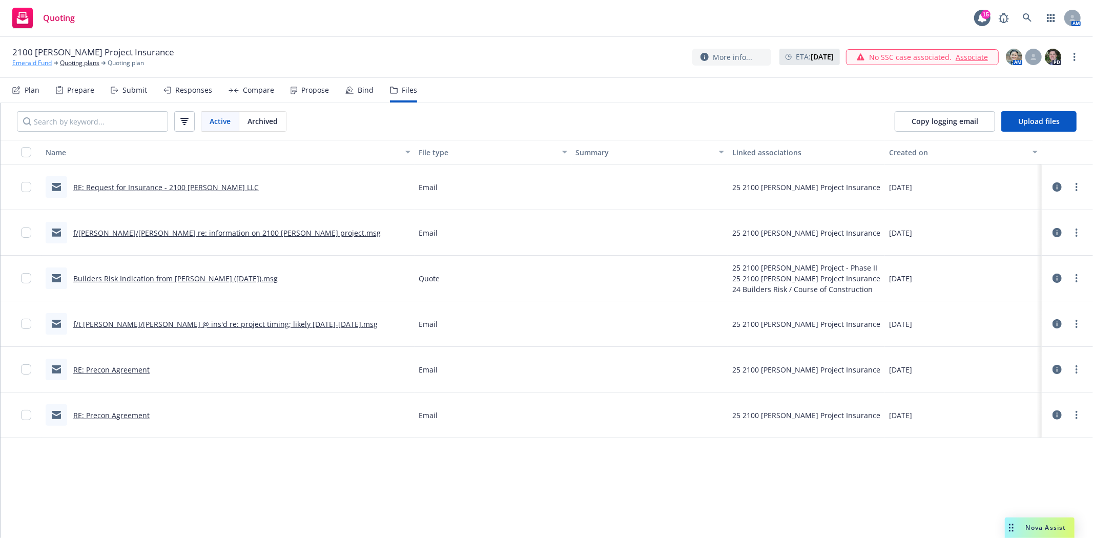
click at [37, 58] on link "Emerald Fund" at bounding box center [31, 62] width 39 height 9
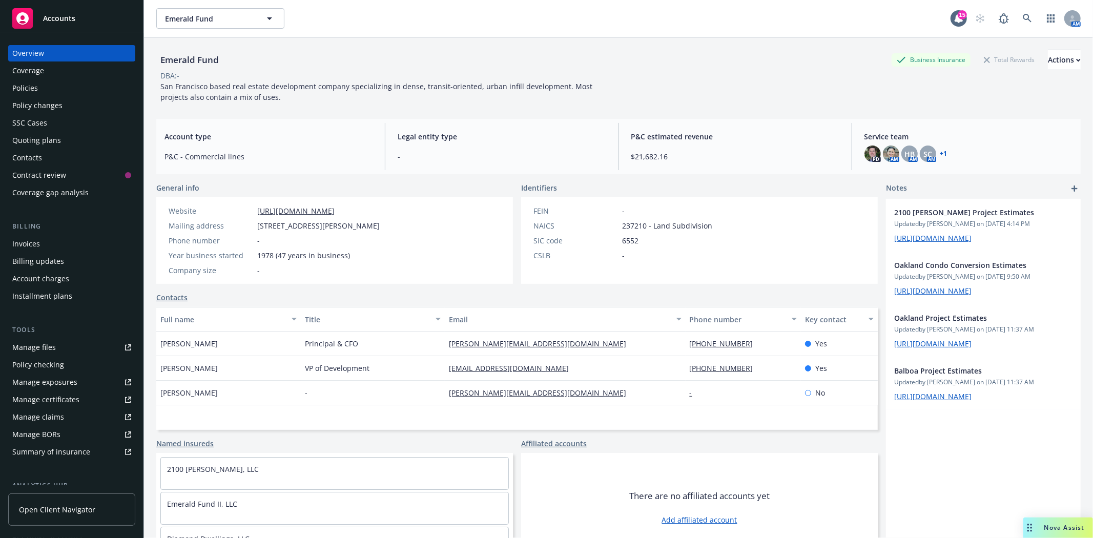
click at [64, 17] on span "Accounts" at bounding box center [59, 18] width 32 height 8
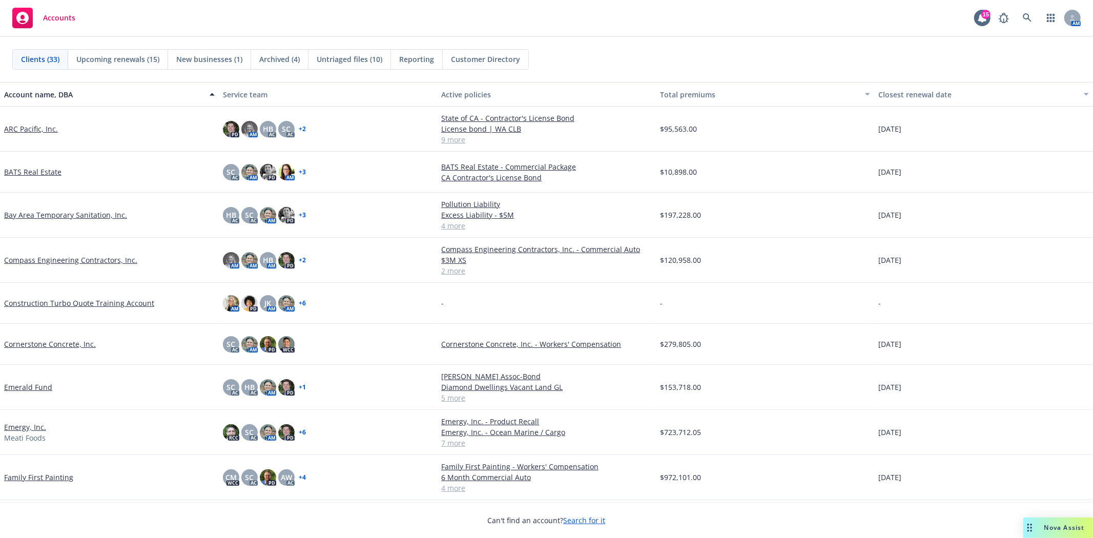
click at [187, 59] on span "New businesses (1)" at bounding box center [209, 59] width 66 height 11
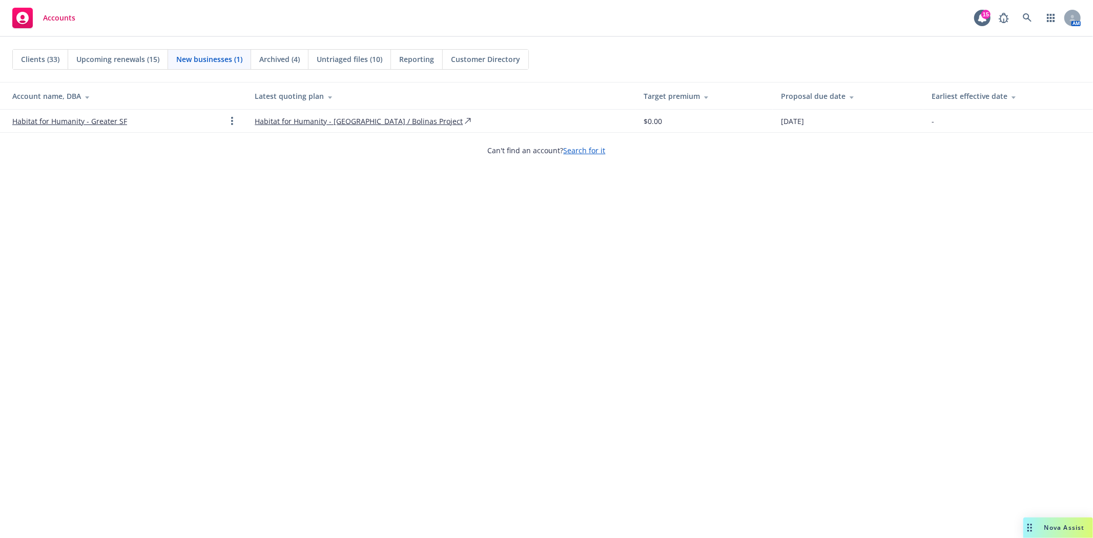
click at [48, 60] on span "Clients (33)" at bounding box center [40, 59] width 38 height 11
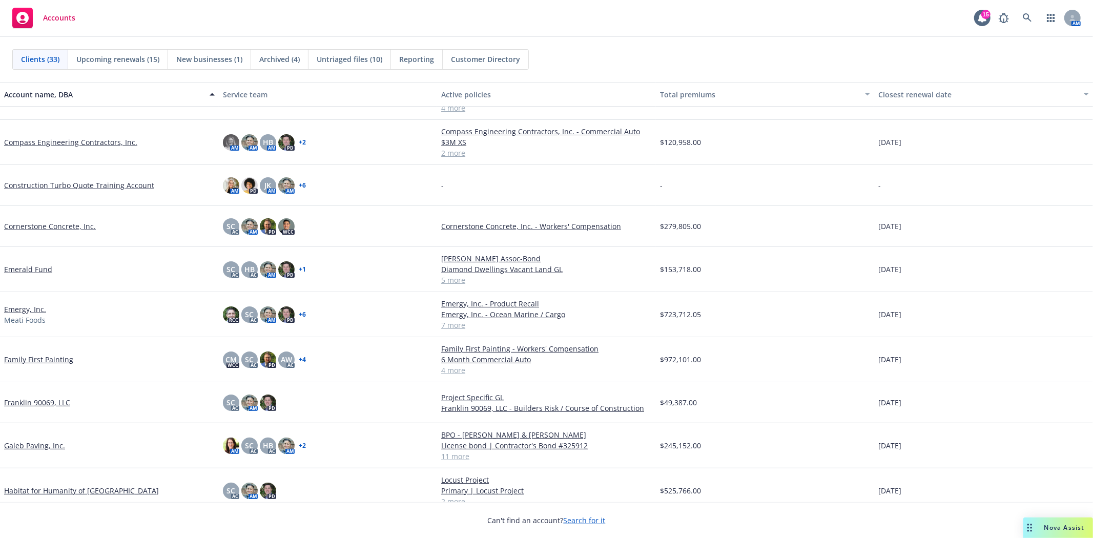
scroll to position [171, 0]
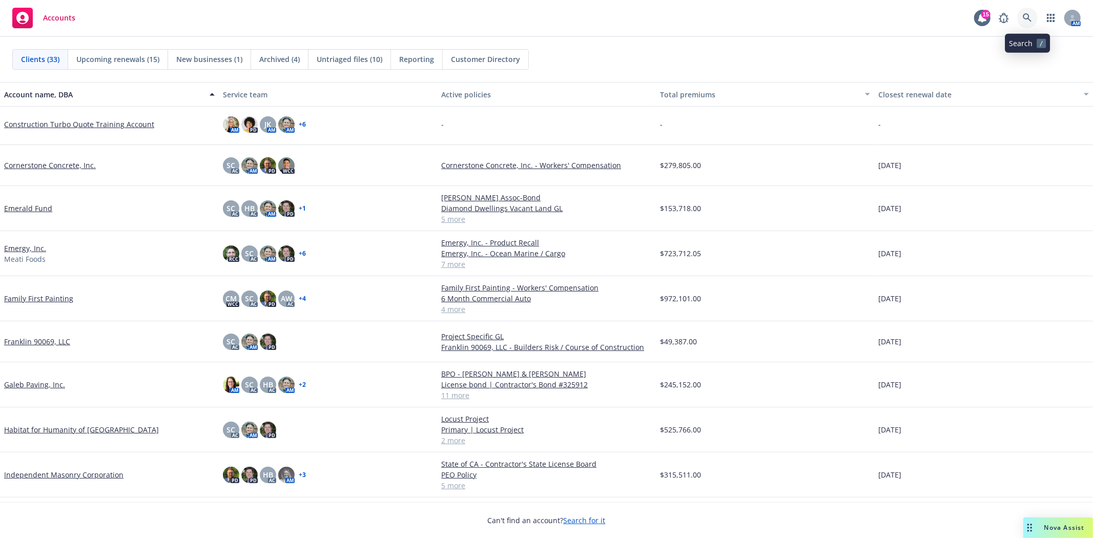
click at [1032, 16] on icon at bounding box center [1027, 17] width 9 height 9
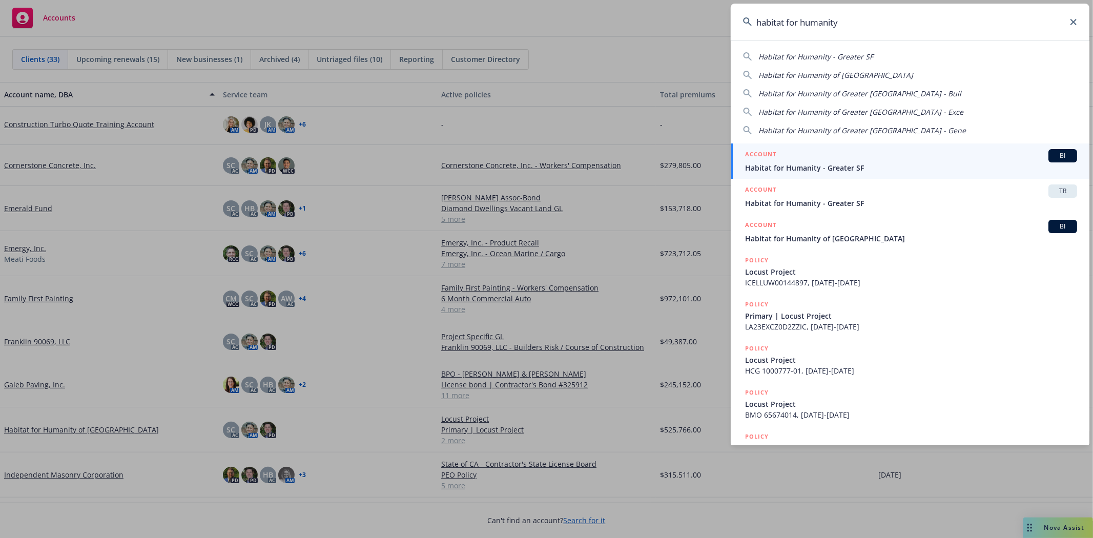
drag, startPoint x: 837, startPoint y: 21, endPoint x: 573, endPoint y: 19, distance: 263.9
click at [573, 19] on div "habitat for humanity Habitat for Humanity - Greater SF Habitat for Humanity of …" at bounding box center [546, 269] width 1093 height 538
type input "y"
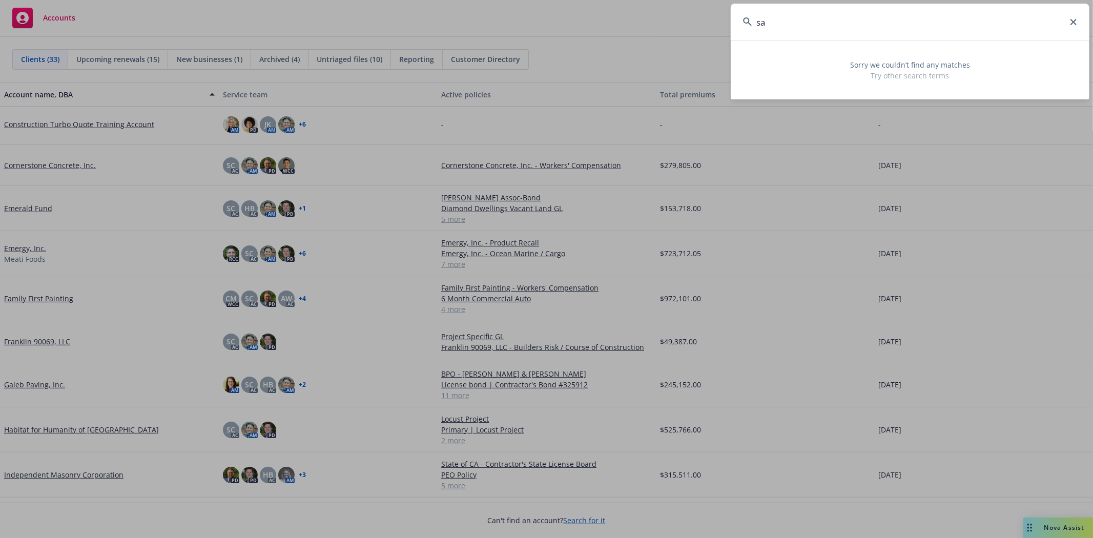
type input "s"
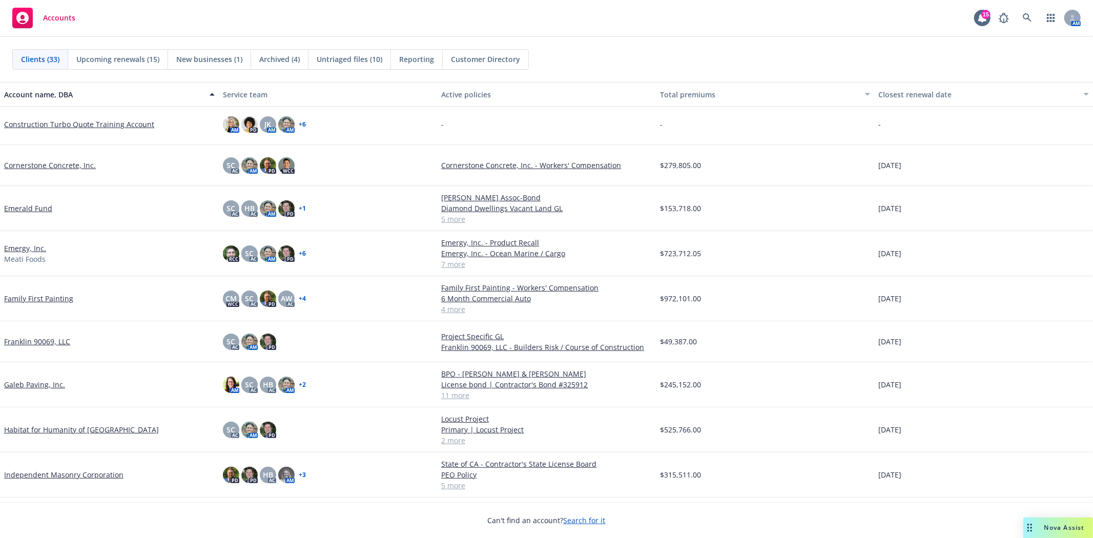
click at [204, 58] on span "New businesses (1)" at bounding box center [209, 59] width 66 height 11
